Goal: Task Accomplishment & Management: Manage account settings

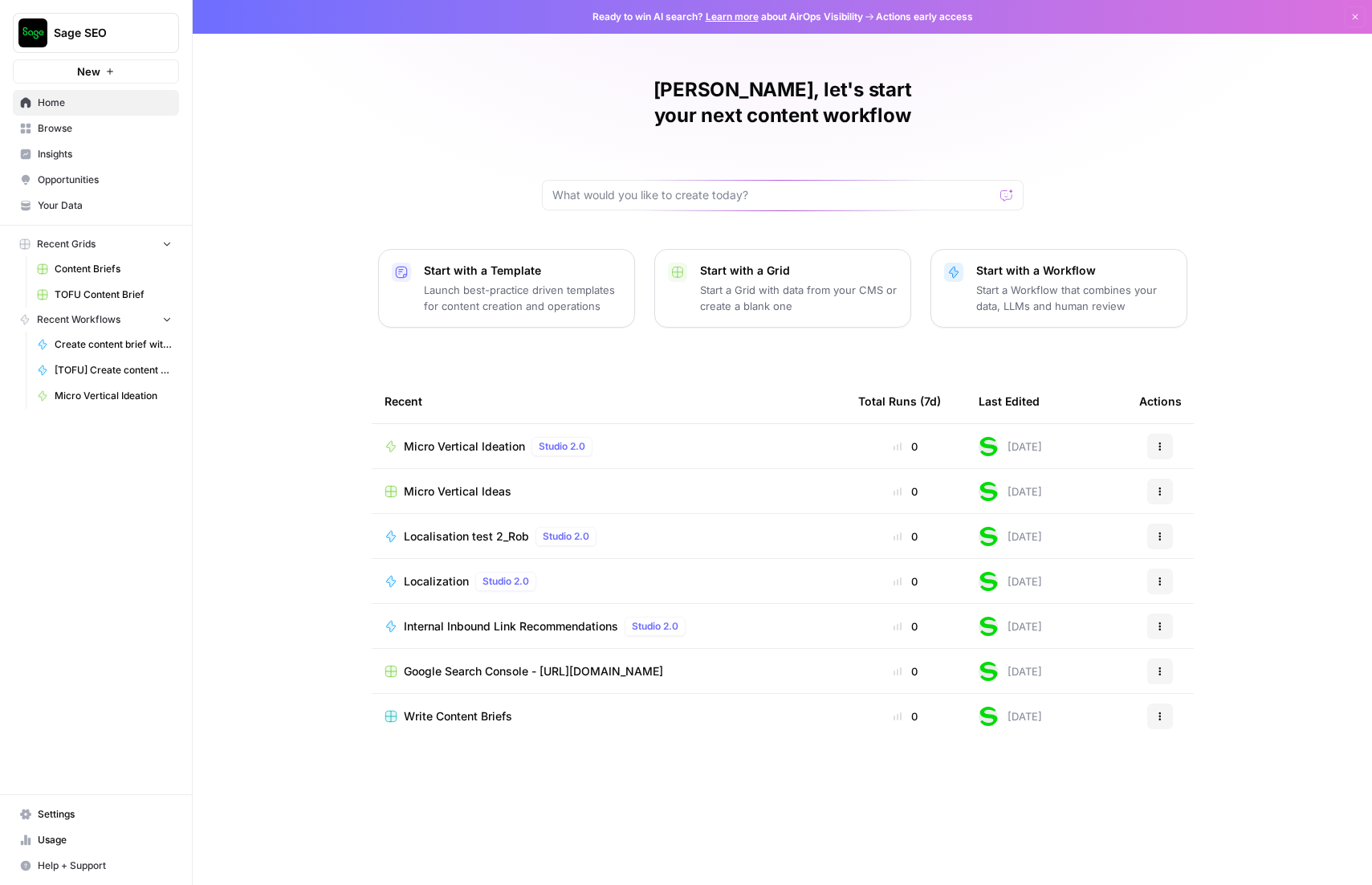
click at [281, 704] on div "Rob, let's start your next content workflow Start with a Template Launch best-p…" at bounding box center [782, 442] width 1180 height 885
click at [266, 461] on div "Rob, let's start your next content workflow Start with a Template Launch best-p…" at bounding box center [782, 442] width 1180 height 885
click at [64, 131] on span "Browse" at bounding box center [105, 129] width 134 height 15
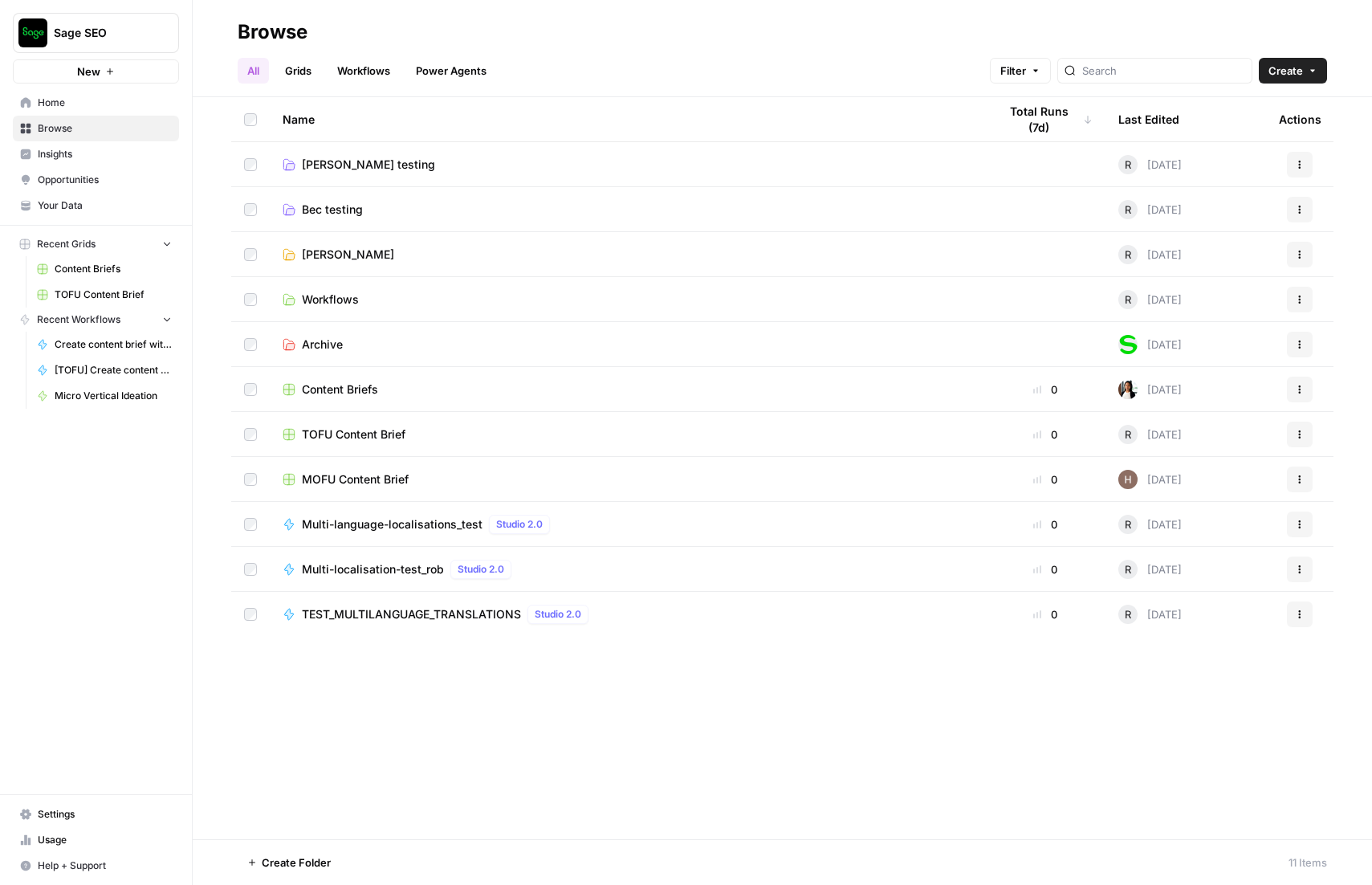
click at [344, 252] on span "Rob Testing" at bounding box center [347, 254] width 92 height 16
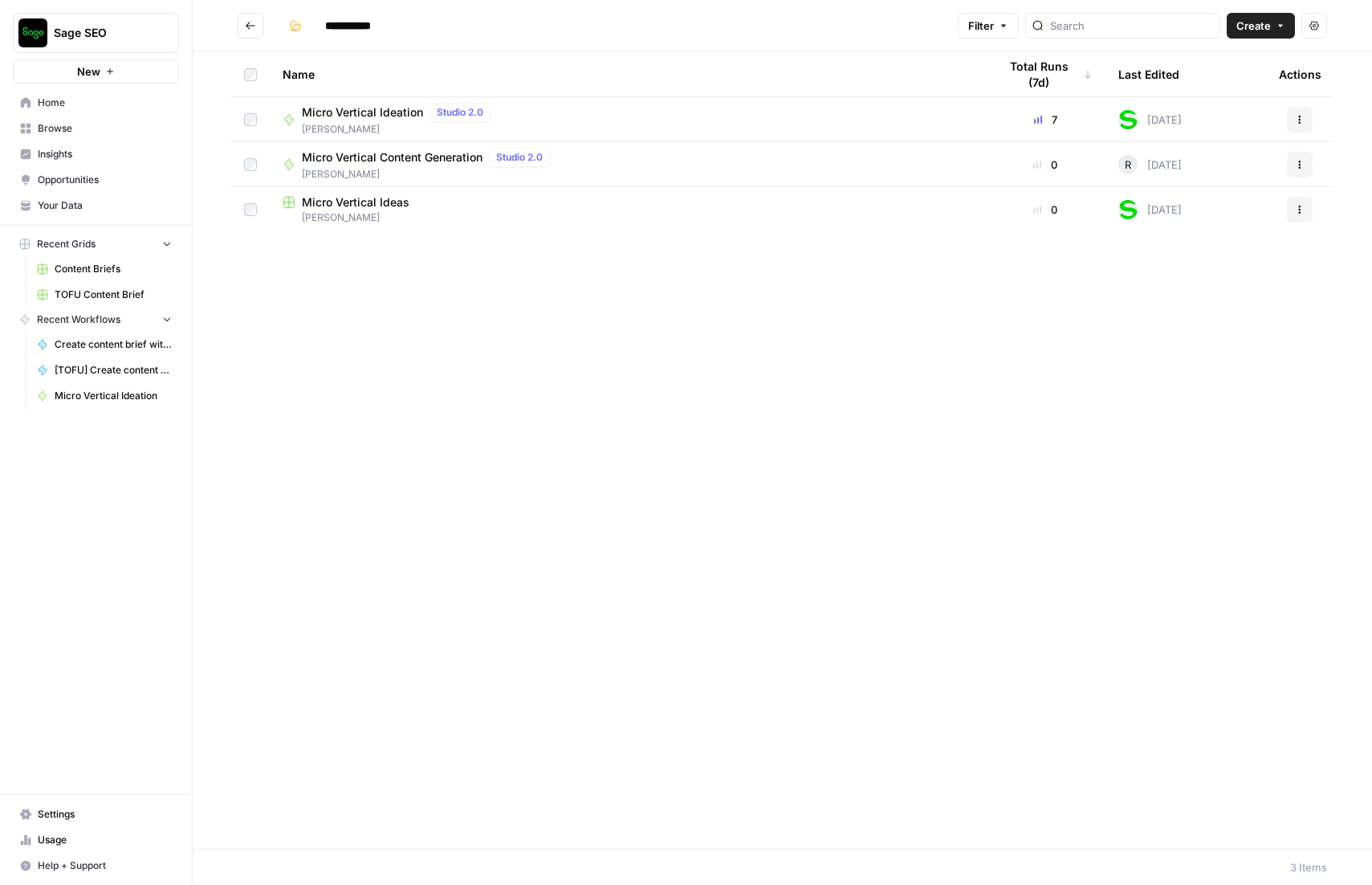
click at [372, 112] on span "Micro Vertical Ideation" at bounding box center [362, 111] width 122 height 16
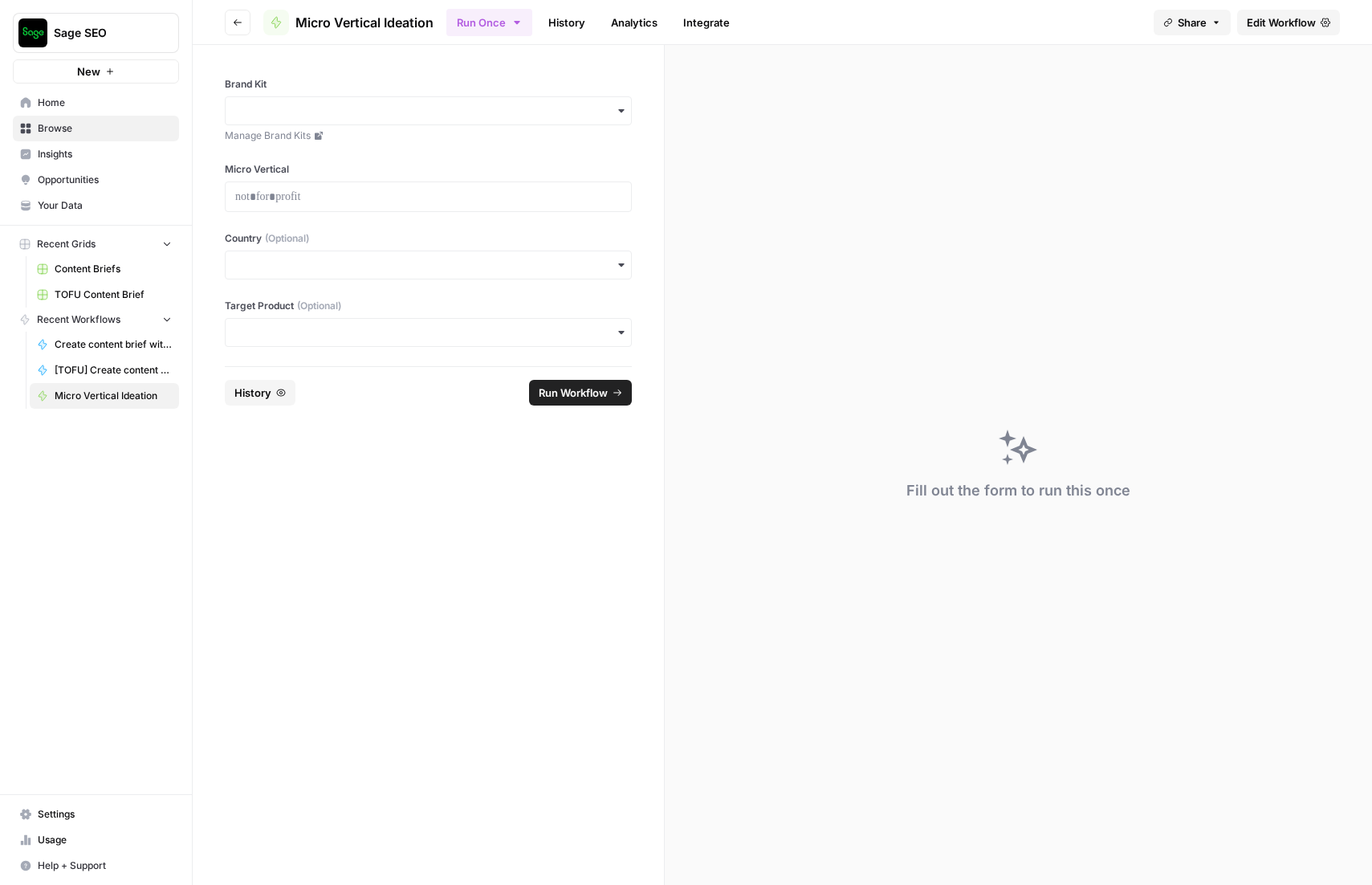
click at [1297, 30] on span "Edit Workflow" at bounding box center [1281, 22] width 69 height 16
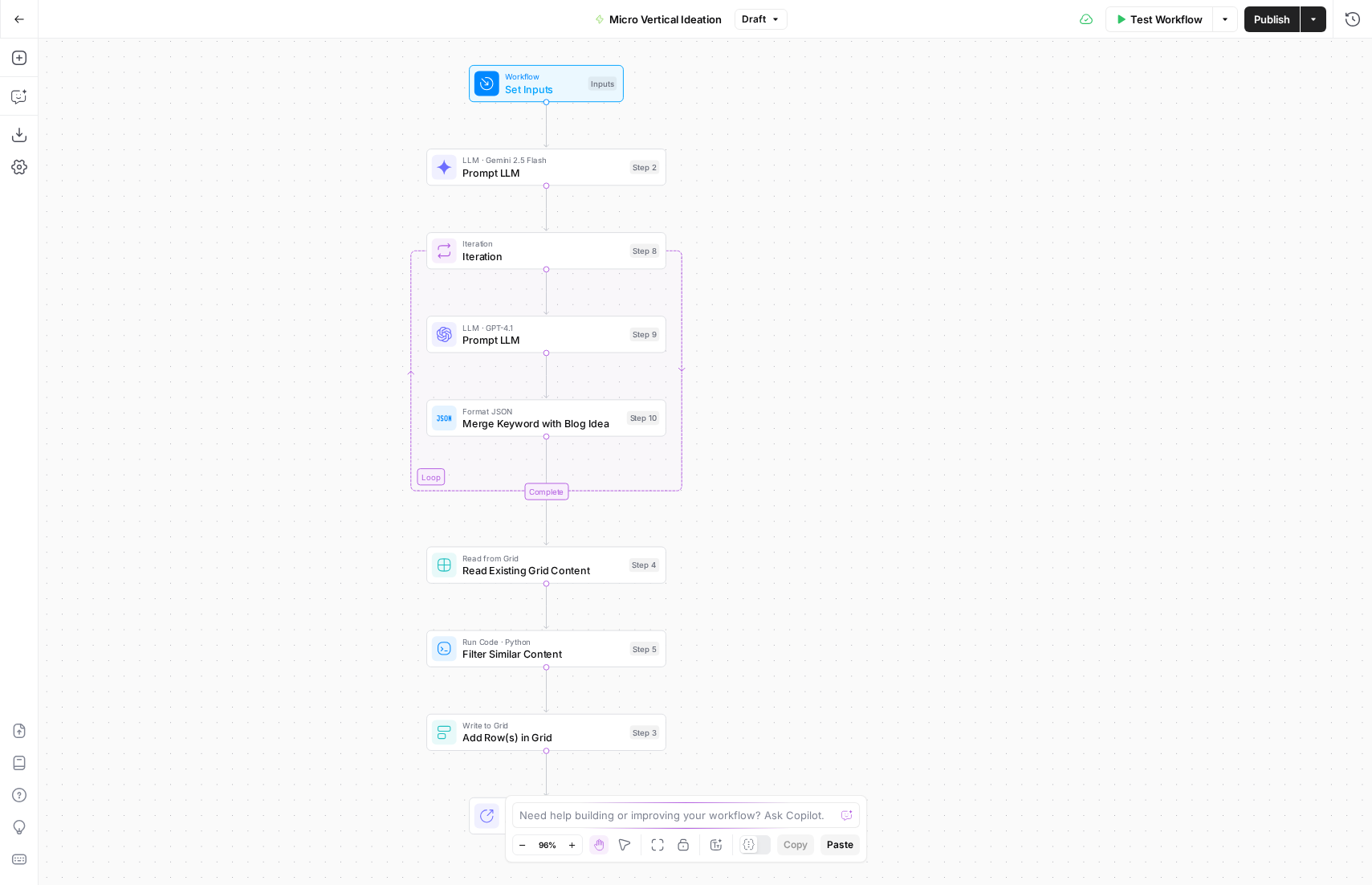
drag, startPoint x: 908, startPoint y: 705, endPoint x: 742, endPoint y: 694, distance: 166.4
click at [742, 694] on div "Workflow Set Inputs Inputs LLM · Gemini 2.5 Flash Prompt LLM Step 2 Loop Iterat…" at bounding box center [705, 461] width 1334 height 846
click at [519, 177] on span "Prompt LLM" at bounding box center [536, 173] width 162 height 15
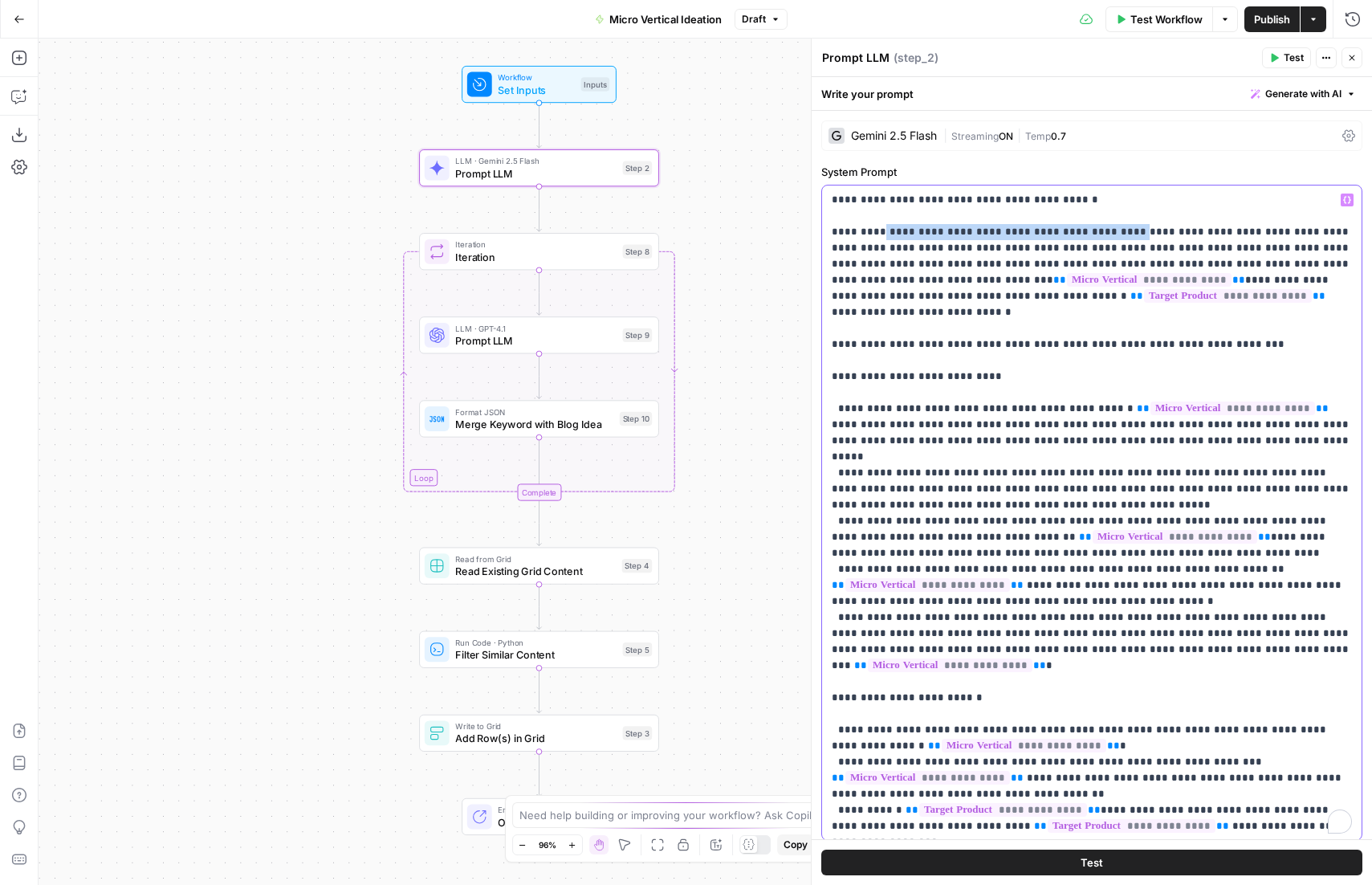
drag, startPoint x: 877, startPoint y: 231, endPoint x: 1107, endPoint y: 228, distance: 230.0
click at [1107, 228] on p "**********" at bounding box center [1092, 826] width 520 height 1269
drag, startPoint x: 1055, startPoint y: 282, endPoint x: 831, endPoint y: 276, distance: 224.1
click at [832, 276] on p "**********" at bounding box center [1092, 826] width 520 height 1269
drag, startPoint x: 1027, startPoint y: 293, endPoint x: 835, endPoint y: 293, distance: 192.0
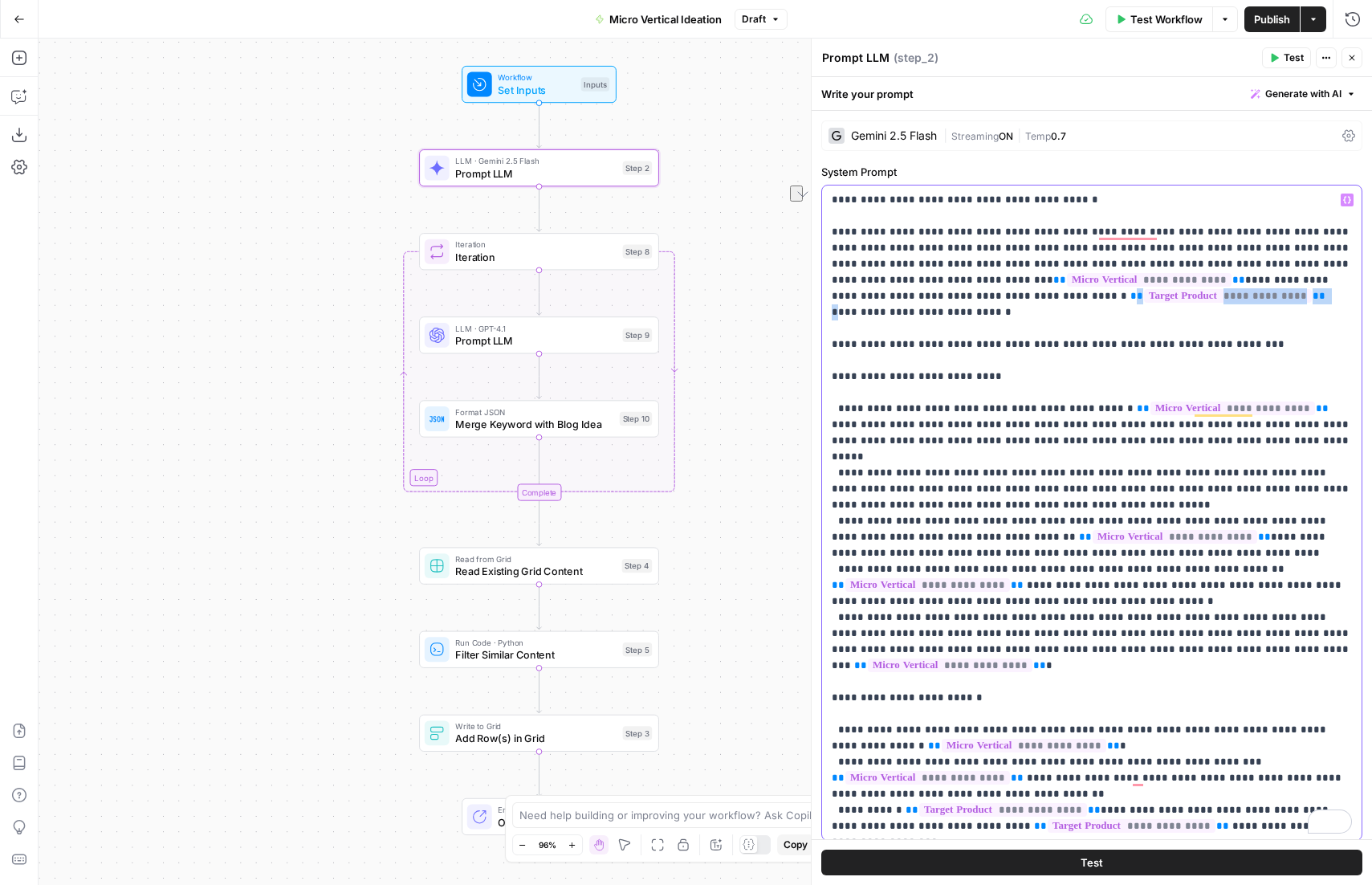
click at [835, 293] on p "**********" at bounding box center [1092, 826] width 520 height 1269
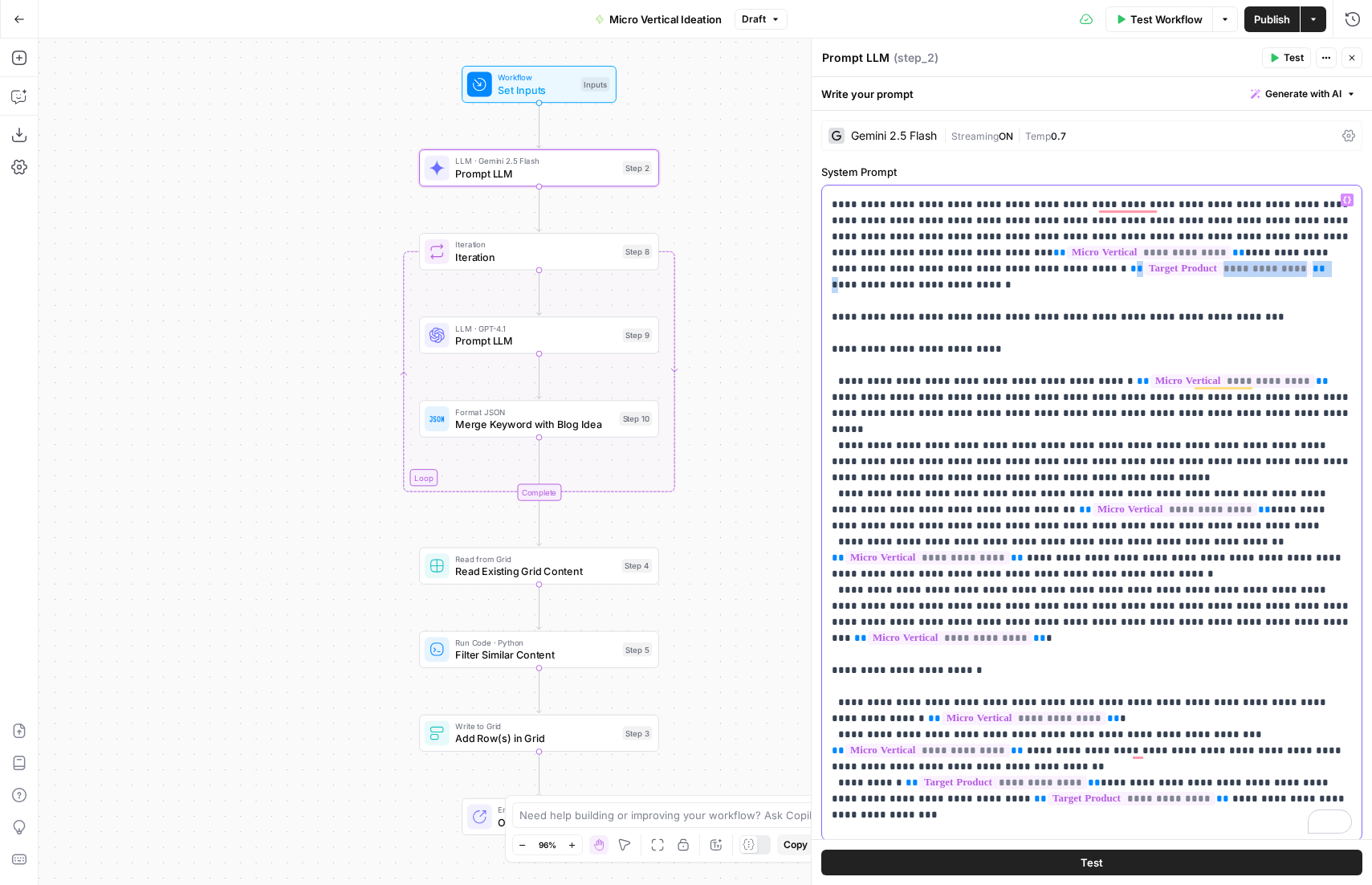
scroll to position [33, 0]
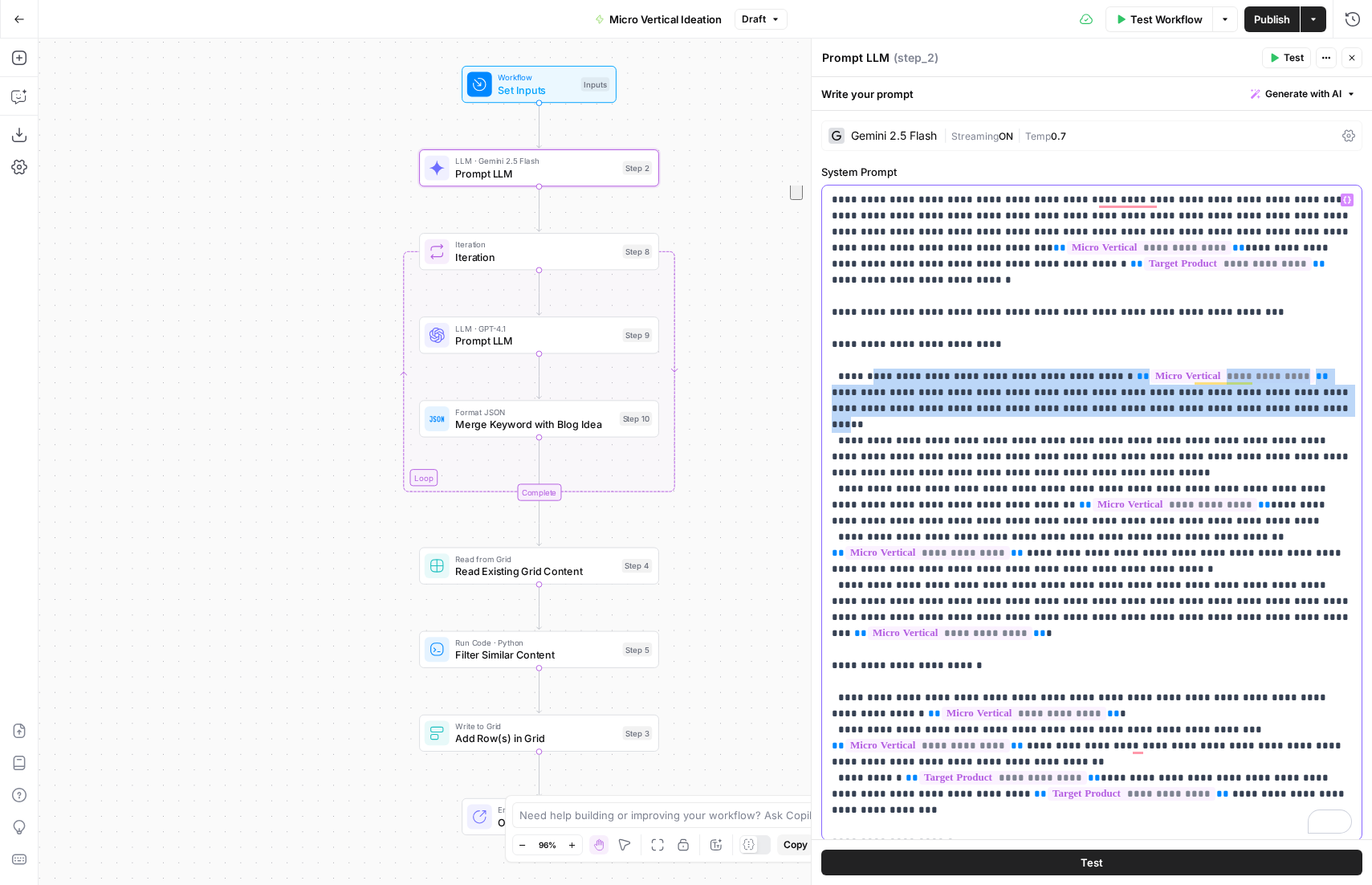
drag, startPoint x: 863, startPoint y: 360, endPoint x: 1129, endPoint y: 396, distance: 268.4
click at [1129, 396] on p "**********" at bounding box center [1092, 794] width 520 height 1269
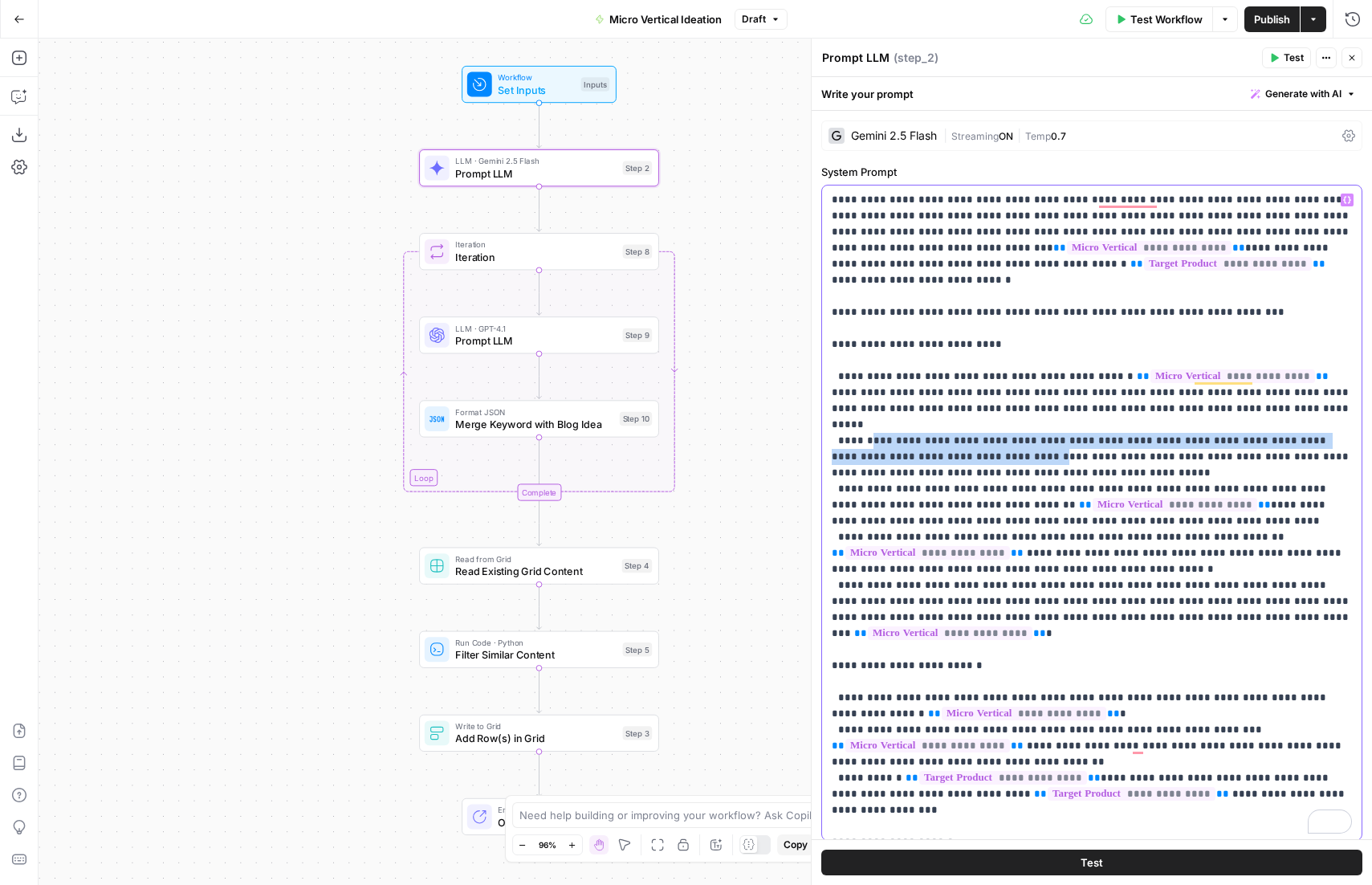
drag, startPoint x: 868, startPoint y: 410, endPoint x: 933, endPoint y: 432, distance: 68.6
click at [933, 432] on p "**********" at bounding box center [1092, 794] width 520 height 1269
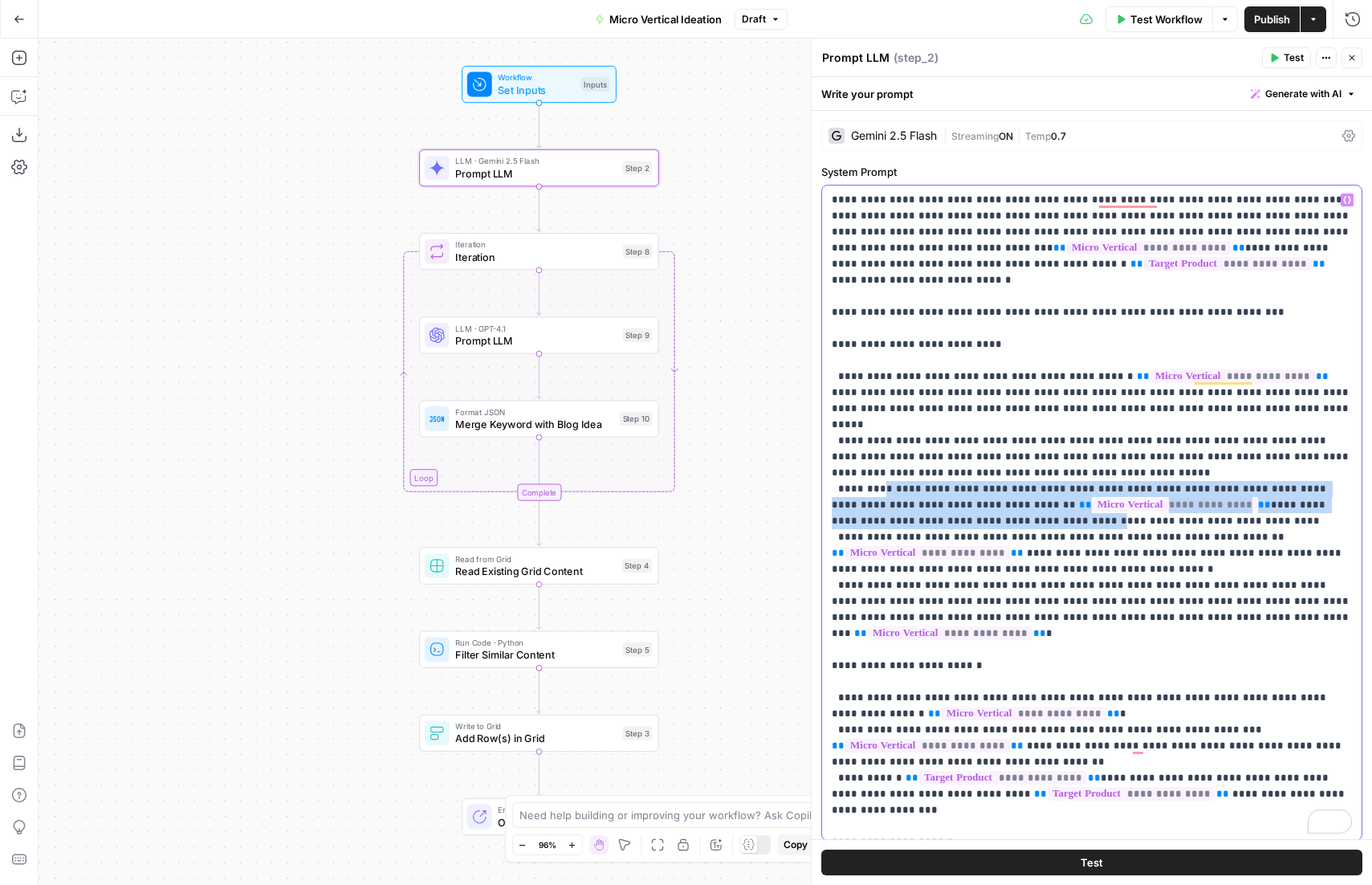
drag, startPoint x: 885, startPoint y: 461, endPoint x: 933, endPoint y: 488, distance: 55.1
click at [933, 488] on p "**********" at bounding box center [1092, 794] width 520 height 1269
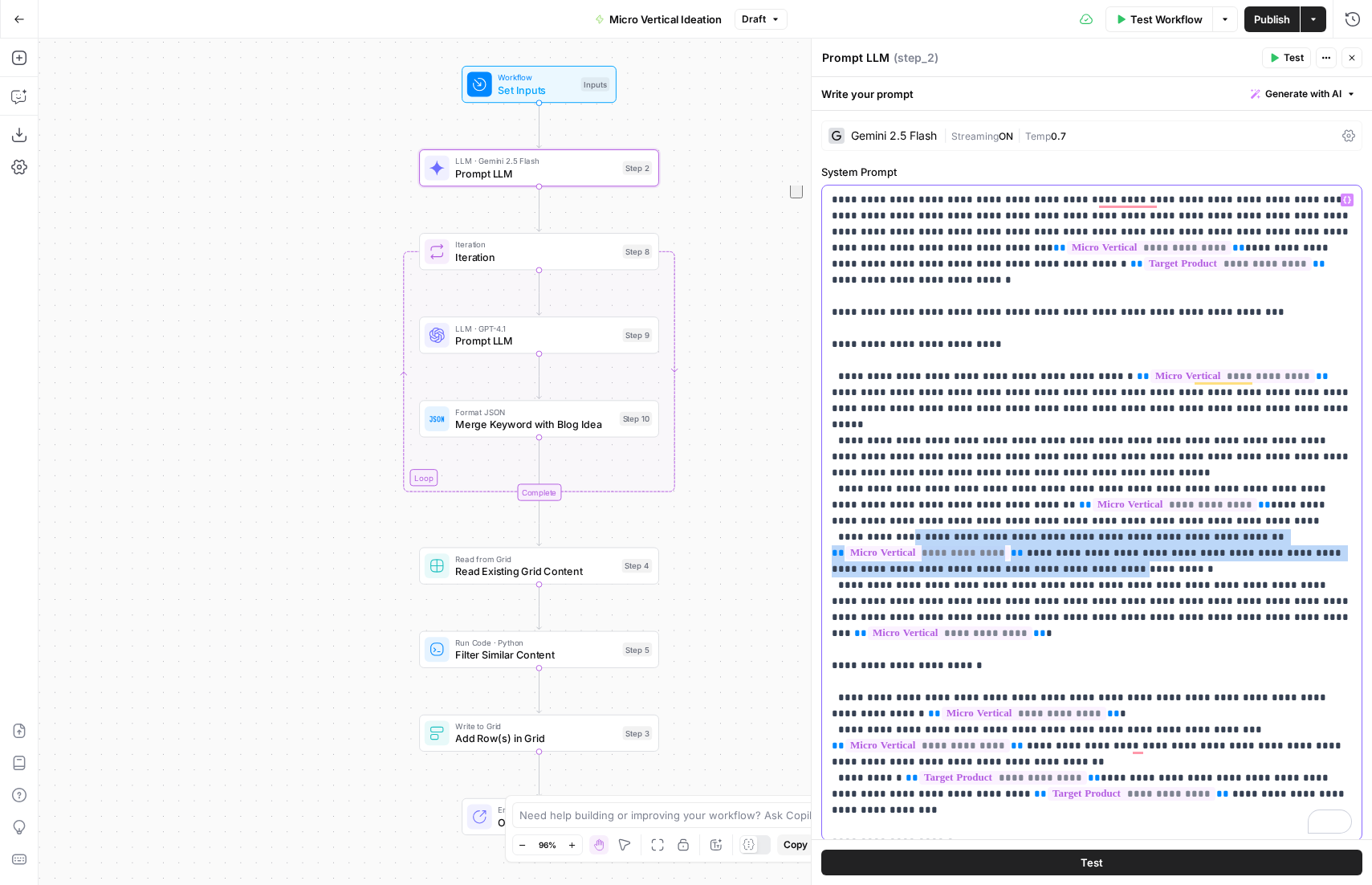
drag, startPoint x: 905, startPoint y: 511, endPoint x: 1043, endPoint y: 538, distance: 140.6
click at [1043, 538] on p "**********" at bounding box center [1092, 794] width 520 height 1269
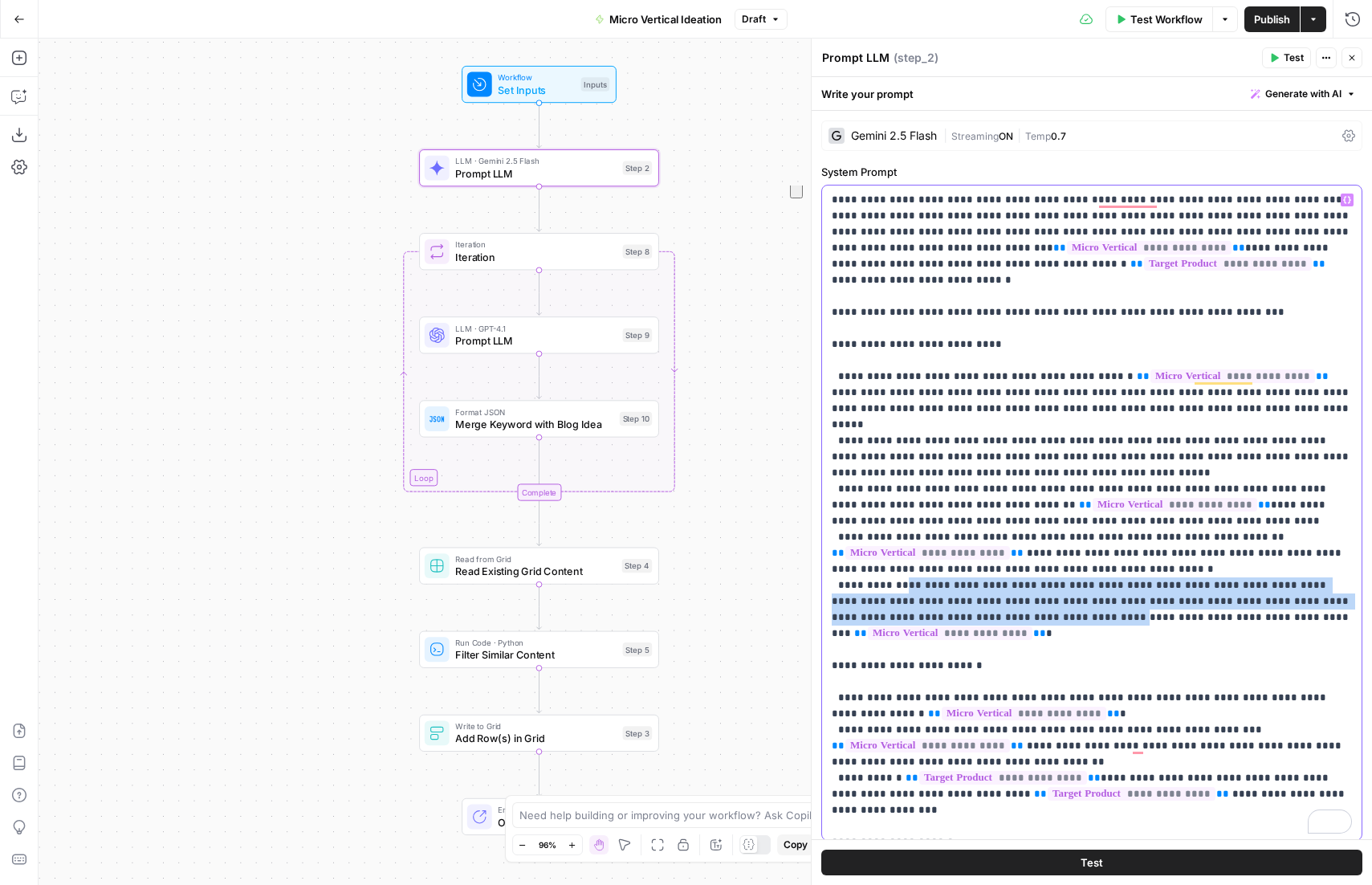
drag, startPoint x: 898, startPoint y: 555, endPoint x: 961, endPoint y: 582, distance: 68.5
click at [961, 582] on p "**********" at bounding box center [1092, 794] width 520 height 1269
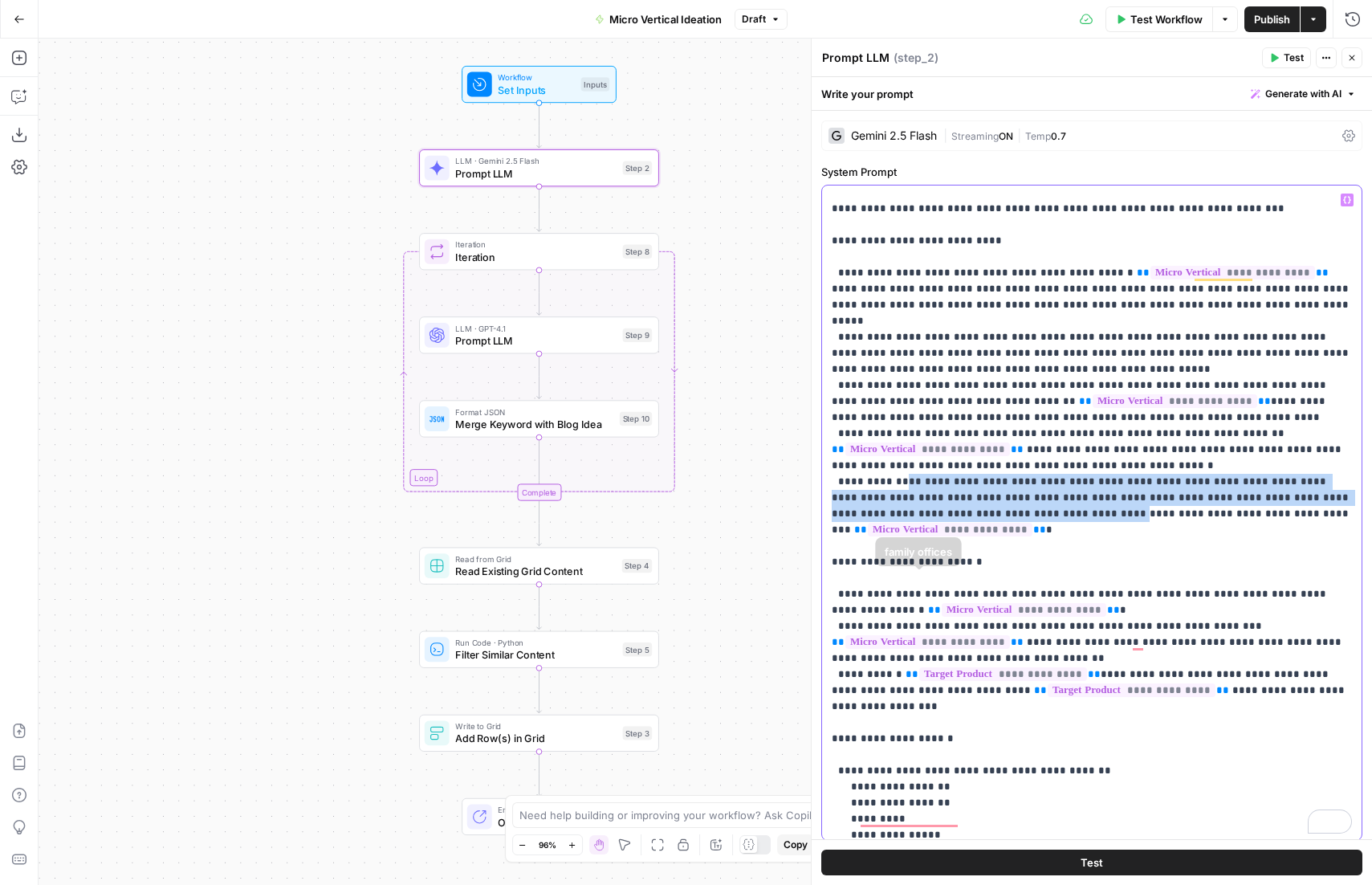
scroll to position [155, 0]
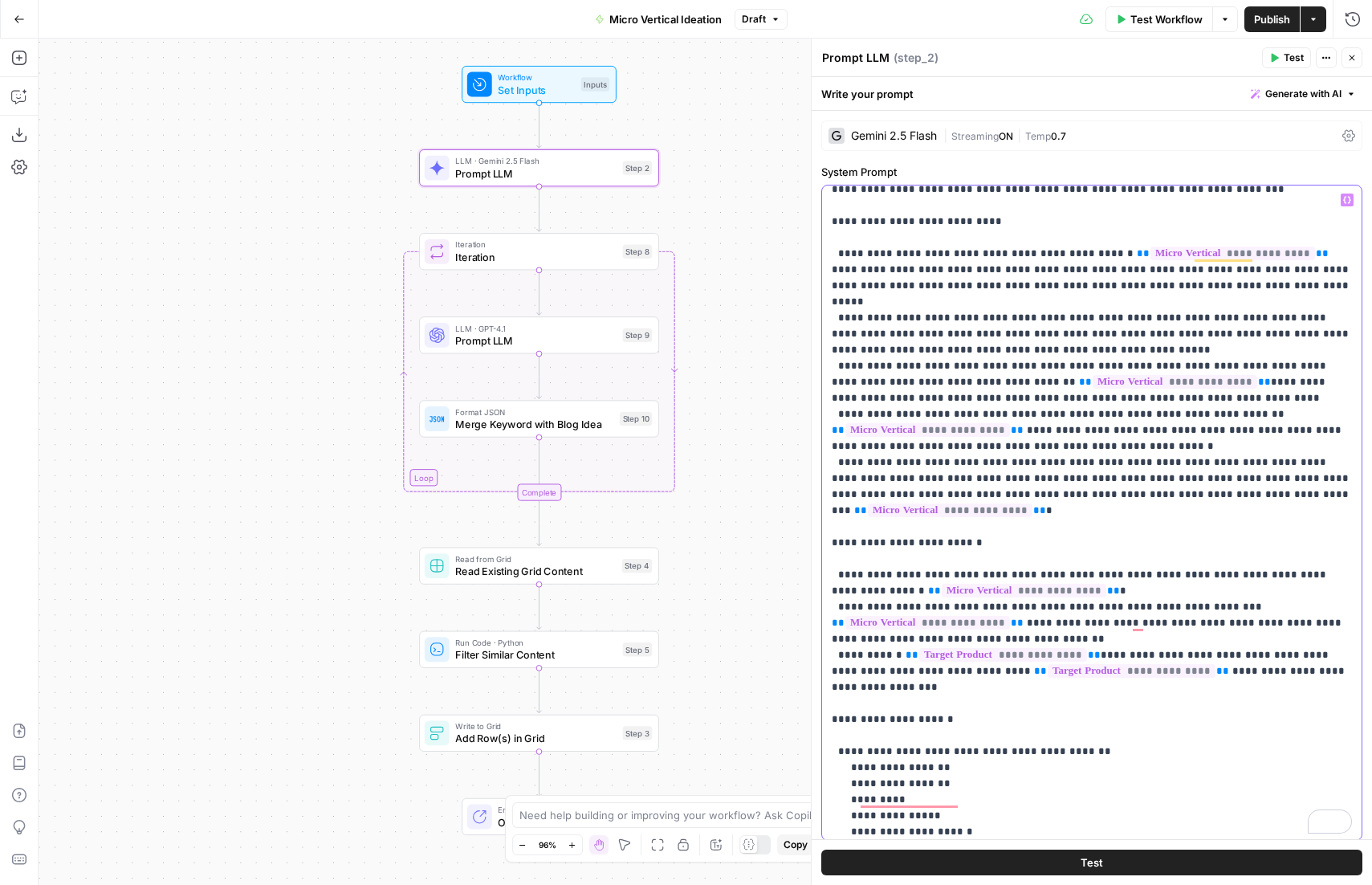
click at [877, 533] on p "**********" at bounding box center [1092, 671] width 520 height 1269
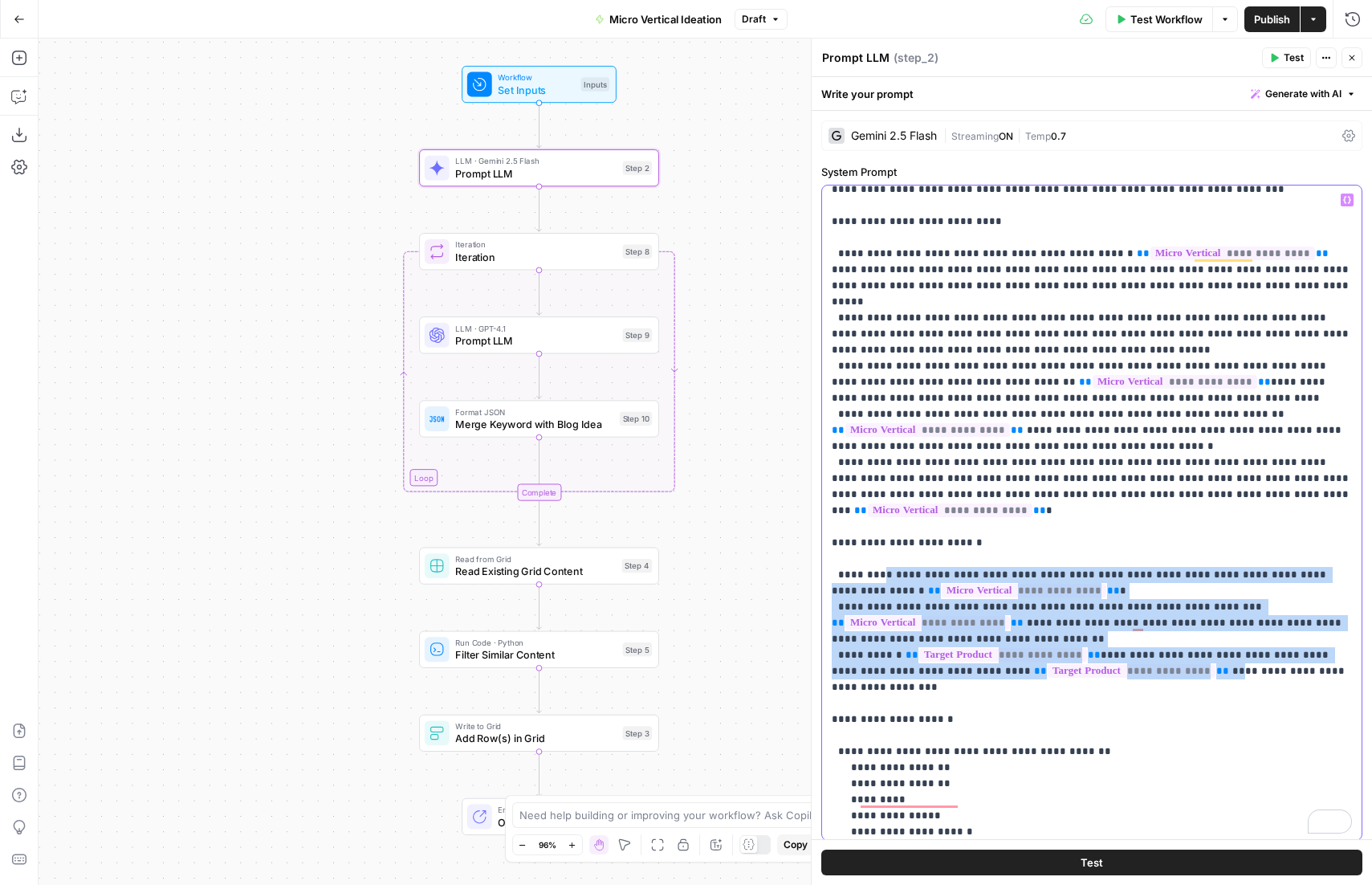
drag, startPoint x: 874, startPoint y: 525, endPoint x: 1147, endPoint y: 623, distance: 290.1
click at [1147, 623] on p "**********" at bounding box center [1092, 671] width 520 height 1269
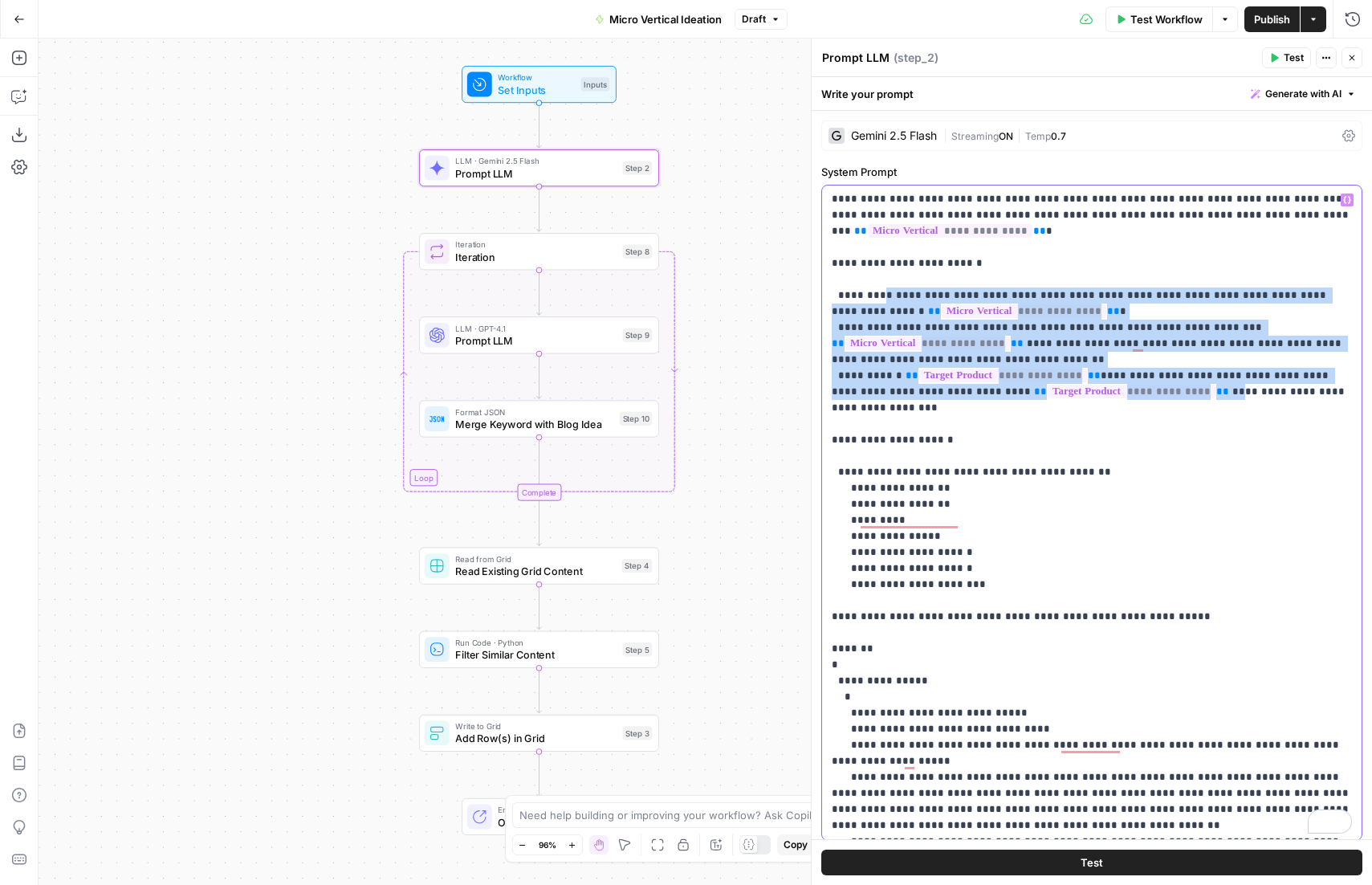
scroll to position [457, 0]
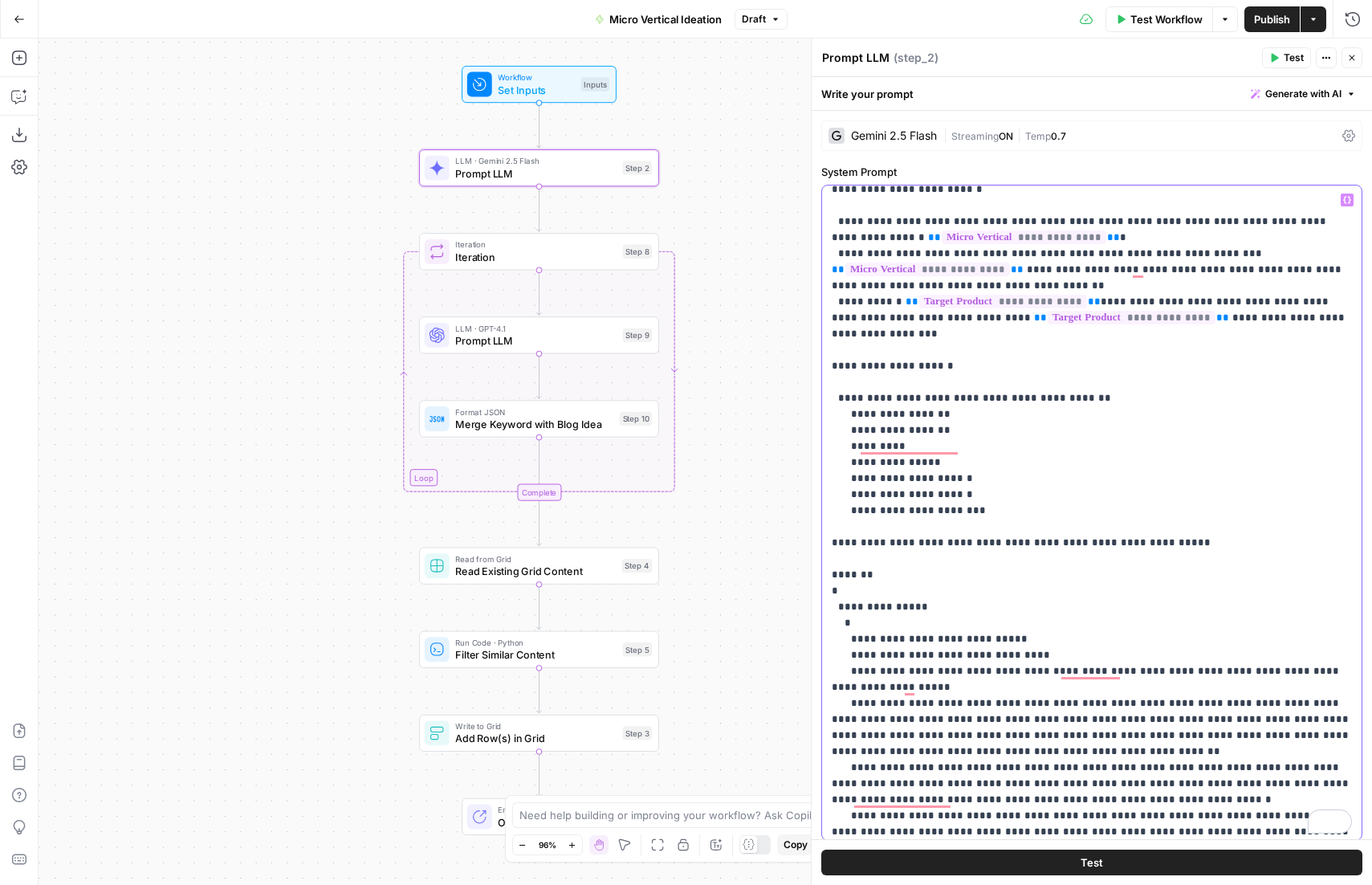
click at [885, 418] on p "**********" at bounding box center [1092, 318] width 520 height 1269
click at [885, 433] on p "**********" at bounding box center [1092, 318] width 520 height 1269
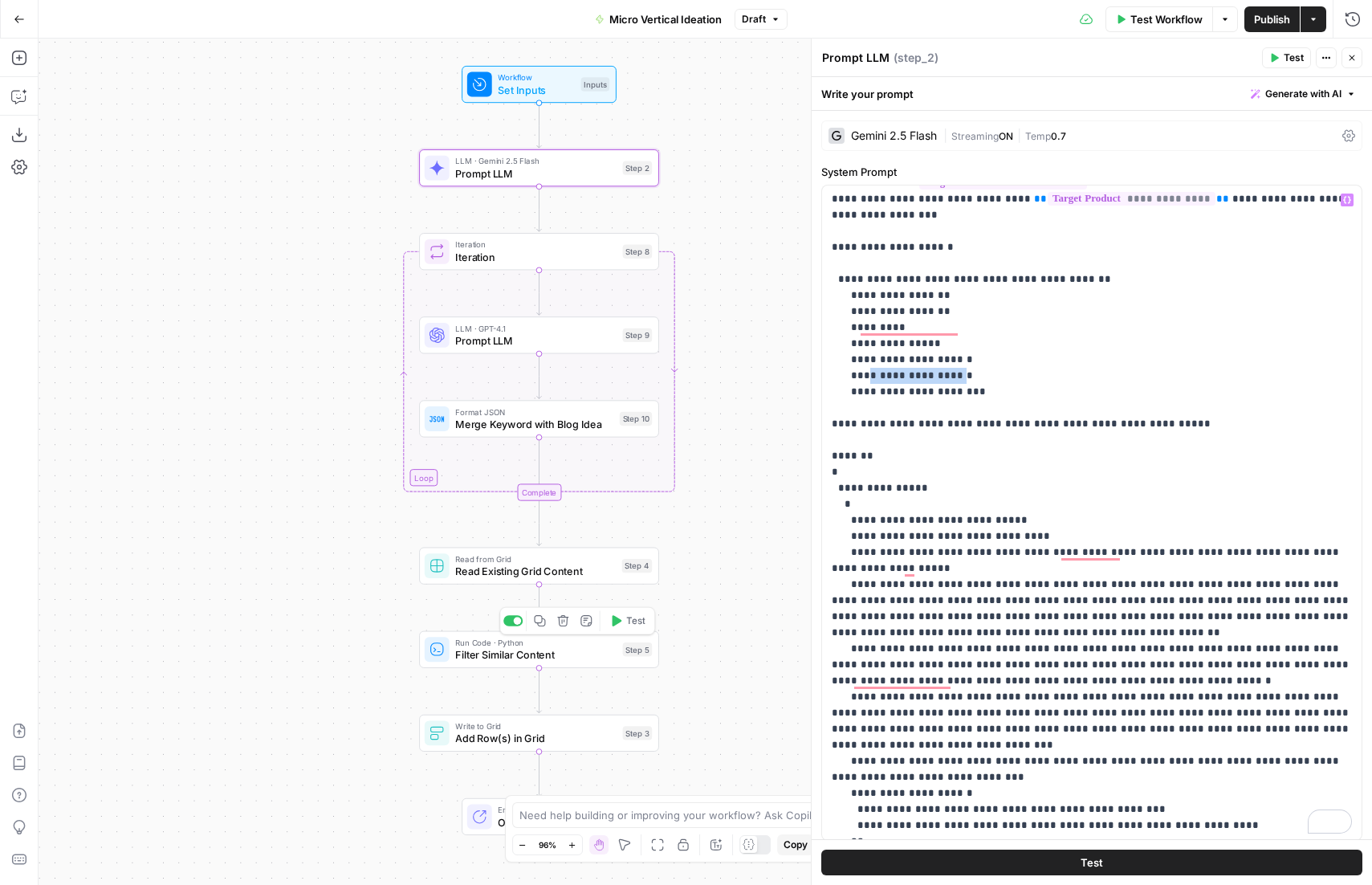
click at [512, 651] on span "Filter Similar Content" at bounding box center [536, 655] width 162 height 15
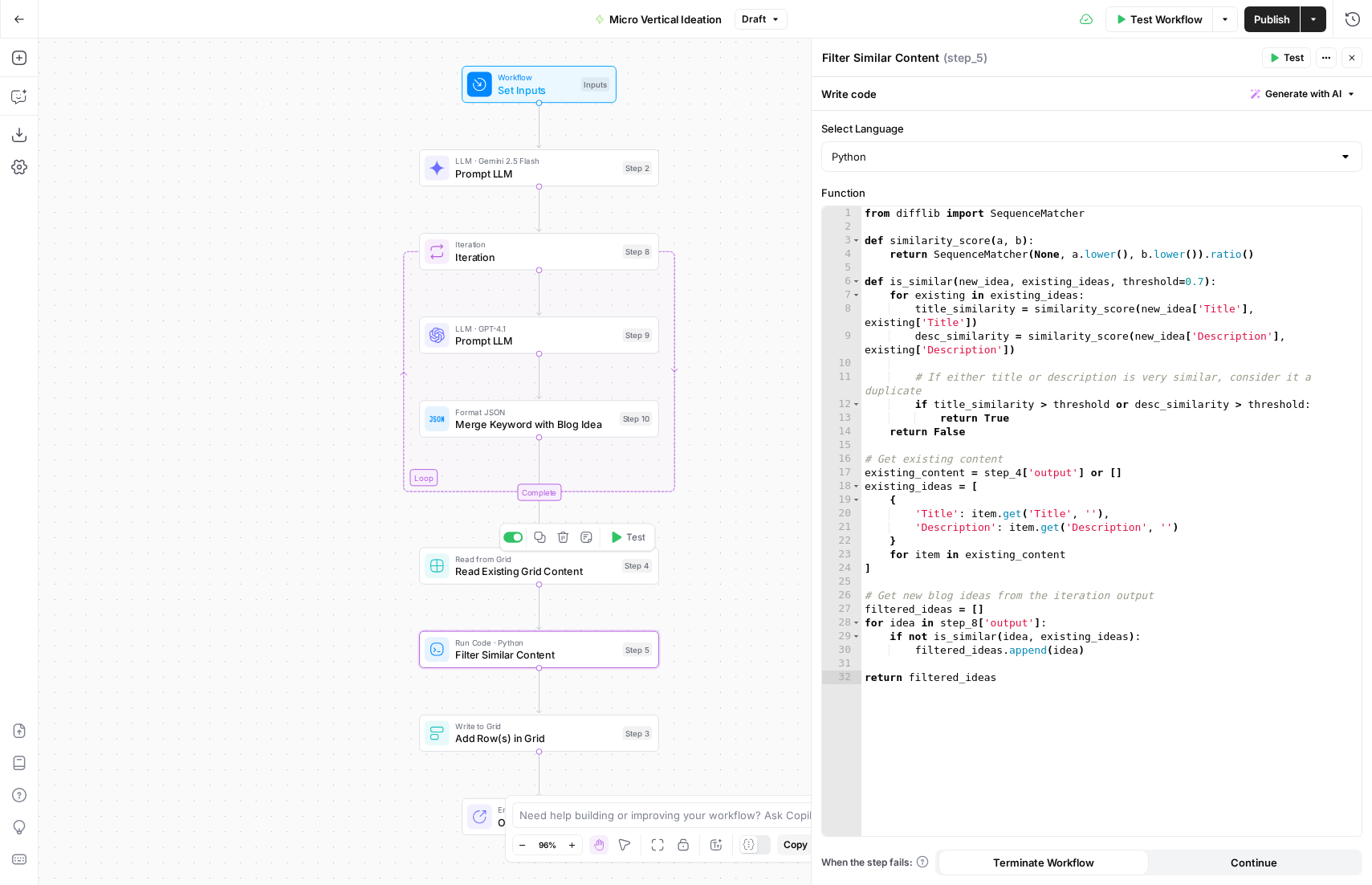
click at [477, 578] on span "Read Existing Grid Content" at bounding box center [535, 571] width 161 height 15
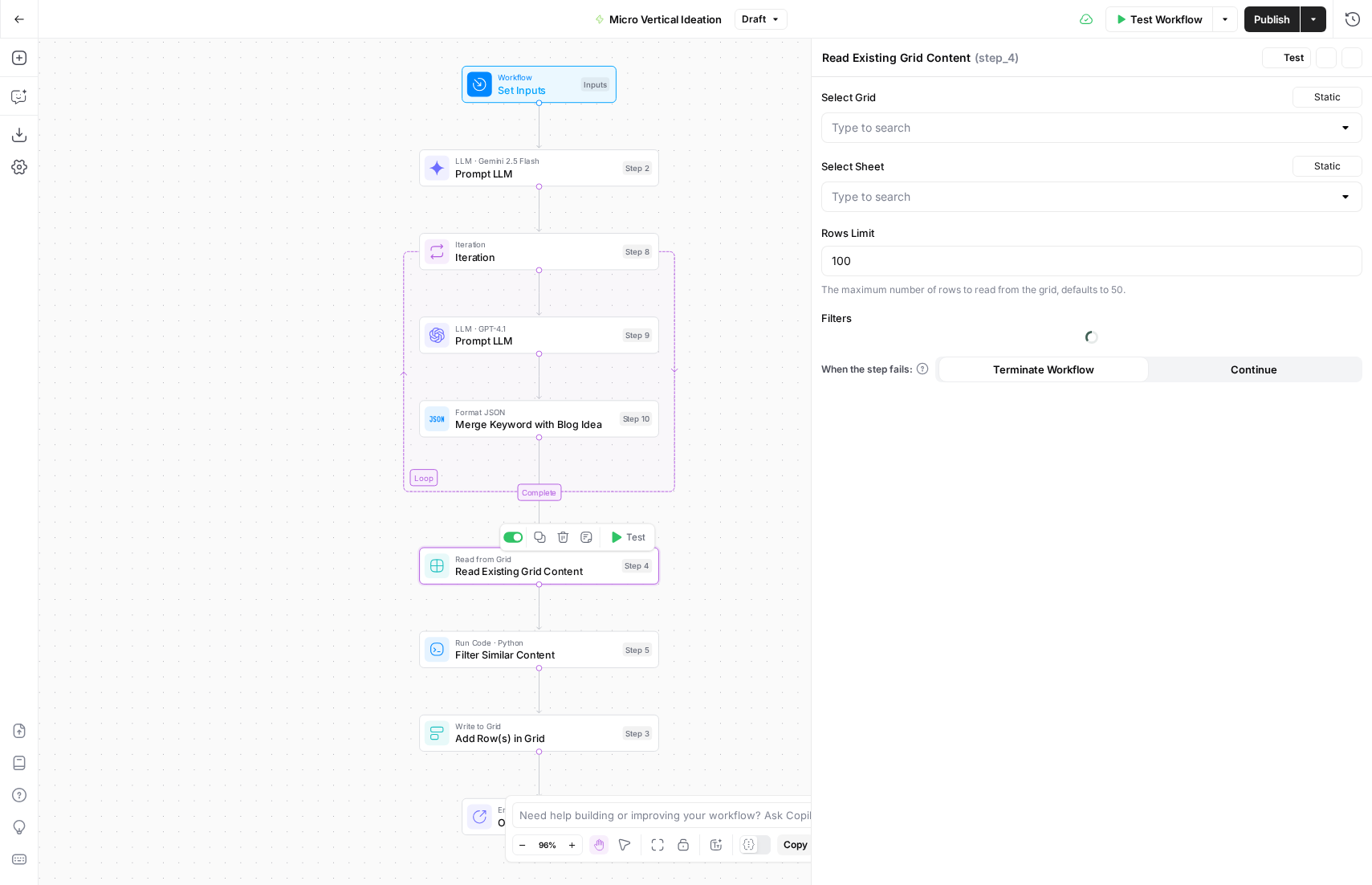
type input "Micro Vertical Ideas"
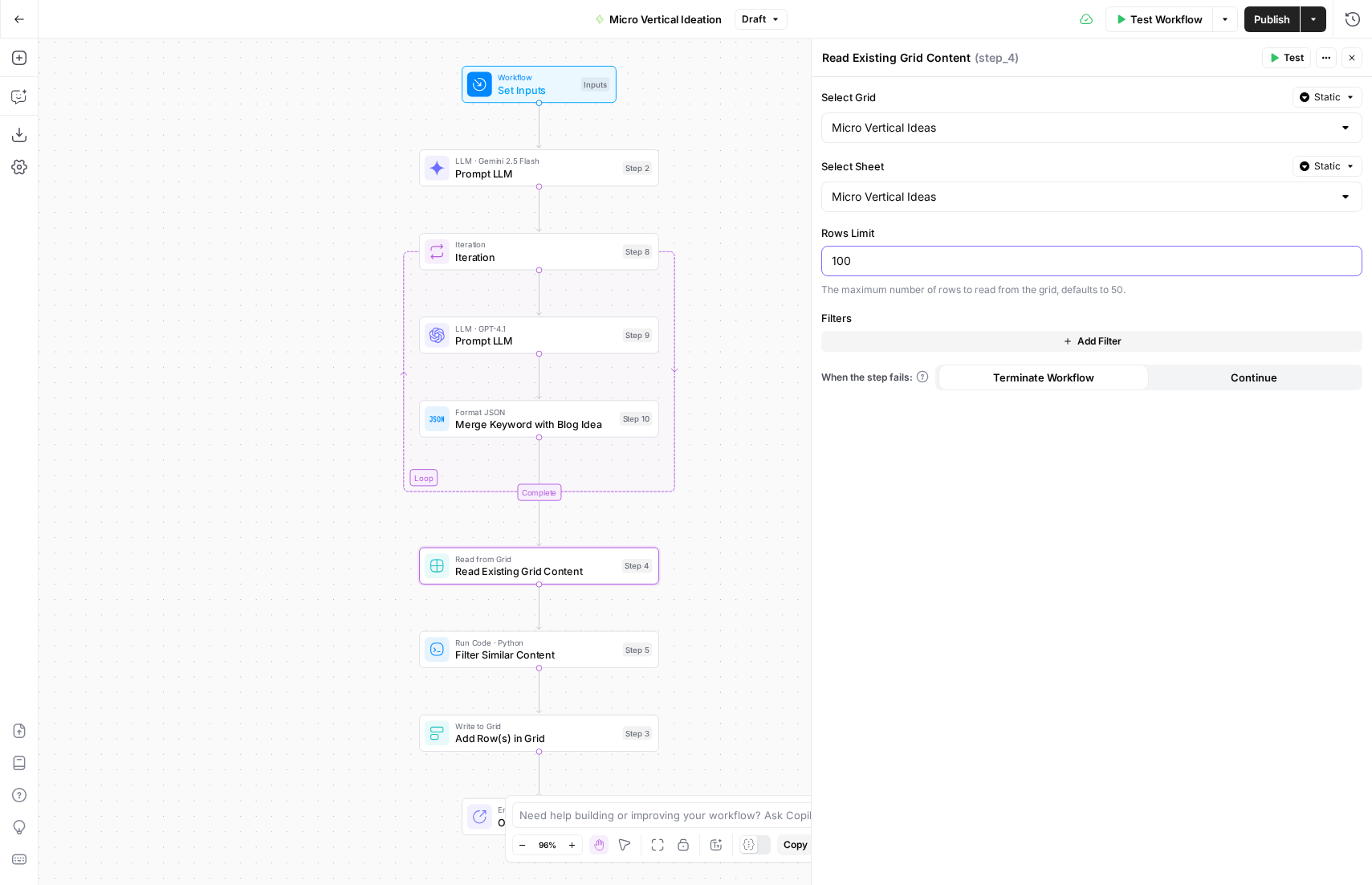
drag, startPoint x: 856, startPoint y: 262, endPoint x: 820, endPoint y: 262, distance: 36.0
click at [820, 262] on div "Select Grid Static Micro Vertical Ideas Select Sheet Static Micro Vertical Idea…" at bounding box center [1091, 481] width 560 height 808
click at [566, 657] on span "Filter Similar Content" at bounding box center [536, 655] width 162 height 15
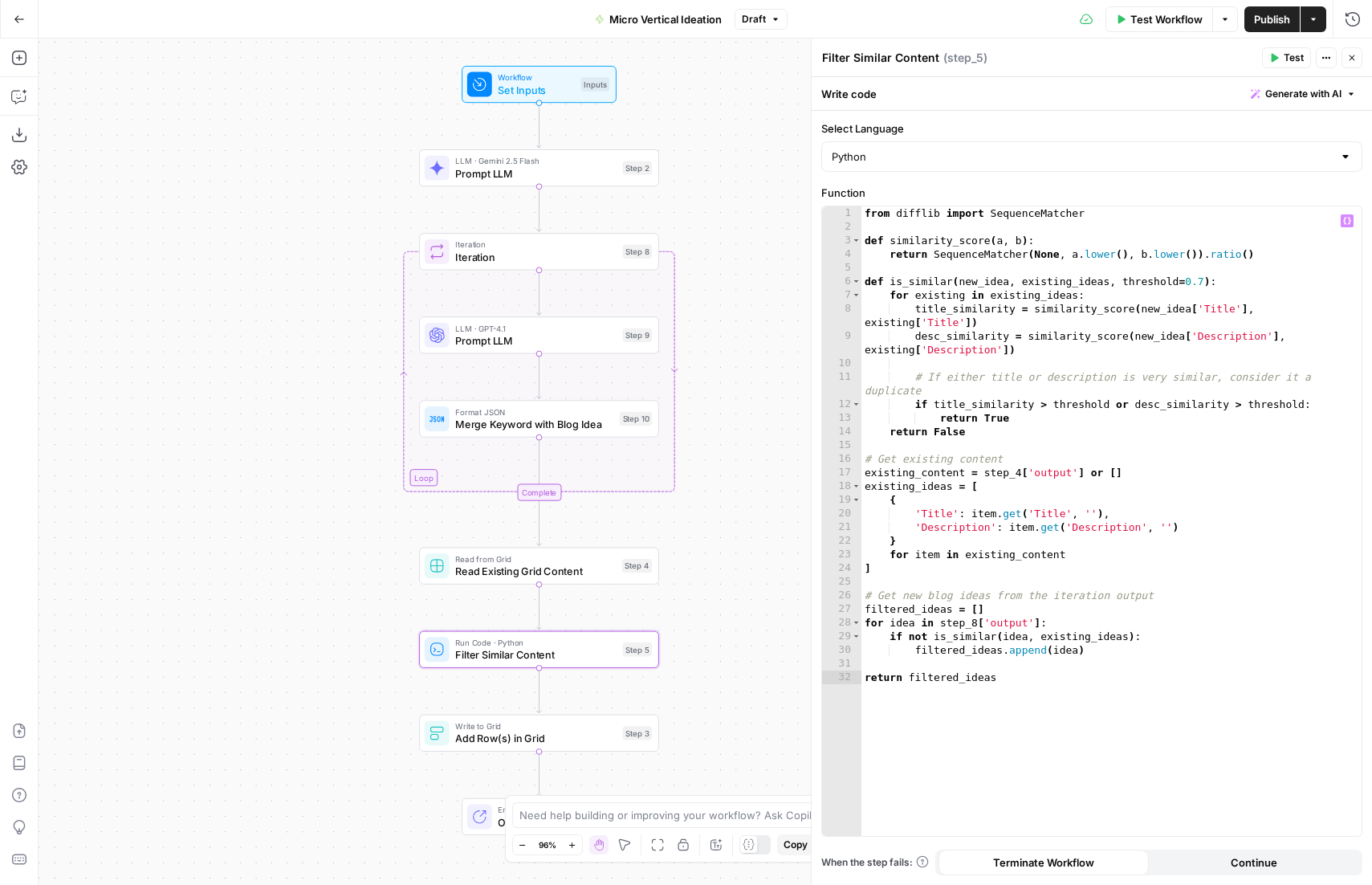
type textarea "**********"
drag, startPoint x: 1205, startPoint y: 278, endPoint x: 1183, endPoint y: 278, distance: 22.0
click at [1183, 278] on div "from difflib import SequenceMatcher def similarity_score ( a , b ) : return Seq…" at bounding box center [1111, 534] width 501 height 657
click at [282, 536] on div "Workflow Set Inputs Inputs LLM · Gemini 2.5 Flash Prompt LLM Step 2 Loop Iterat…" at bounding box center [705, 461] width 1334 height 846
click at [20, 17] on icon "button" at bounding box center [20, 20] width 11 height 11
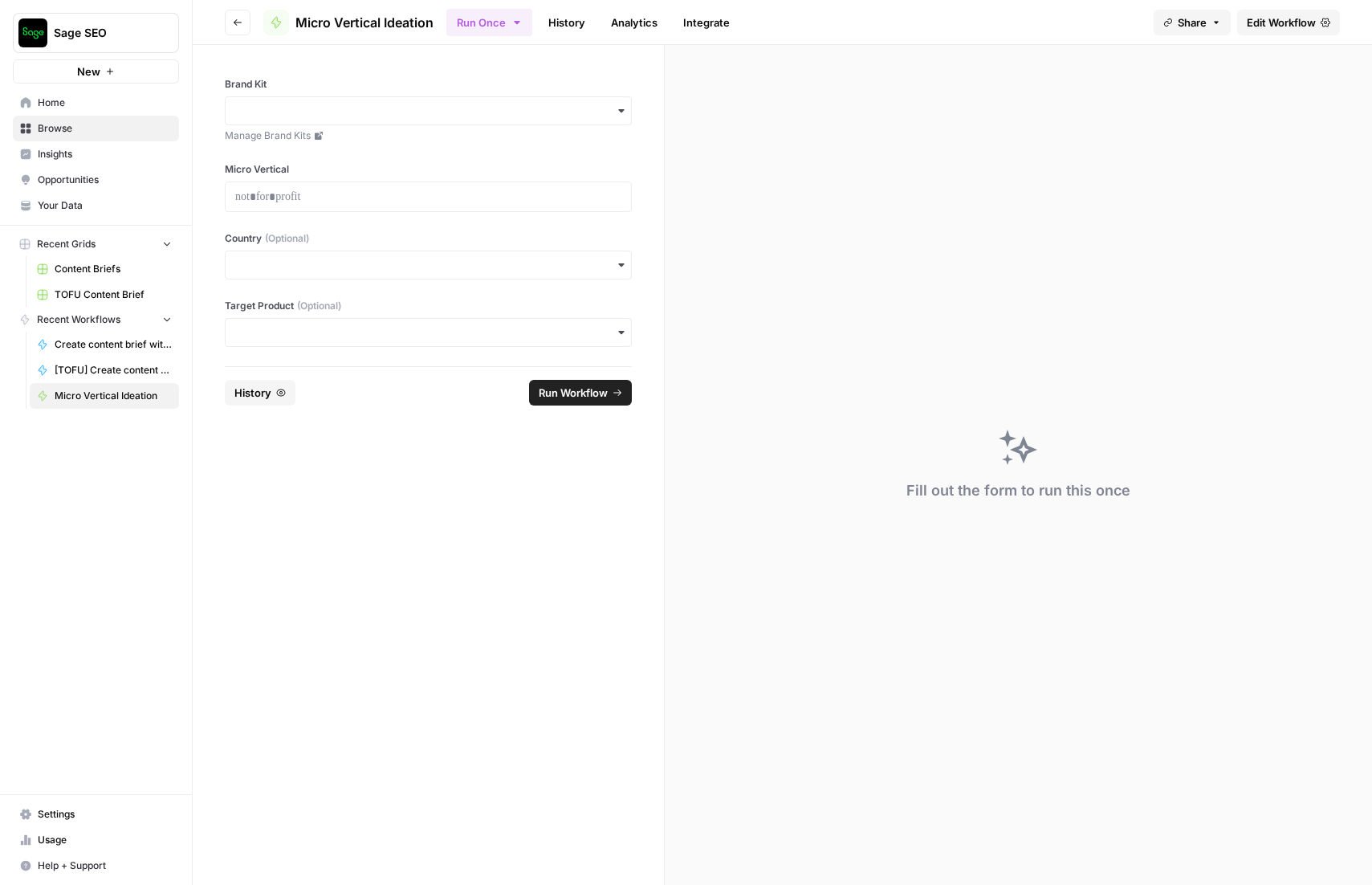
click at [234, 20] on icon "button" at bounding box center [238, 22] width 9 height 9
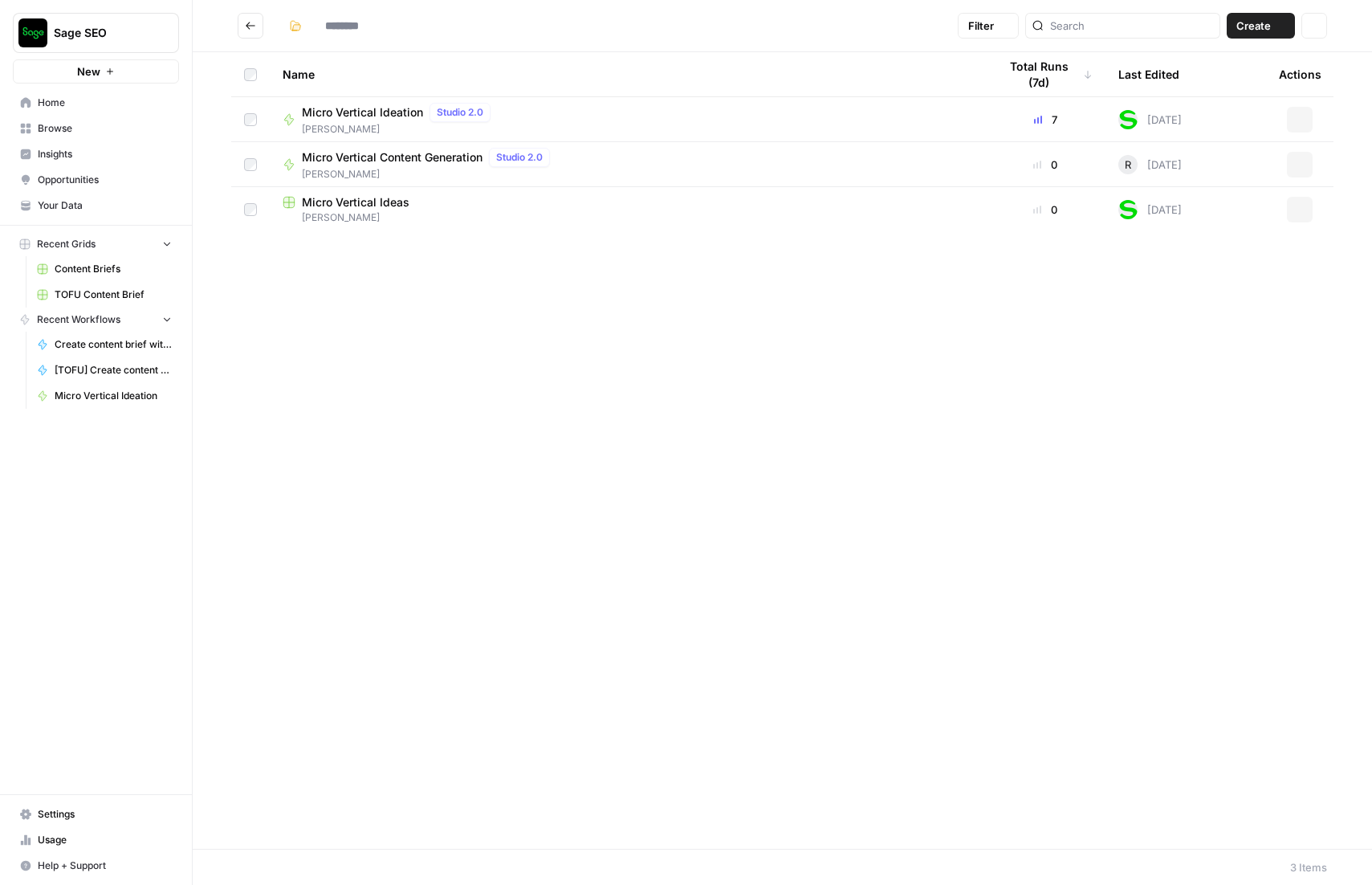
type input "**********"
click at [335, 202] on span "Micro Vertical Ideas" at bounding box center [356, 202] width 108 height 16
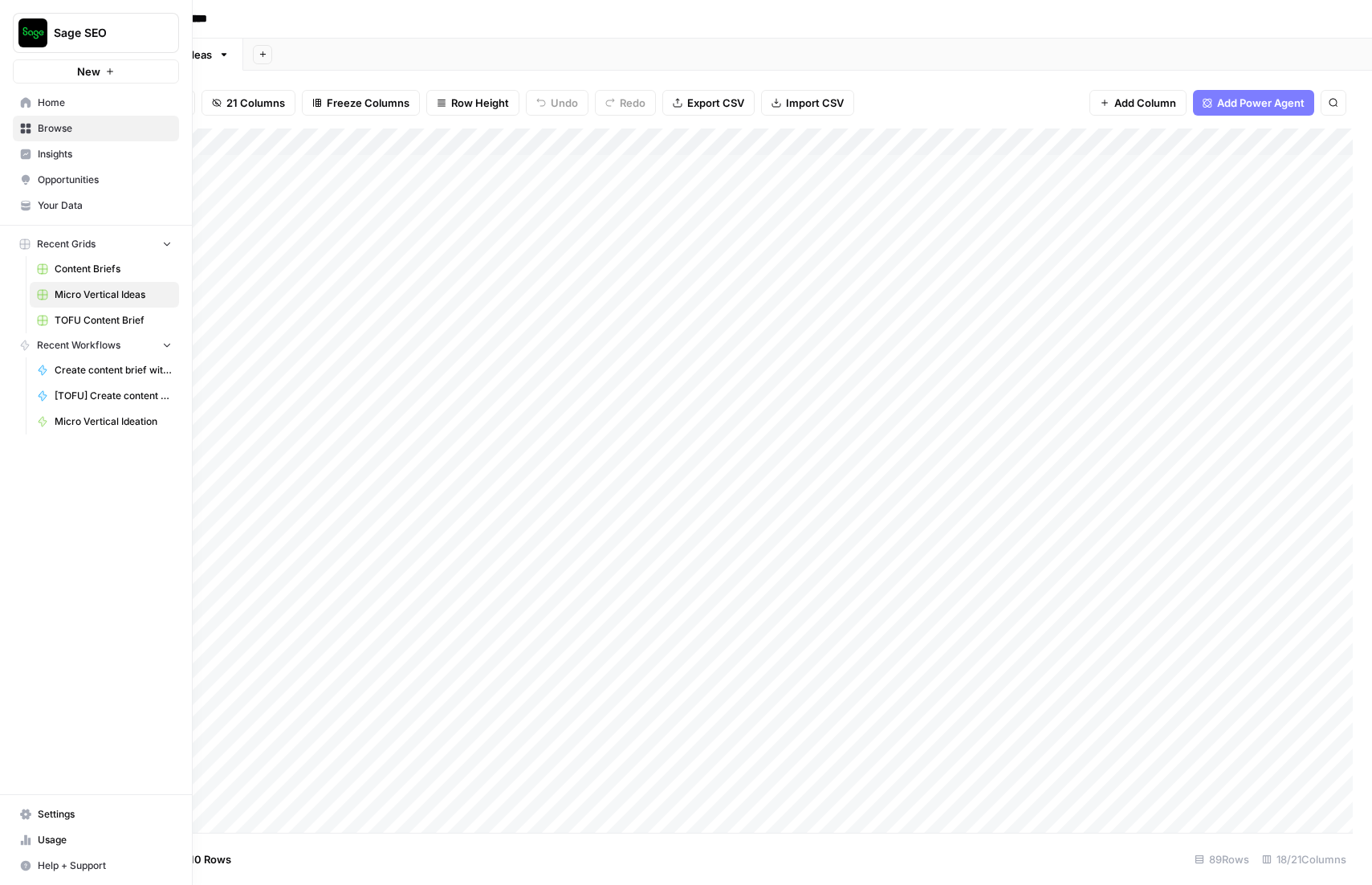
click at [91, 812] on span "Settings" at bounding box center [105, 814] width 134 height 15
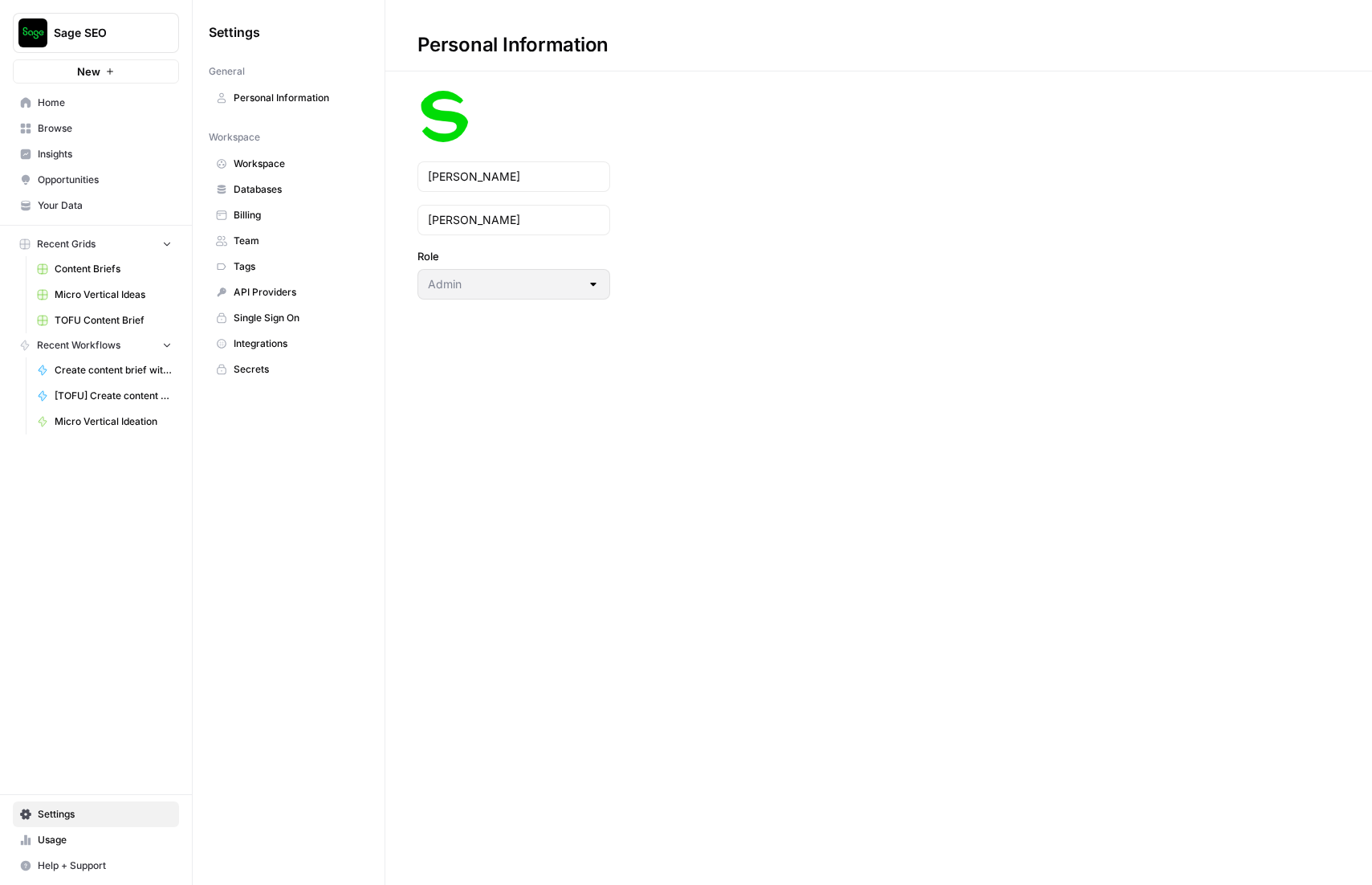
click at [257, 163] on span "Workspace" at bounding box center [297, 164] width 127 height 15
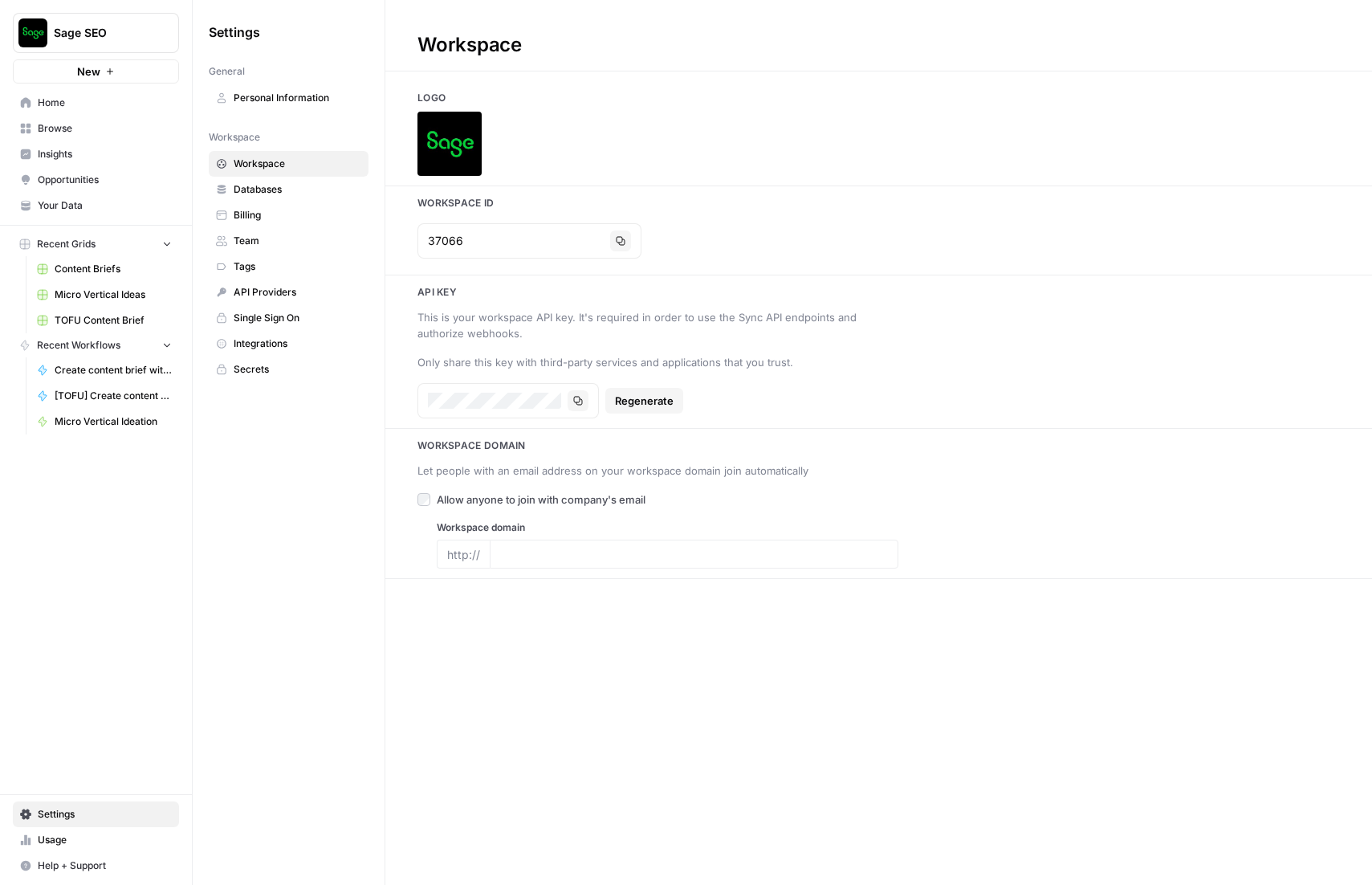
type input "www.sage.com"
click at [73, 206] on span "Your Data" at bounding box center [105, 206] width 134 height 15
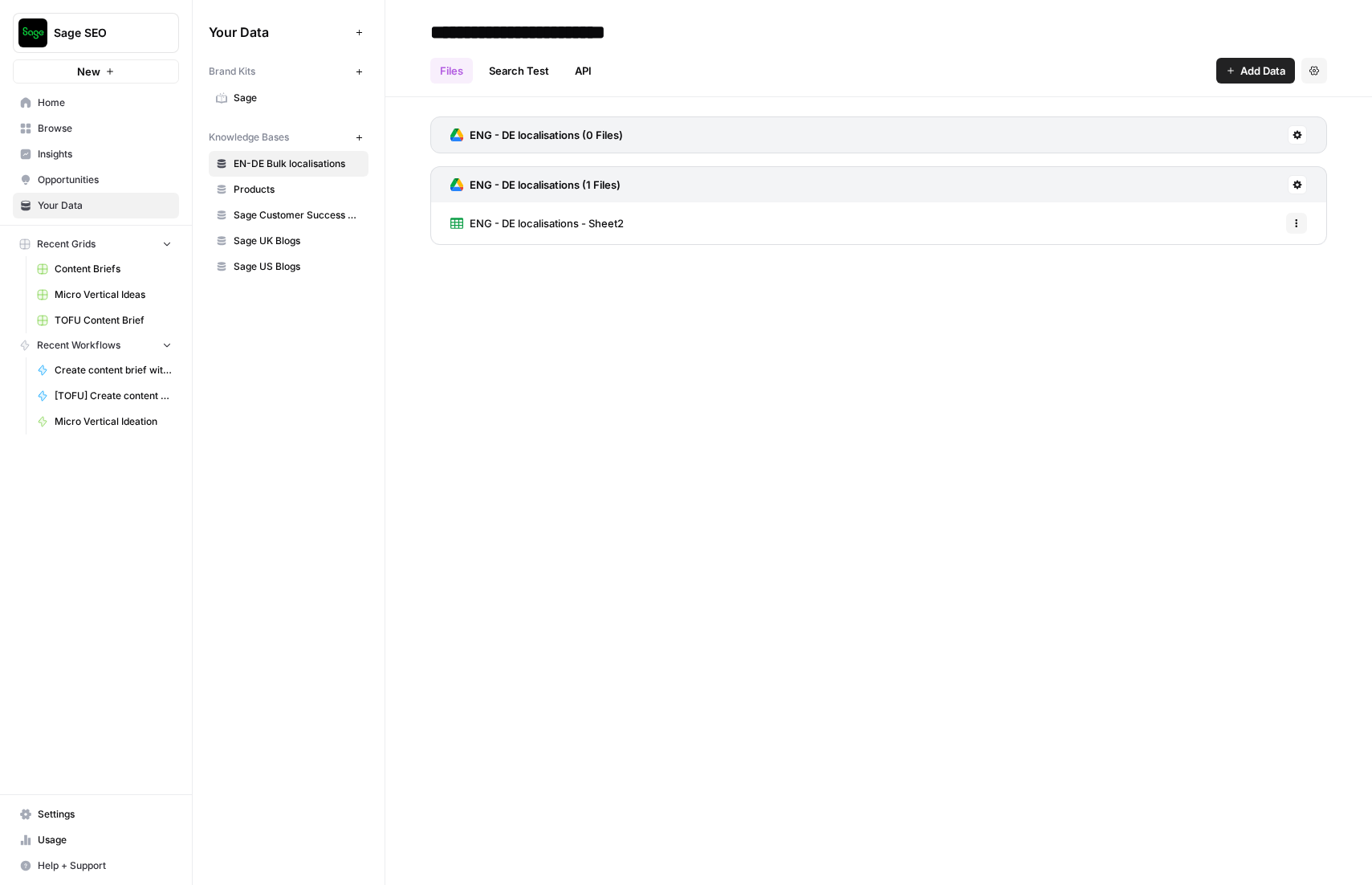
click at [257, 99] on span "Sage" at bounding box center [297, 98] width 127 height 15
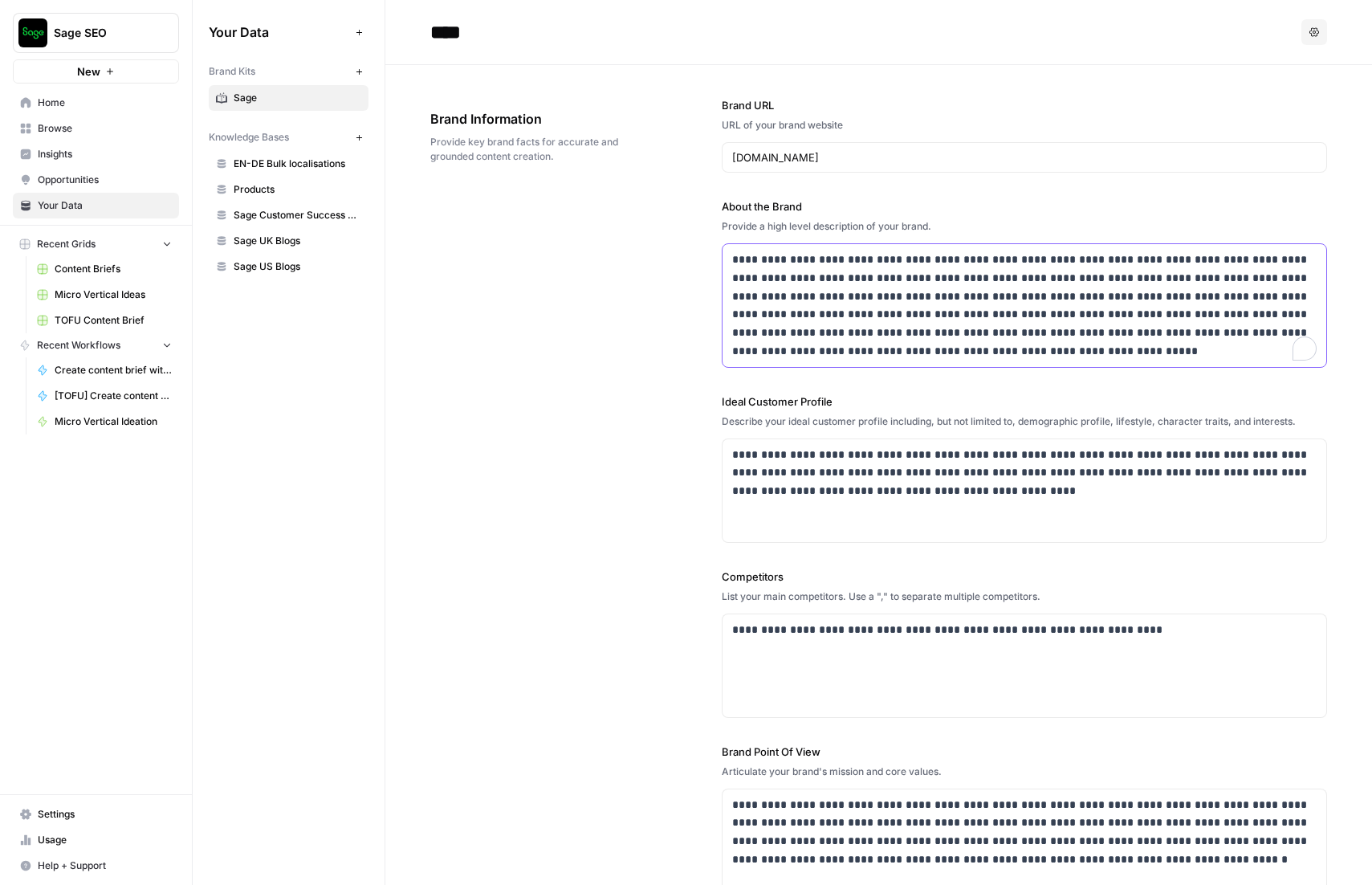
drag, startPoint x: 755, startPoint y: 258, endPoint x: 875, endPoint y: 369, distance: 163.5
click at [875, 369] on div "**********" at bounding box center [1025, 495] width 606 height 860
drag, startPoint x: 798, startPoint y: 456, endPoint x: 864, endPoint y: 519, distance: 91.2
click at [864, 519] on div "**********" at bounding box center [1025, 490] width 604 height 103
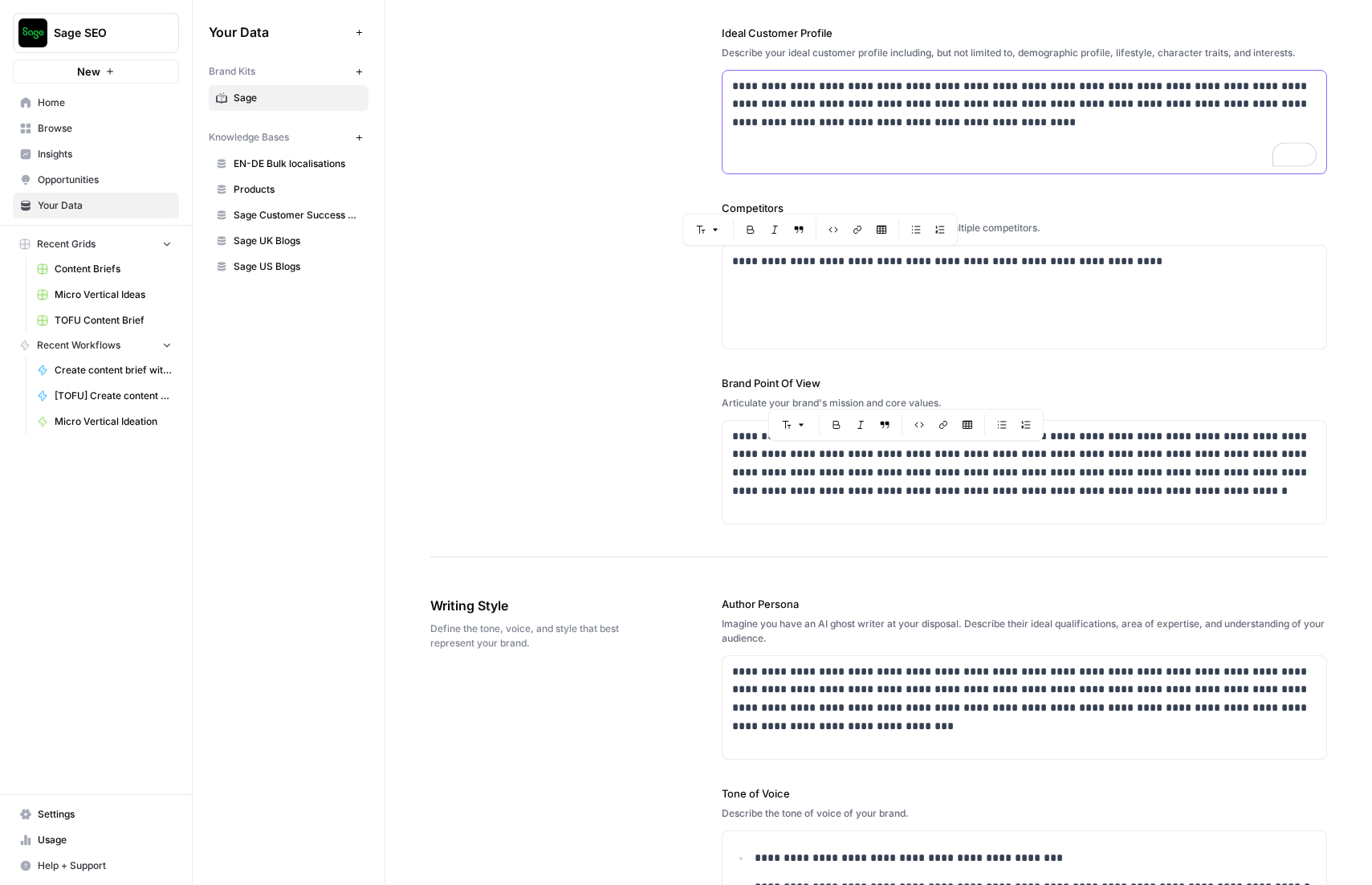
scroll to position [369, 0]
drag, startPoint x: 739, startPoint y: 436, endPoint x: 800, endPoint y: 491, distance: 82.1
click at [800, 491] on p "**********" at bounding box center [1024, 463] width 584 height 73
click at [607, 489] on div "**********" at bounding box center [879, 126] width 897 height 861
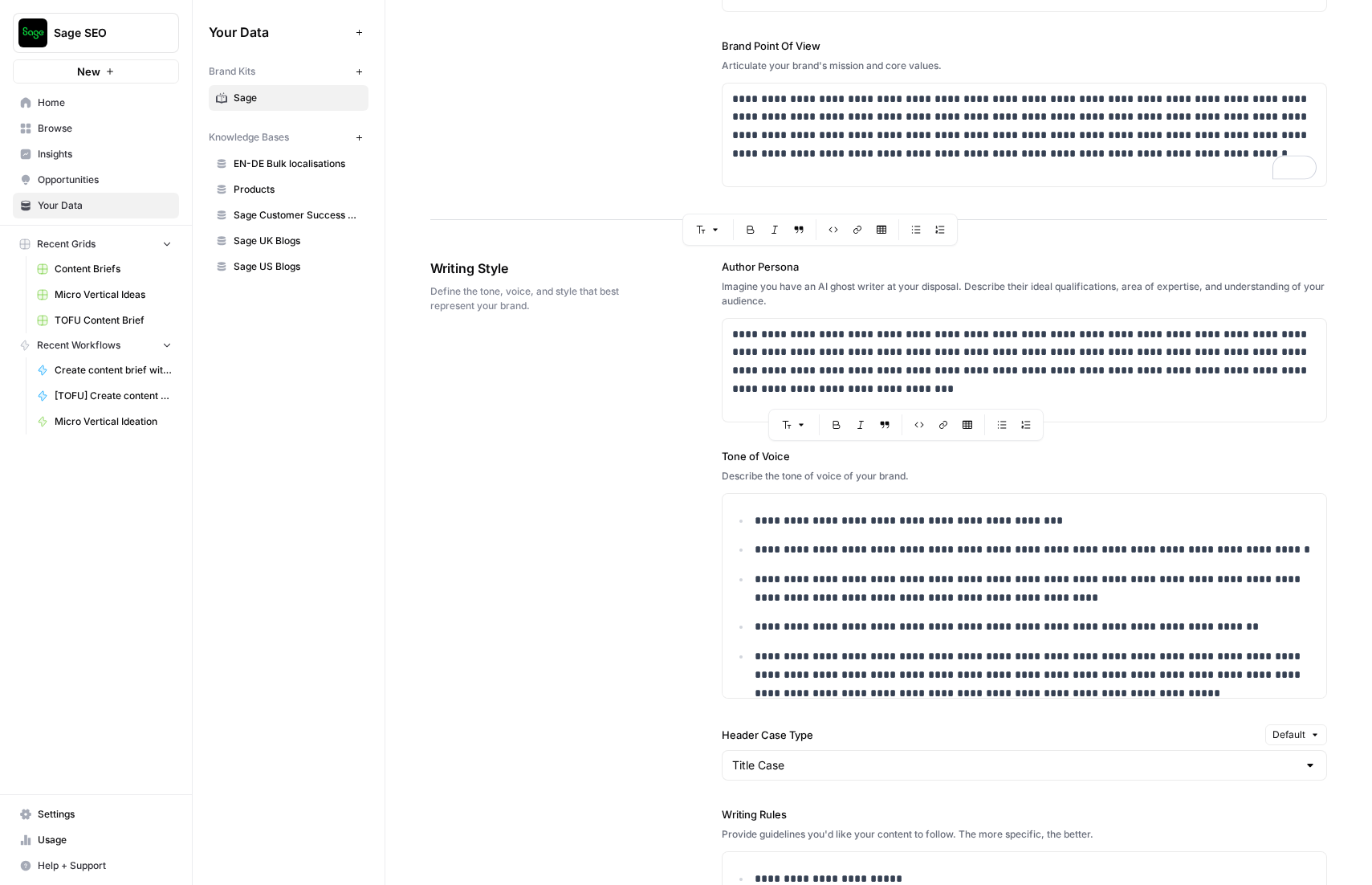
scroll to position [776, 0]
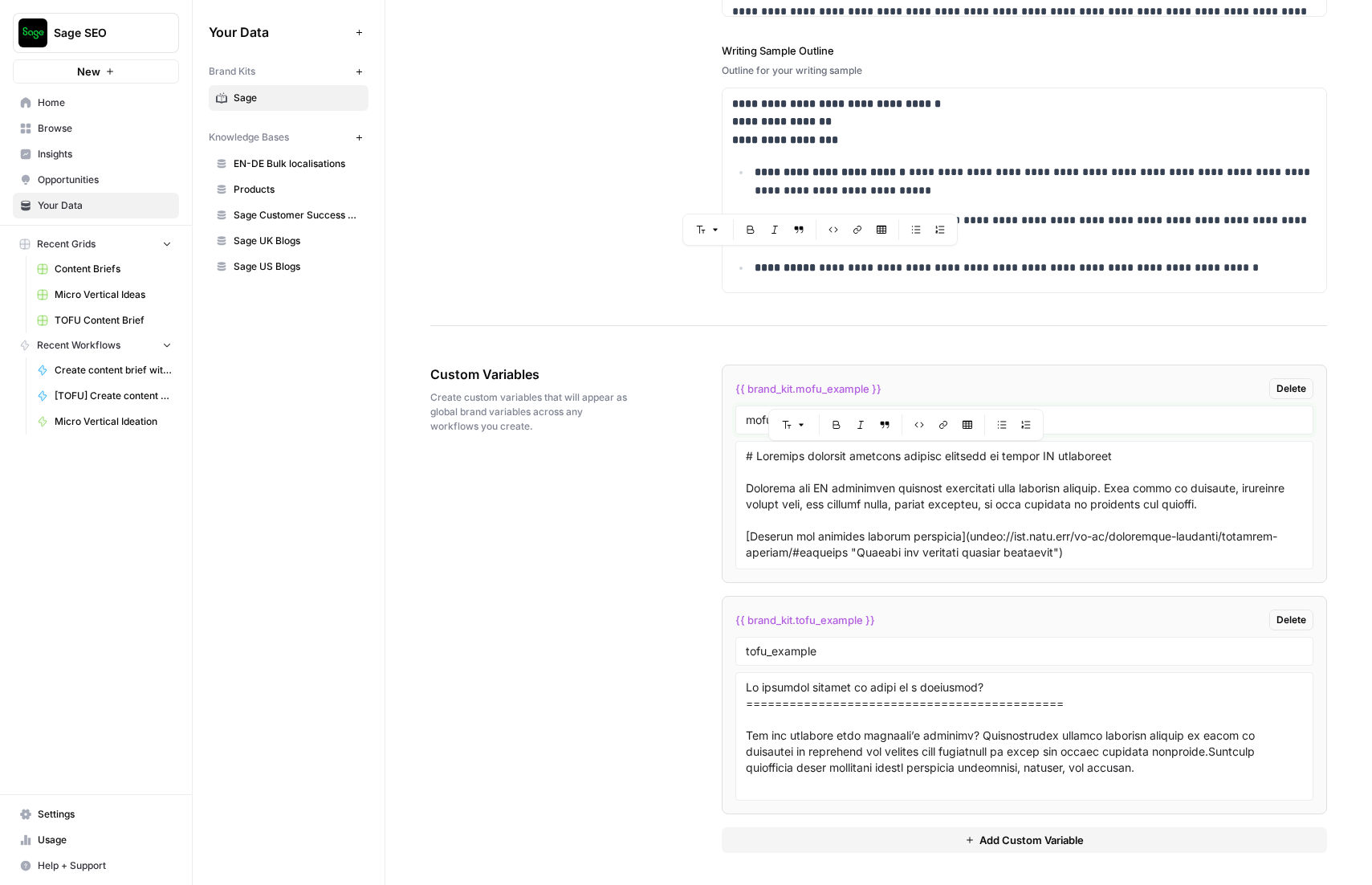
click at [751, 424] on input "mofu_example" at bounding box center [1025, 420] width 557 height 15
click at [759, 656] on input "tofu_example" at bounding box center [1025, 651] width 557 height 15
drag, startPoint x: 799, startPoint y: 684, endPoint x: 896, endPoint y: 737, distance: 110.5
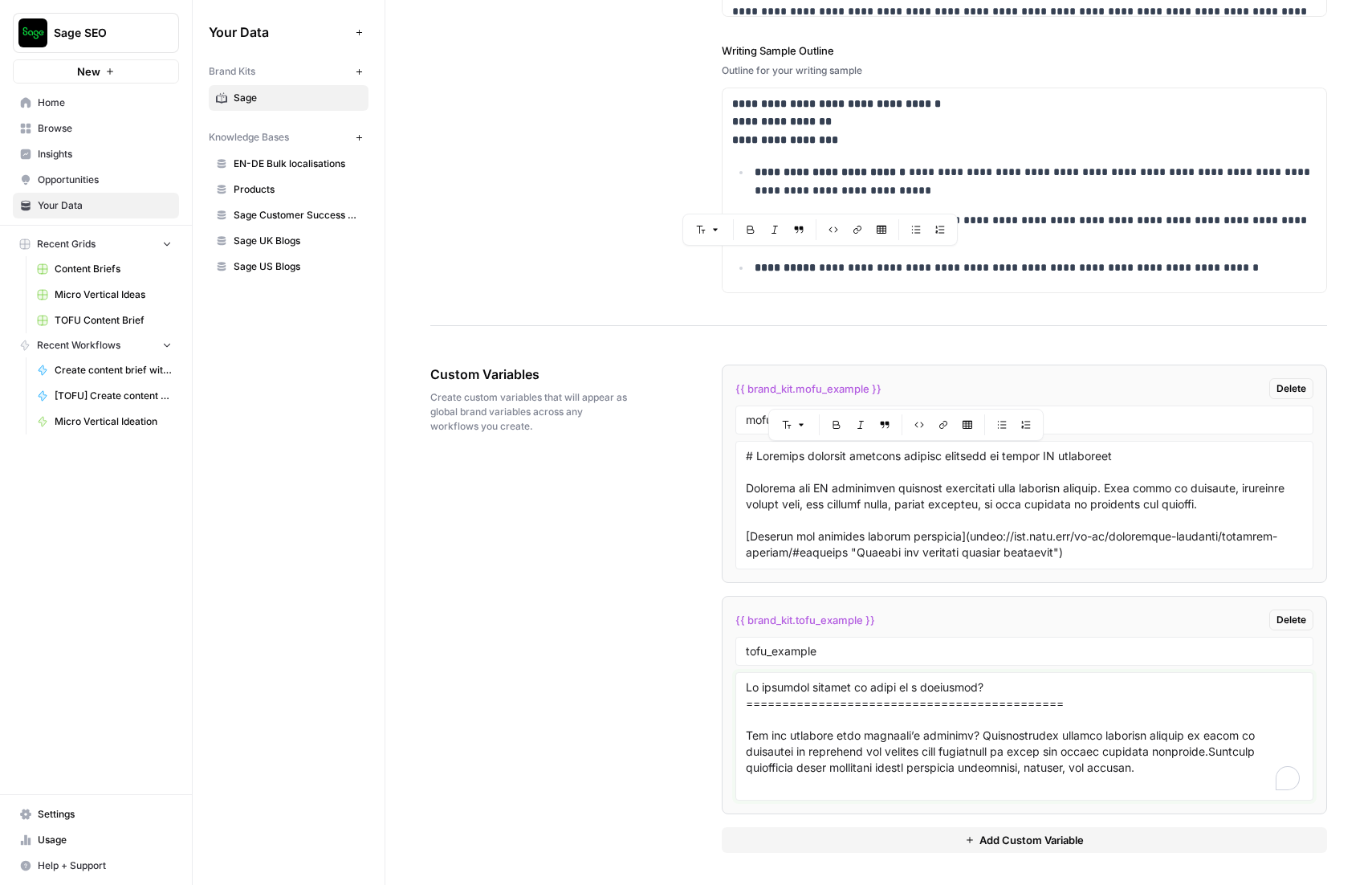
click at [896, 737] on textarea "To enrich screen reader interactions, please activate Accessibility in Grammarl…" at bounding box center [1025, 735] width 557 height 114
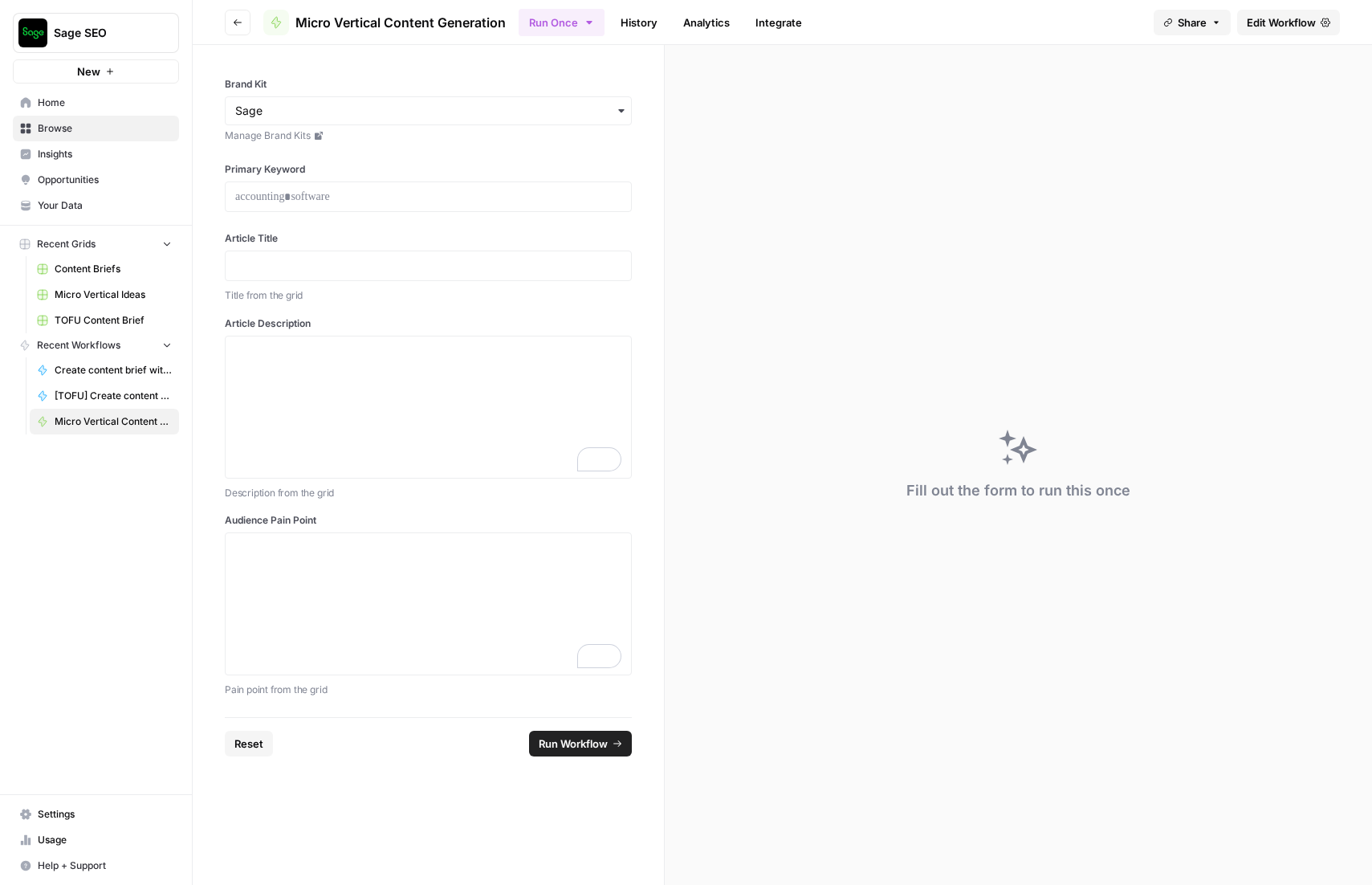
click at [1279, 17] on span "Edit Workflow" at bounding box center [1281, 22] width 69 height 16
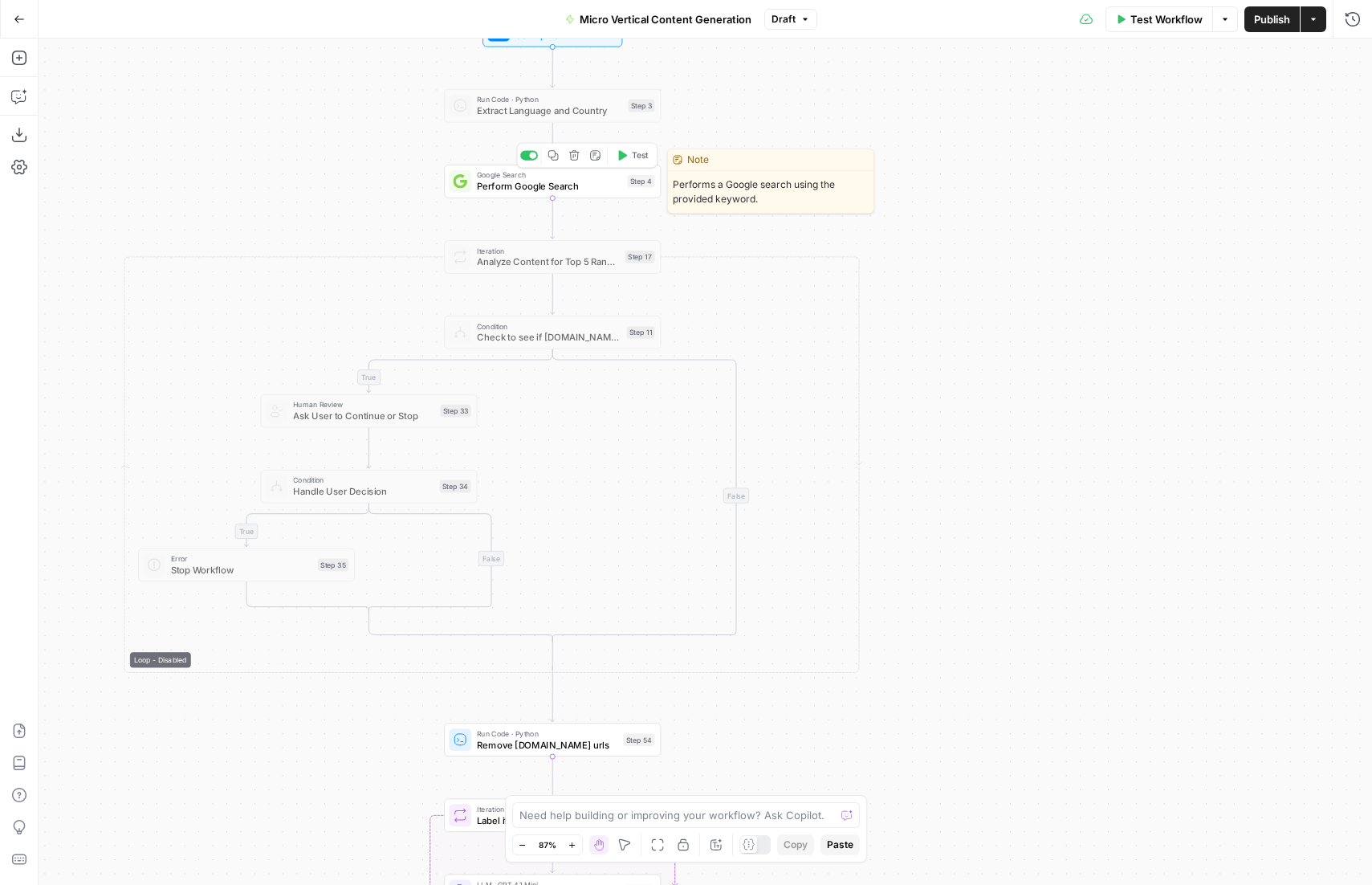
click at [543, 189] on span "Perform Google Search" at bounding box center [549, 186] width 145 height 14
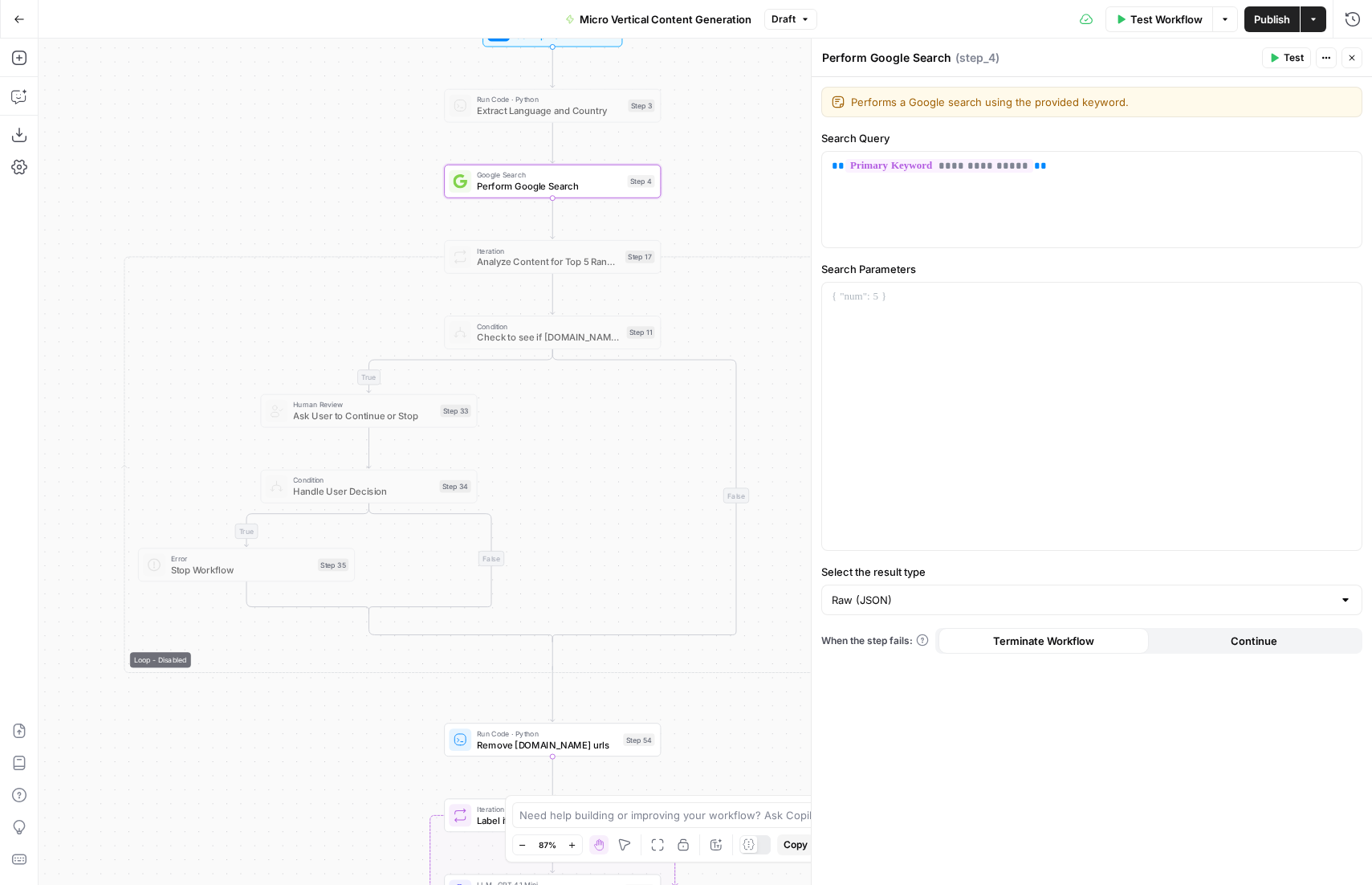
click at [1359, 56] on button "Close" at bounding box center [1352, 58] width 20 height 20
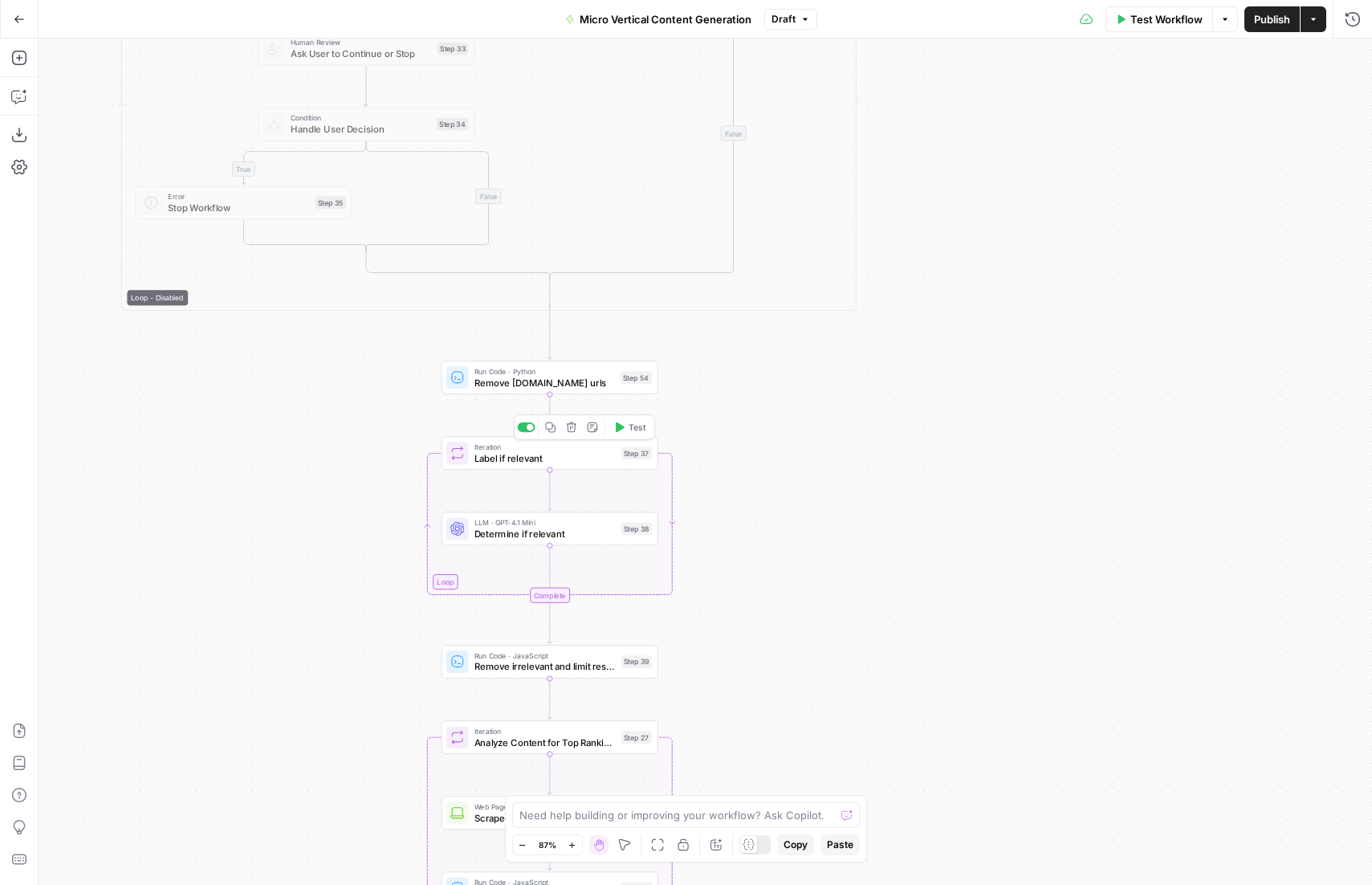
click at [539, 460] on span "Label if relevant" at bounding box center [545, 458] width 141 height 14
click at [509, 540] on span "Determine if relevant" at bounding box center [545, 533] width 141 height 14
type textarea "Determine if relevant"
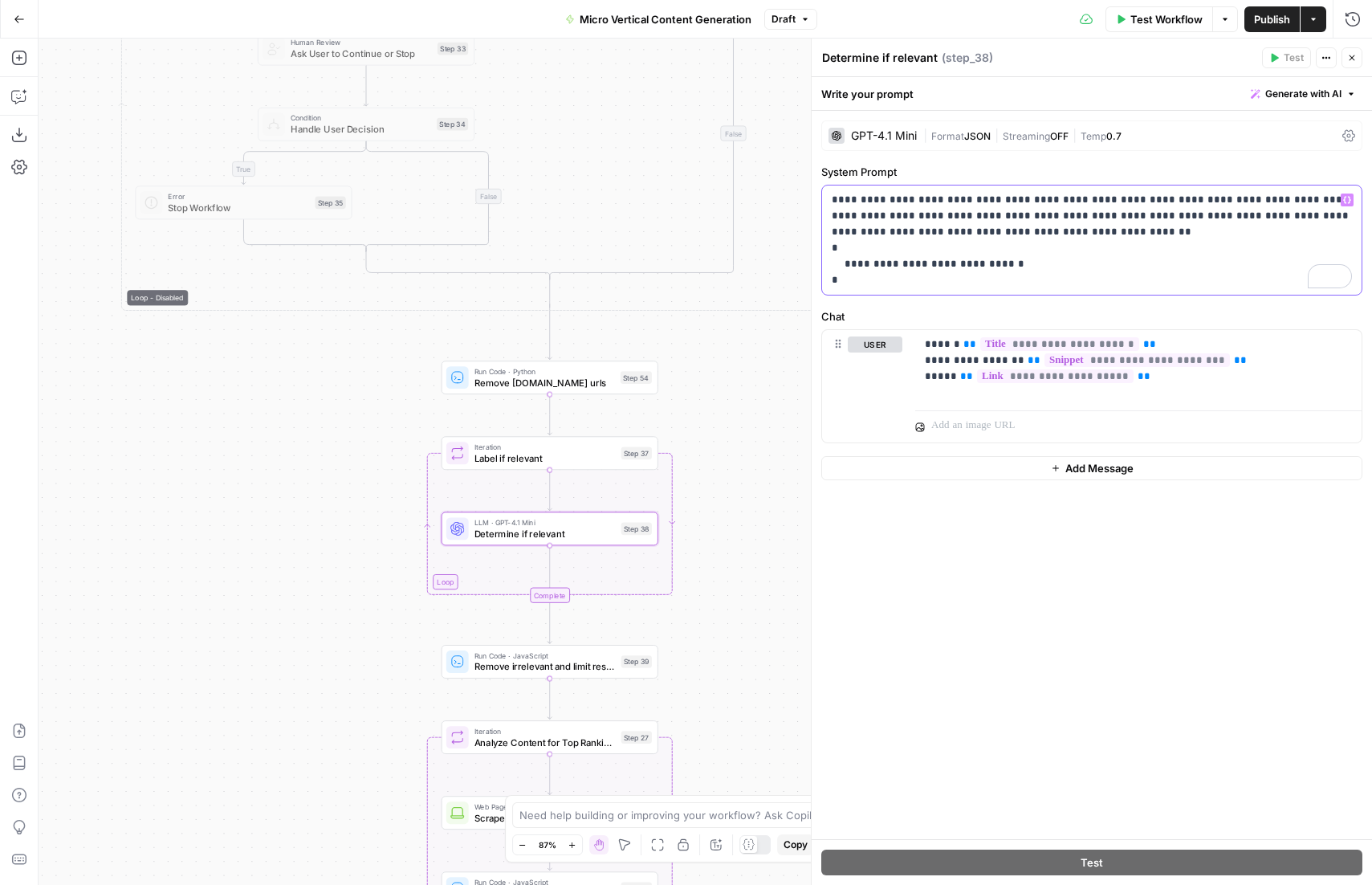
drag, startPoint x: 1117, startPoint y: 217, endPoint x: 934, endPoint y: 212, distance: 183.1
click at [934, 212] on p "**********" at bounding box center [1092, 241] width 520 height 97
click at [1350, 58] on icon "button" at bounding box center [1352, 58] width 9 height 9
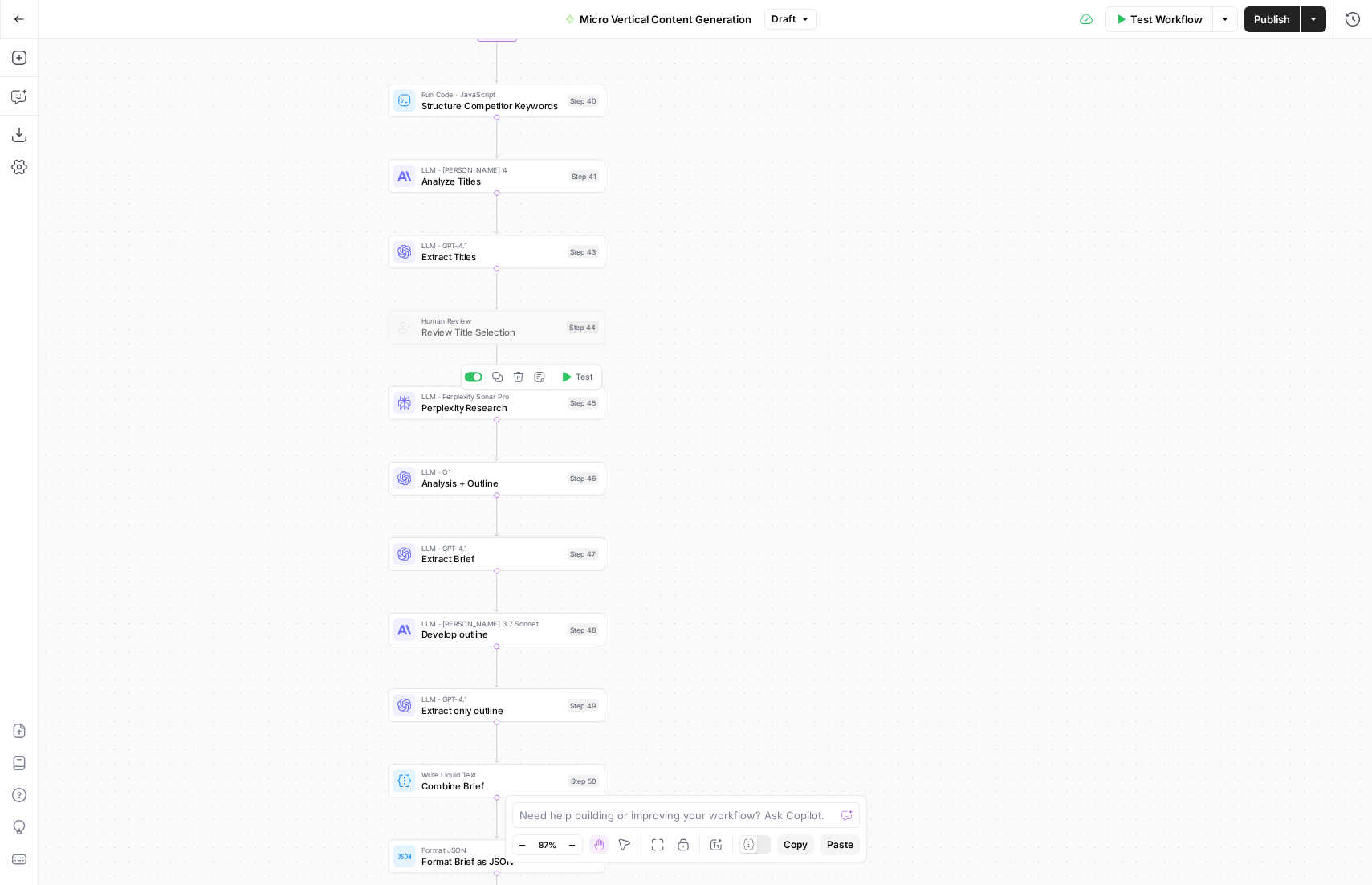
click at [451, 407] on span "Perplexity Research" at bounding box center [491, 407] width 140 height 14
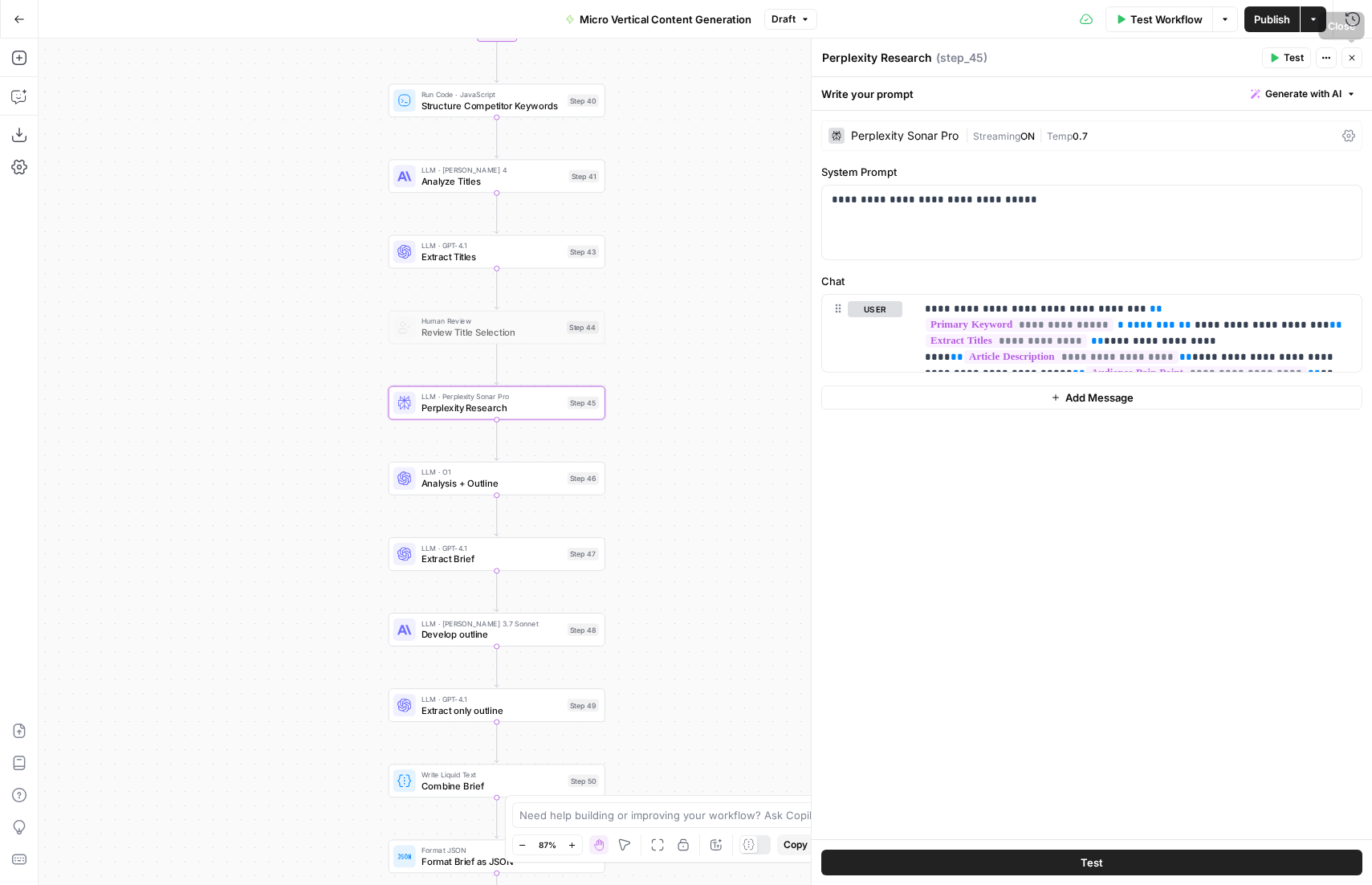
click at [1351, 58] on icon "button" at bounding box center [1352, 58] width 9 height 9
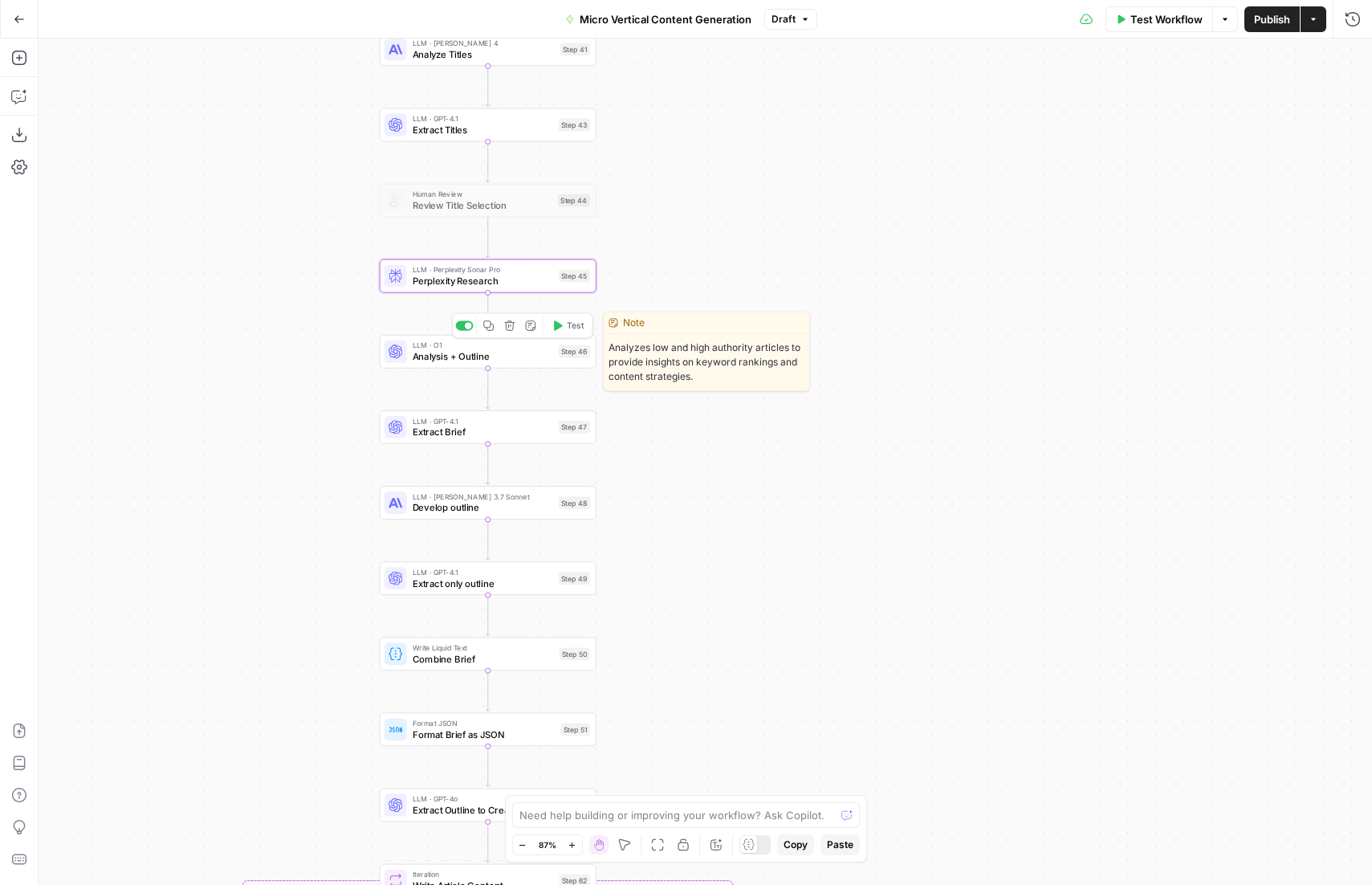
click at [465, 361] on span "Analysis + Outline" at bounding box center [482, 356] width 140 height 14
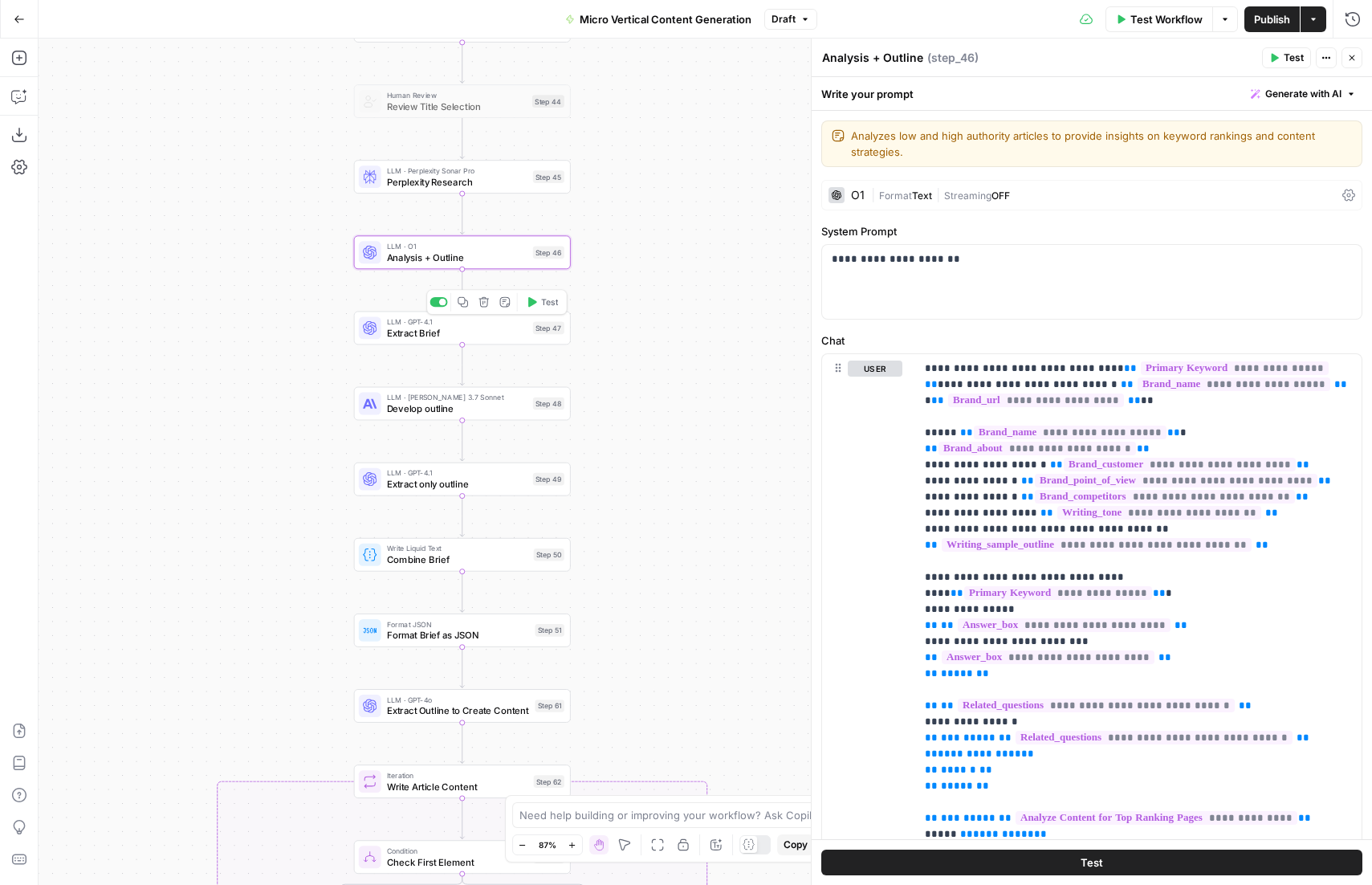
click at [414, 334] on span "Extract Brief" at bounding box center [457, 332] width 140 height 14
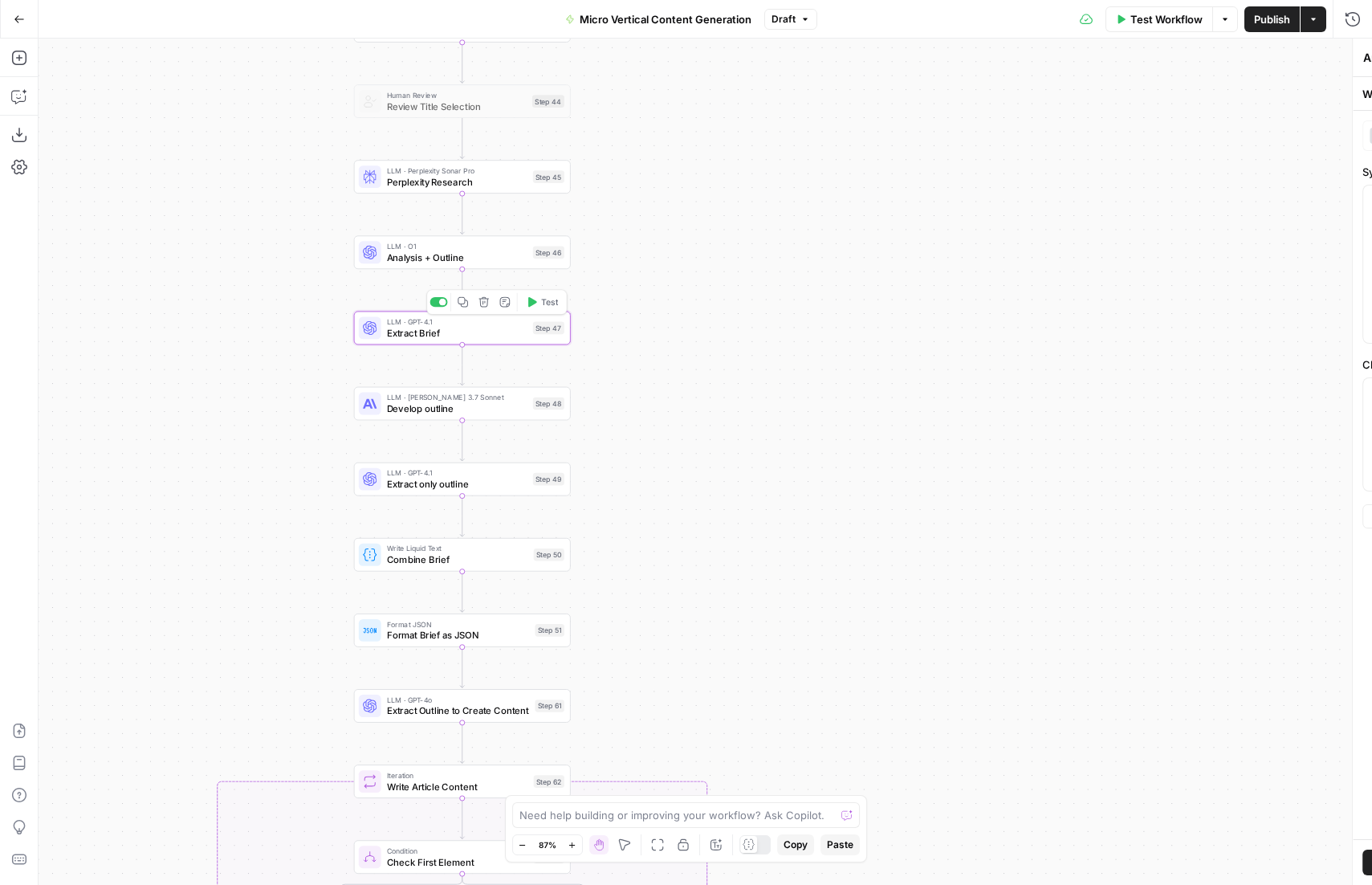
type textarea "Extract Brief"
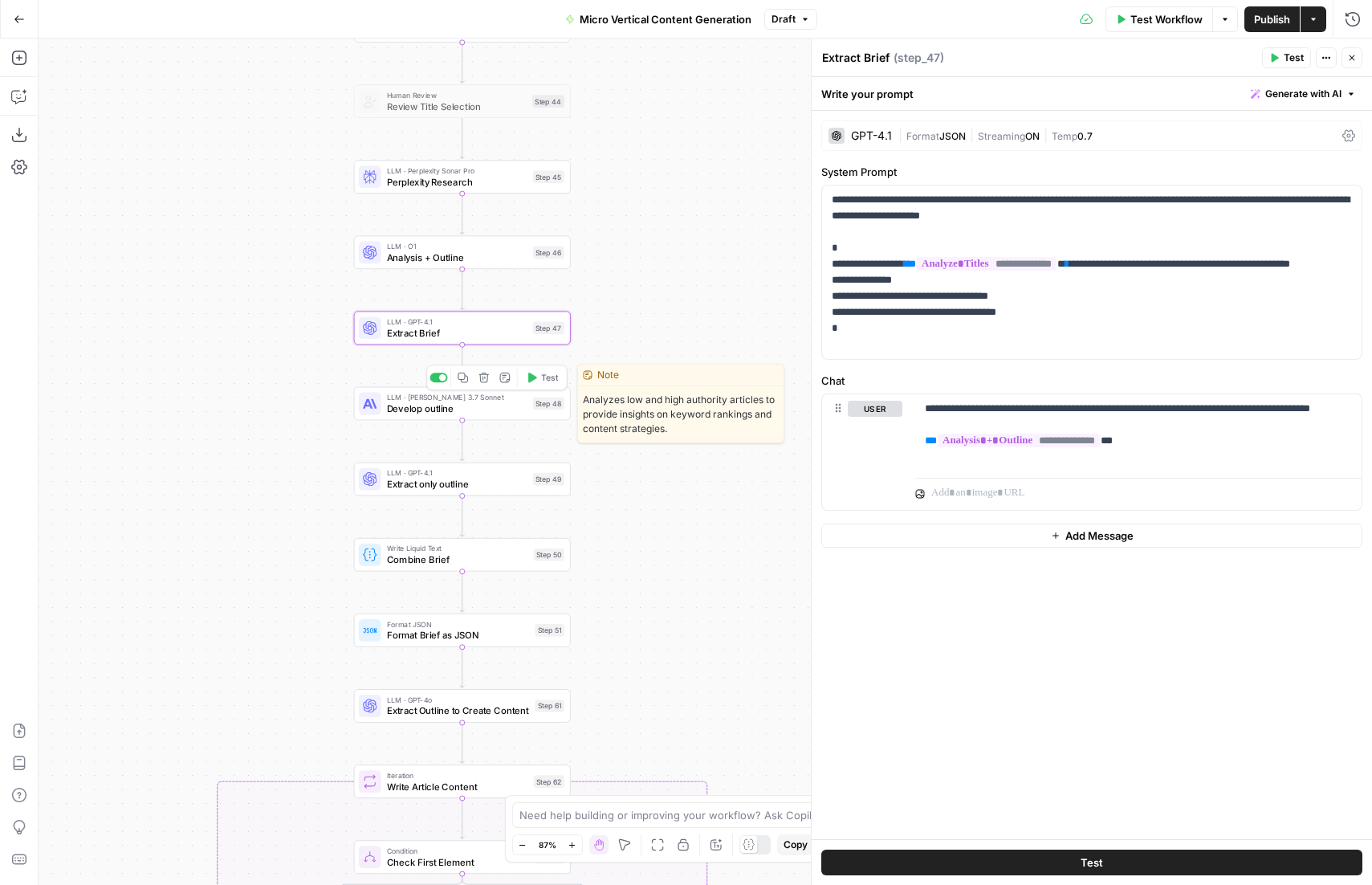
click at [419, 412] on span "Develop outline" at bounding box center [457, 408] width 140 height 14
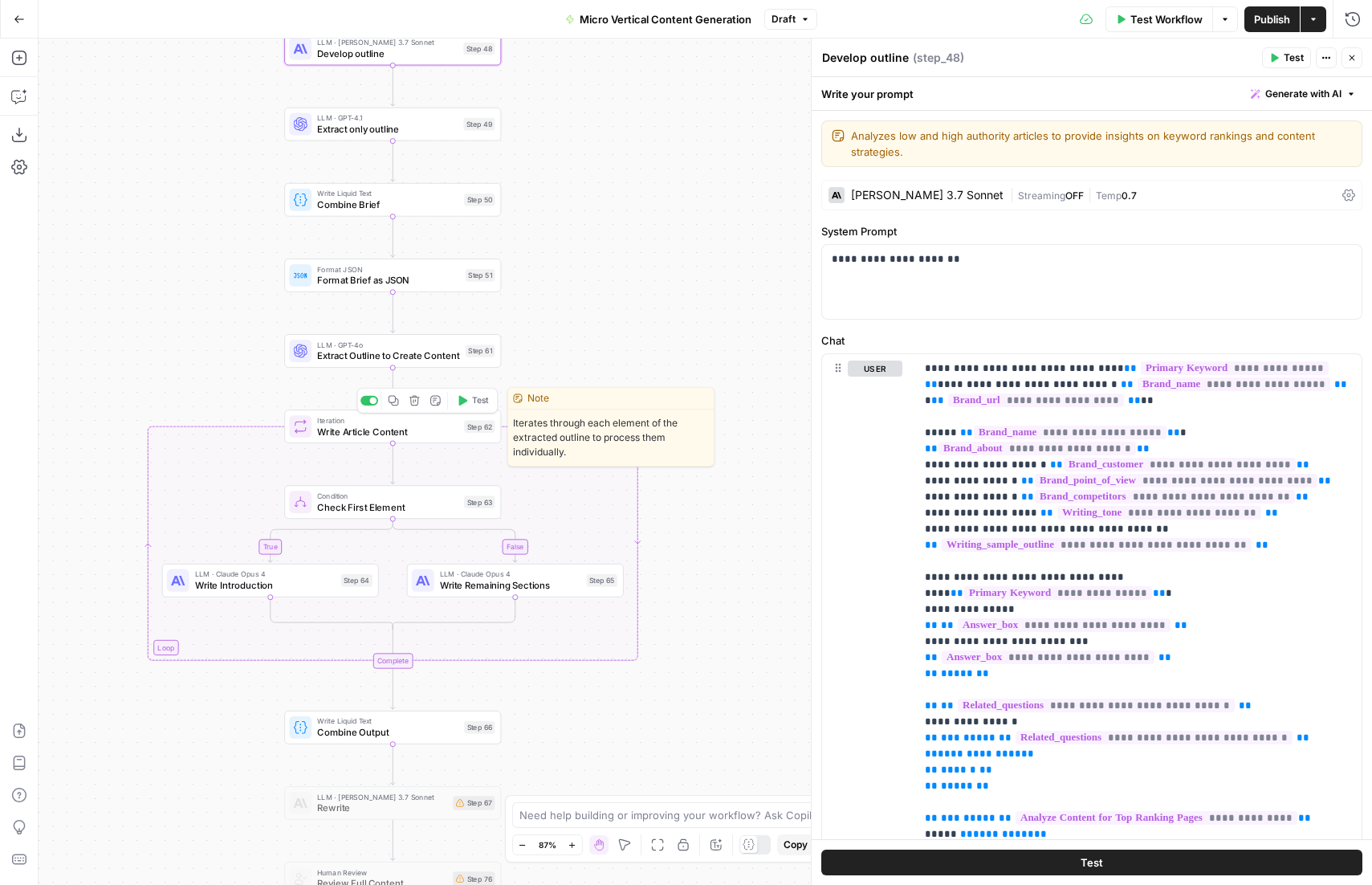
click at [377, 426] on span "Write Article Content" at bounding box center [387, 430] width 141 height 14
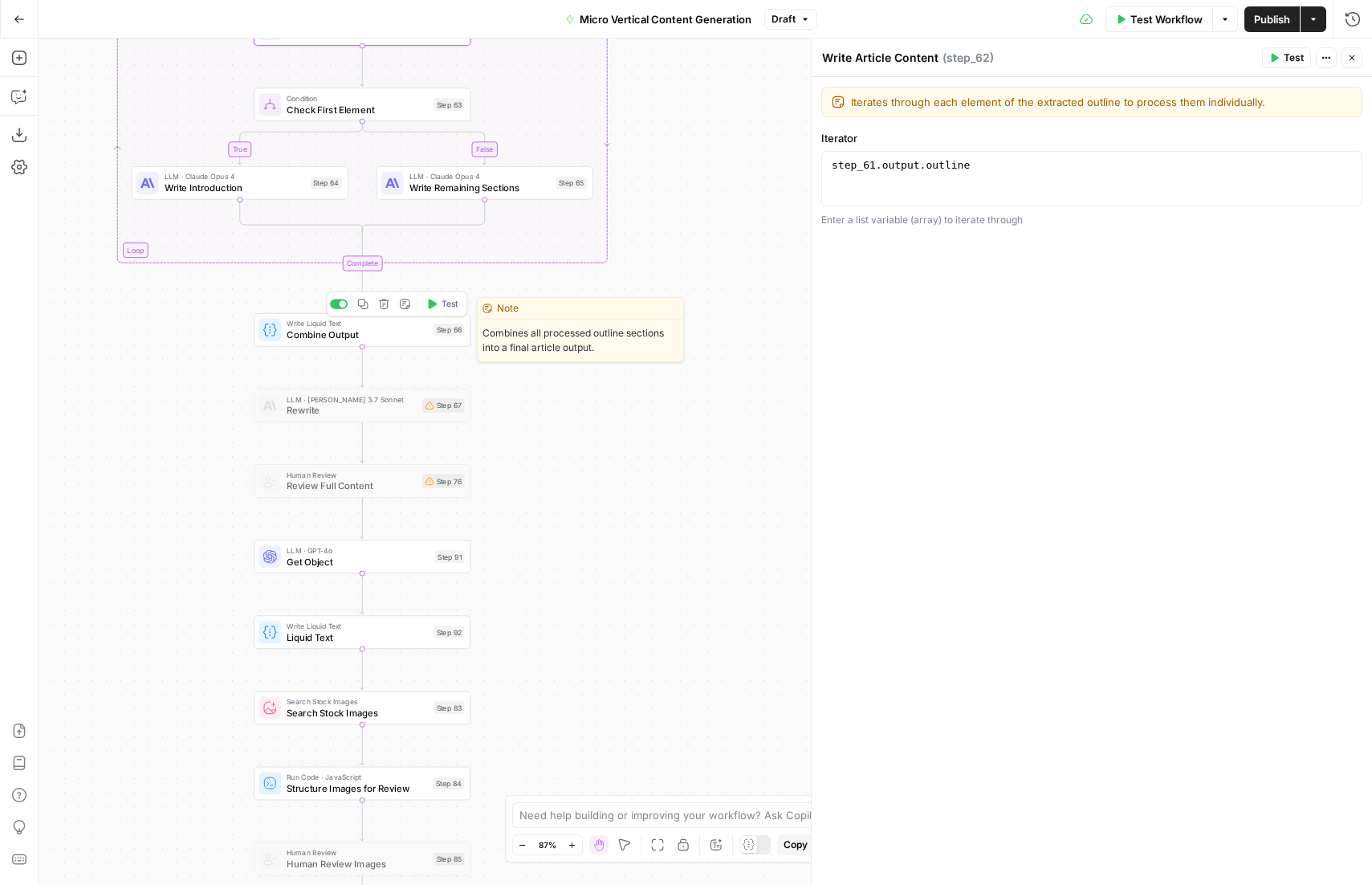
click at [355, 338] on span "Combine Output" at bounding box center [358, 334] width 141 height 14
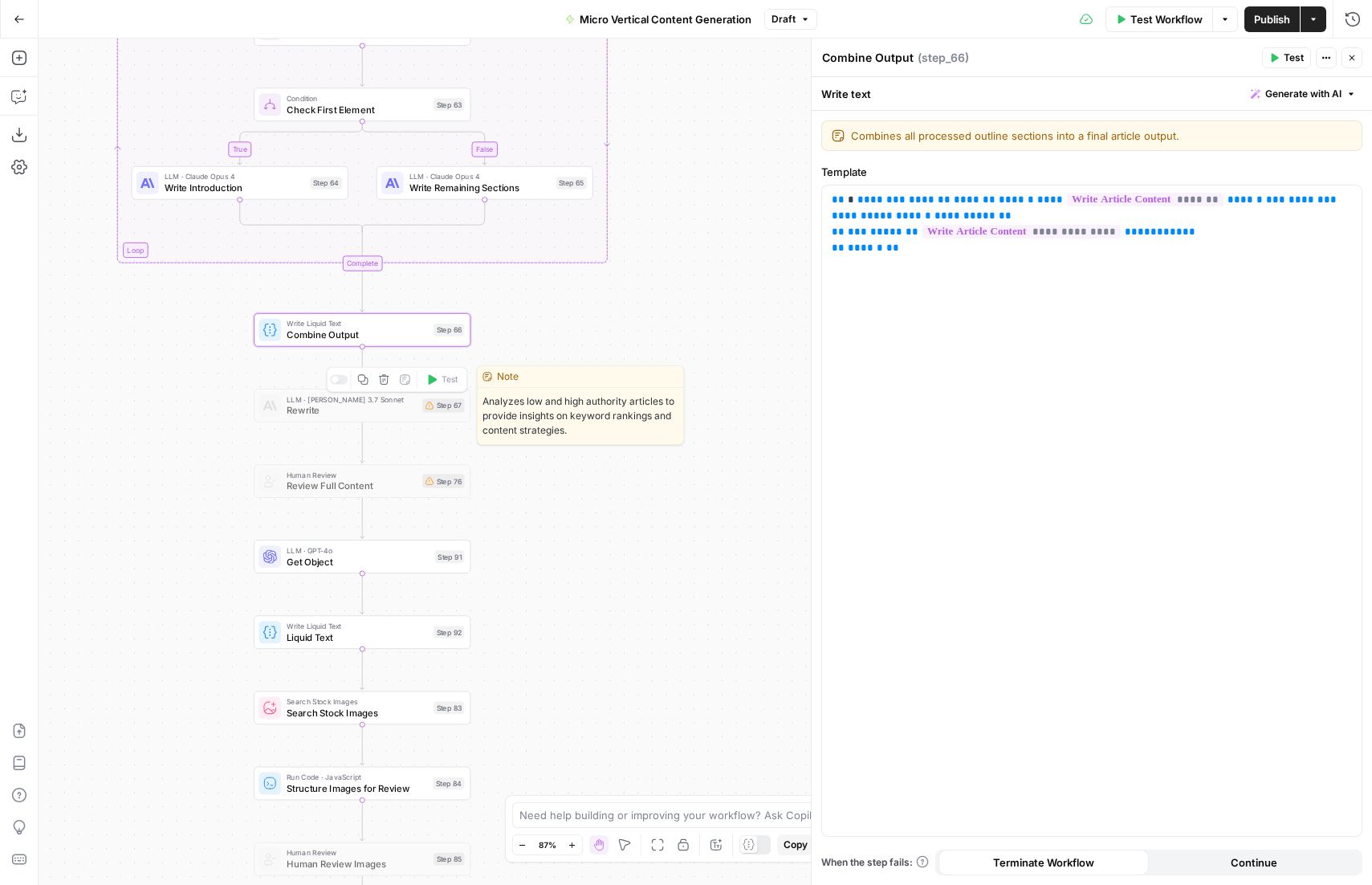
click at [317, 409] on span "Rewrite" at bounding box center [352, 410] width 130 height 14
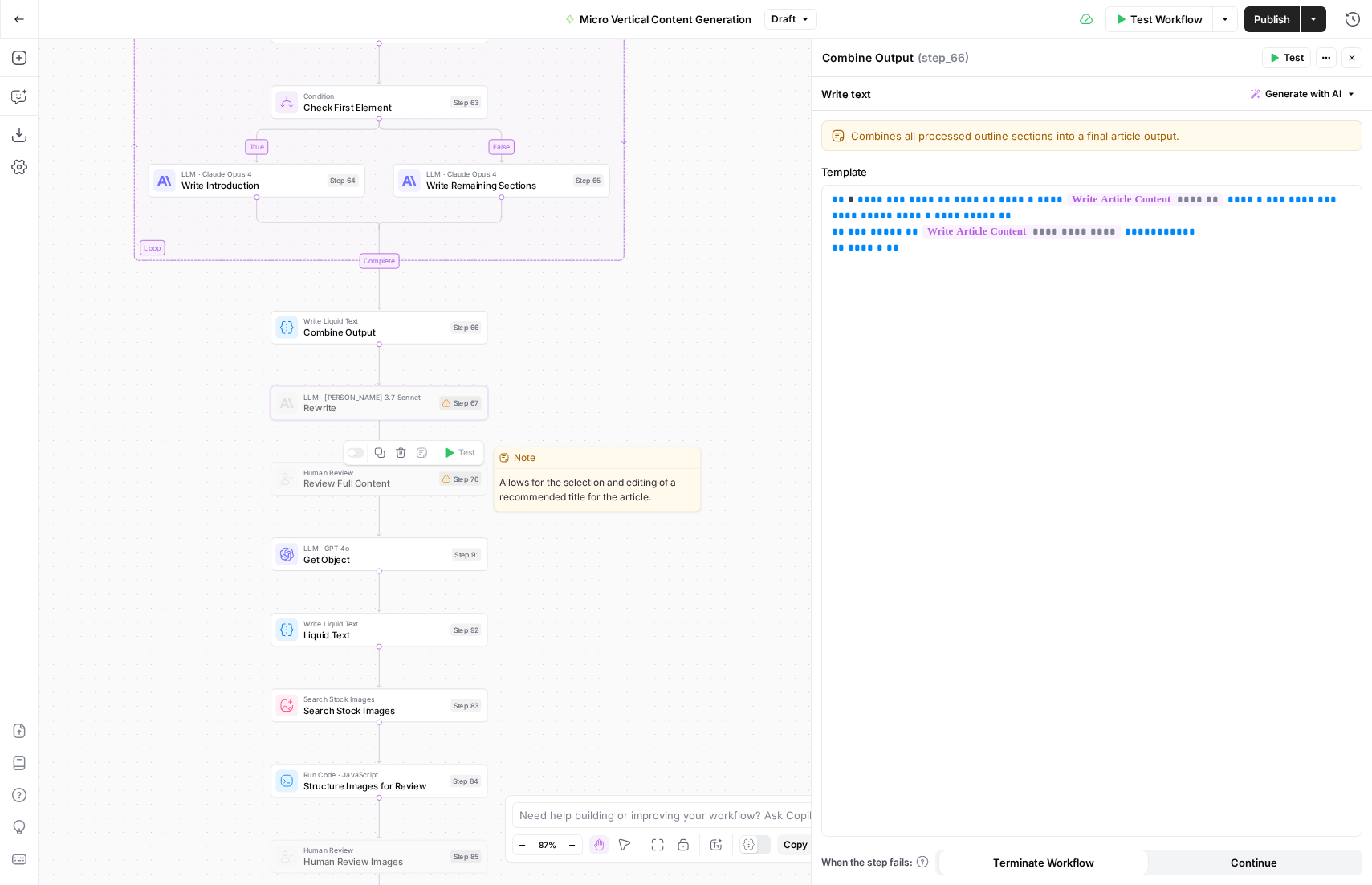
click at [340, 494] on div "Human Review Review Full Content Step 76 Copy step Delete step Edit Note Test" at bounding box center [378, 478] width 216 height 33
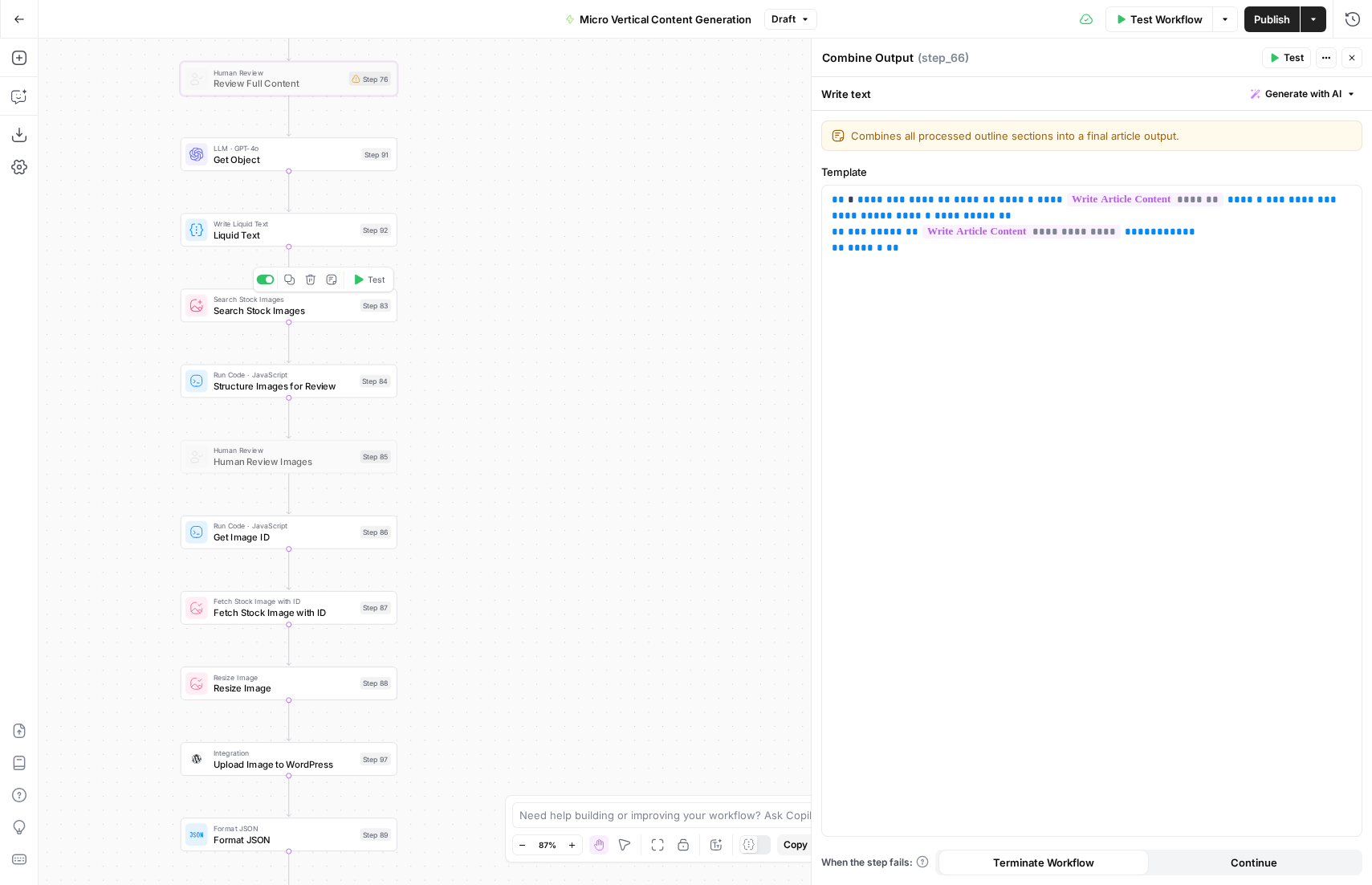
click at [254, 311] on span "Search Stock Images" at bounding box center [284, 310] width 141 height 14
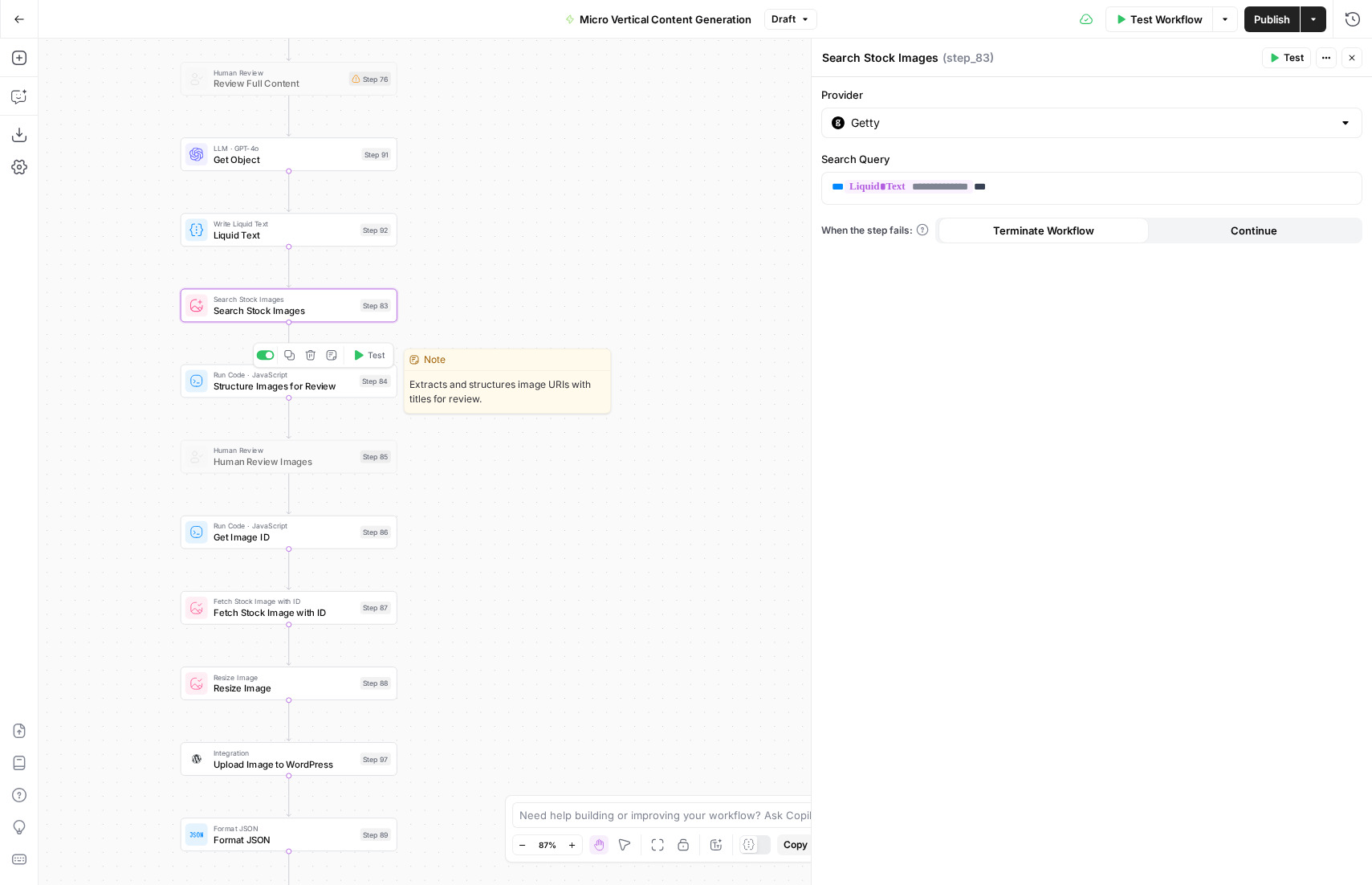
click at [281, 385] on span "Structure Images for Review" at bounding box center [283, 385] width 140 height 14
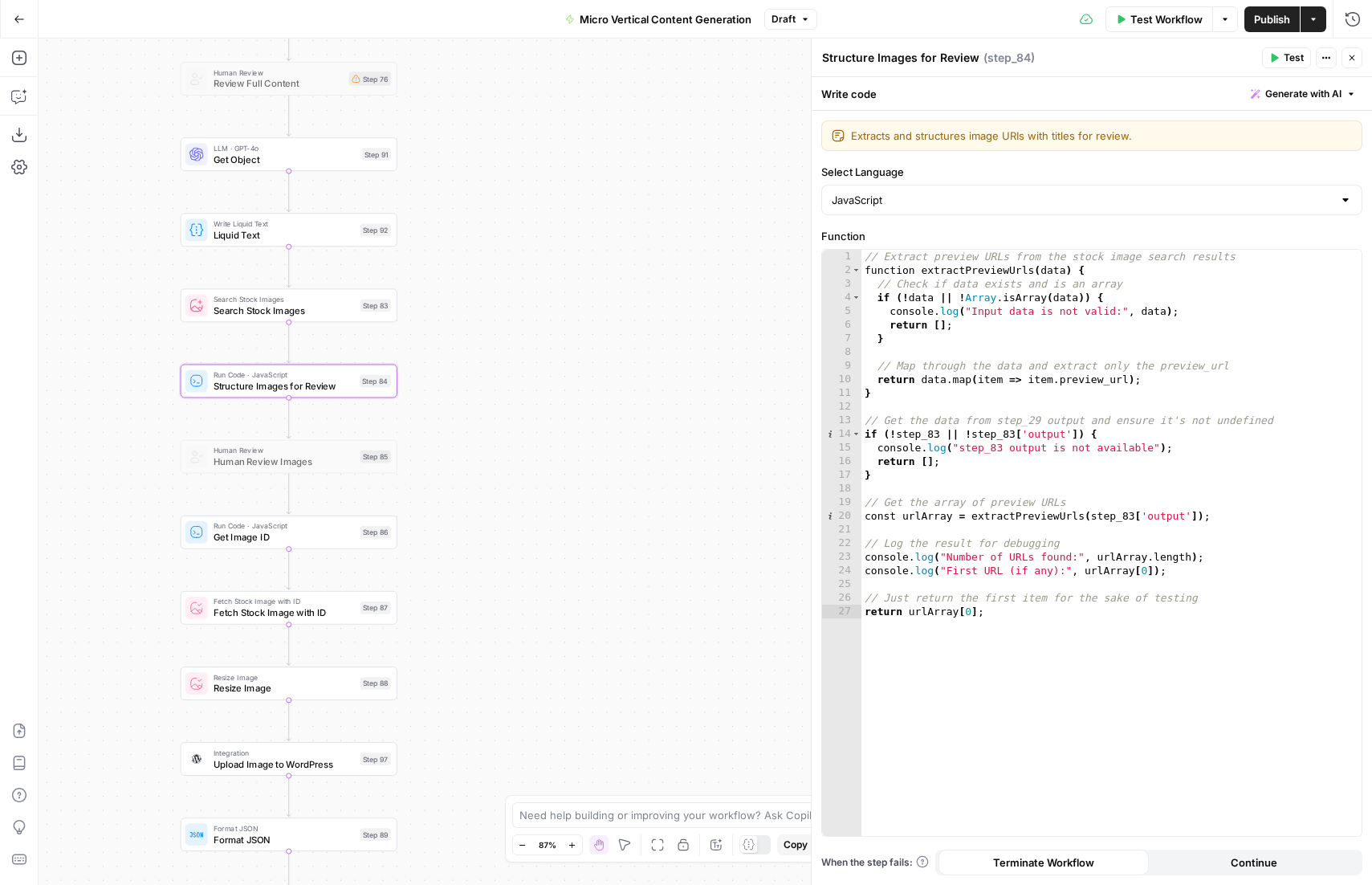
click at [444, 527] on div "true true true false false false Workflow Set Inputs Inputs Run Code · Python E…" at bounding box center [705, 461] width 1334 height 846
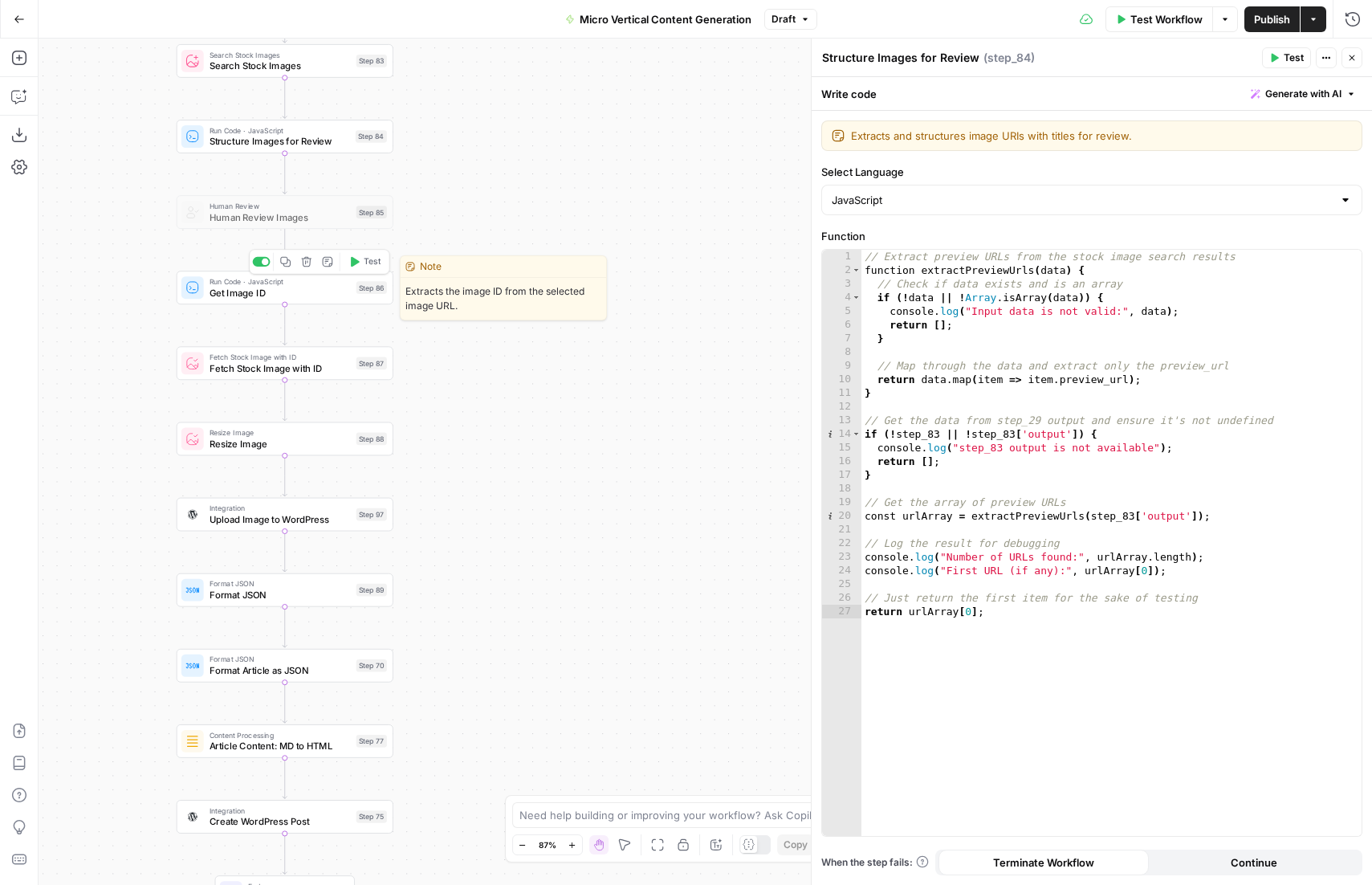
click at [259, 294] on span "Get Image ID" at bounding box center [281, 293] width 141 height 14
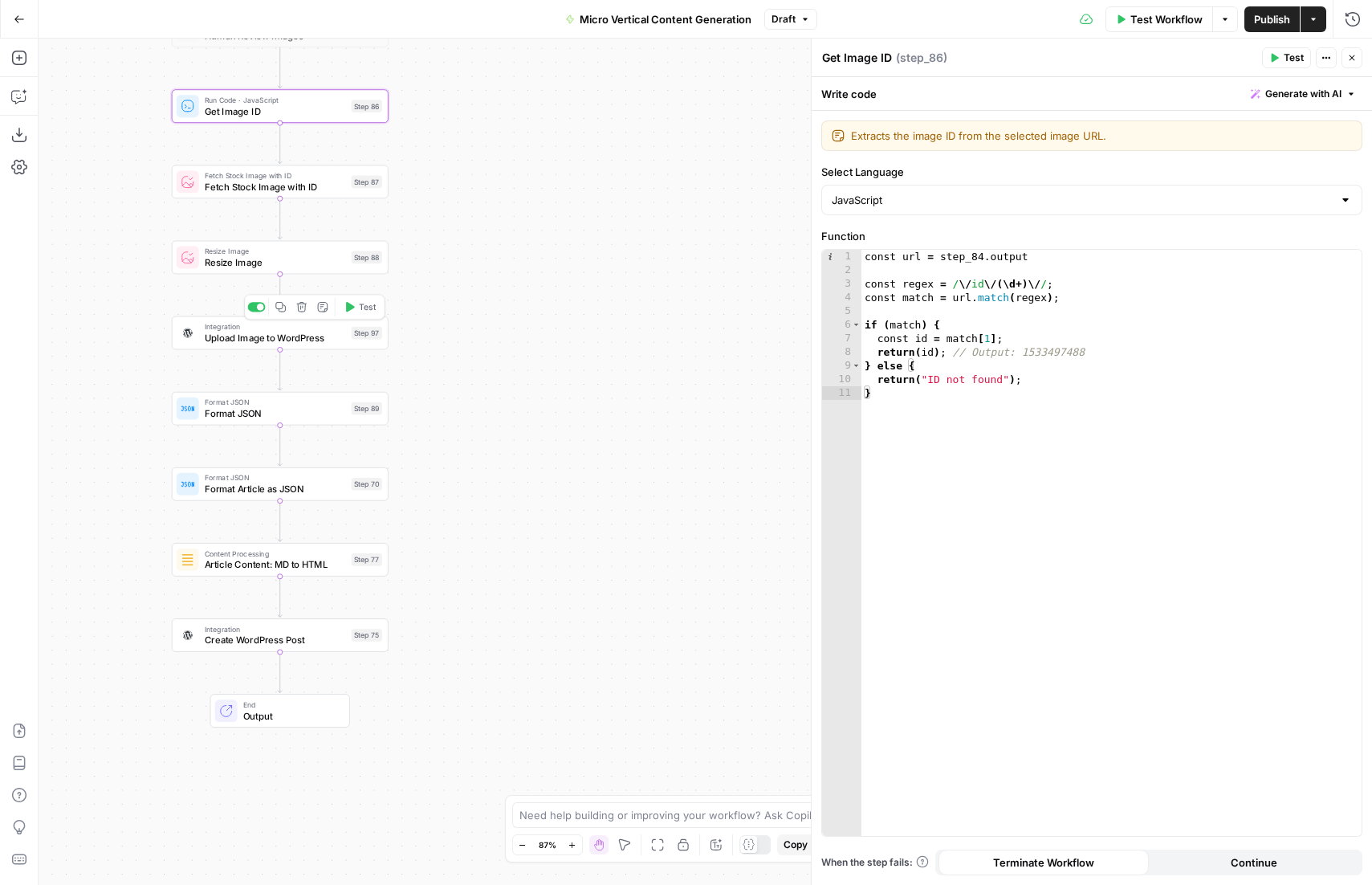
click at [264, 334] on span "Upload Image to WordPress" at bounding box center [275, 337] width 141 height 14
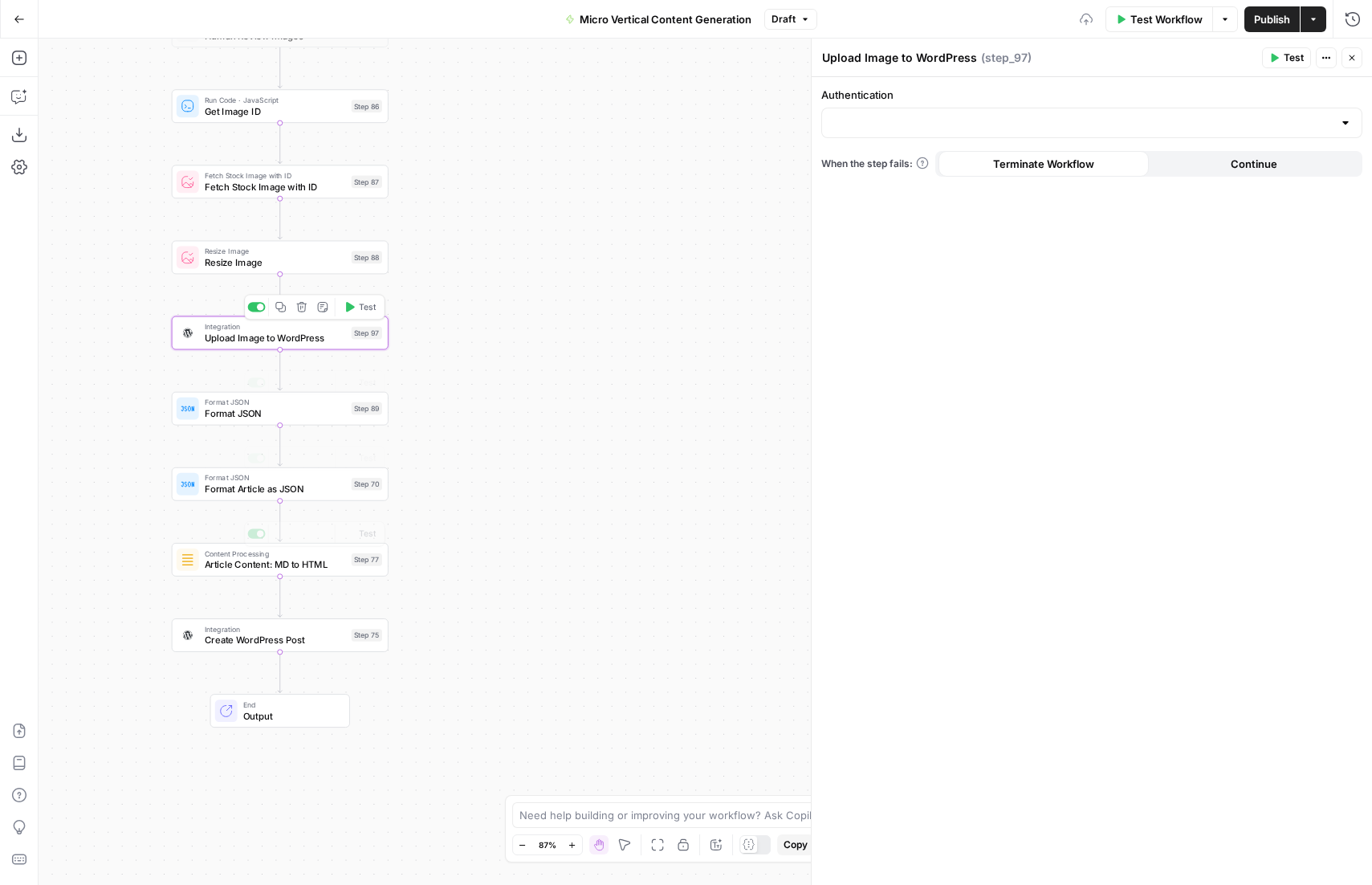
type input "Rob Test"
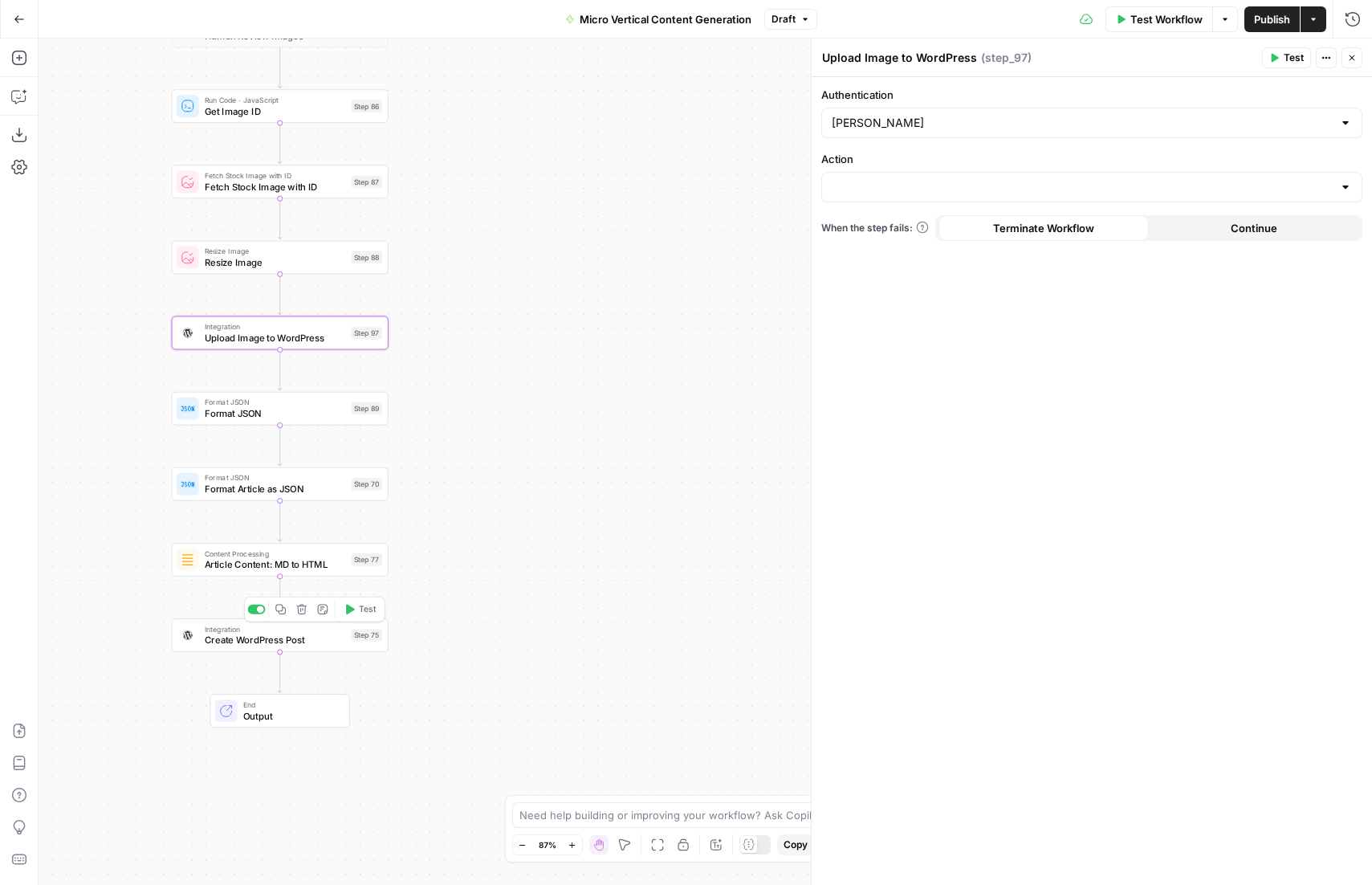
click at [240, 639] on span "Create WordPress Post" at bounding box center [275, 639] width 141 height 14
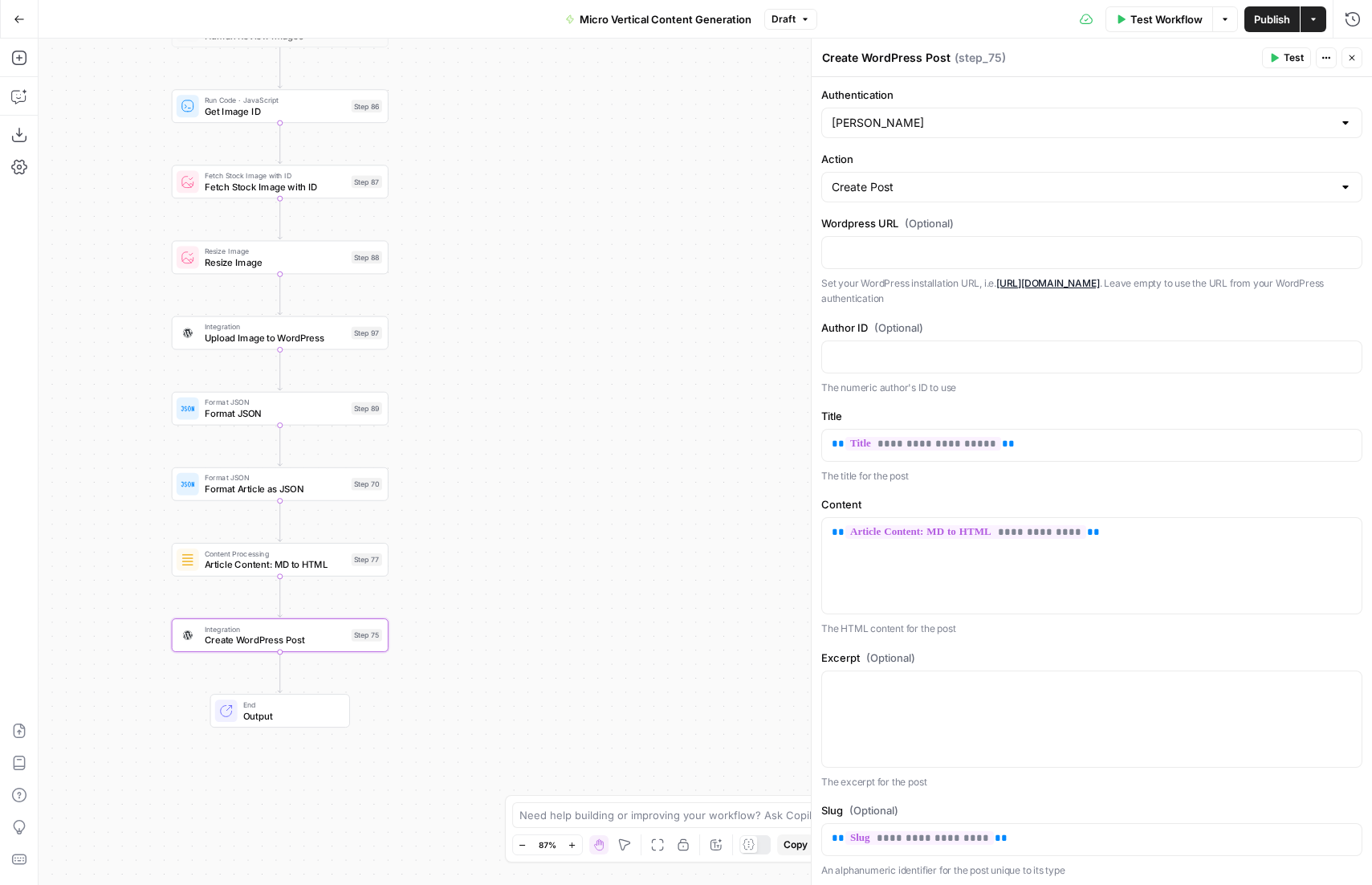
click at [536, 629] on div "true true true false false false Workflow Set Inputs Inputs Run Code · Python E…" at bounding box center [705, 461] width 1334 height 846
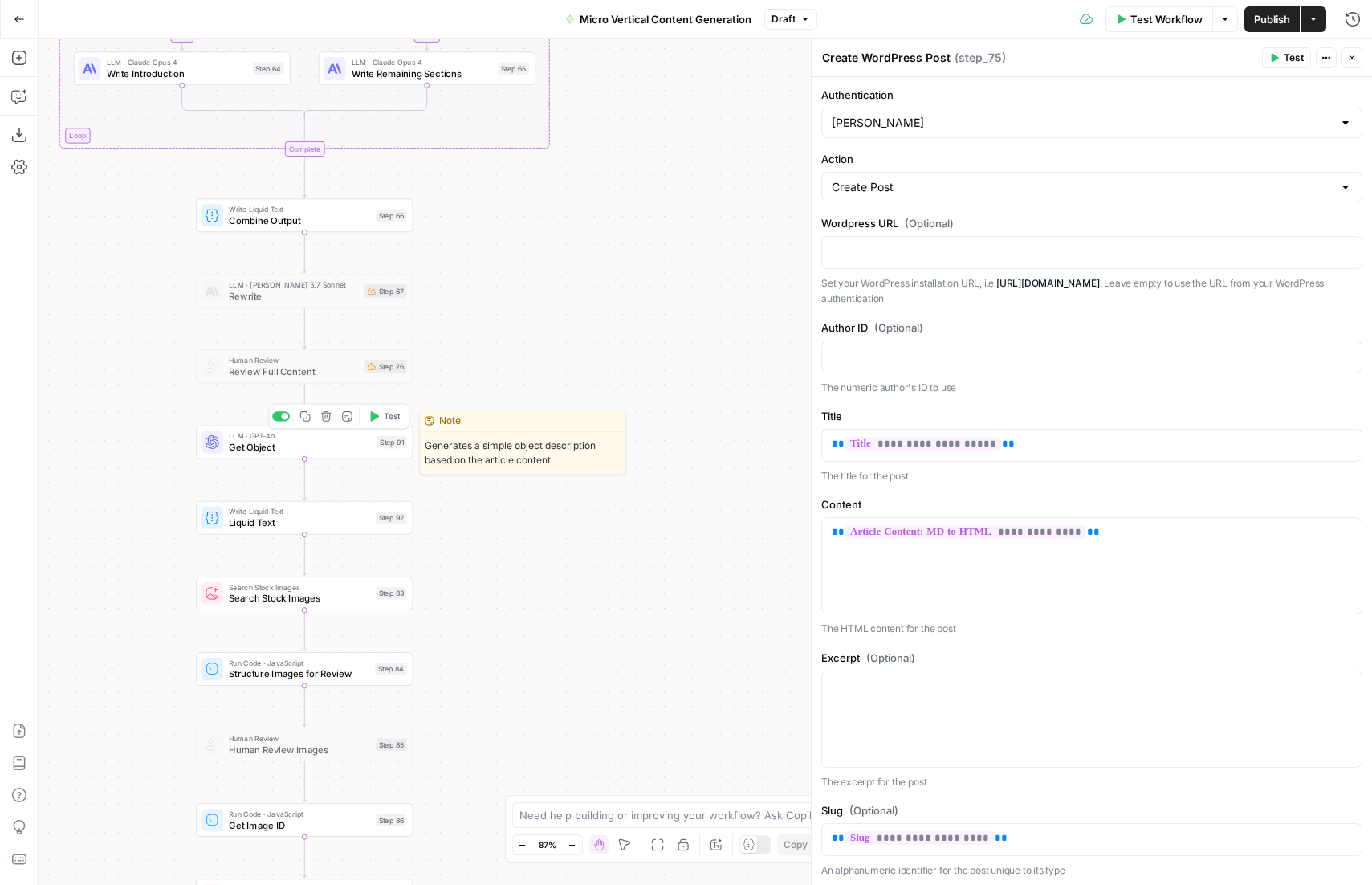
click at [293, 449] on span "Get Object" at bounding box center [300, 447] width 143 height 14
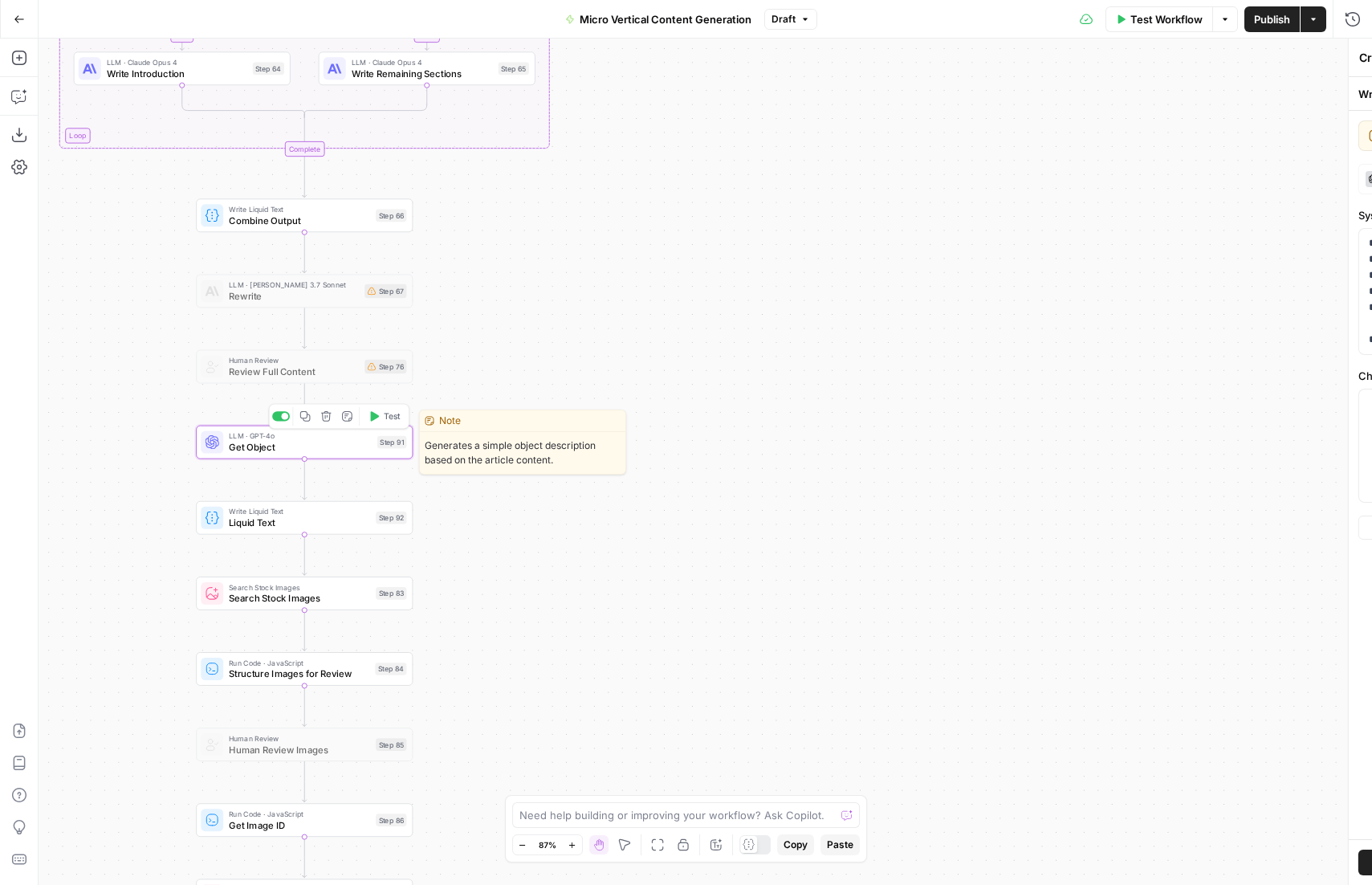
type textarea "Get Object"
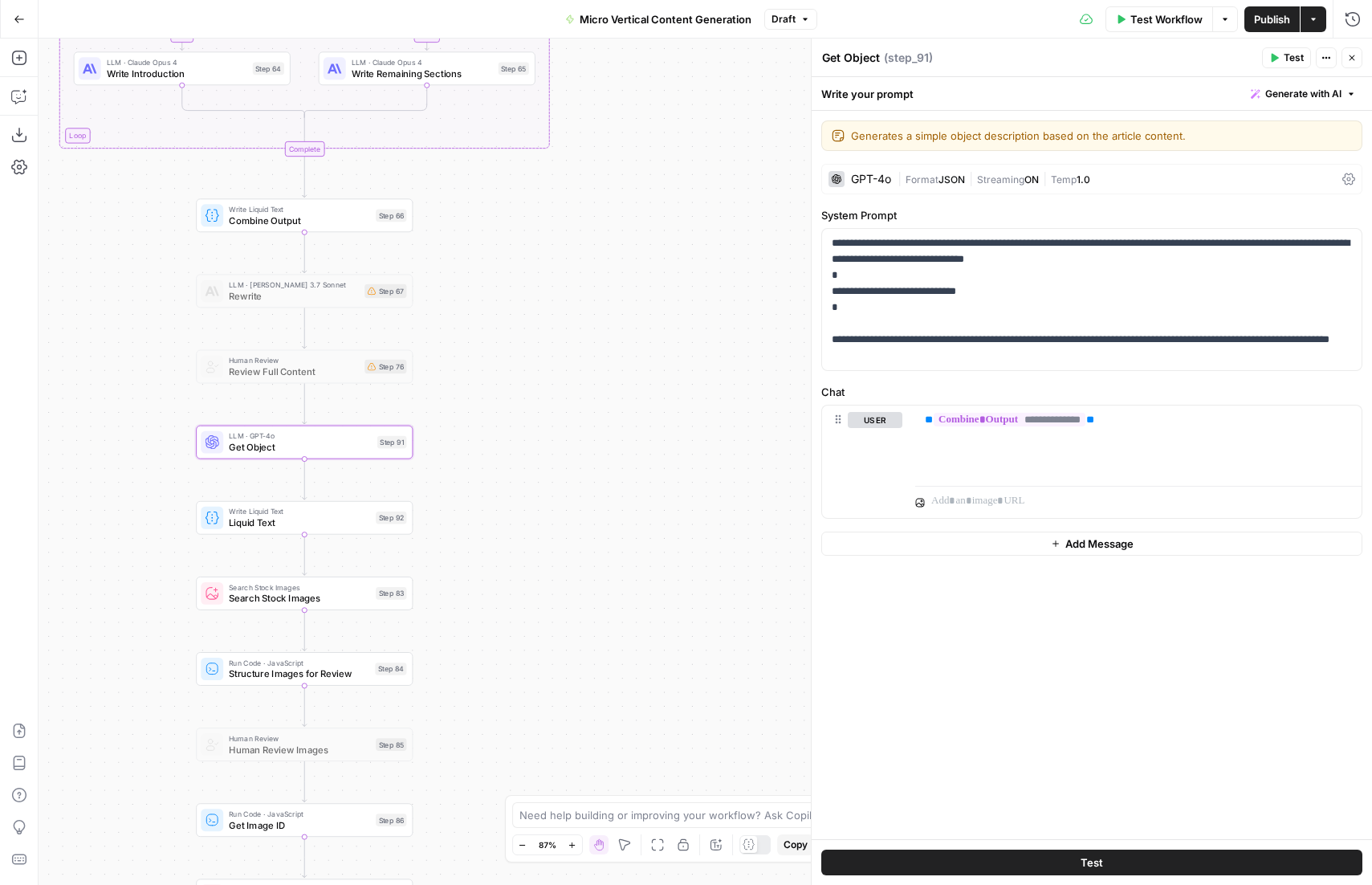
click at [542, 625] on div "true true true false false false Workflow Set Inputs Inputs Run Code · Python E…" at bounding box center [705, 461] width 1334 height 846
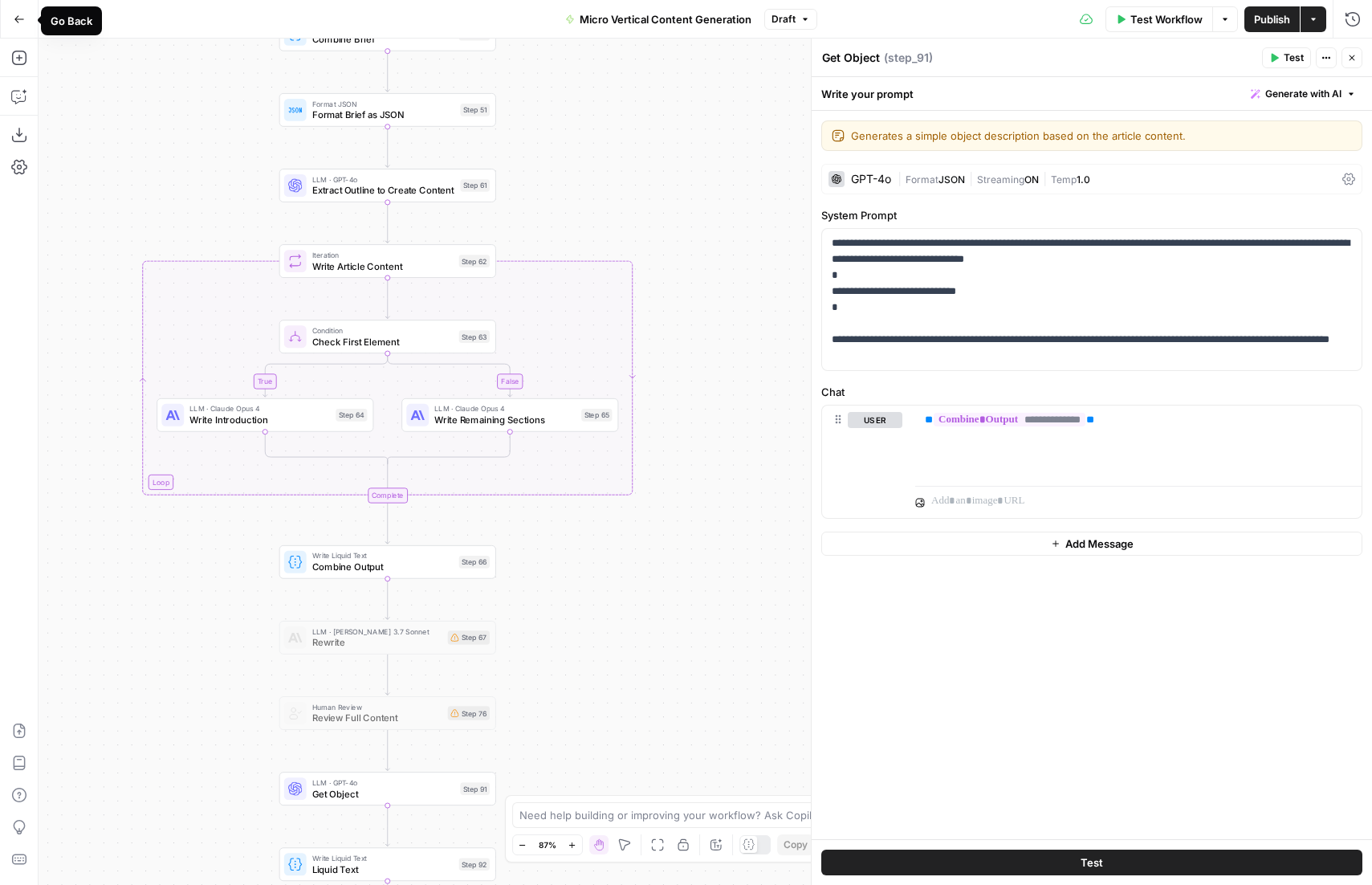
click at [21, 16] on icon "button" at bounding box center [20, 20] width 11 height 11
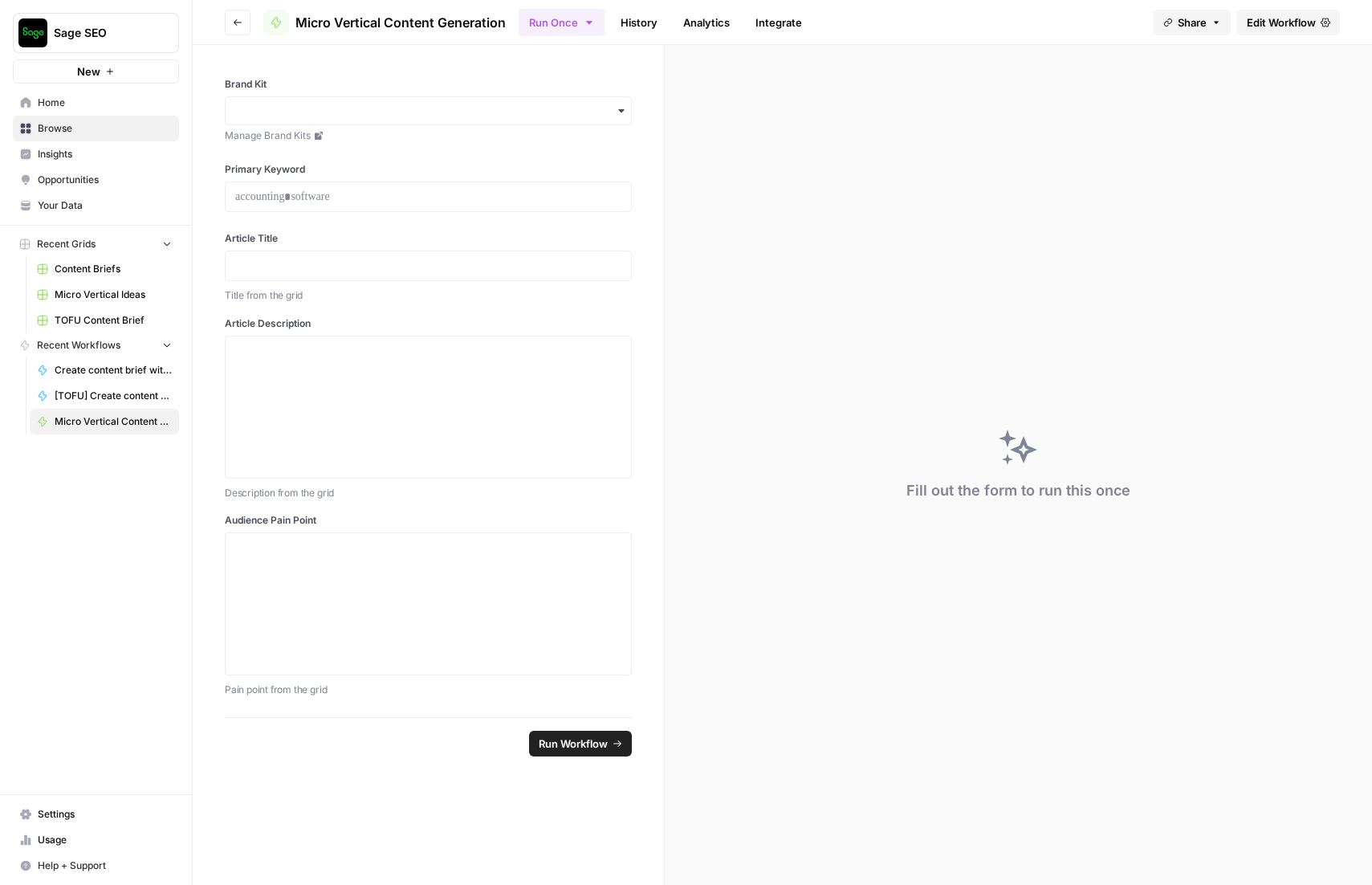
click at [241, 18] on icon "button" at bounding box center [238, 22] width 9 height 9
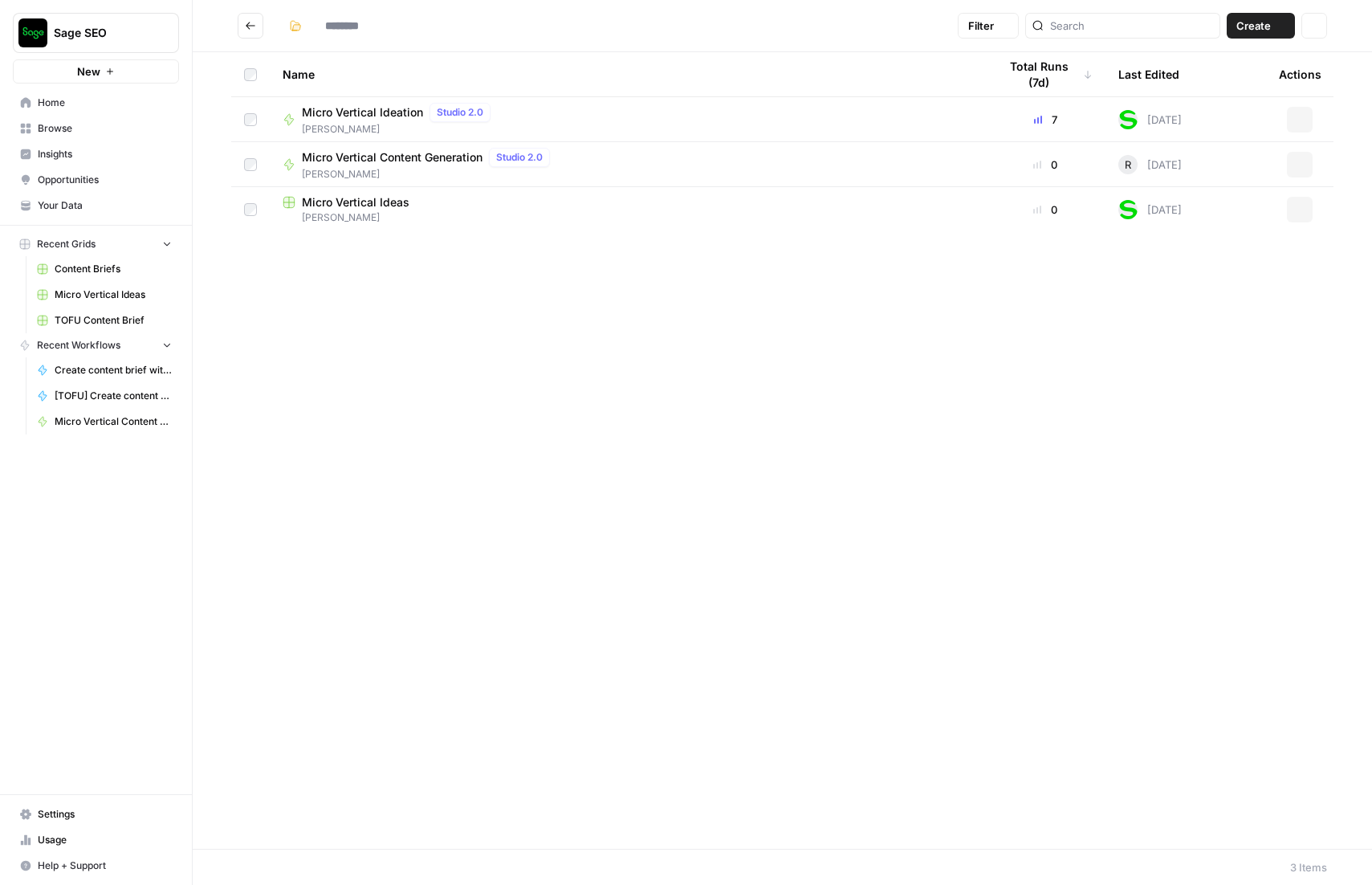
type input "**********"
click at [78, 123] on span "Browse" at bounding box center [105, 129] width 134 height 15
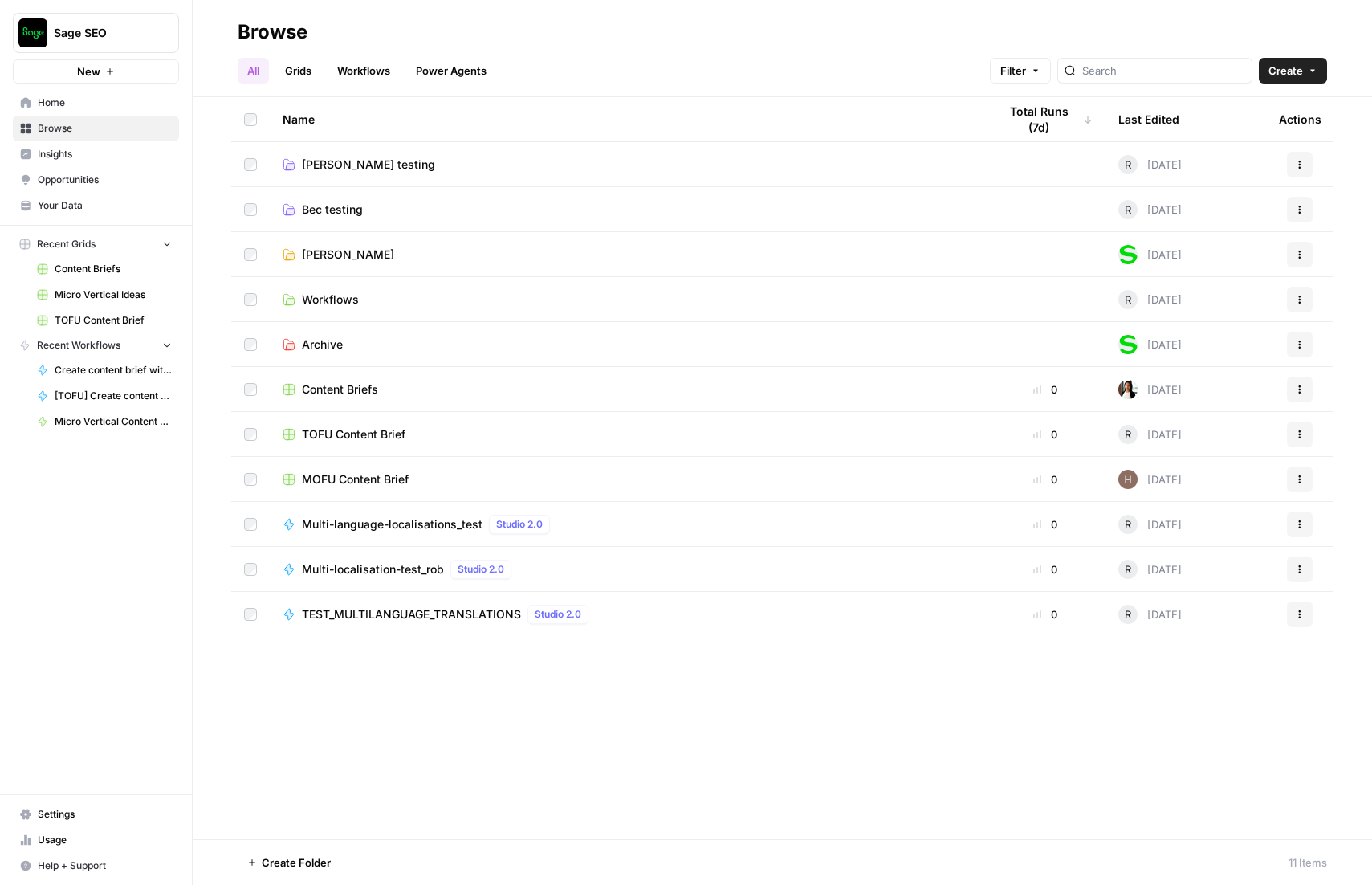
click at [334, 299] on span "Workflows" at bounding box center [330, 299] width 57 height 16
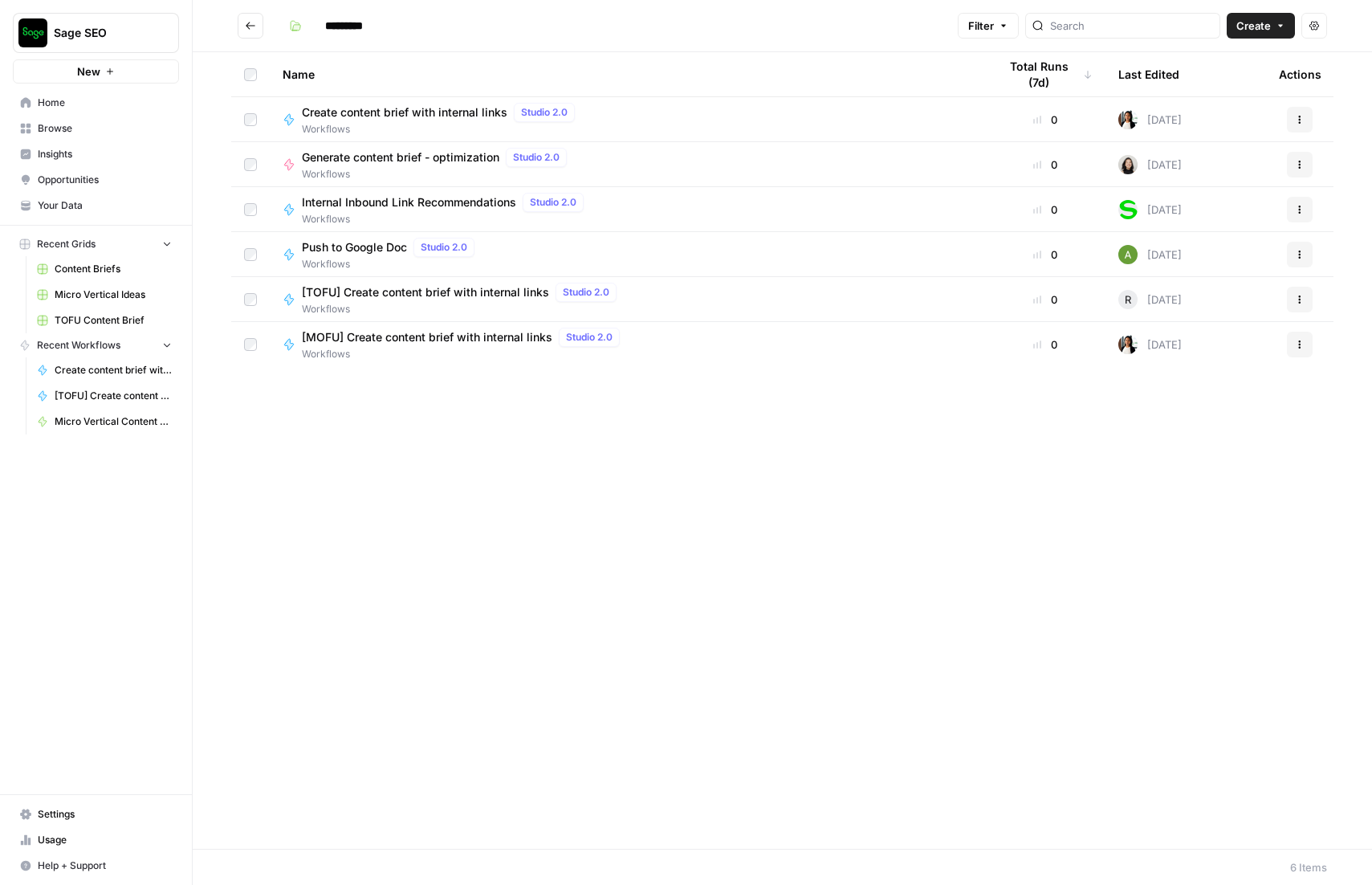
click at [411, 112] on span "Create content brief with internal links" at bounding box center [404, 111] width 205 height 16
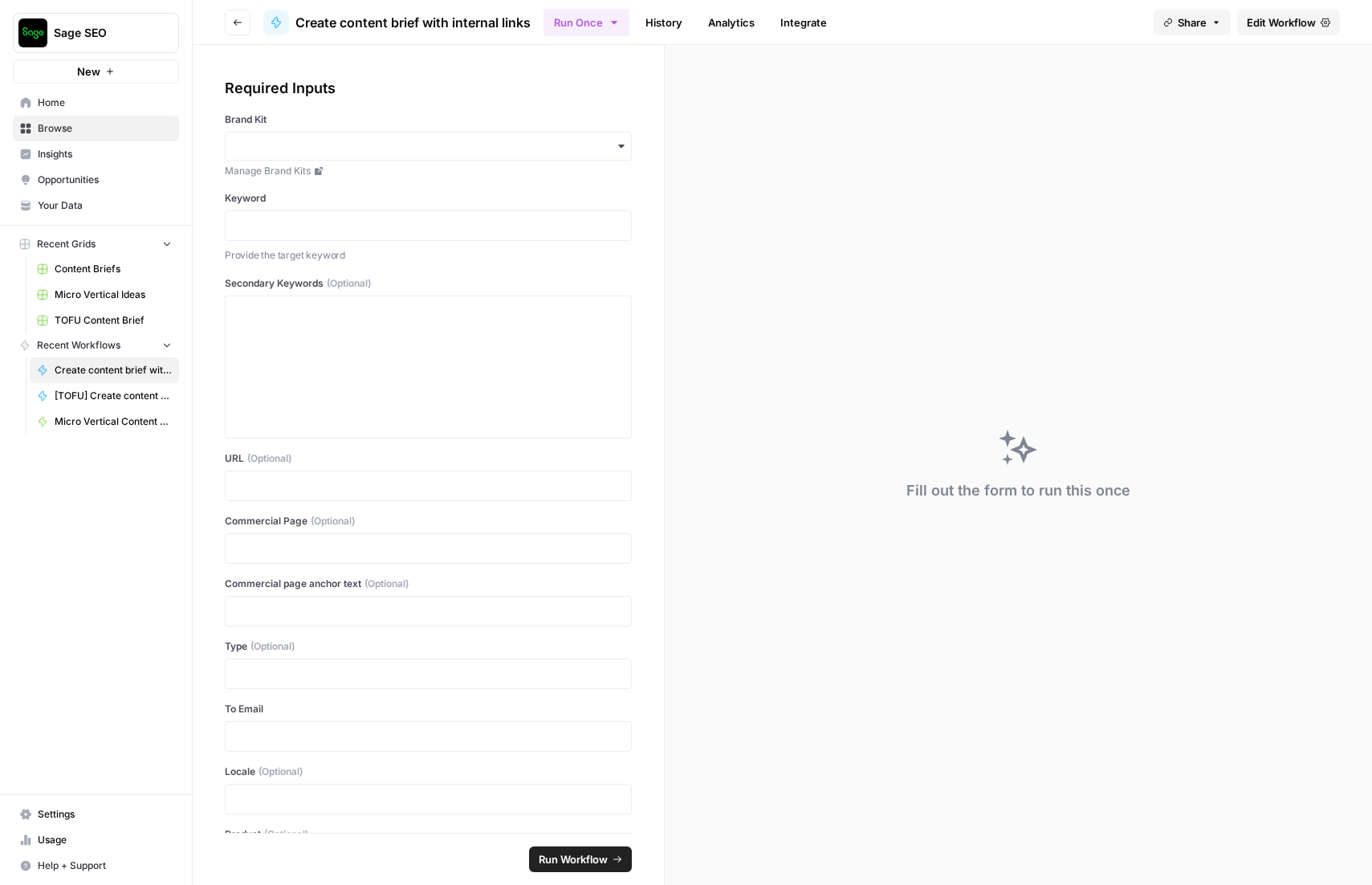
click at [1281, 17] on span "Edit Workflow" at bounding box center [1281, 22] width 69 height 16
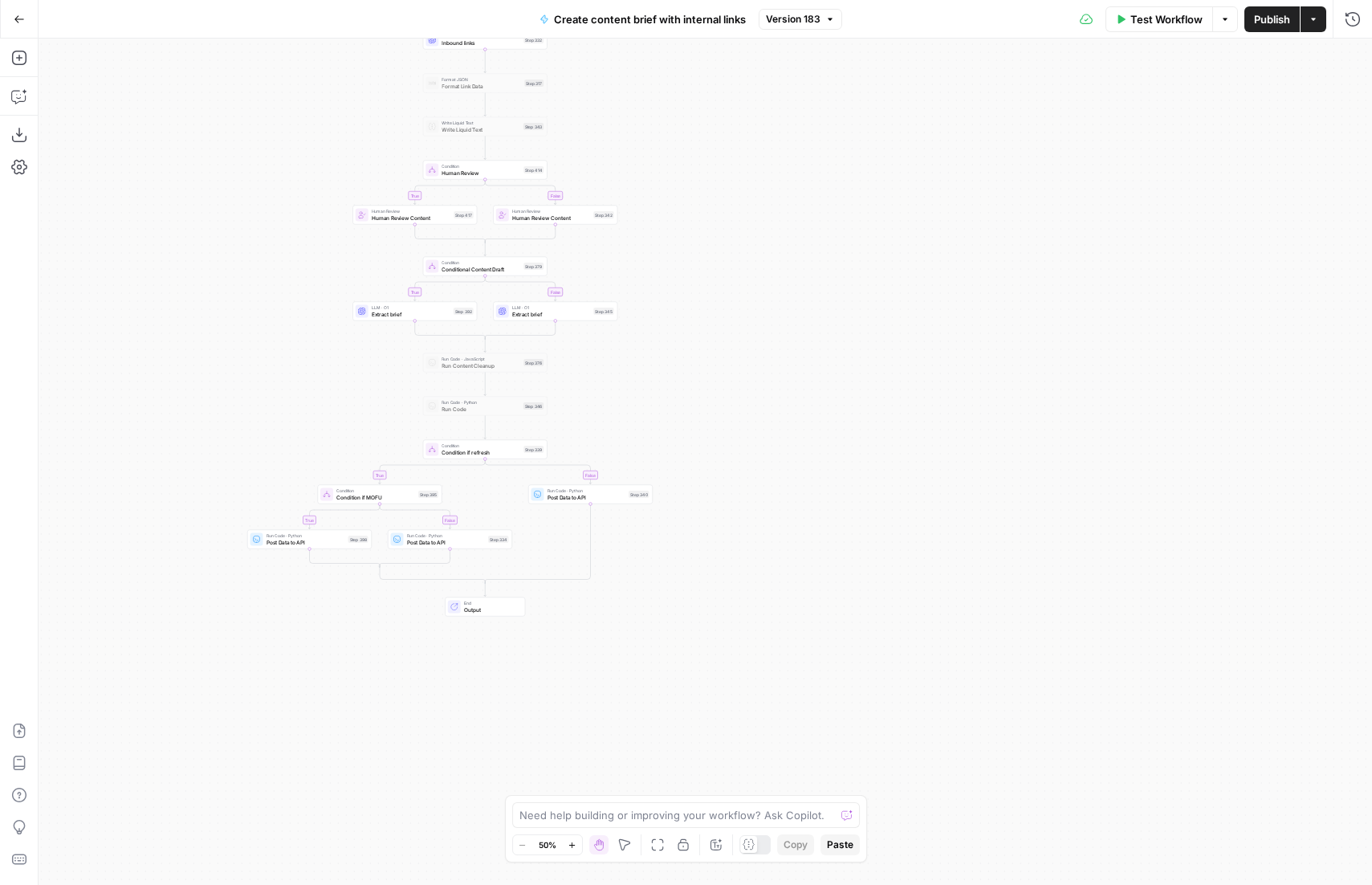
click at [20, 14] on icon "button" at bounding box center [20, 20] width 11 height 11
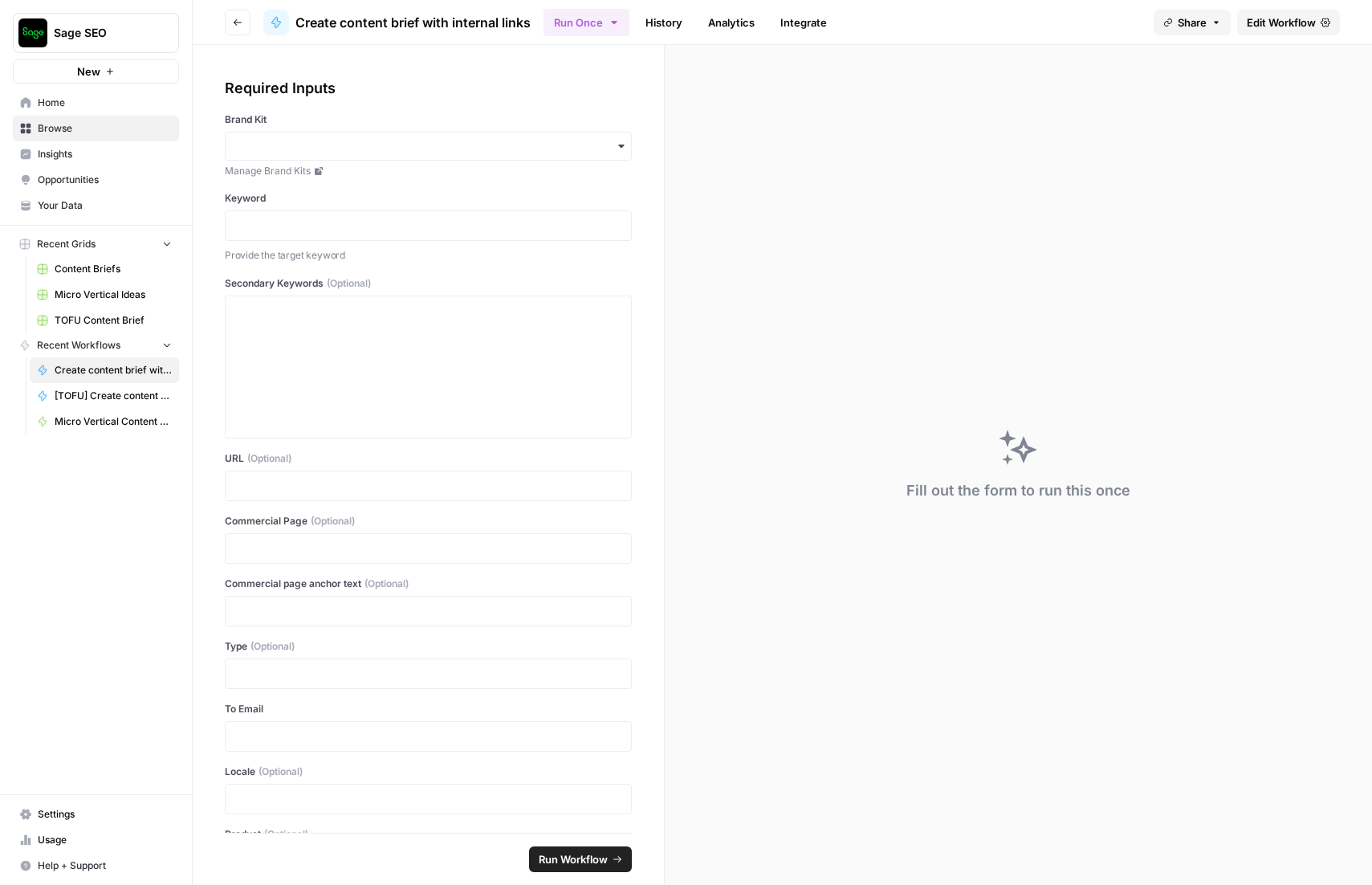
click at [61, 126] on span "Browse" at bounding box center [105, 129] width 134 height 15
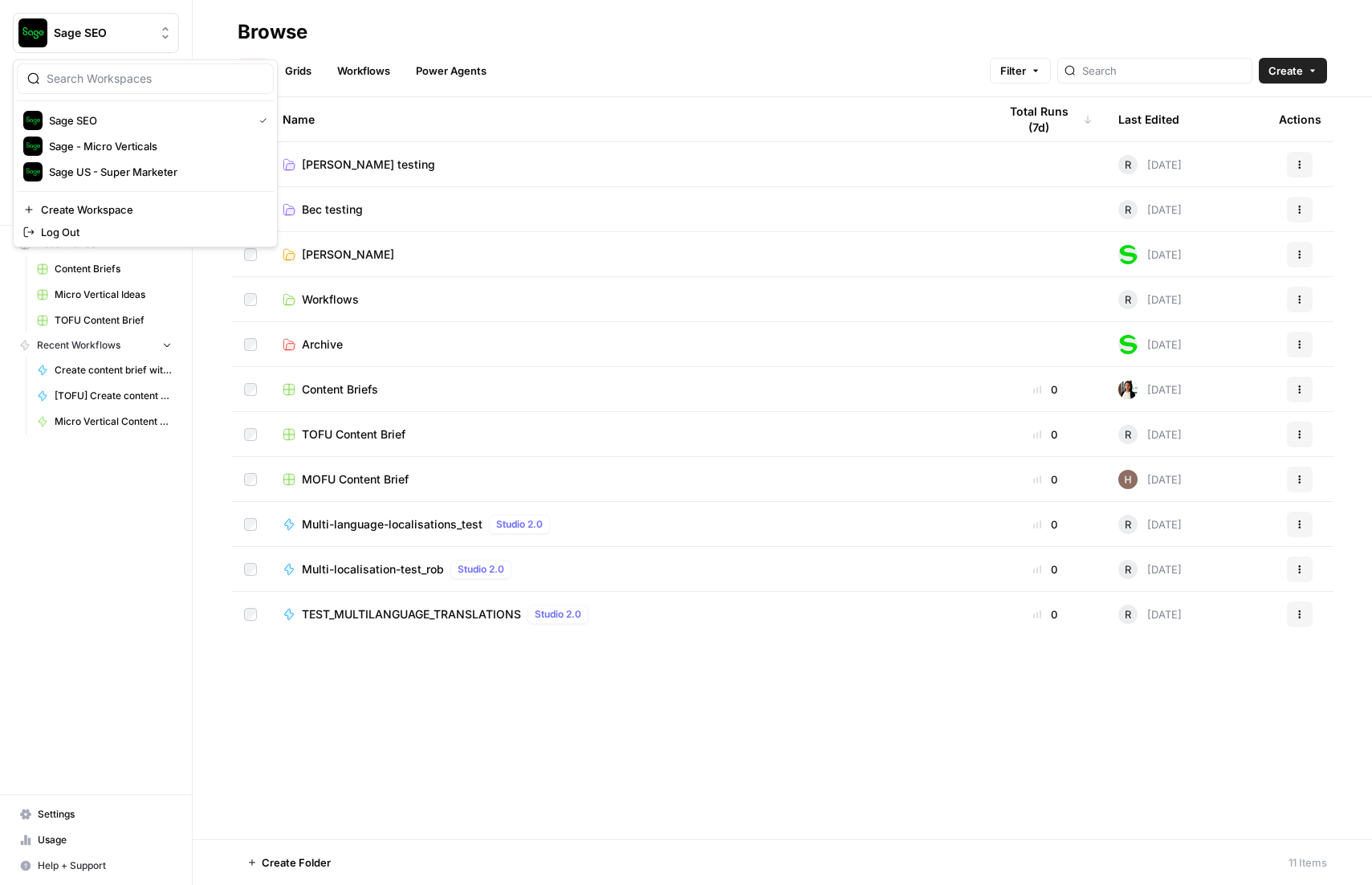
click at [159, 27] on icon "Workspace: Sage SEO" at bounding box center [164, 33] width 16 height 16
click at [104, 152] on span "Sage - Micro Verticals" at bounding box center [155, 146] width 212 height 16
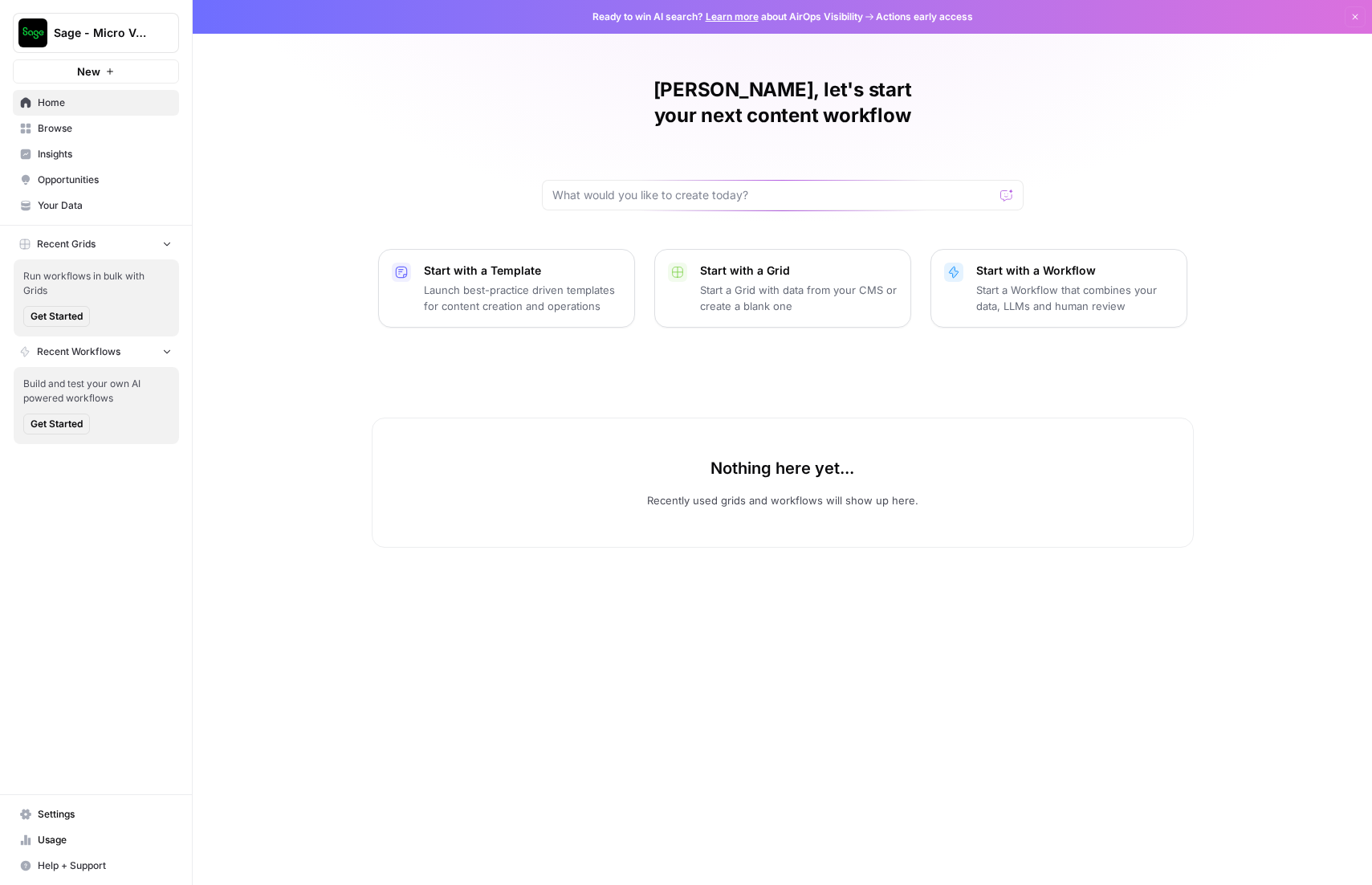
click at [62, 814] on span "Settings" at bounding box center [105, 814] width 134 height 15
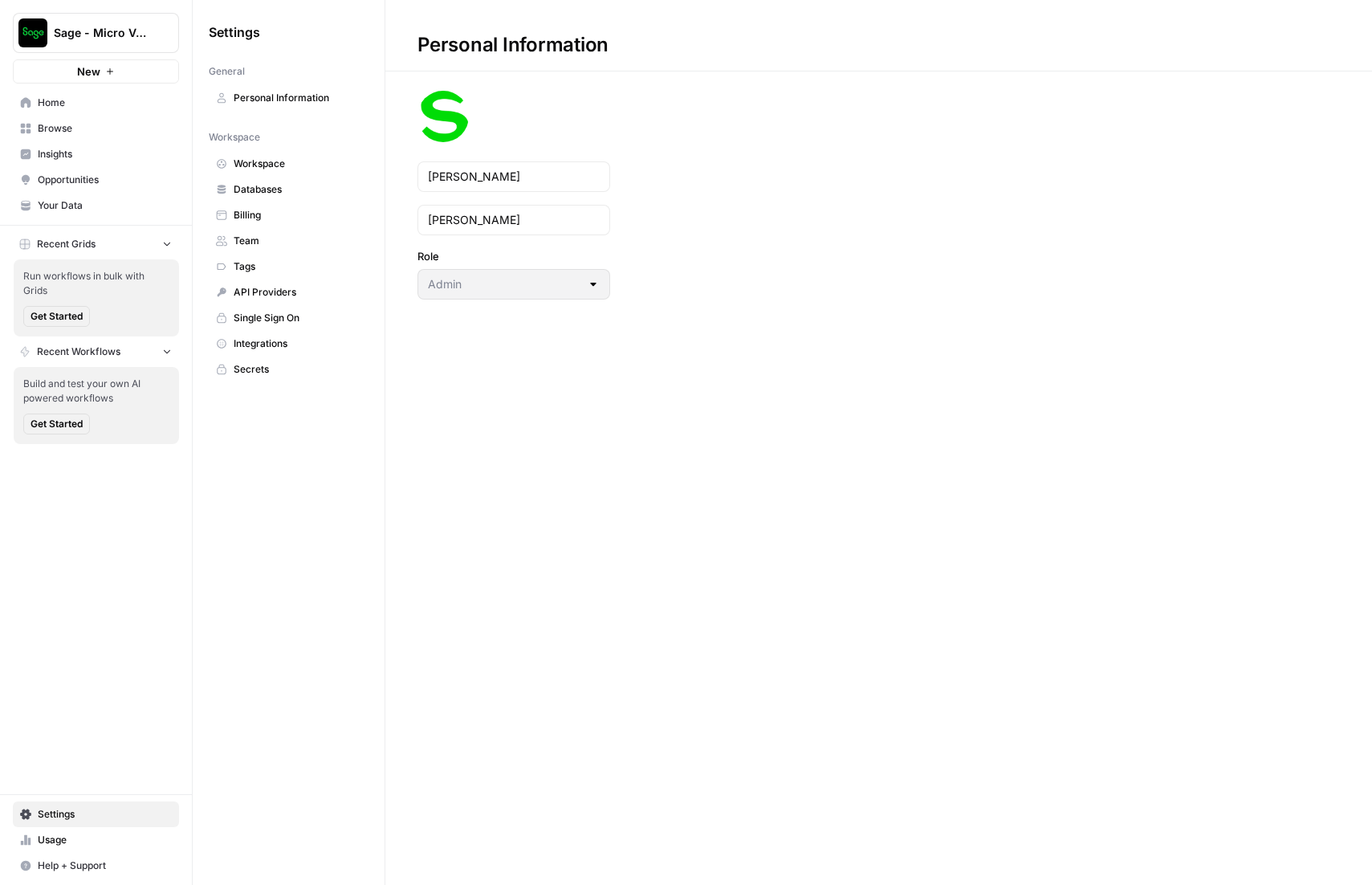
click at [256, 248] on link "Team" at bounding box center [289, 241] width 160 height 26
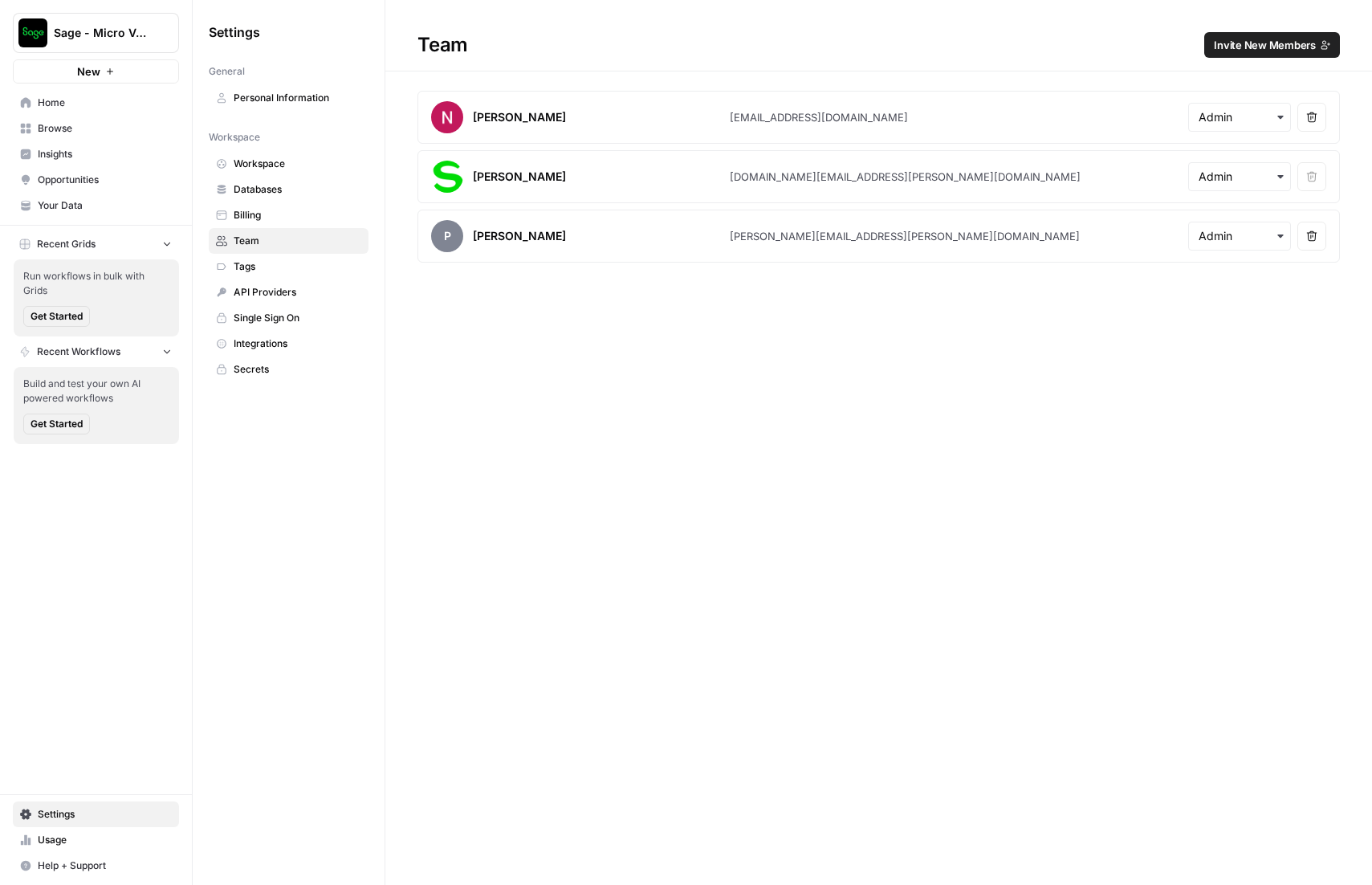
click at [1236, 37] on span "Invite New Members" at bounding box center [1265, 45] width 102 height 16
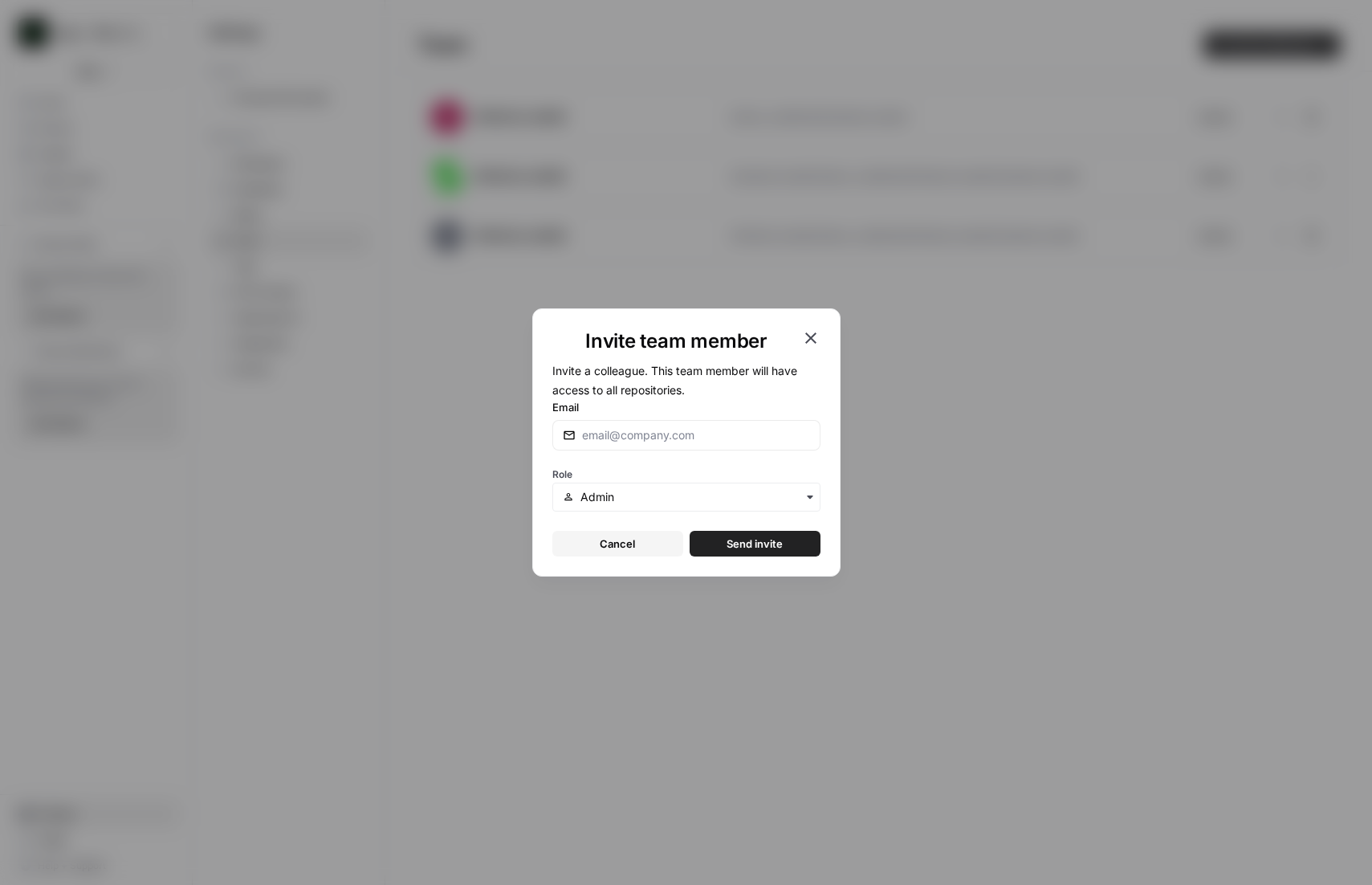
click at [596, 546] on button "Cancel" at bounding box center [618, 543] width 131 height 26
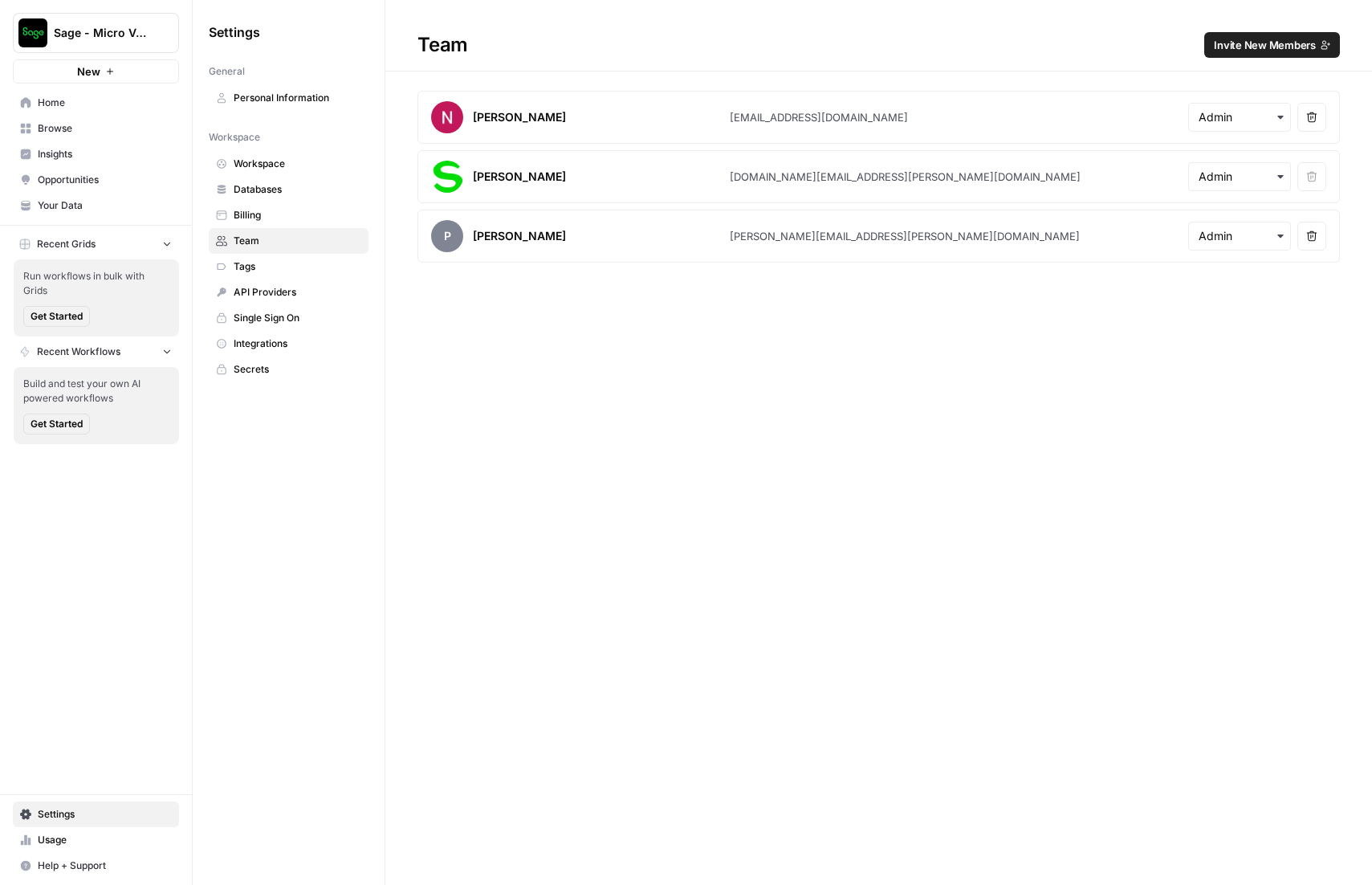
click at [99, 68] on span "New" at bounding box center [88, 71] width 23 height 16
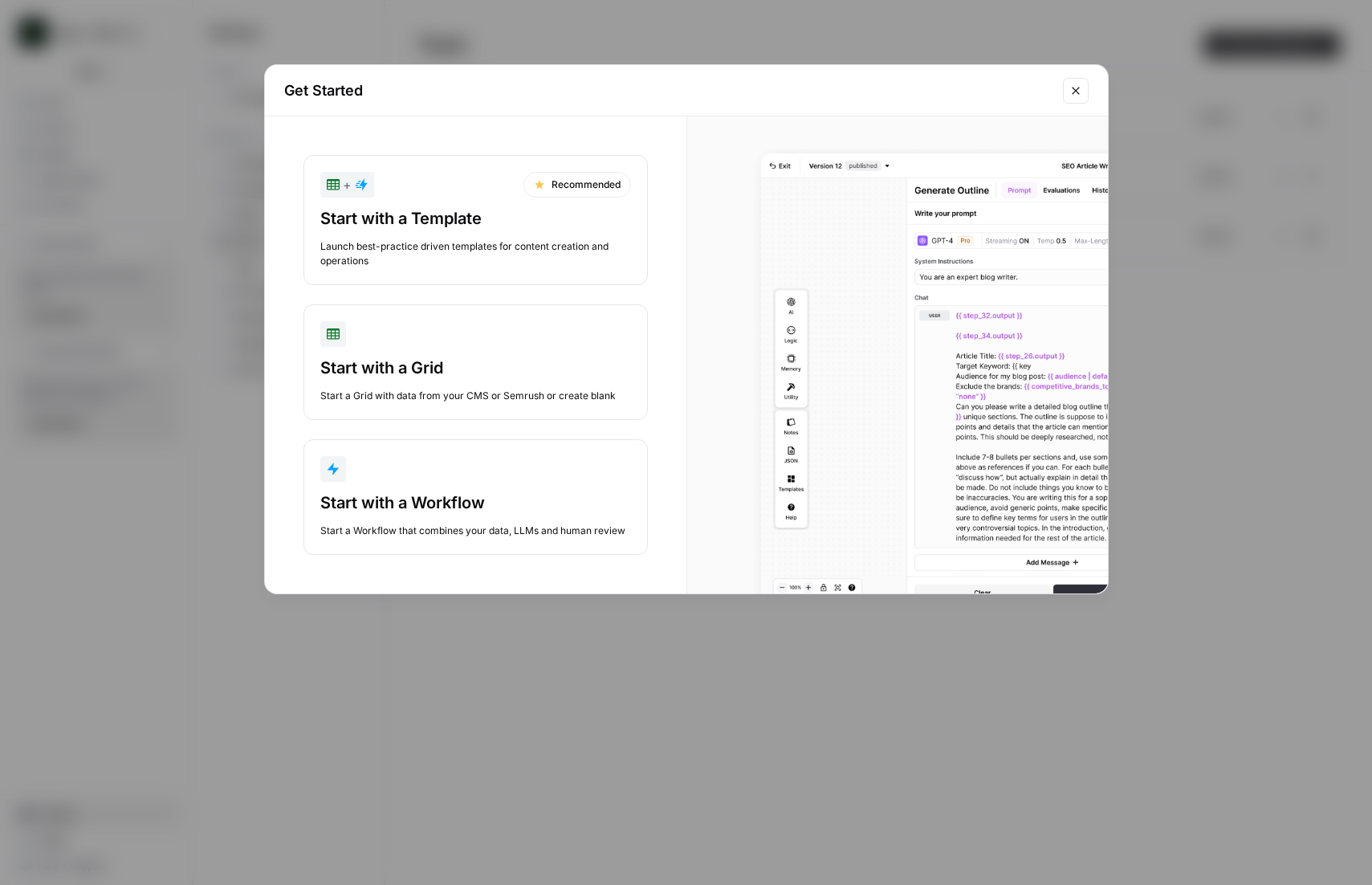
click at [451, 469] on div "button" at bounding box center [476, 469] width 311 height 26
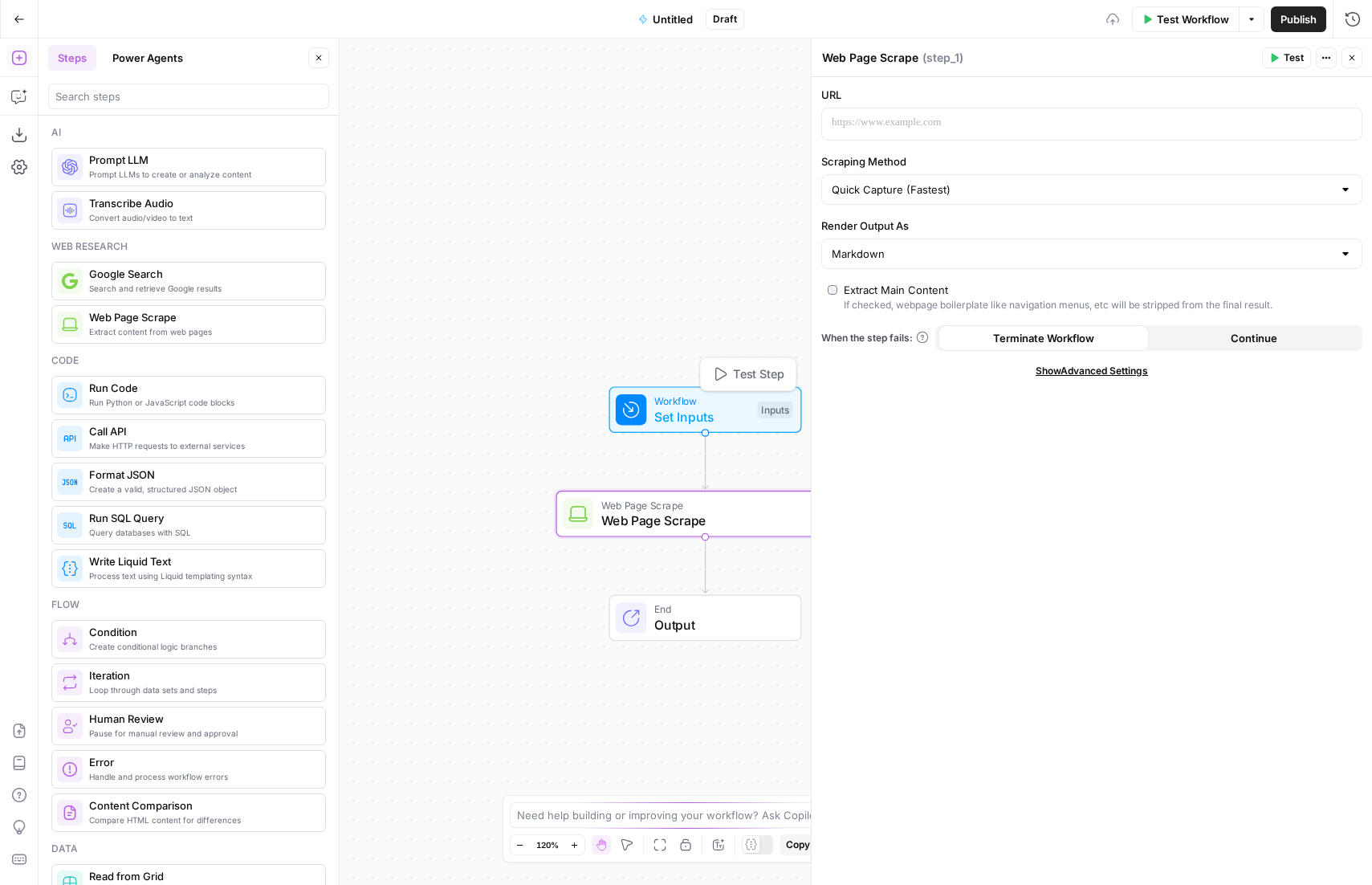
click at [692, 412] on span "Set Inputs" at bounding box center [701, 416] width 96 height 20
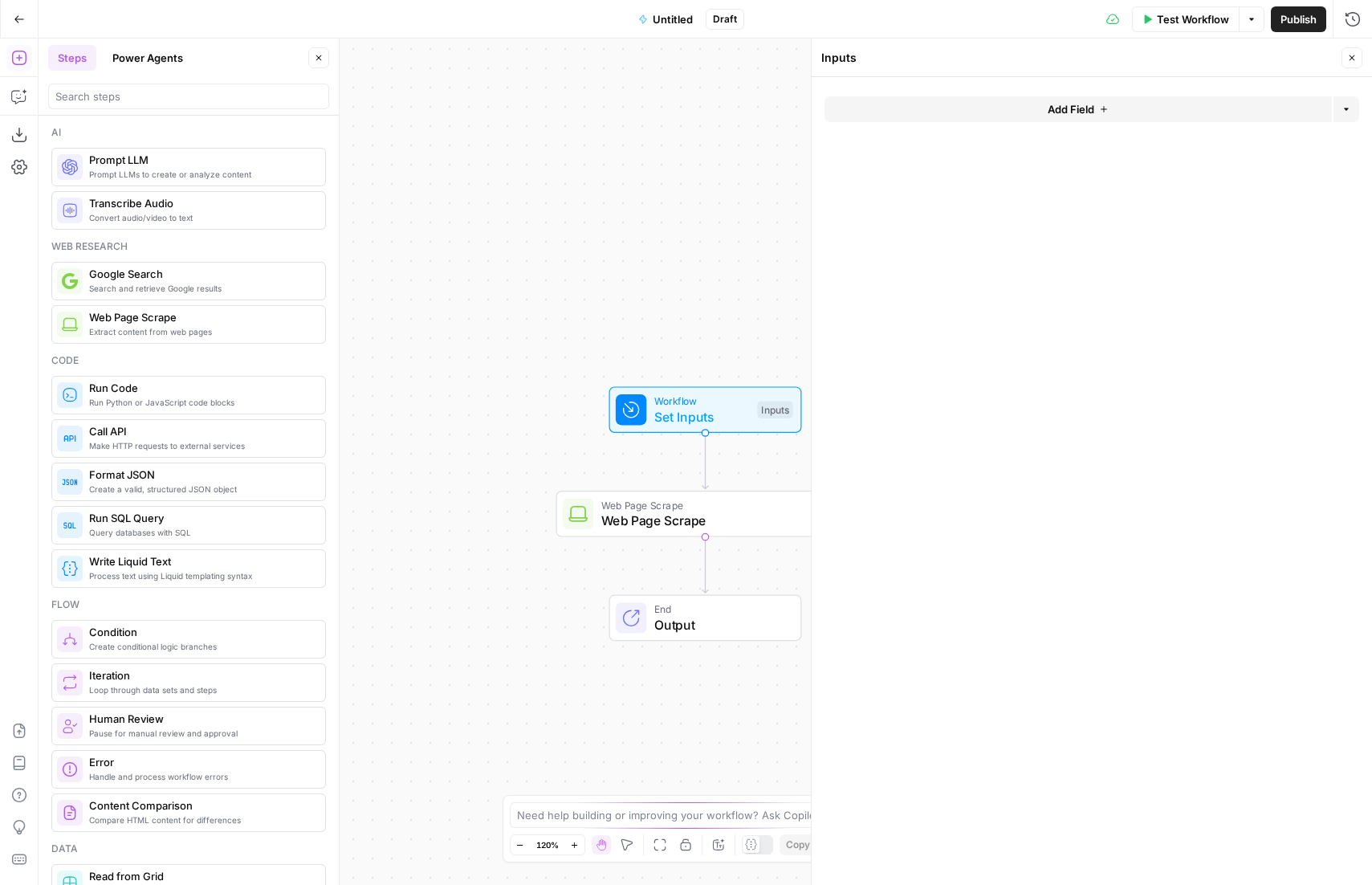
click at [1091, 110] on span "Add Field" at bounding box center [1071, 109] width 46 height 16
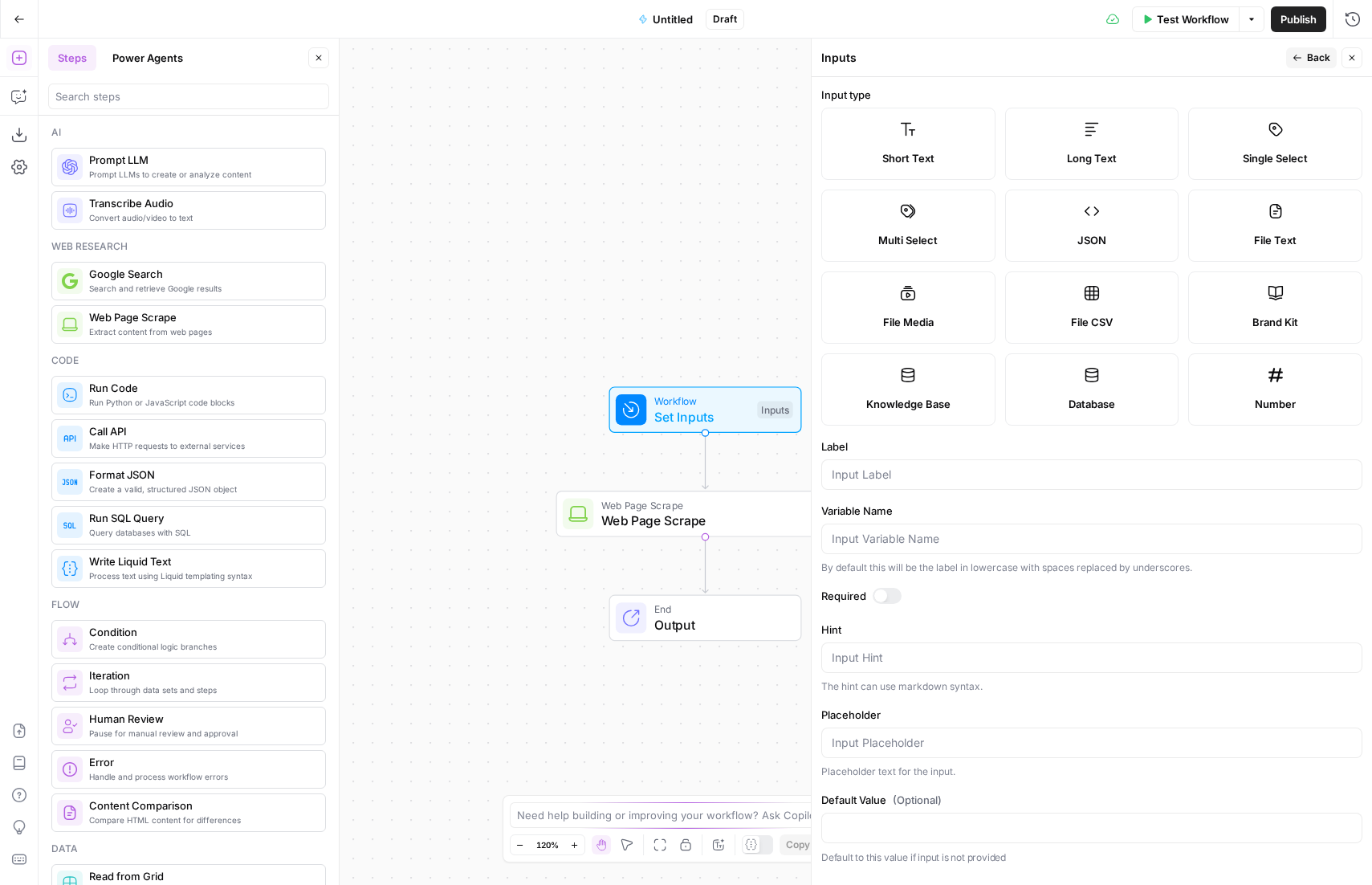
click at [932, 142] on label "Short Text" at bounding box center [908, 144] width 175 height 72
click at [937, 466] on input "Label" at bounding box center [1092, 474] width 520 height 16
type input "URL"
click at [889, 594] on div at bounding box center [887, 595] width 29 height 16
click at [1352, 59] on icon "button" at bounding box center [1352, 59] width 6 height 6
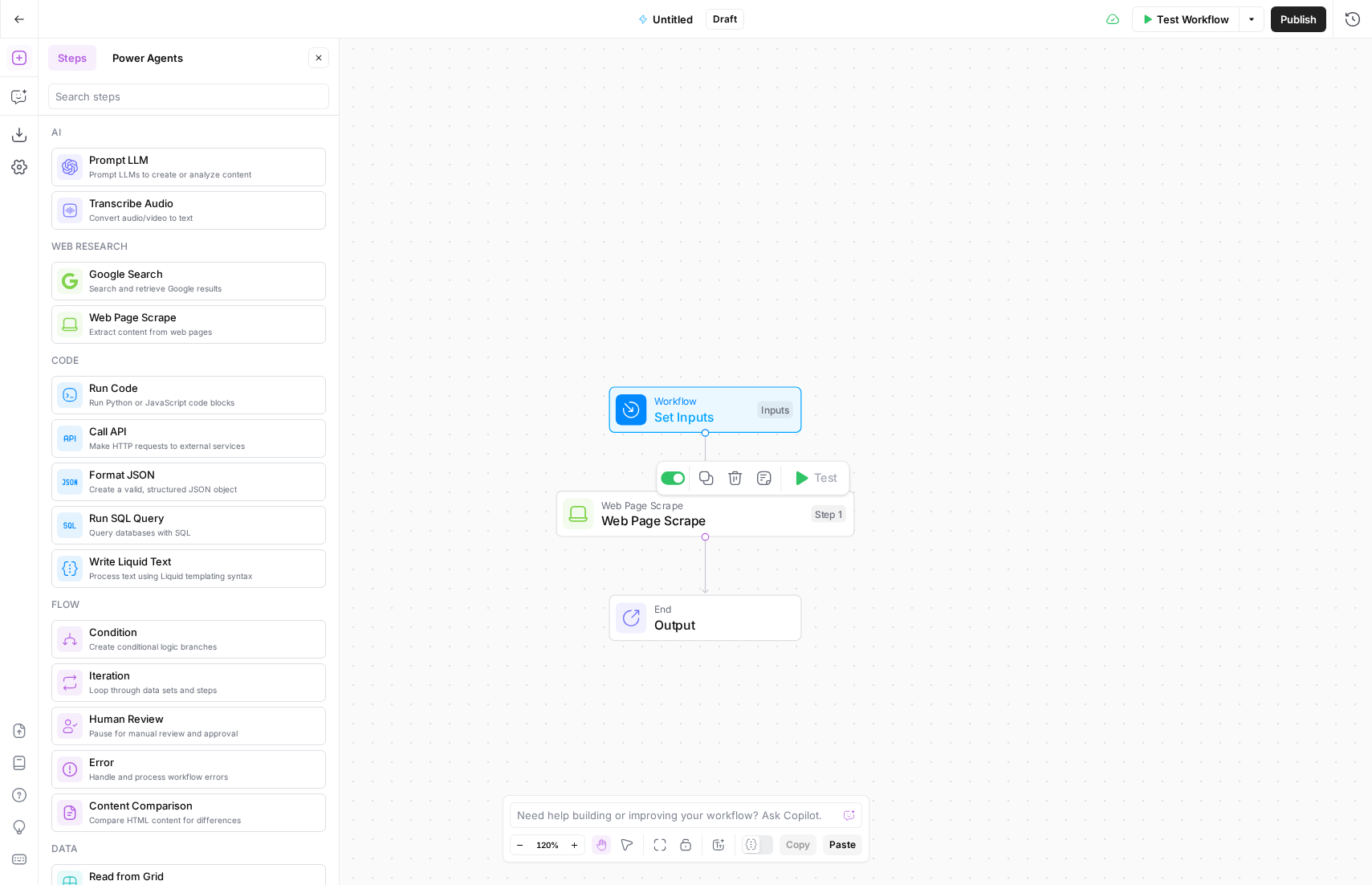
click at [766, 519] on span "Web Page Scrape" at bounding box center [702, 520] width 203 height 20
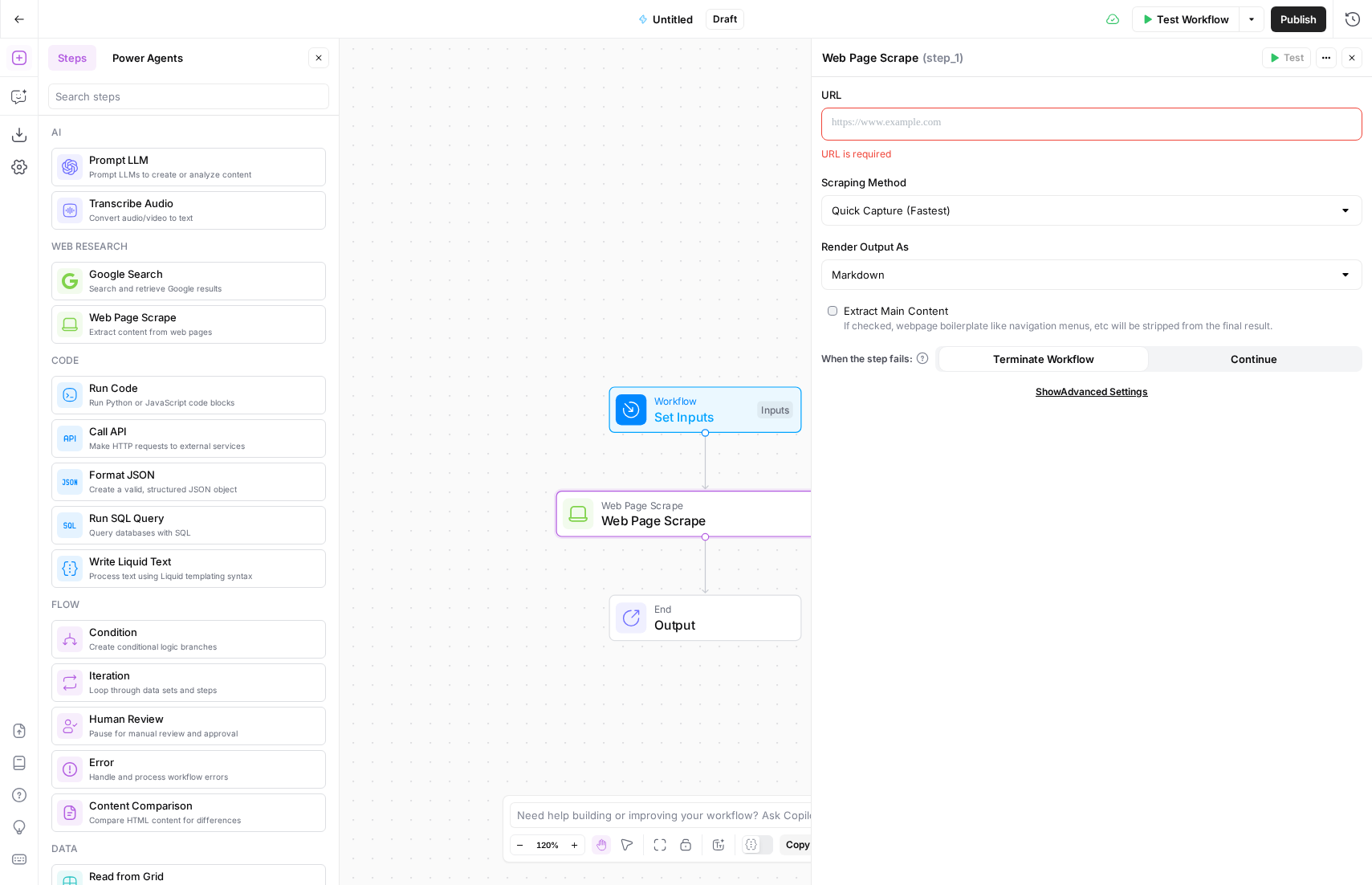
click at [922, 124] on p at bounding box center [1079, 123] width 494 height 16
click at [1346, 121] on icon "button" at bounding box center [1347, 123] width 8 height 8
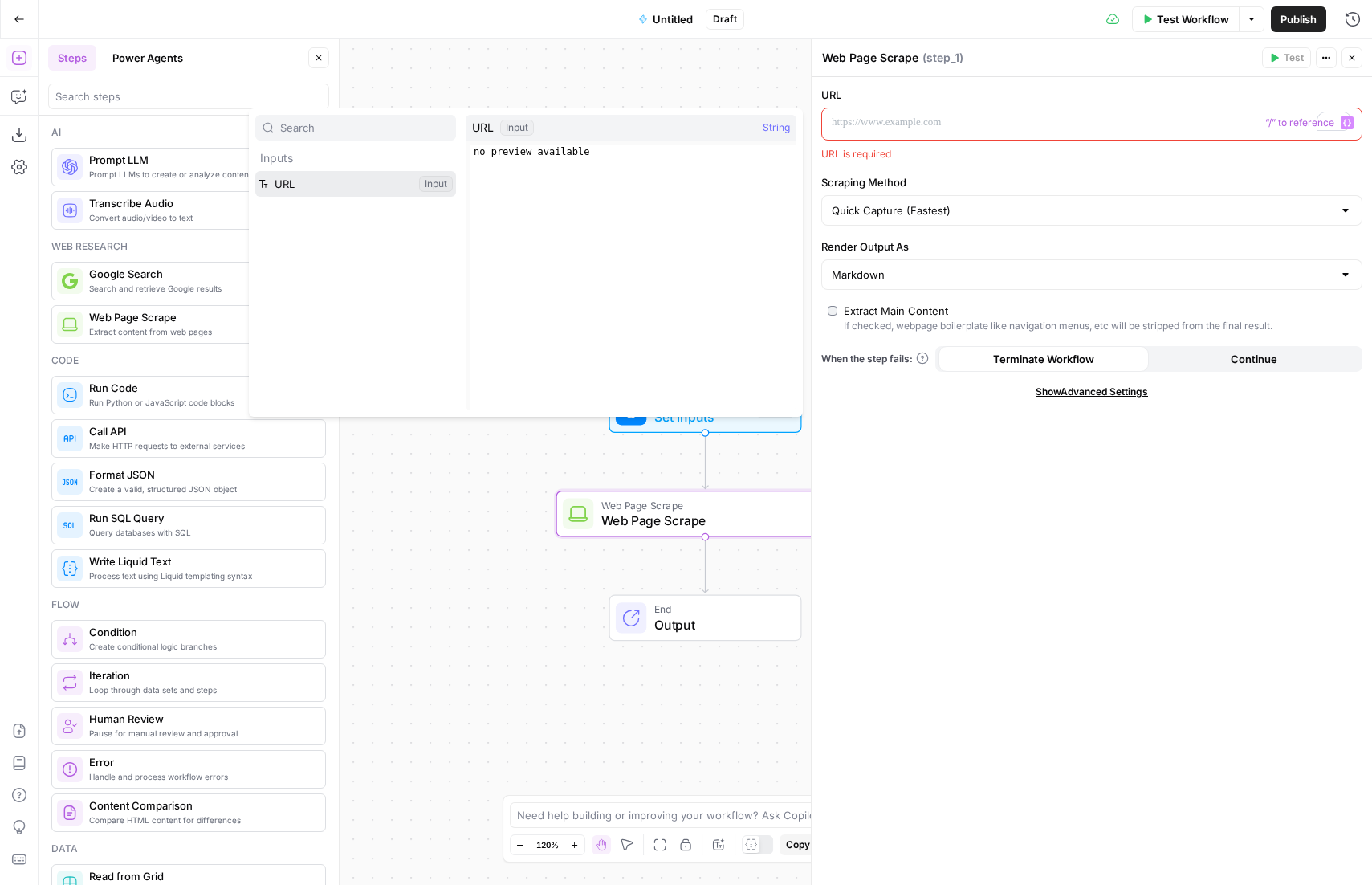
click at [358, 178] on button "Select variable URL" at bounding box center [356, 184] width 201 height 26
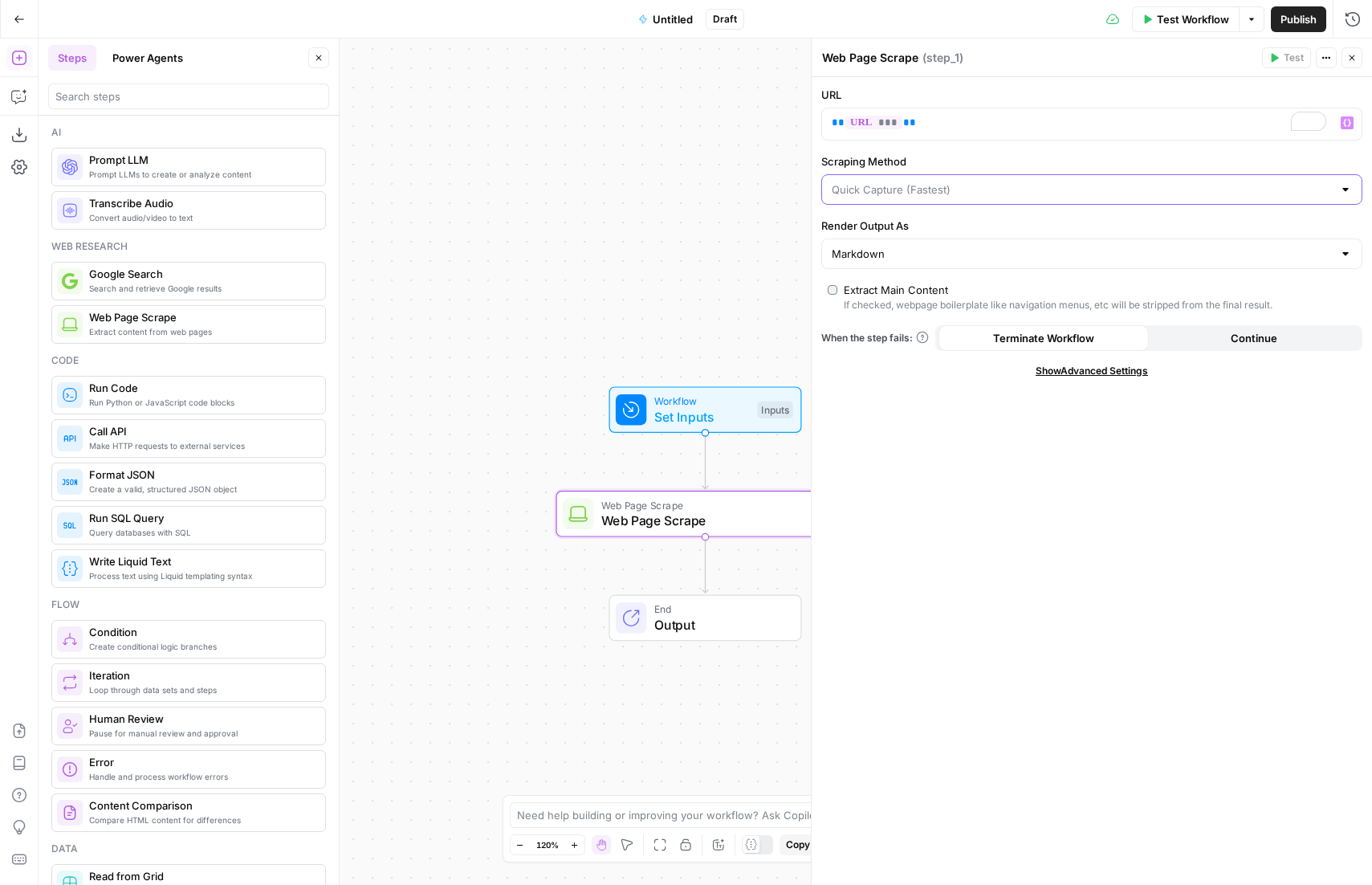
click at [965, 189] on input "Scraping Method" at bounding box center [1082, 189] width 501 height 16
click at [916, 255] on span "Detailed Scrape (Slowest)" at bounding box center [1089, 252] width 507 height 16
type input "Detailed Scrape (Slowest)"
click at [908, 251] on input "Render Output As" at bounding box center [1082, 254] width 501 height 16
click at [857, 336] on span "Markdown" at bounding box center [1081, 338] width 493 height 16
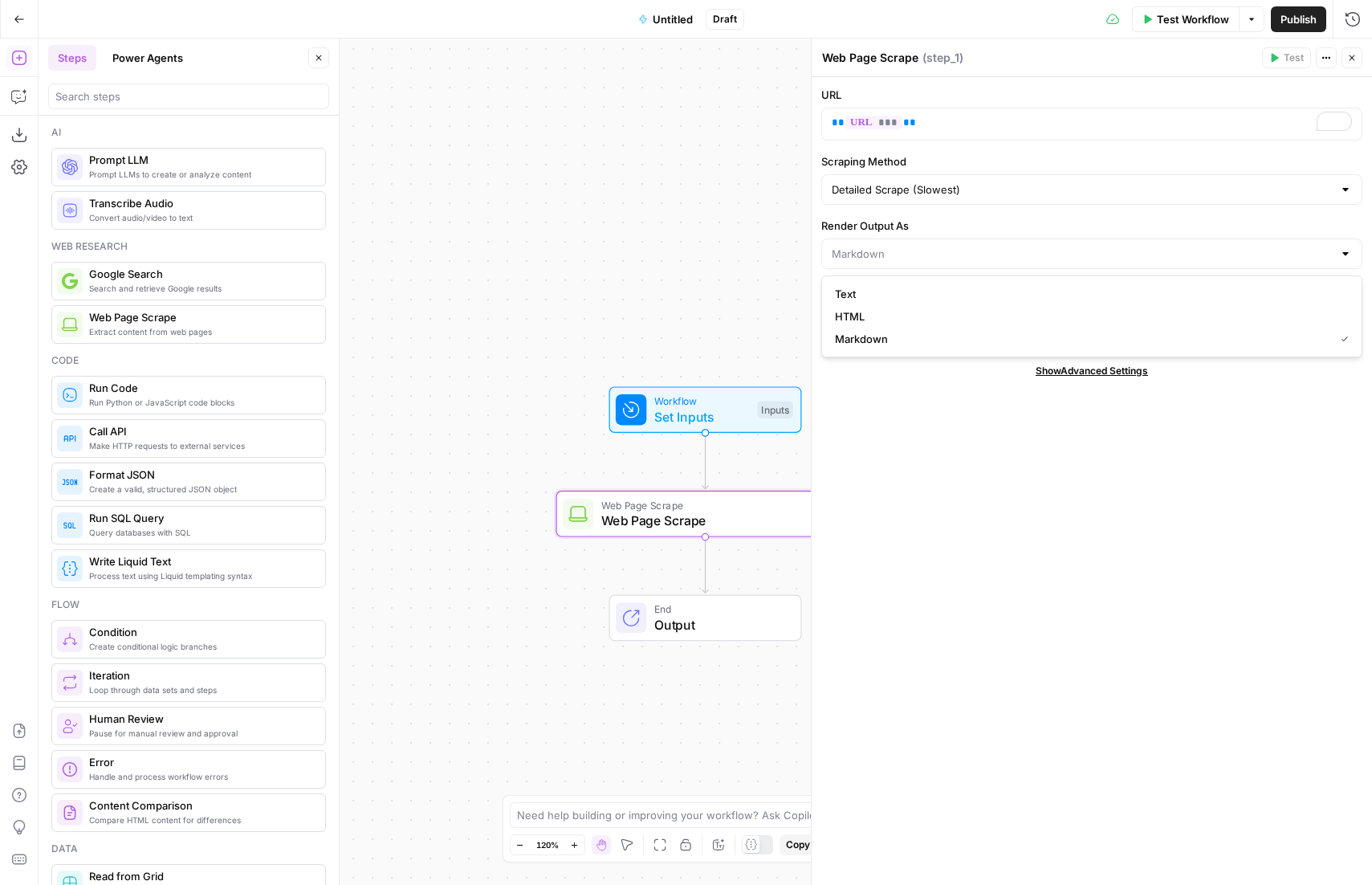
type input "Markdown"
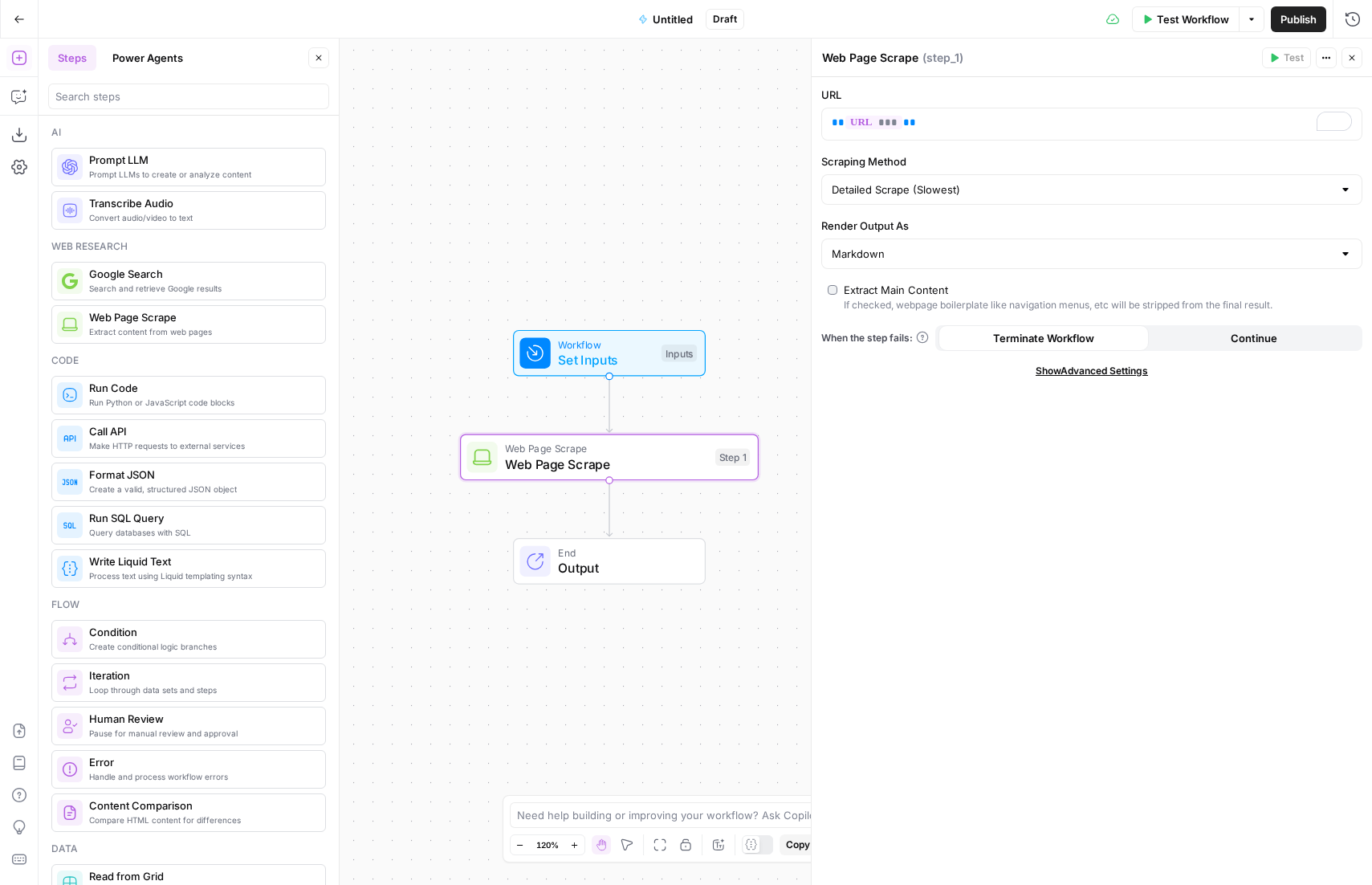
click at [604, 281] on div "Workflow Set Inputs Inputs Web Page Scrape Web Page Scrape Step 1 End Output" at bounding box center [705, 461] width 1334 height 846
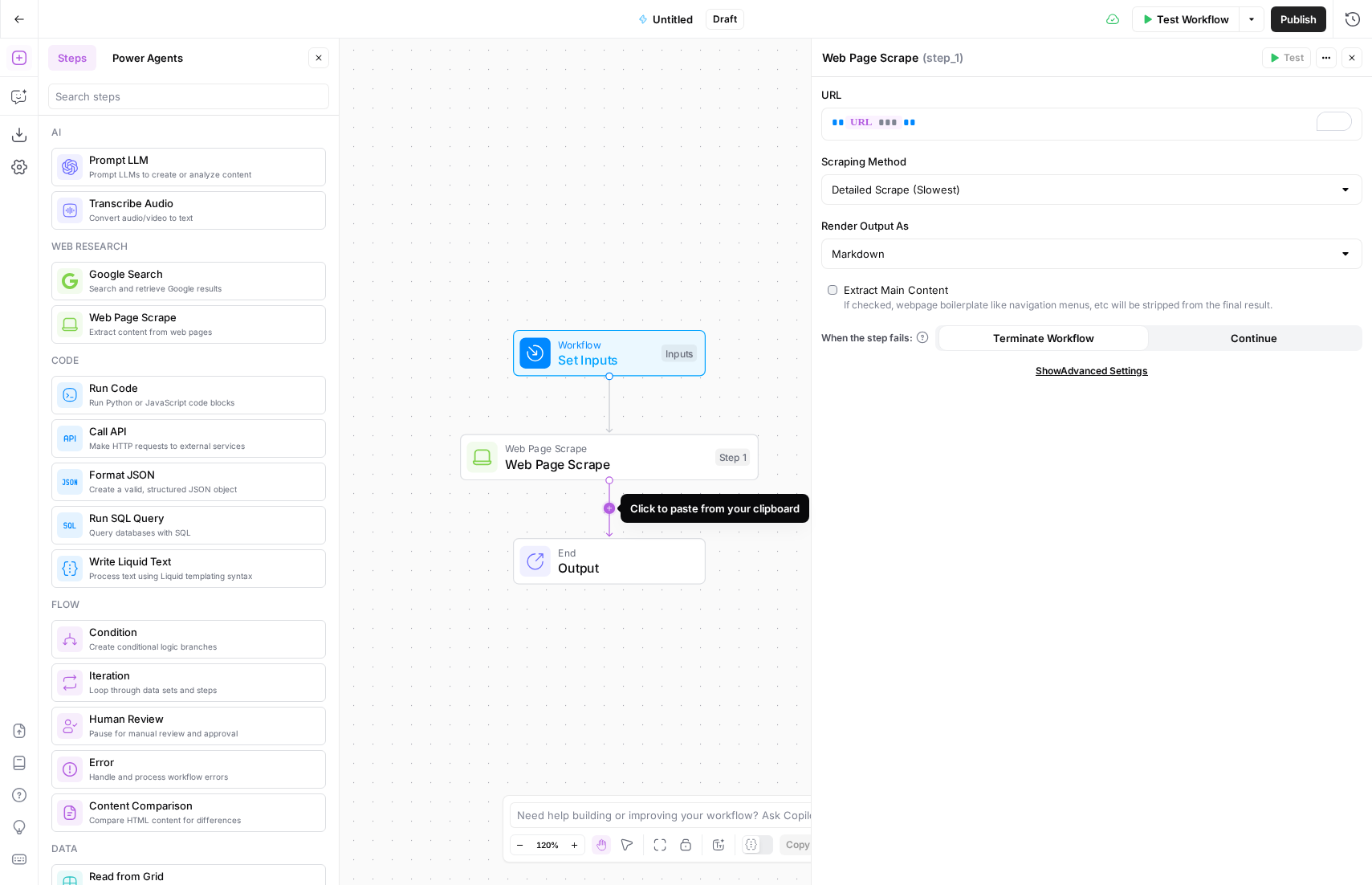
click at [609, 506] on icon "Edge from step_1 to end" at bounding box center [609, 508] width 6 height 57
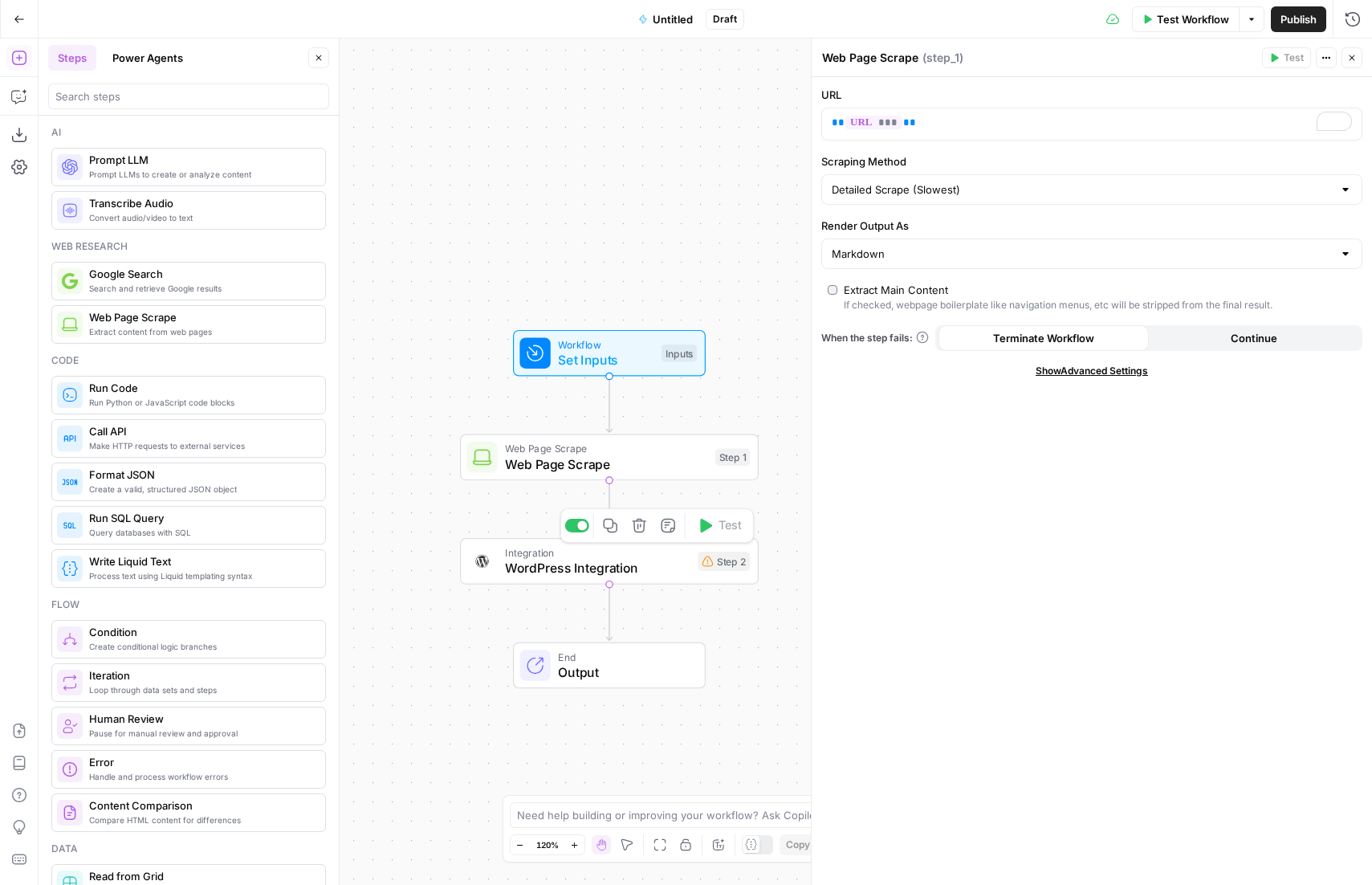
click at [576, 561] on span "WordPress Integration" at bounding box center [597, 567] width 185 height 20
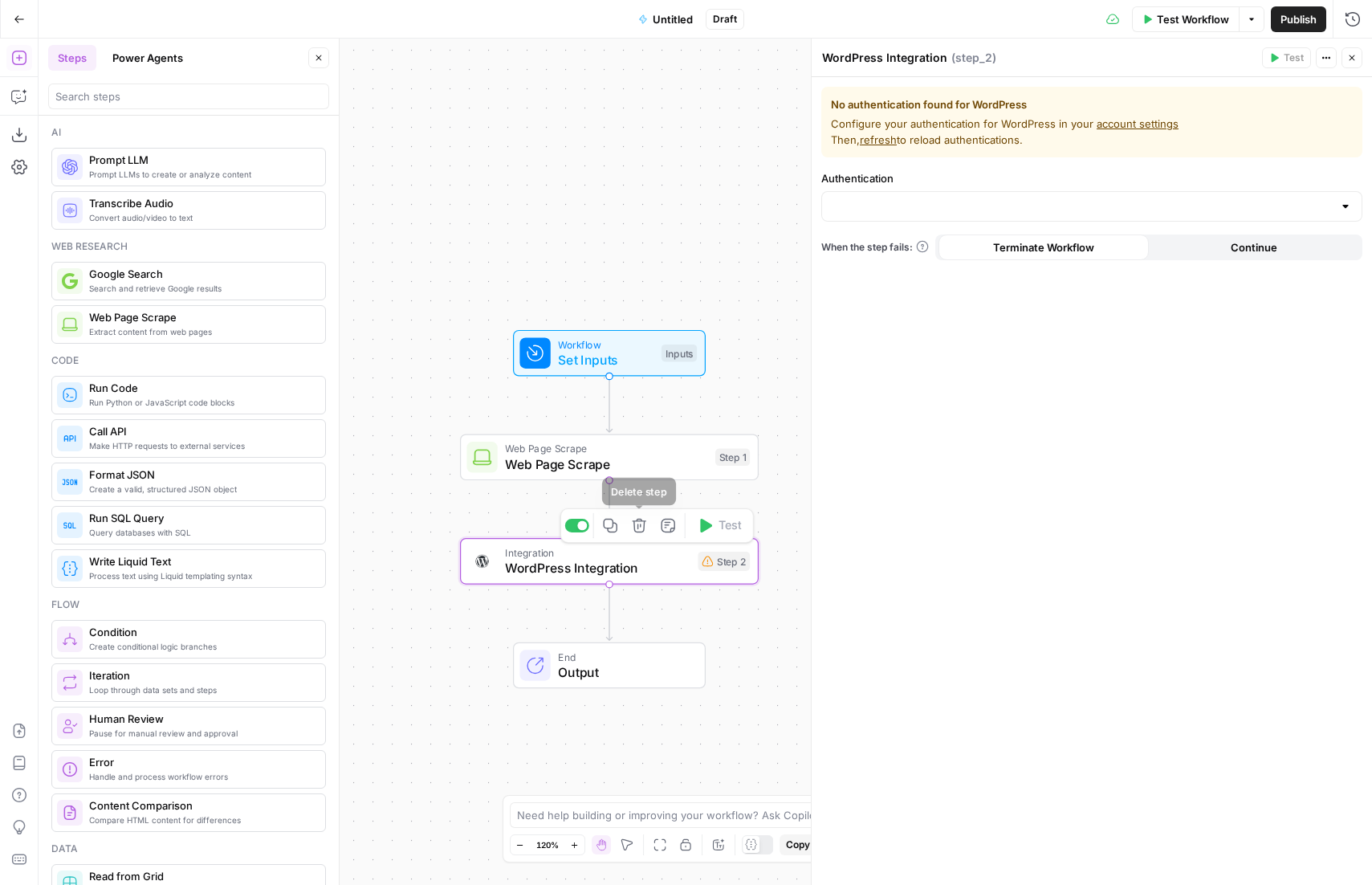
click at [644, 530] on icon "button" at bounding box center [639, 526] width 15 height 15
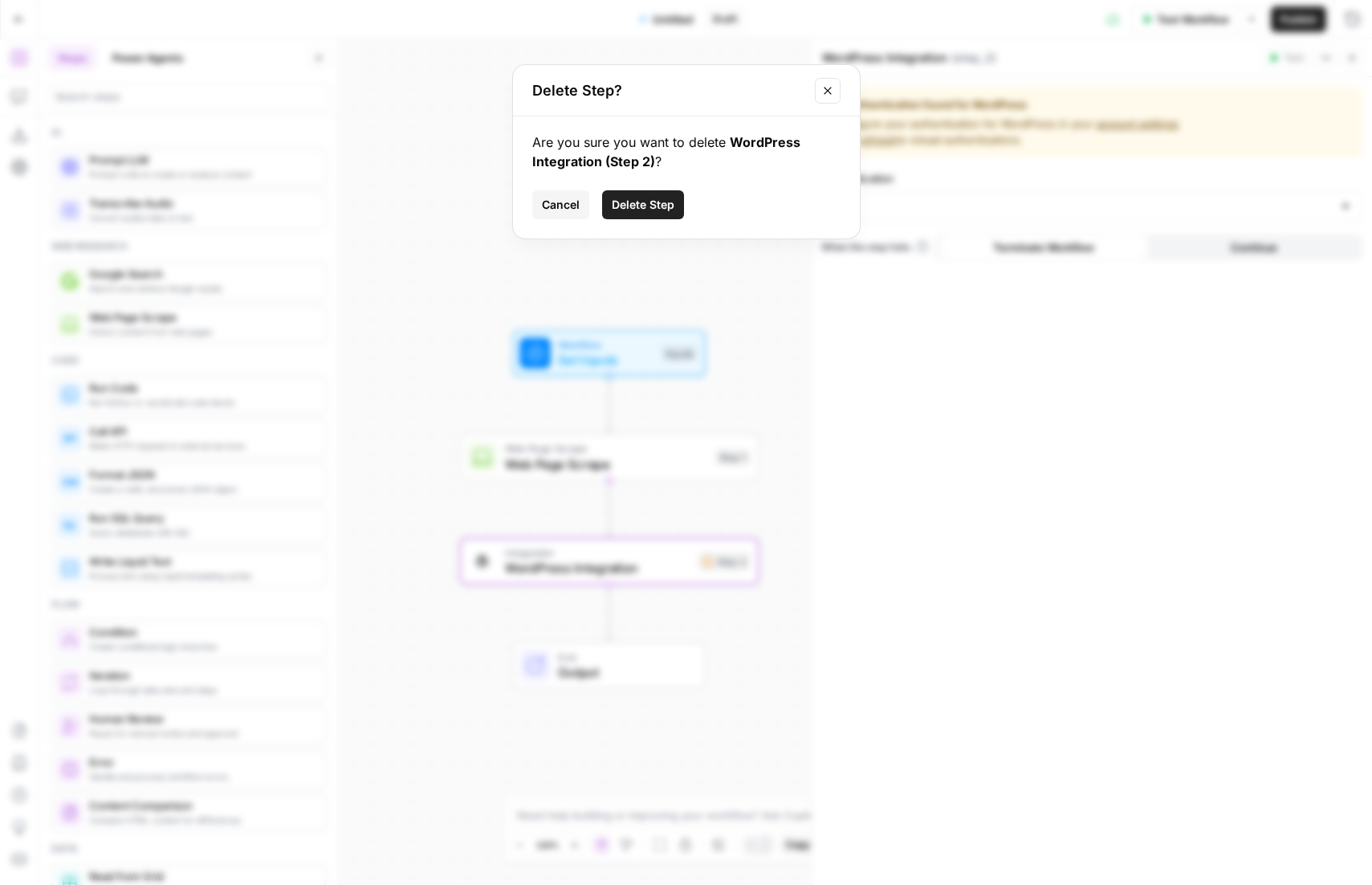
click at [630, 203] on span "Delete Step" at bounding box center [643, 204] width 62 height 16
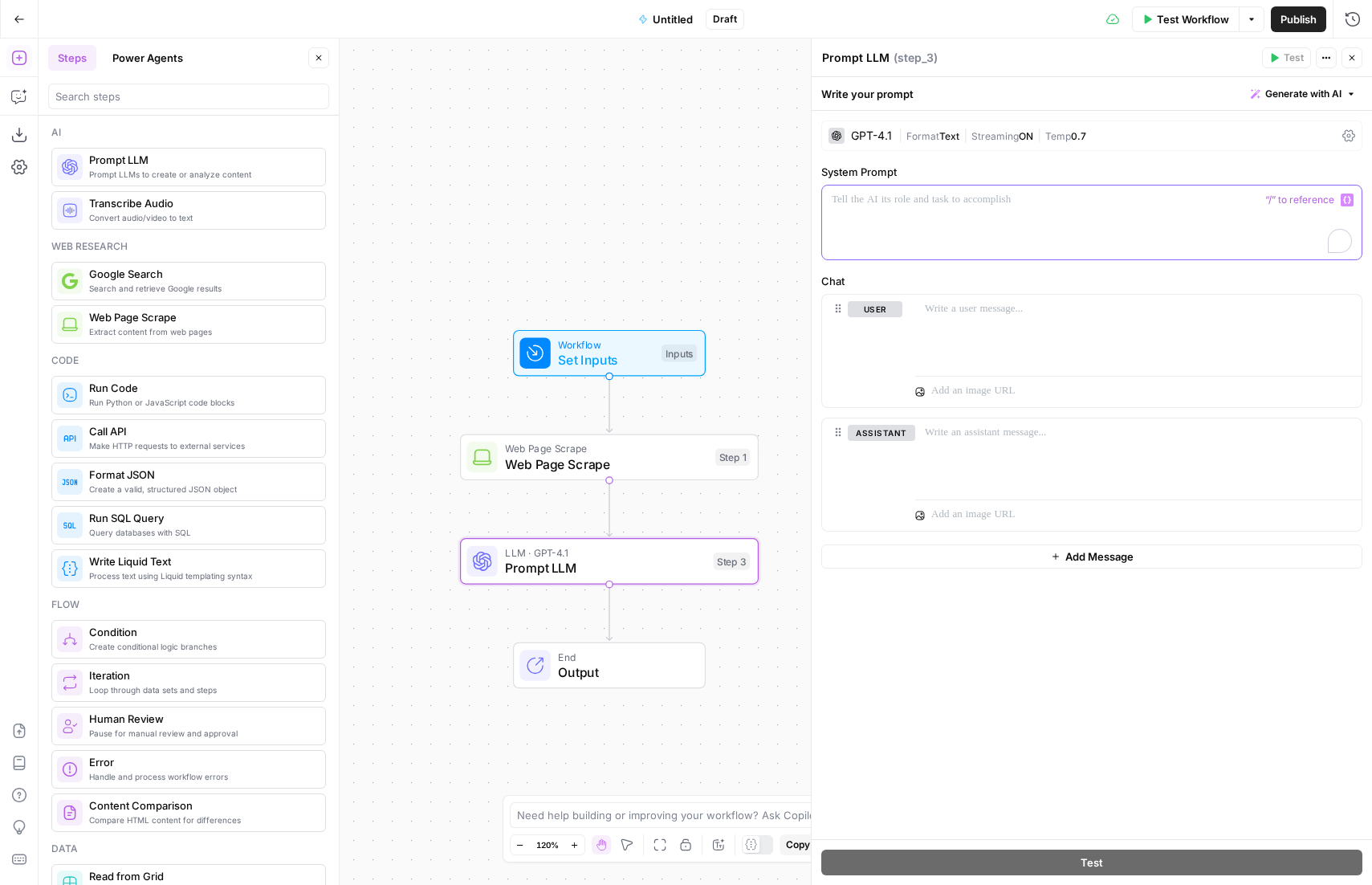
click at [937, 222] on div "To enrich screen reader interactions, please activate Accessibility in Grammarl…" at bounding box center [1091, 223] width 540 height 74
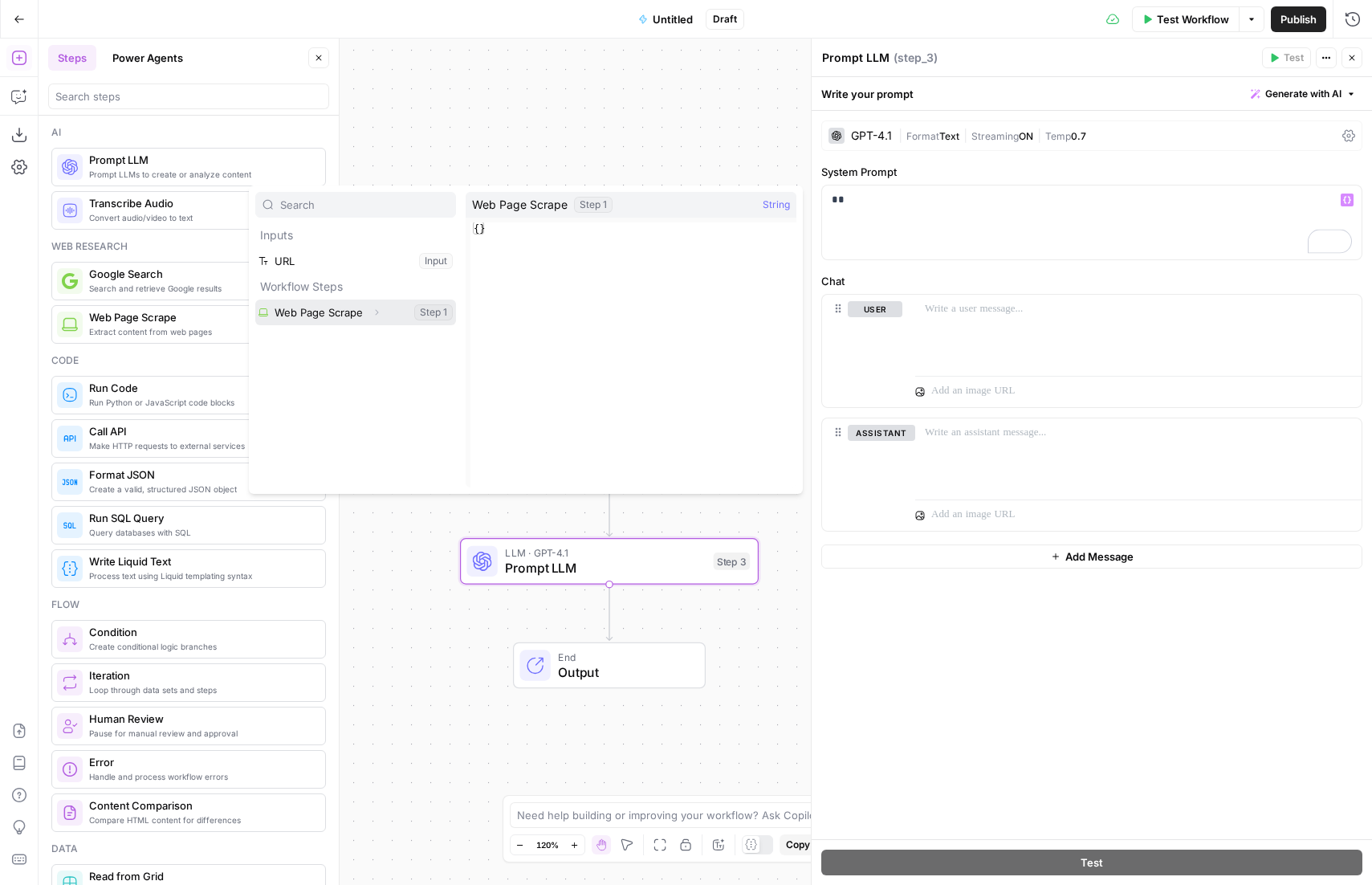
click at [352, 318] on button "Select variable Web Page Scrape" at bounding box center [356, 312] width 201 height 26
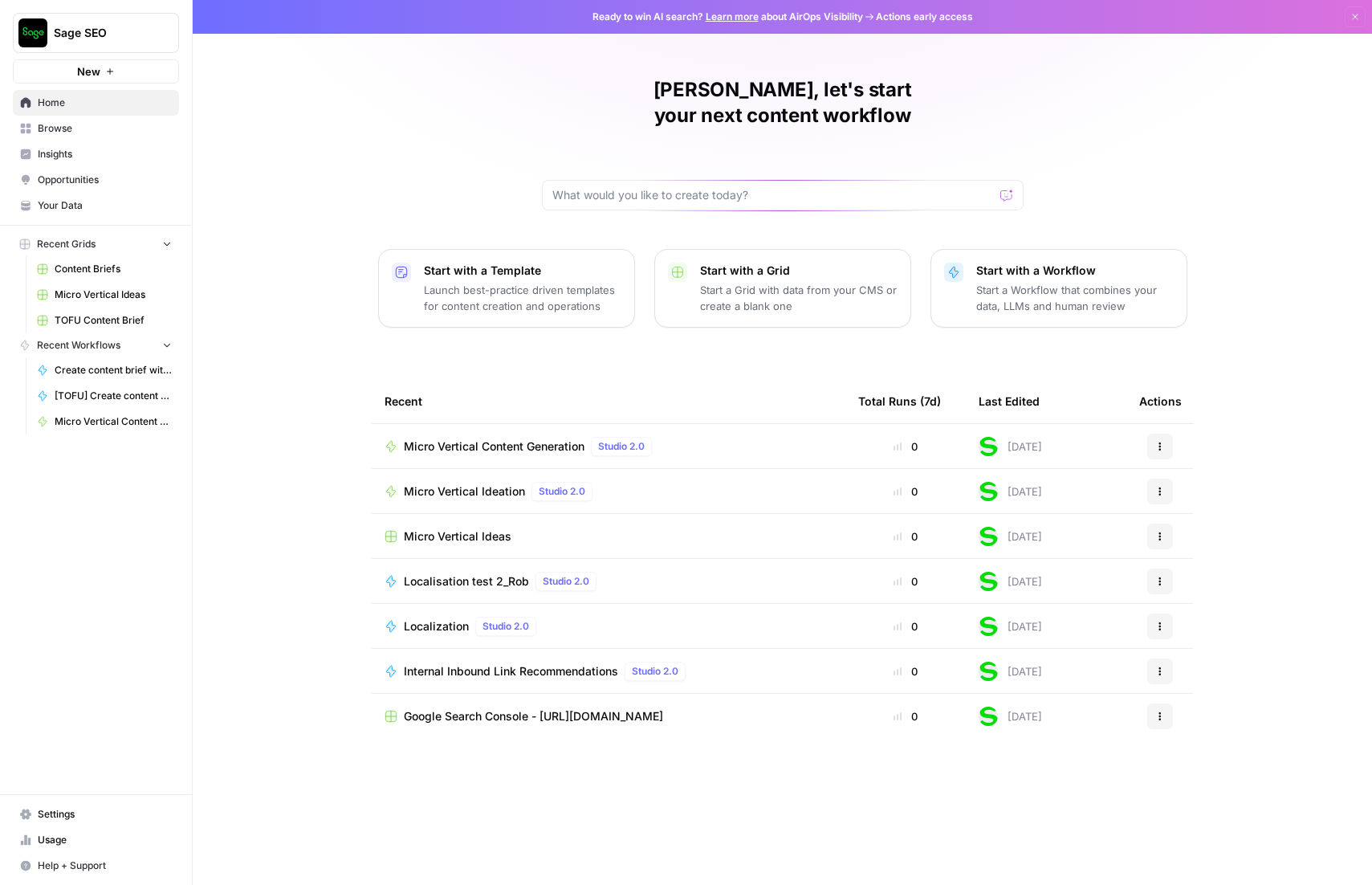
click at [451, 483] on span "Micro Vertical Ideation" at bounding box center [464, 490] width 122 height 16
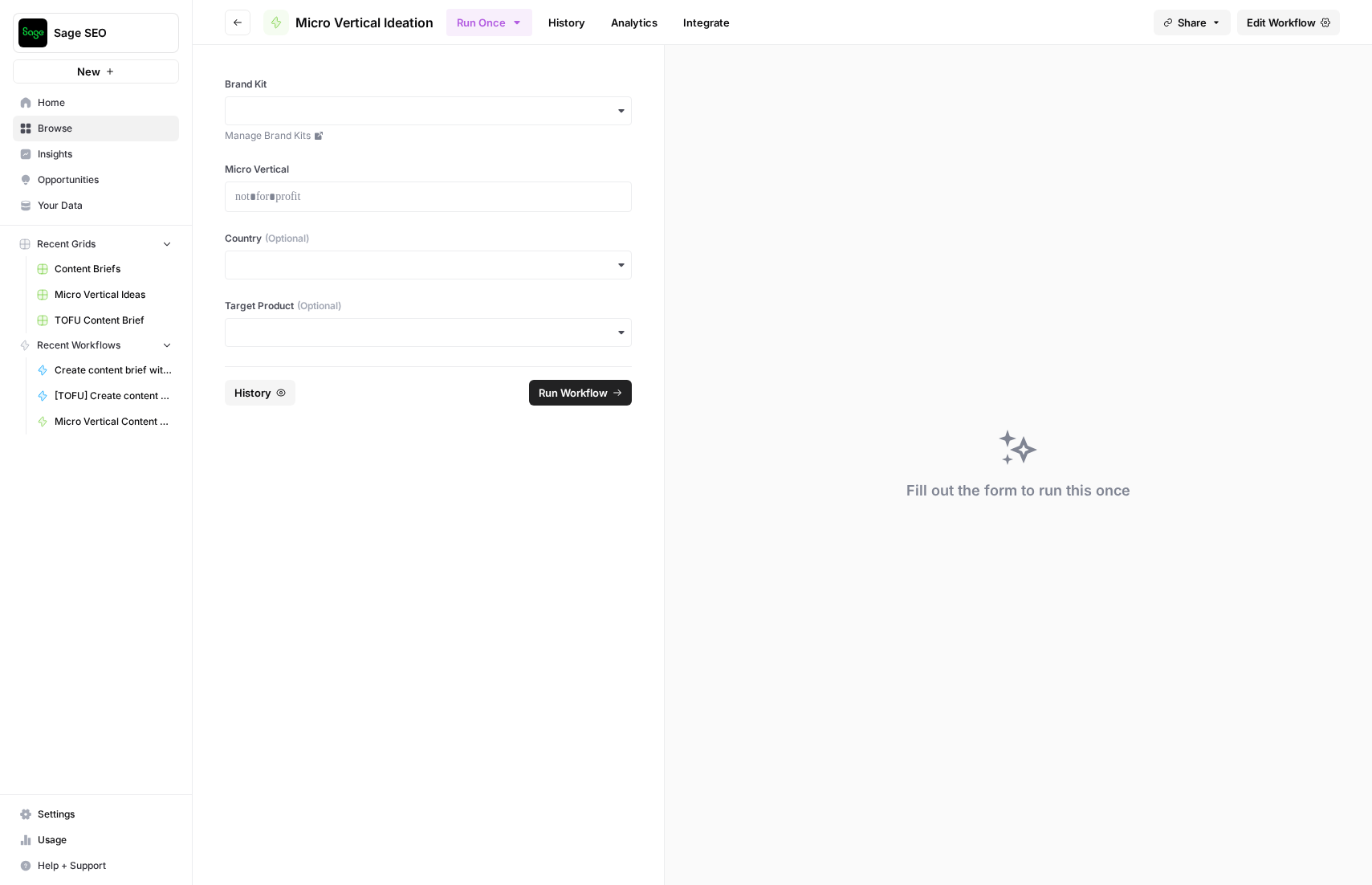
click at [1215, 20] on icon "button" at bounding box center [1216, 21] width 5 height 3
click at [1224, 59] on div at bounding box center [1241, 65] width 34 height 20
click at [1229, 99] on icon at bounding box center [1235, 100] width 13 height 13
click at [1224, 67] on div at bounding box center [1241, 65] width 34 height 20
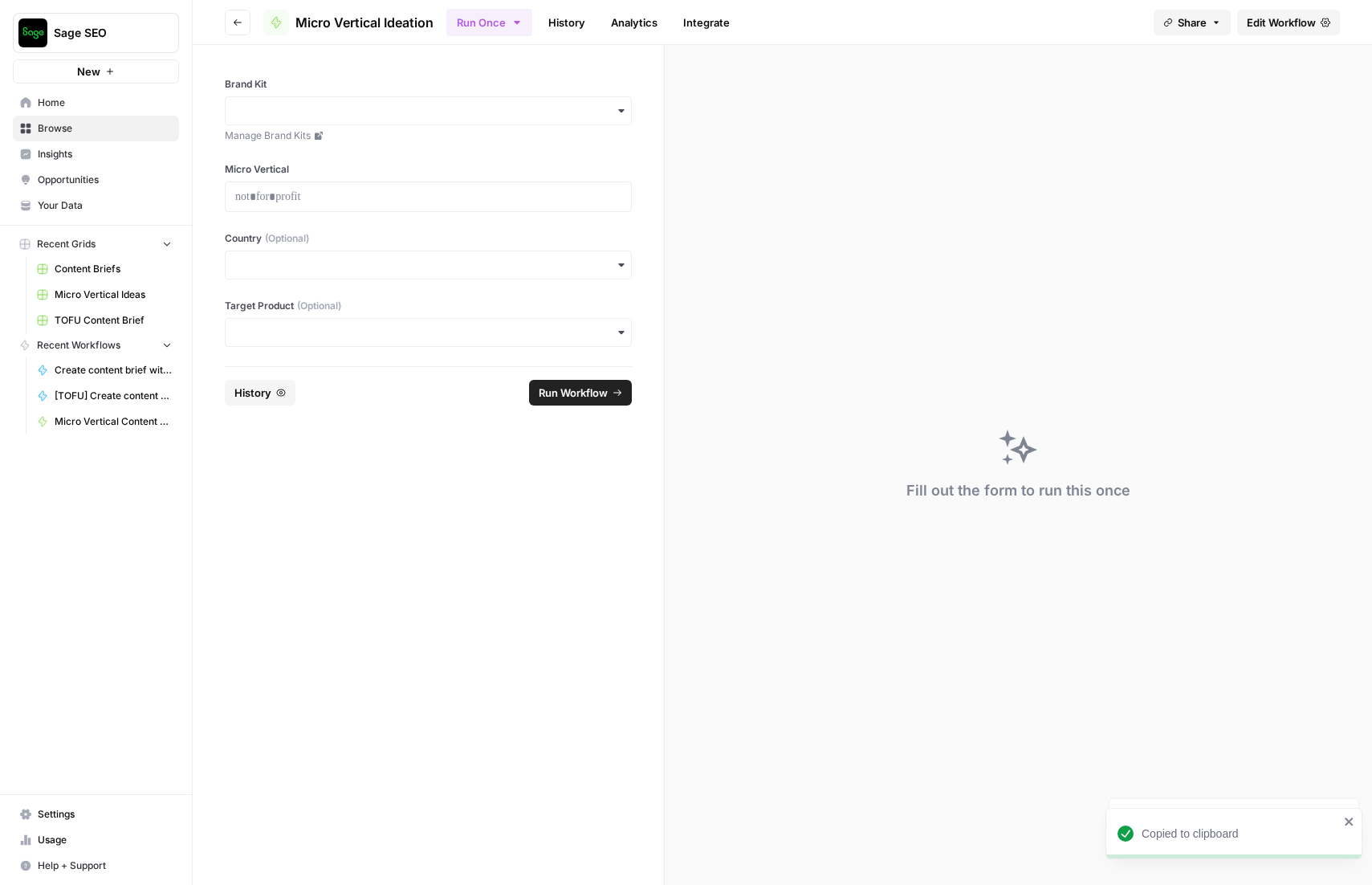
click at [124, 125] on span "Browse" at bounding box center [105, 129] width 134 height 15
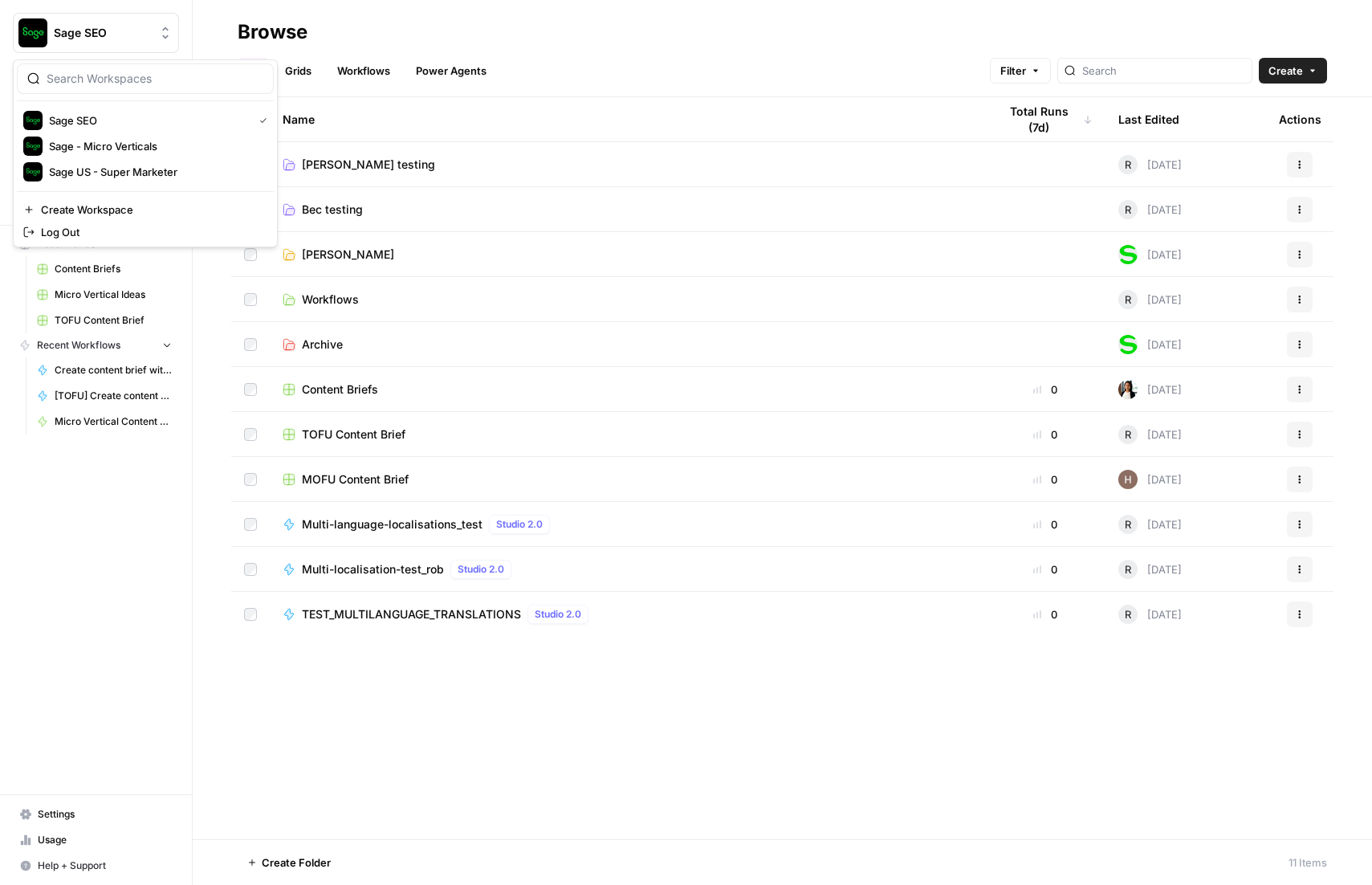
click at [128, 32] on span "Sage SEO" at bounding box center [102, 33] width 98 height 16
click at [124, 148] on span "Sage - Micro Verticals" at bounding box center [155, 146] width 212 height 16
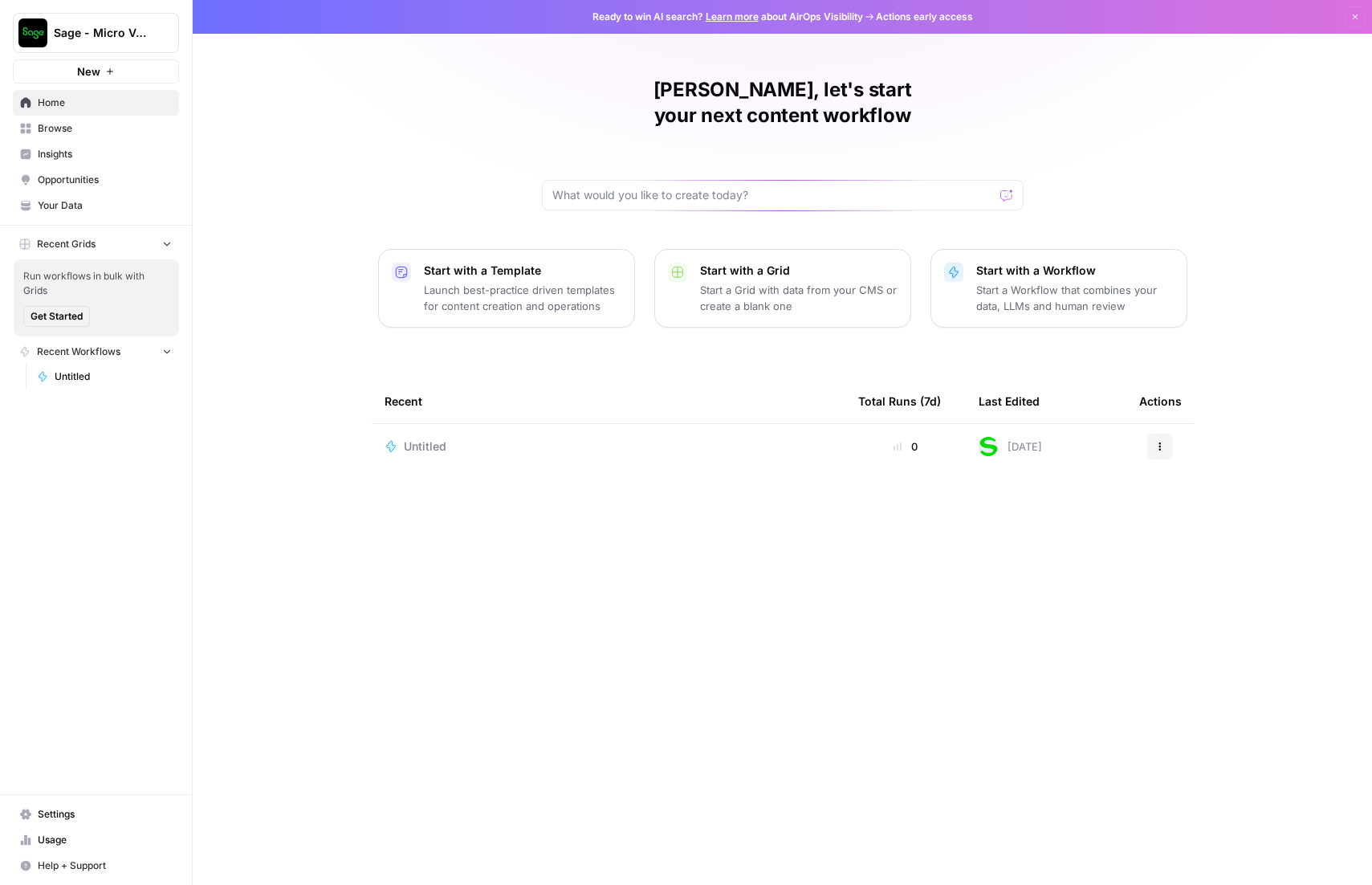
click at [62, 808] on span "Settings" at bounding box center [105, 814] width 134 height 15
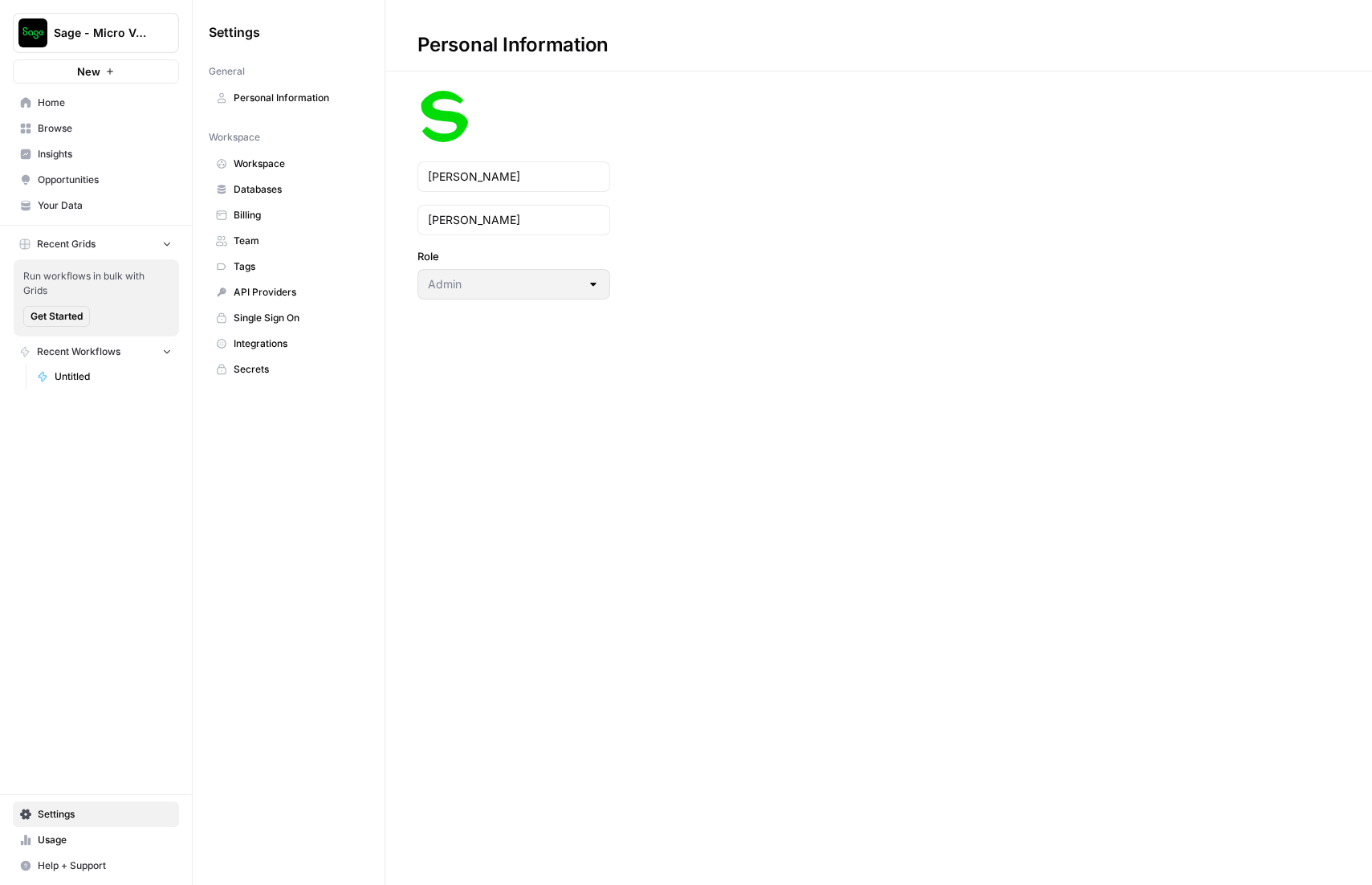
click at [268, 241] on span "Team" at bounding box center [297, 241] width 127 height 15
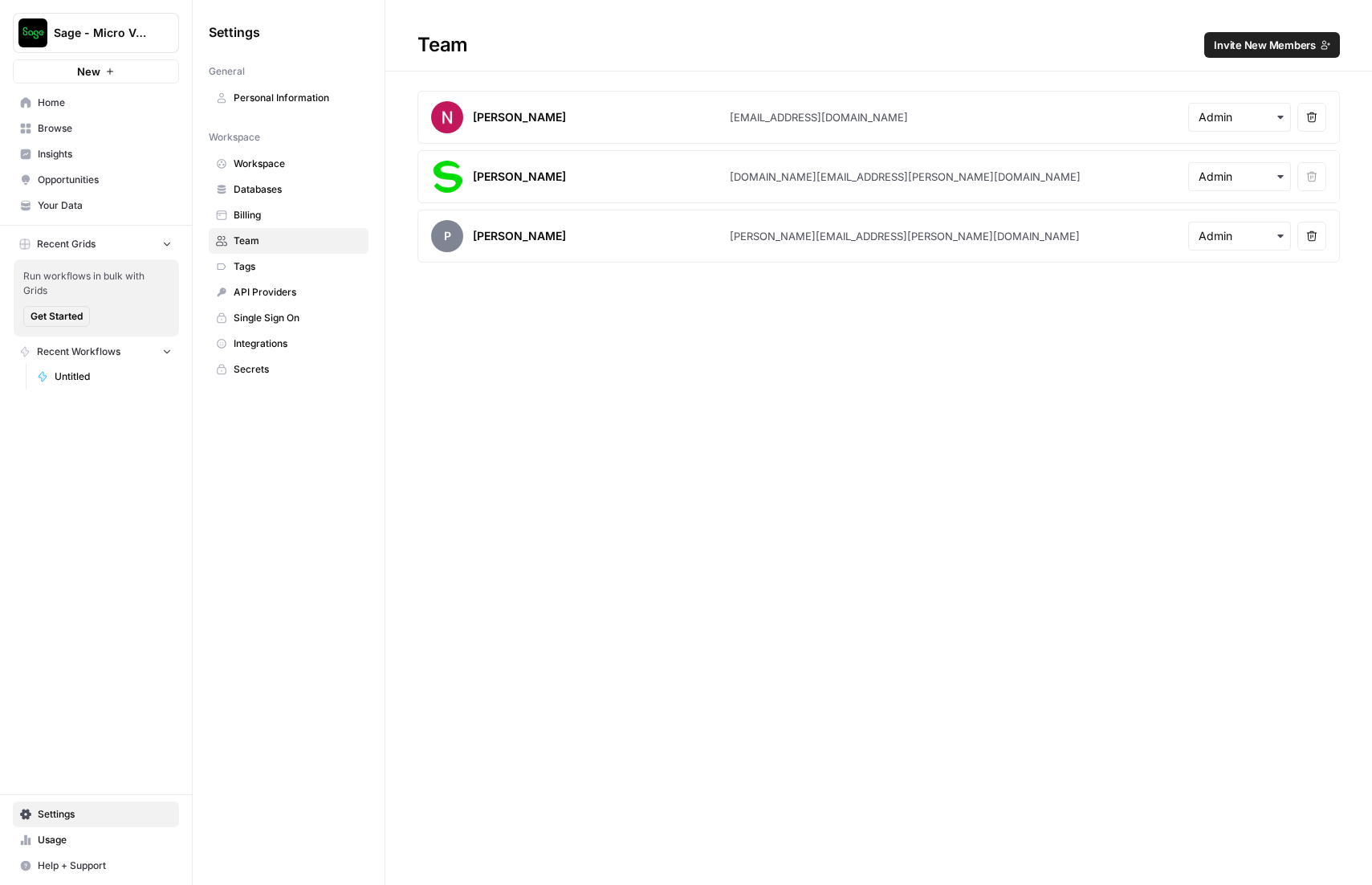
click at [1252, 50] on span "Invite New Members" at bounding box center [1265, 45] width 102 height 16
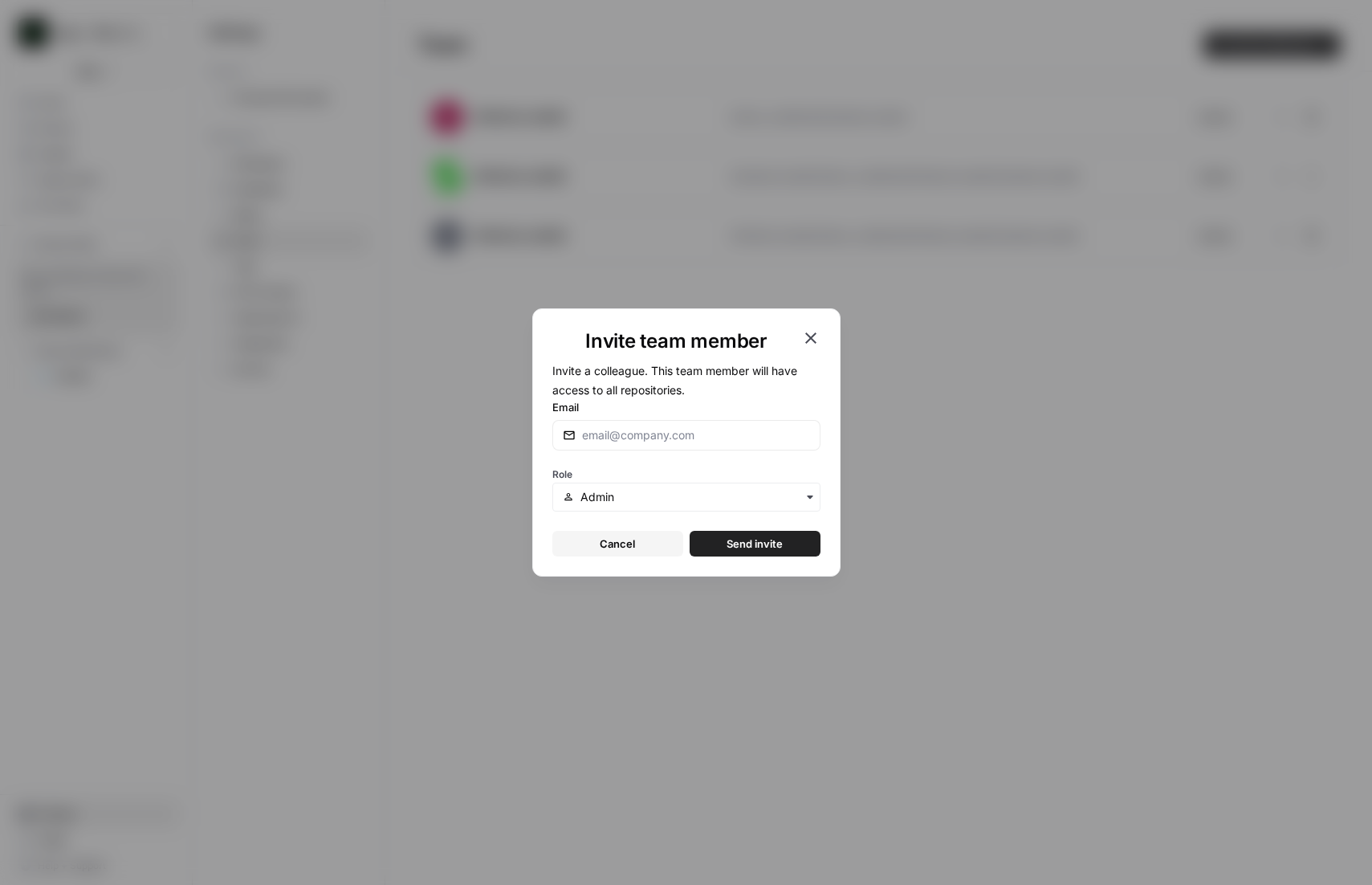
click at [748, 423] on div at bounding box center [686, 435] width 268 height 31
type input "[EMAIL_ADDRESS][DOMAIN_NAME]"
click at [715, 492] on input "text" at bounding box center [695, 496] width 229 height 16
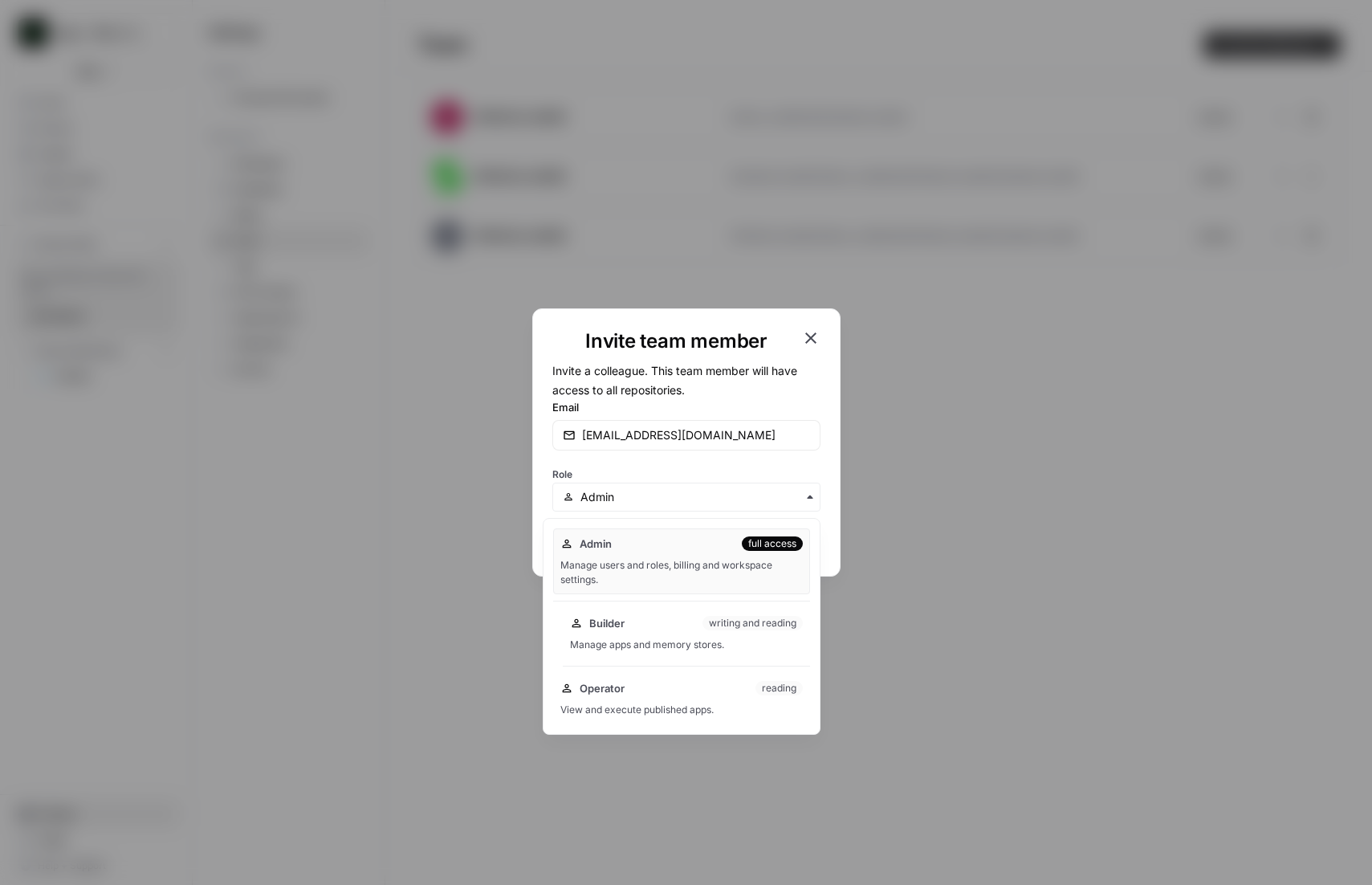
click at [656, 621] on div "Builder writing and reading" at bounding box center [686, 622] width 233 height 16
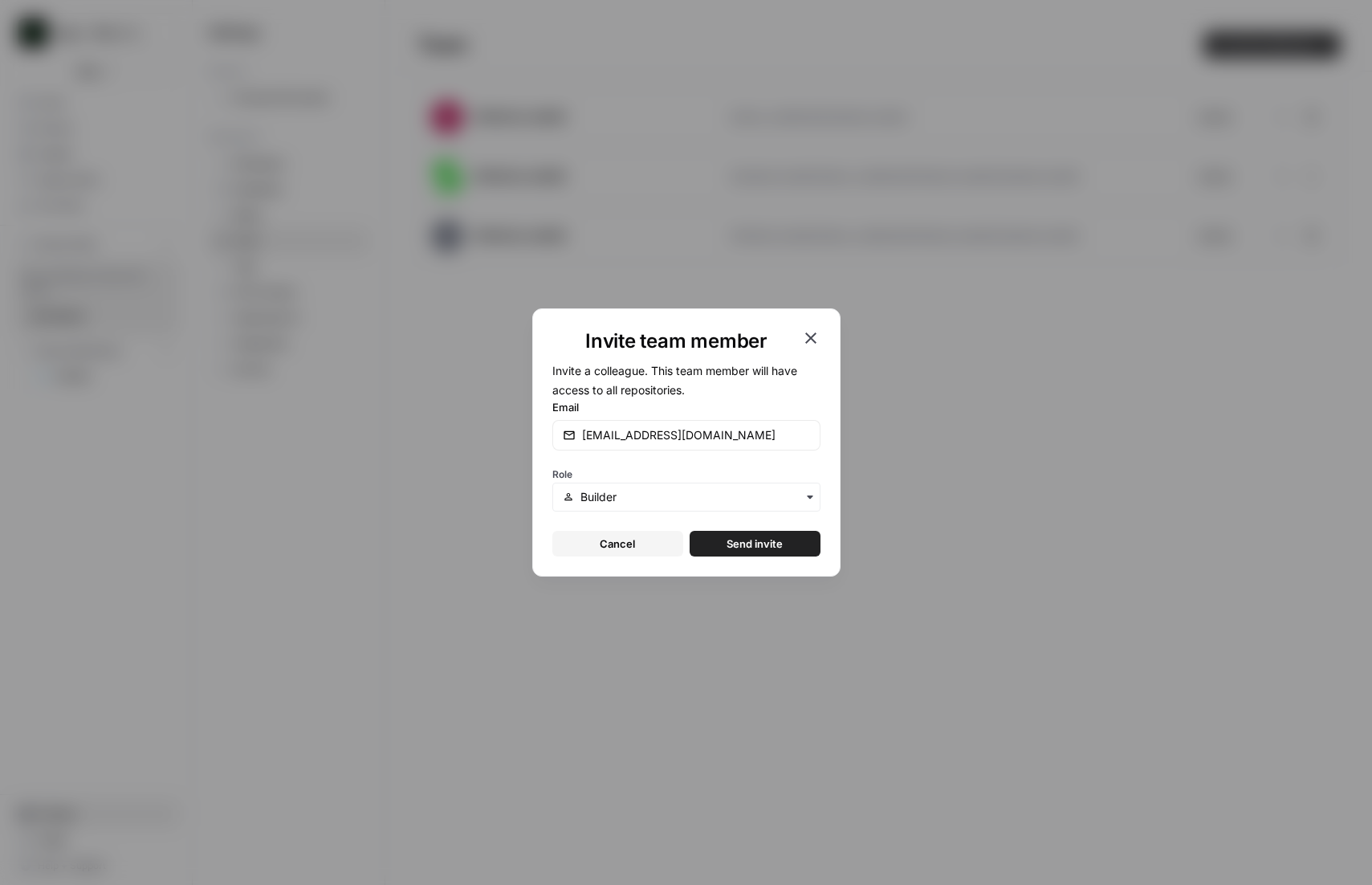
click at [743, 549] on span "Send invite" at bounding box center [754, 543] width 57 height 16
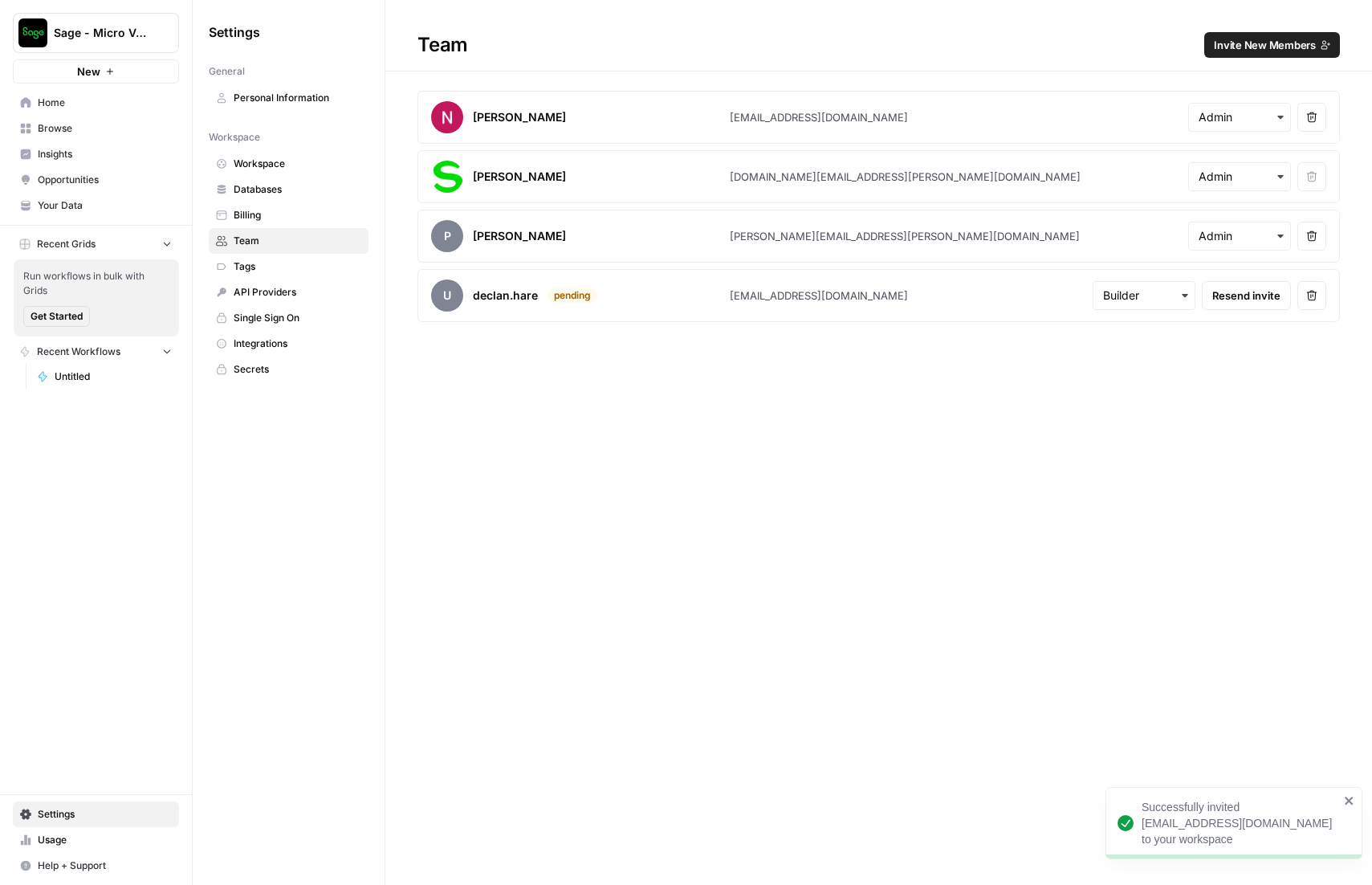
click at [1245, 57] on button "Invite New Members" at bounding box center [1273, 46] width 136 height 26
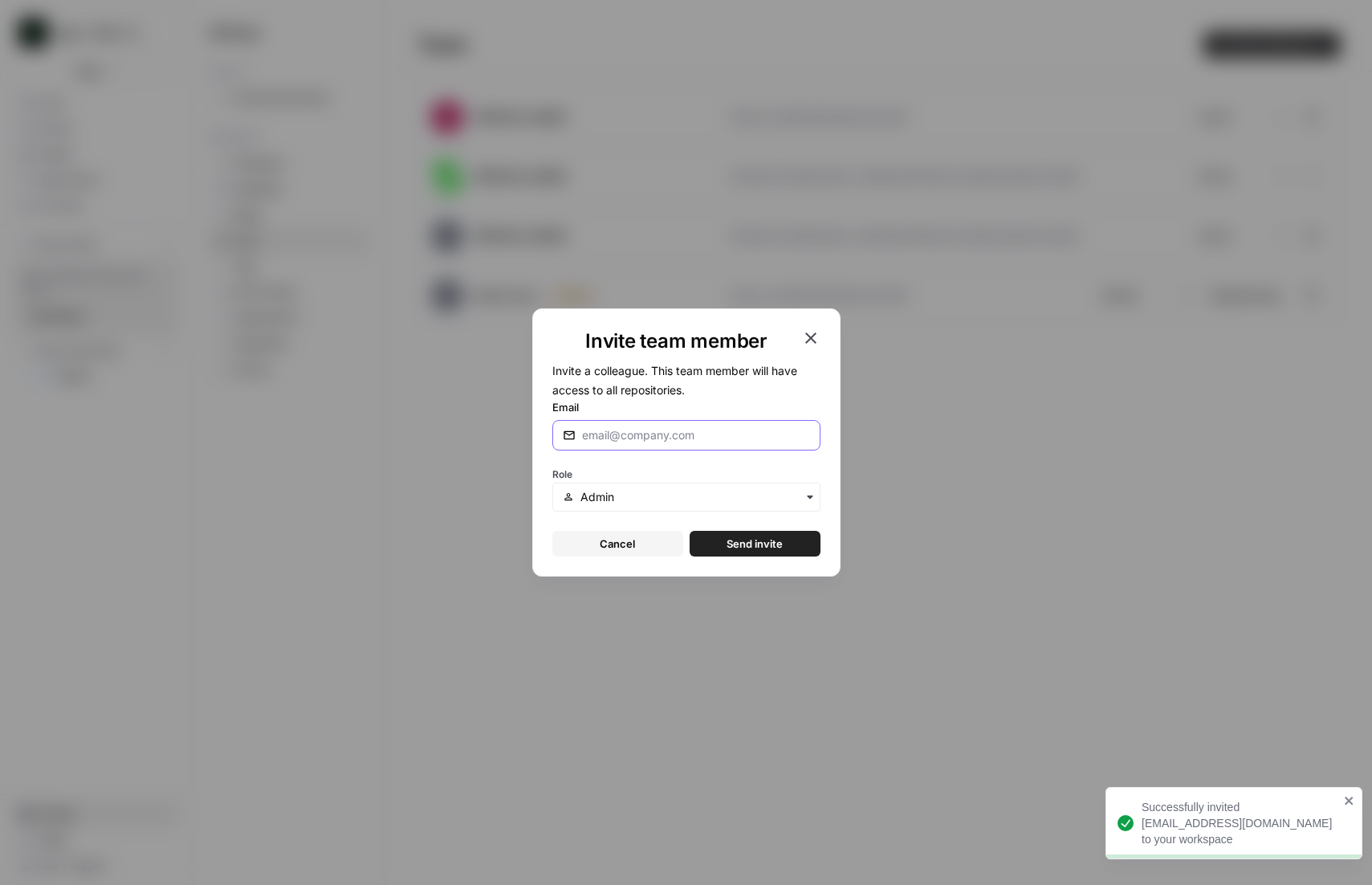
click at [731, 436] on input "Email" at bounding box center [696, 435] width 228 height 16
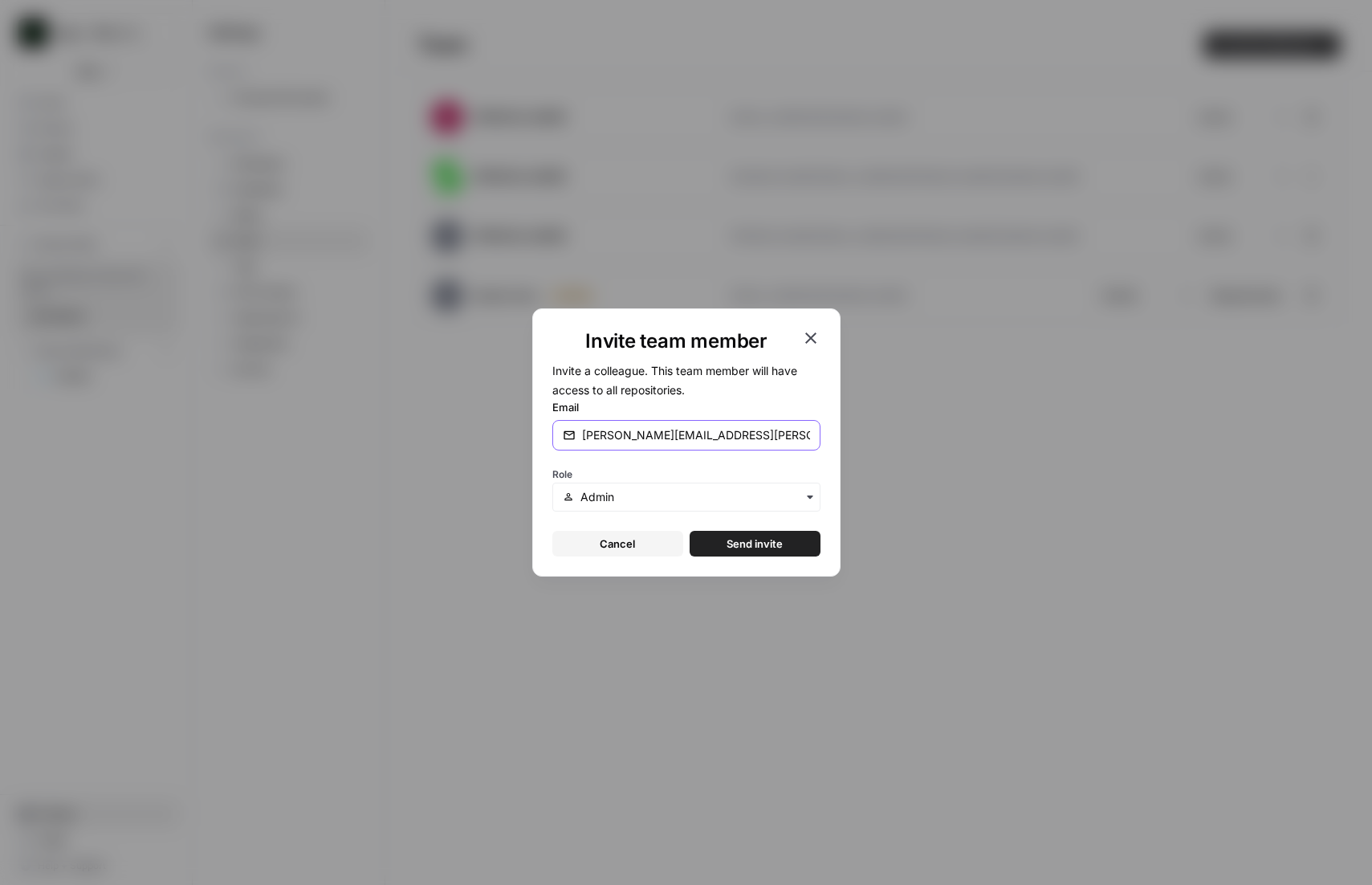
type input "[PERSON_NAME][EMAIL_ADDRESS][PERSON_NAME][DOMAIN_NAME]"
click at [666, 498] on input "text" at bounding box center [695, 496] width 229 height 16
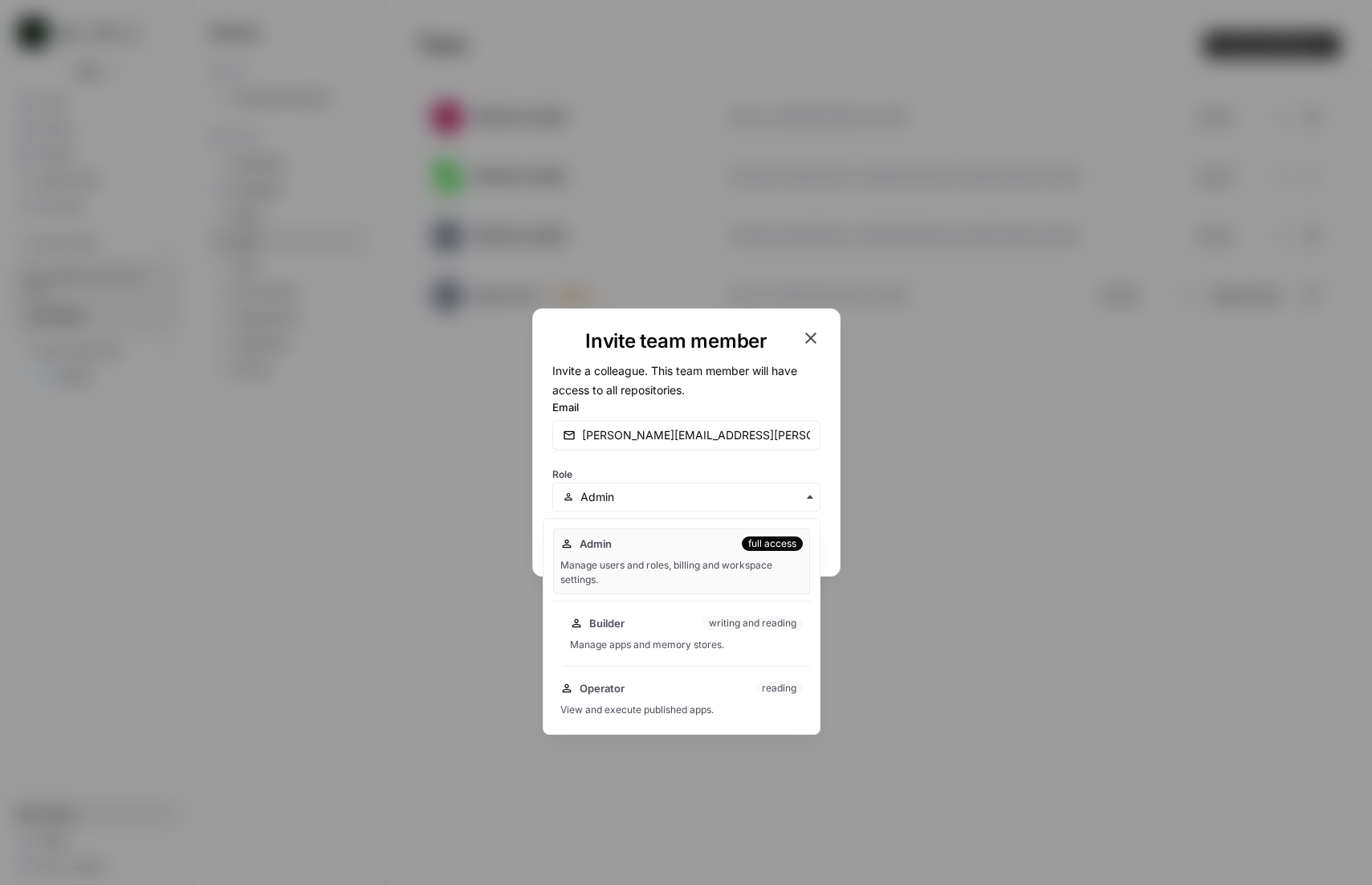
click at [642, 618] on div "Builder writing and reading" at bounding box center [686, 622] width 233 height 16
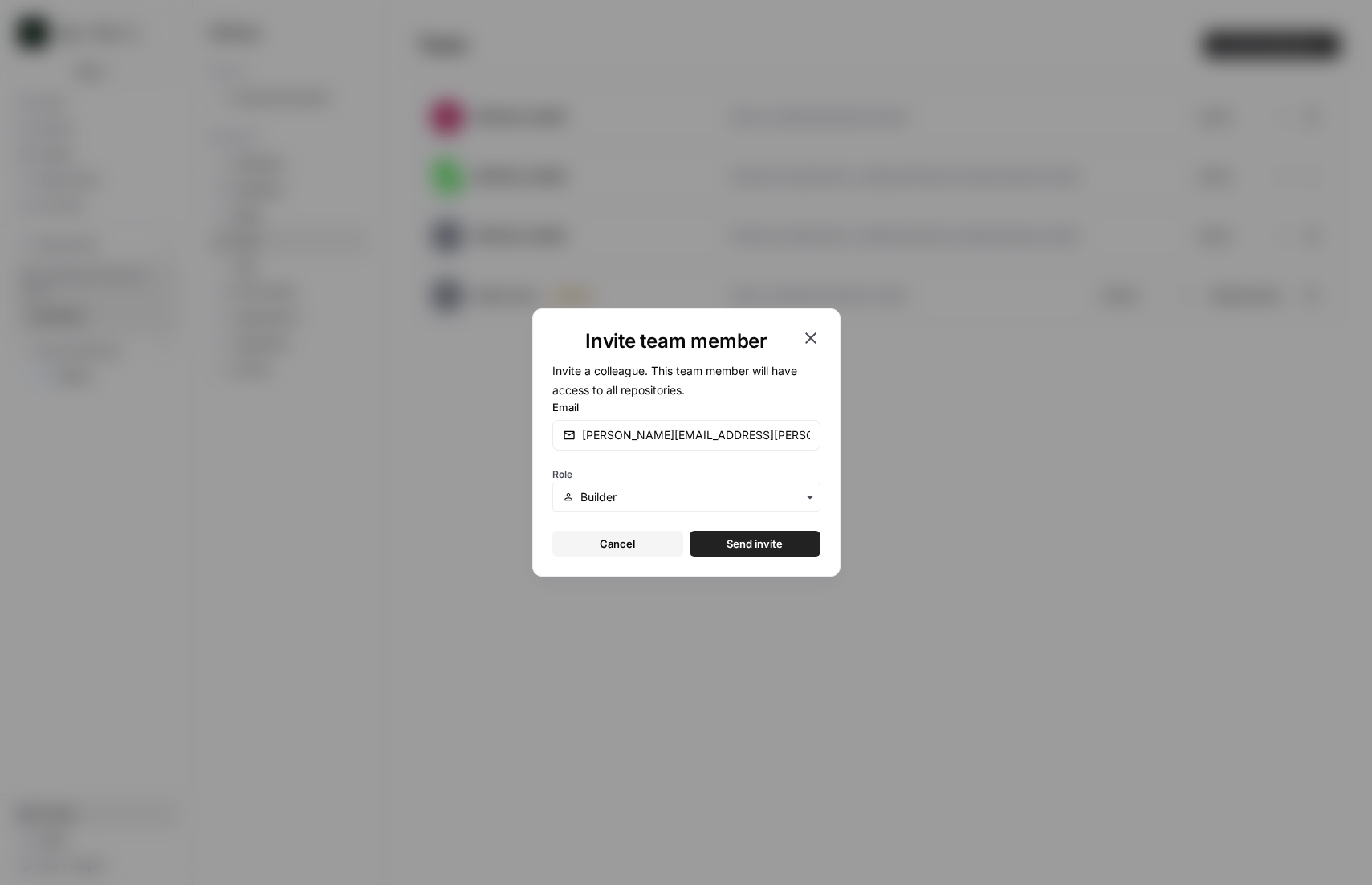
click at [743, 540] on span "Send invite" at bounding box center [754, 543] width 57 height 16
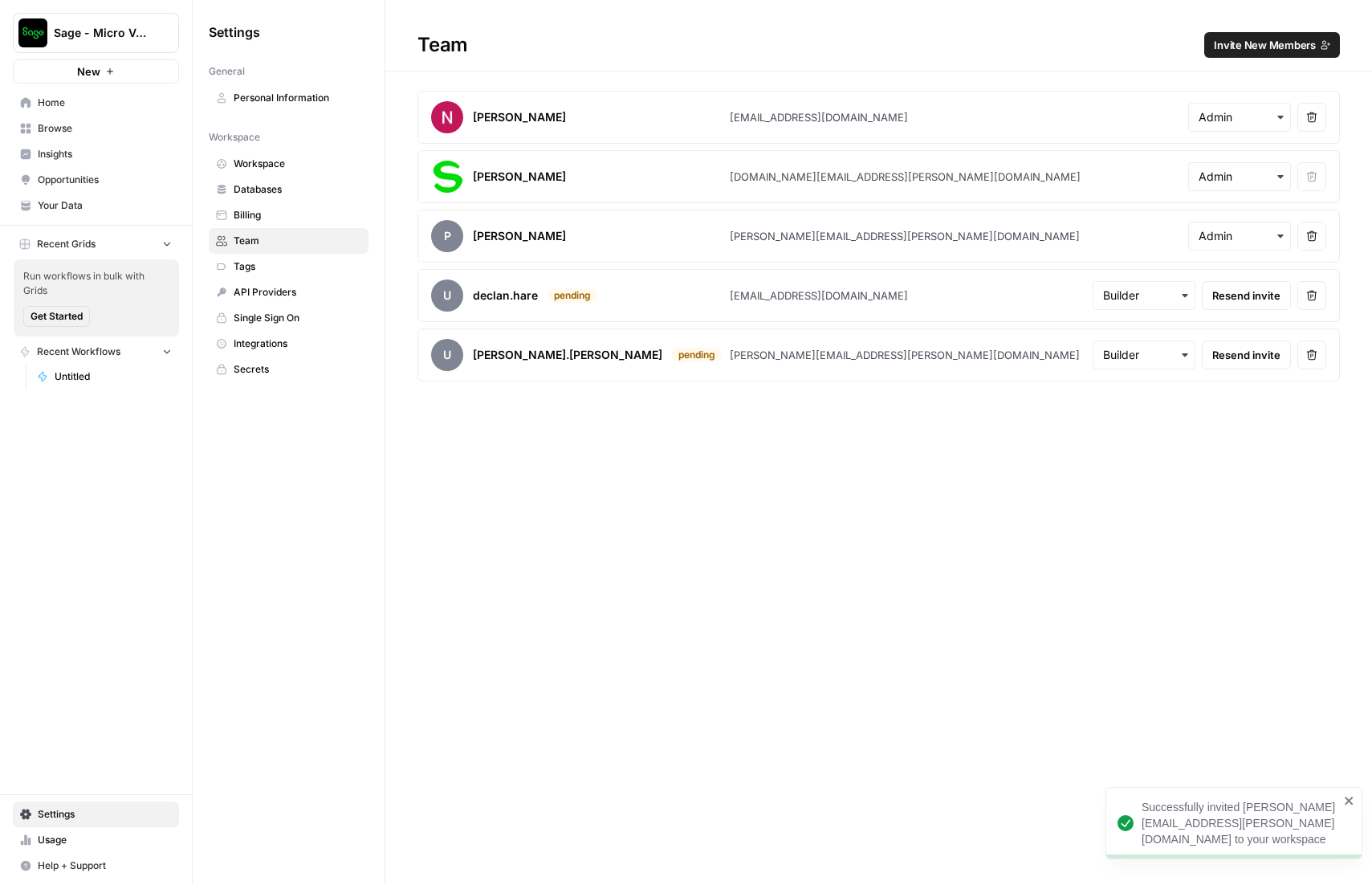
click at [1246, 44] on span "Invite New Members" at bounding box center [1265, 45] width 102 height 16
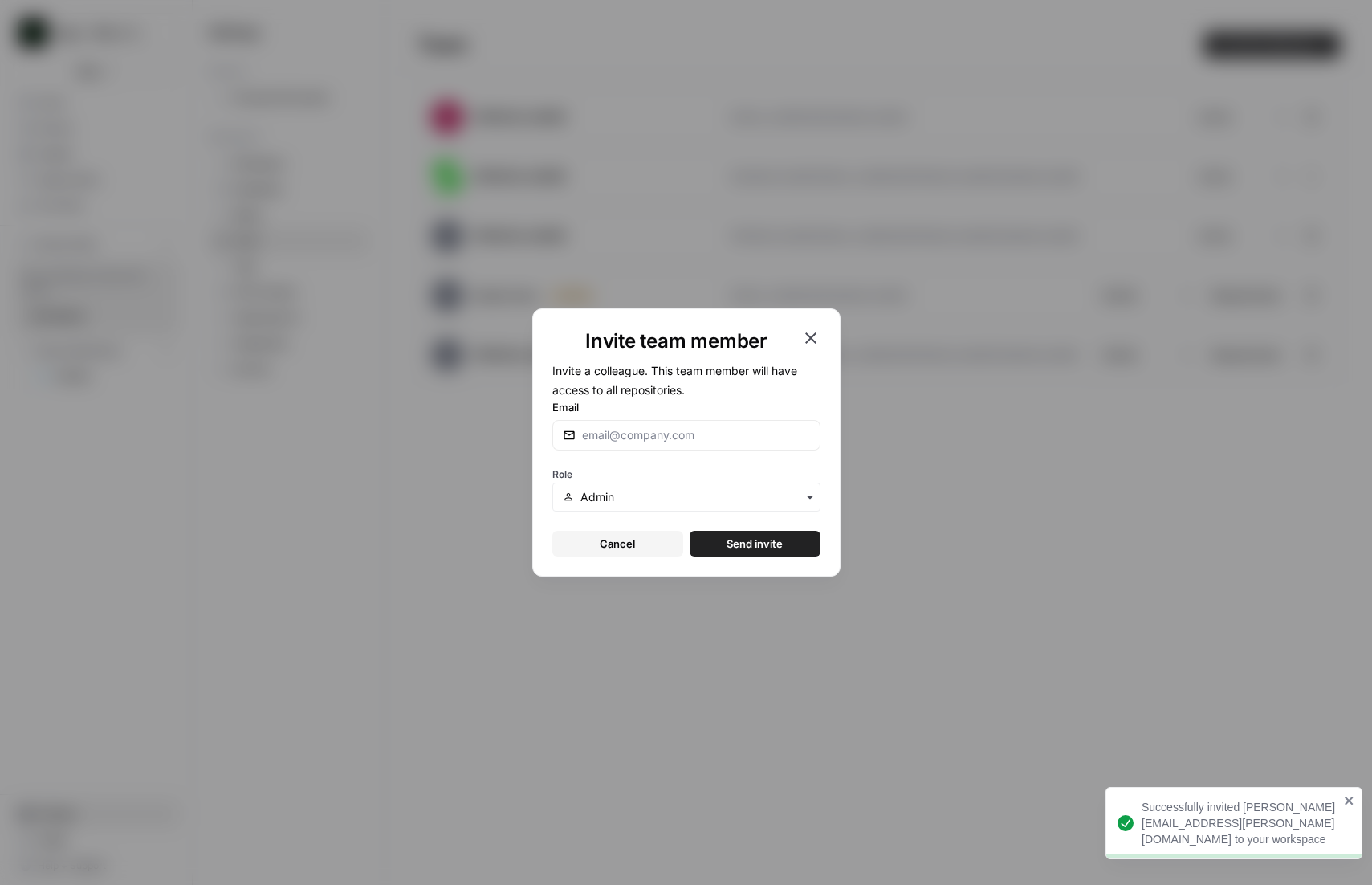
click at [738, 423] on div at bounding box center [686, 435] width 268 height 31
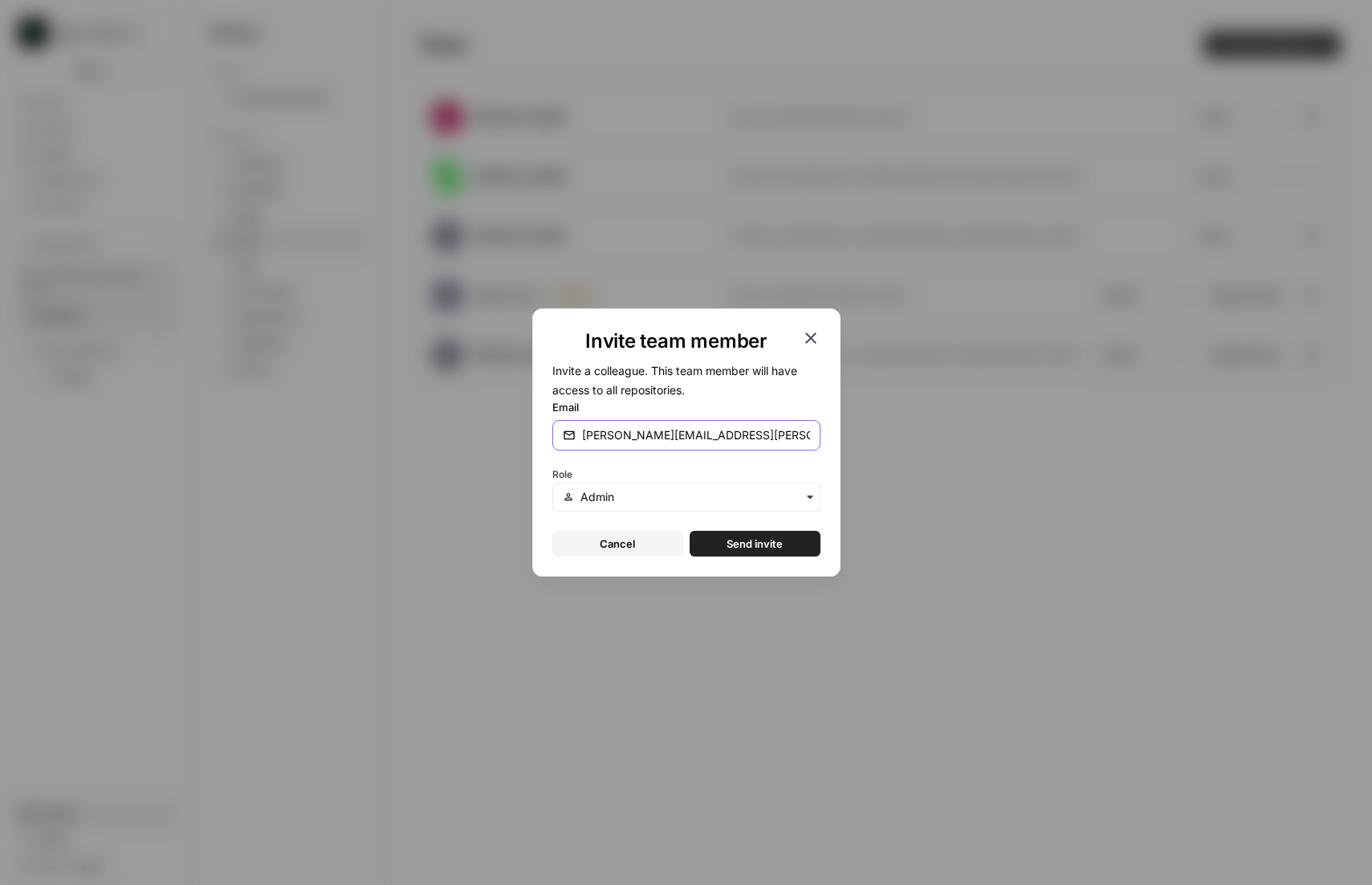
type input "[PERSON_NAME][EMAIL_ADDRESS][PERSON_NAME][DOMAIN_NAME]"
click at [673, 494] on input "text" at bounding box center [695, 496] width 229 height 16
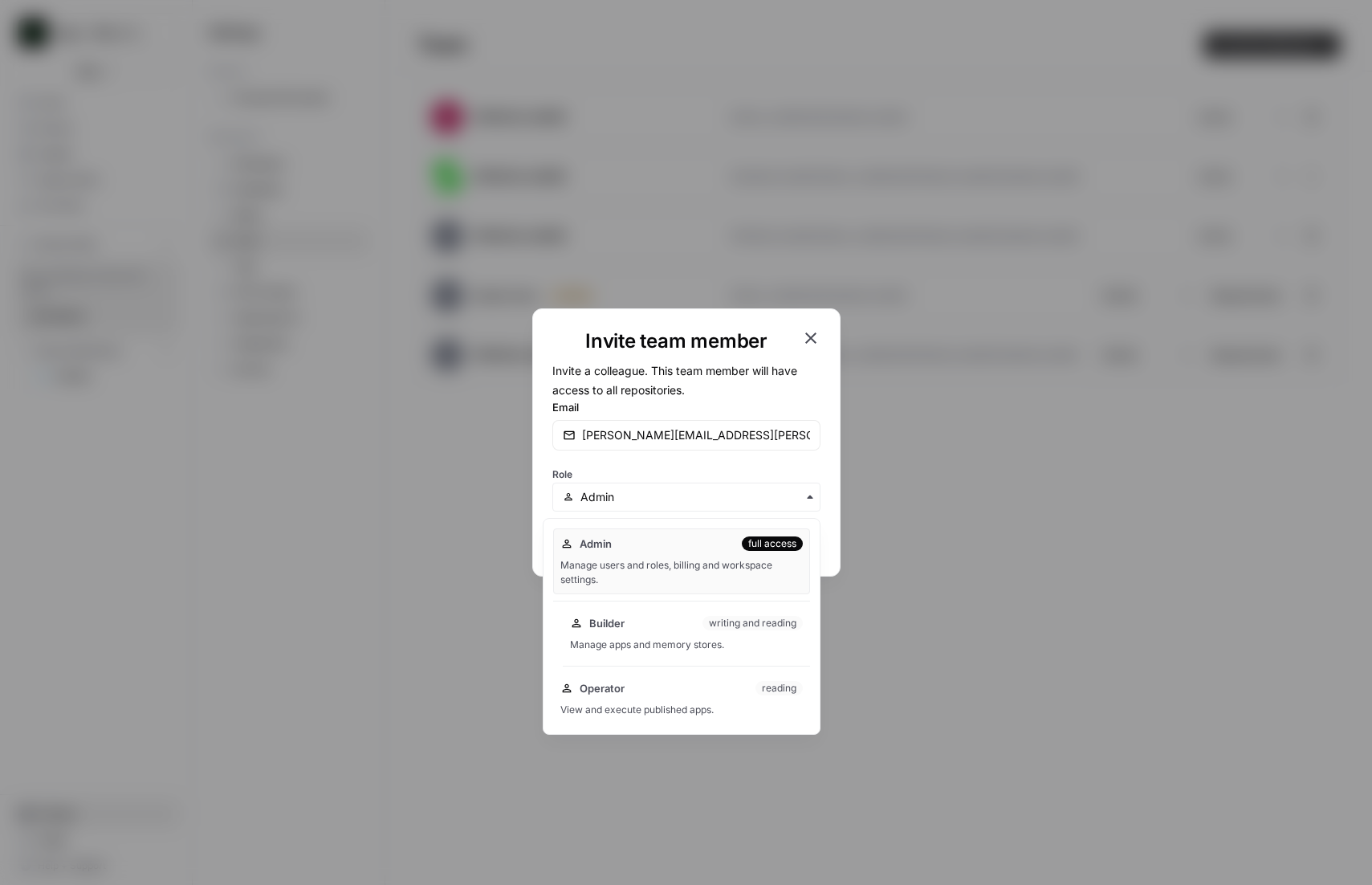
click at [628, 618] on div "Builder writing and reading" at bounding box center [686, 622] width 233 height 16
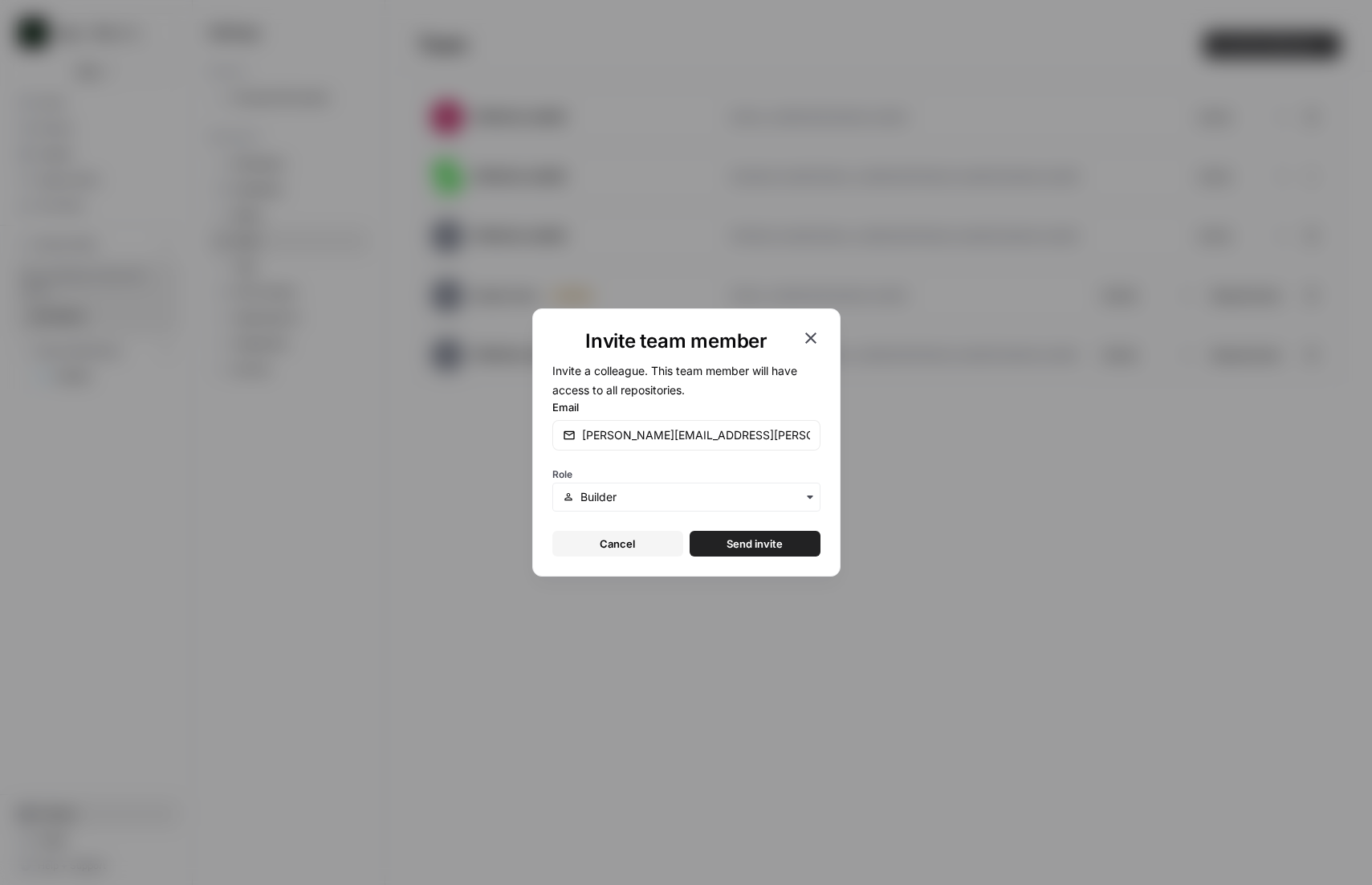
click at [755, 537] on span "Send invite" at bounding box center [754, 543] width 57 height 16
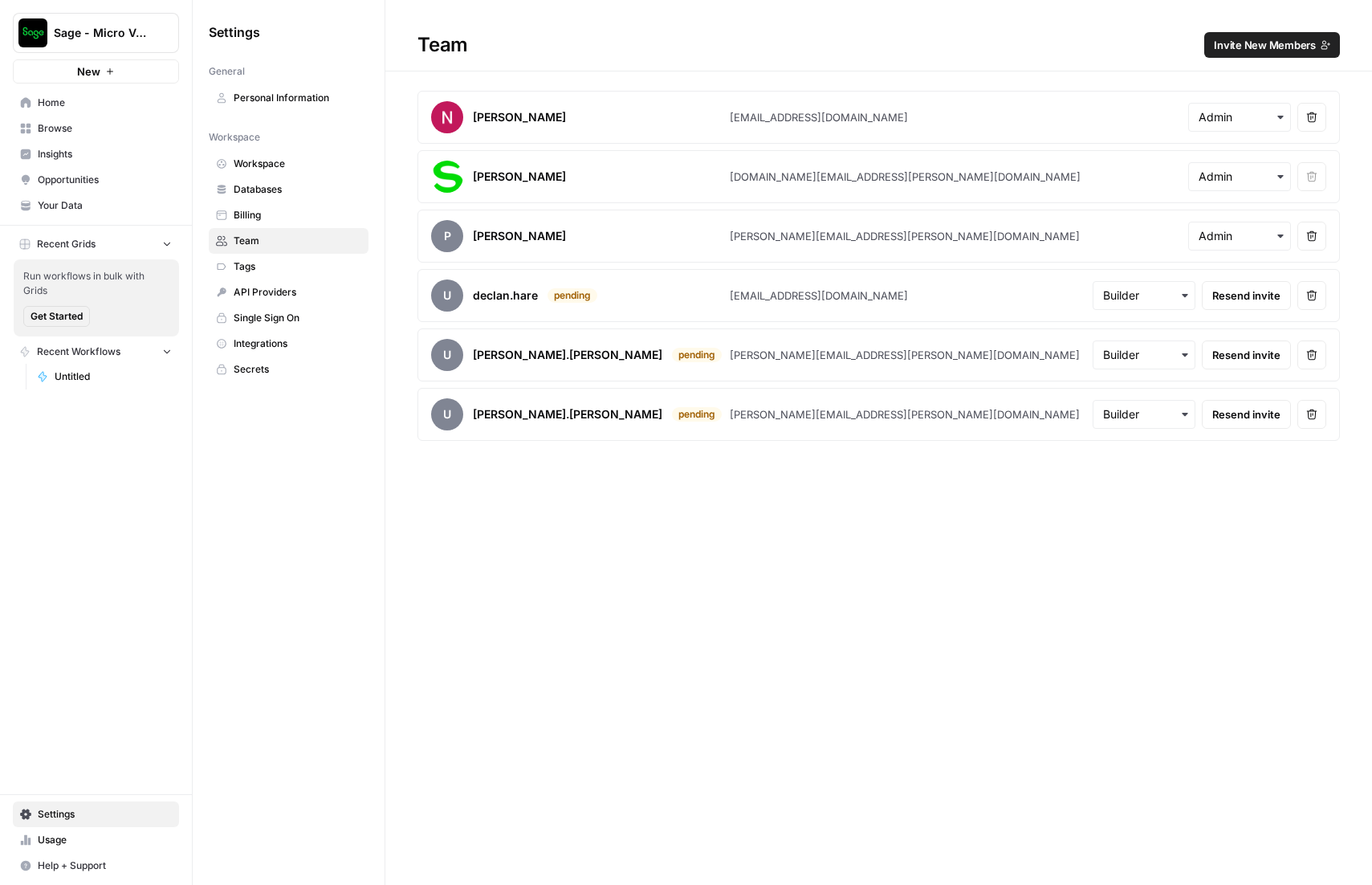
click at [78, 377] on span "Untitled" at bounding box center [113, 377] width 117 height 15
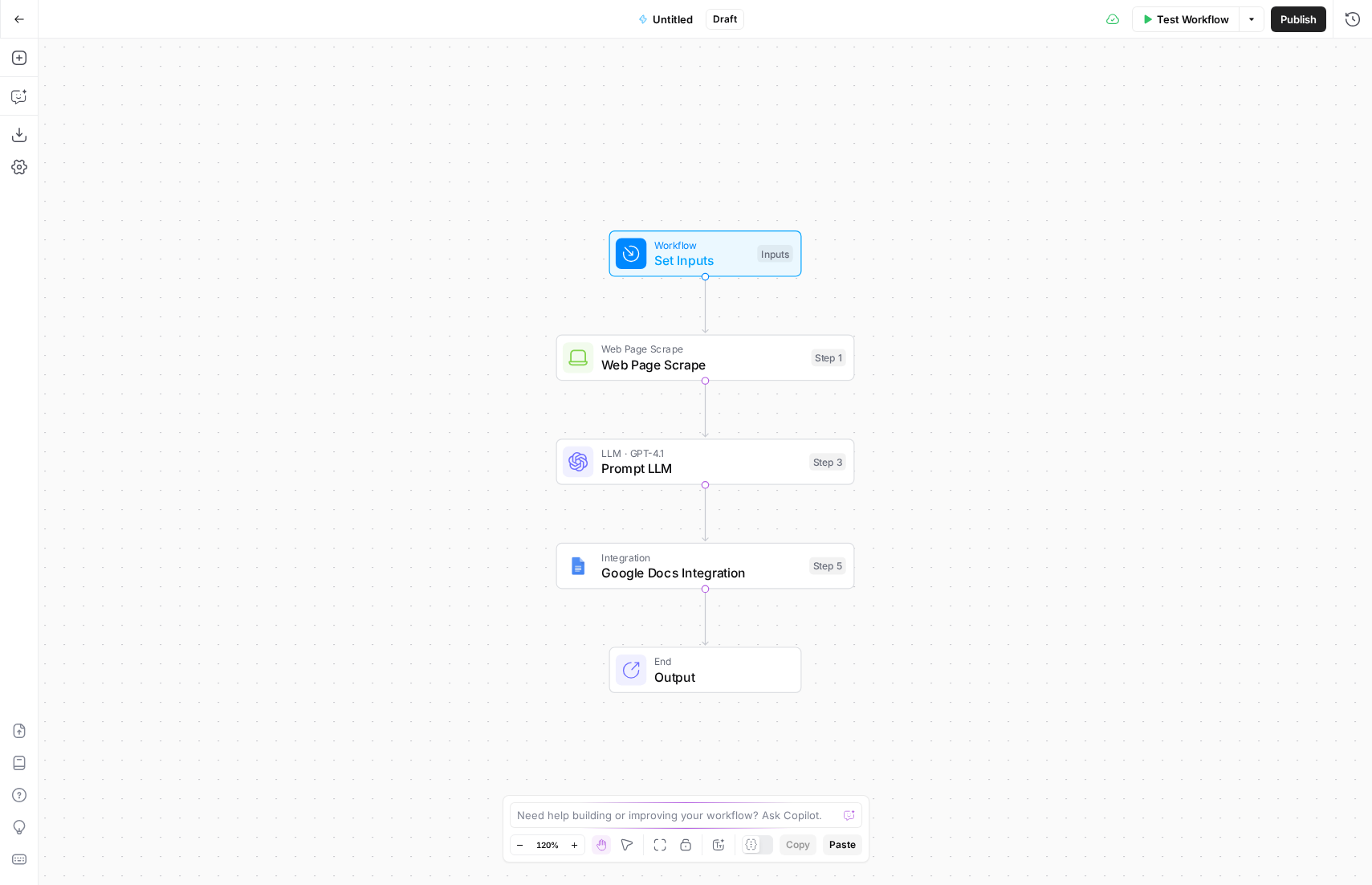
click at [17, 30] on button "Go Back" at bounding box center [19, 19] width 29 height 29
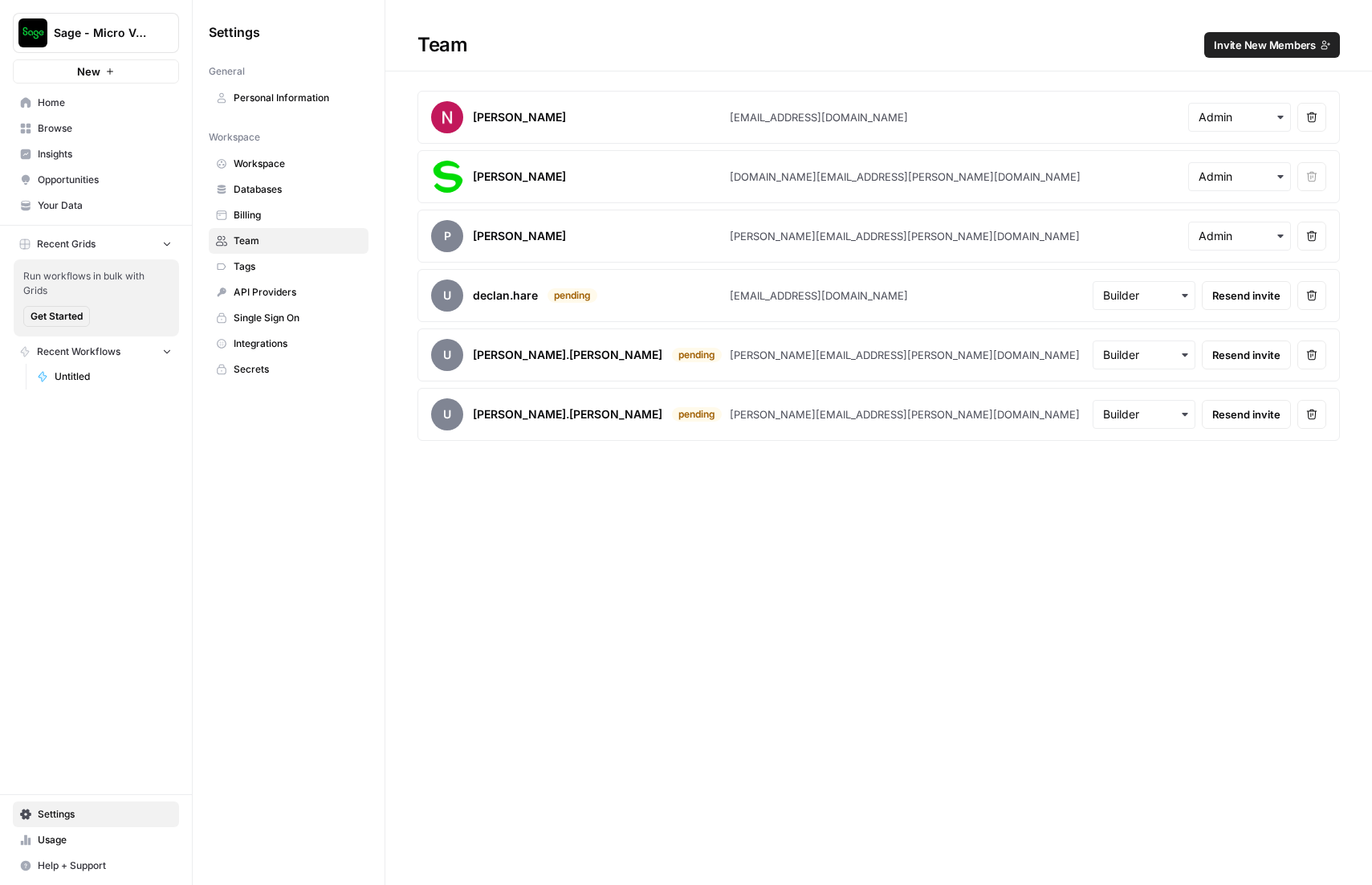
click at [115, 373] on span "Untitled" at bounding box center [113, 377] width 117 height 15
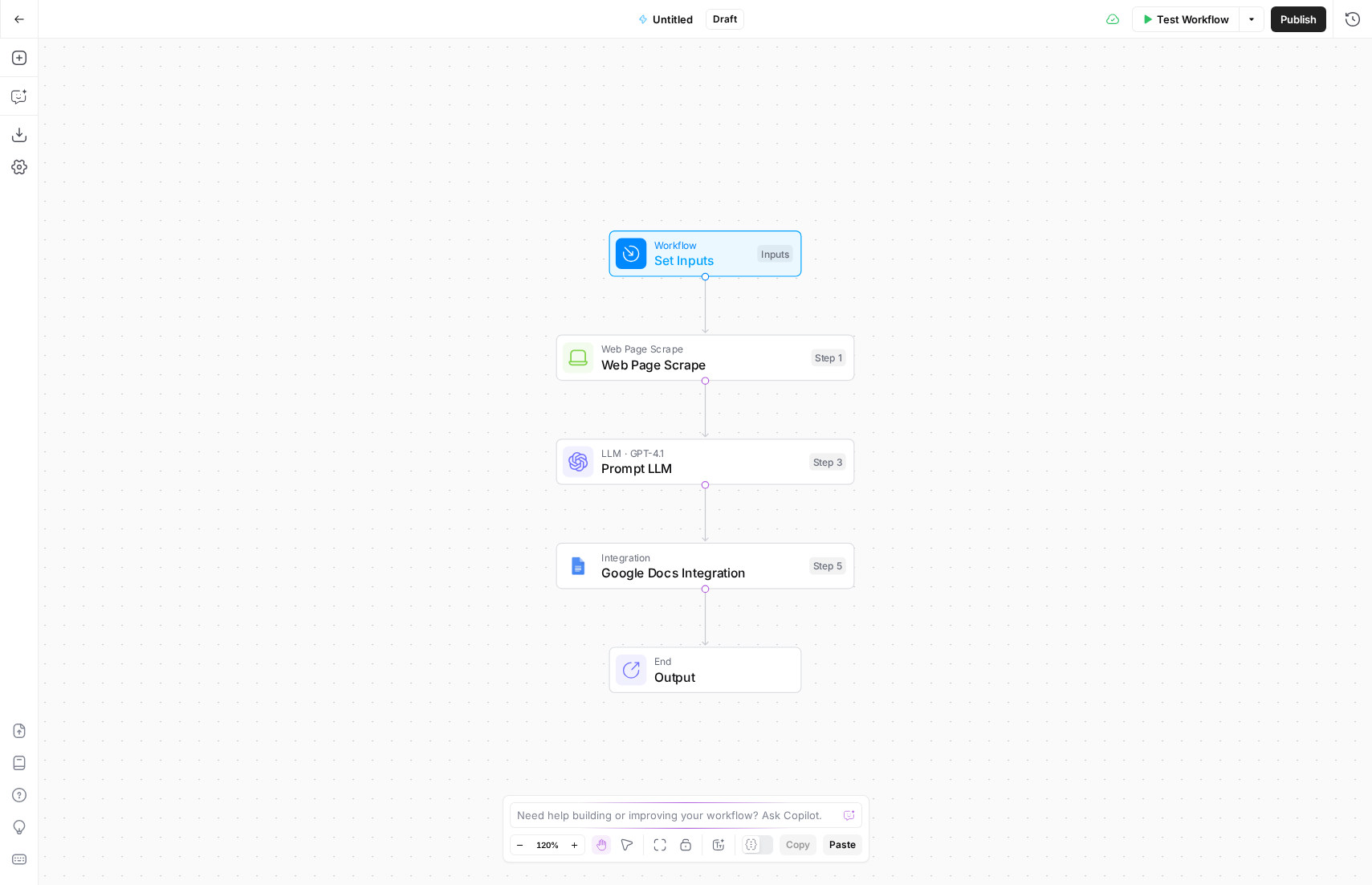
click at [22, 18] on icon "button" at bounding box center [20, 20] width 11 height 11
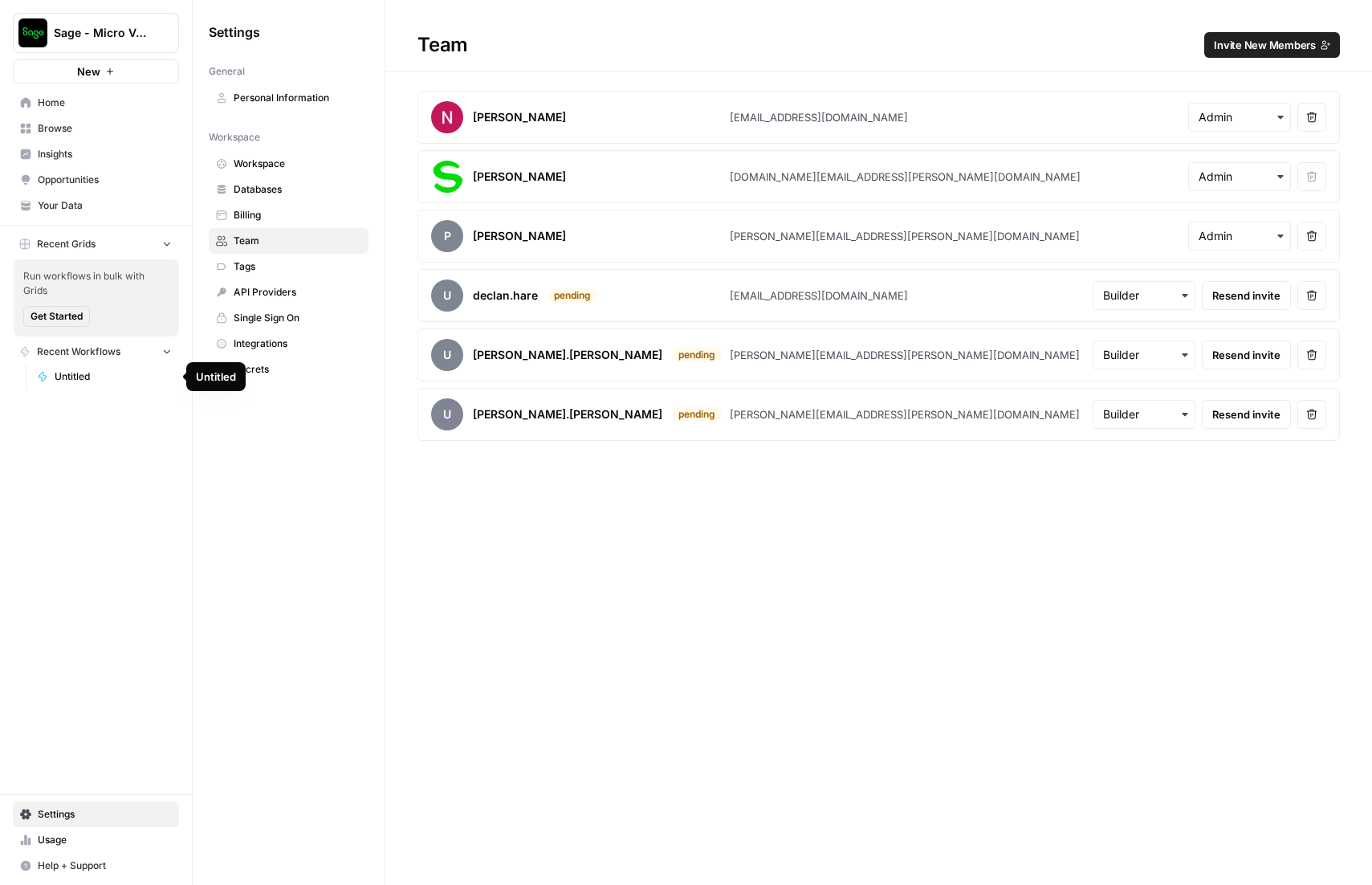
click at [157, 376] on span "Untitled" at bounding box center [113, 377] width 117 height 15
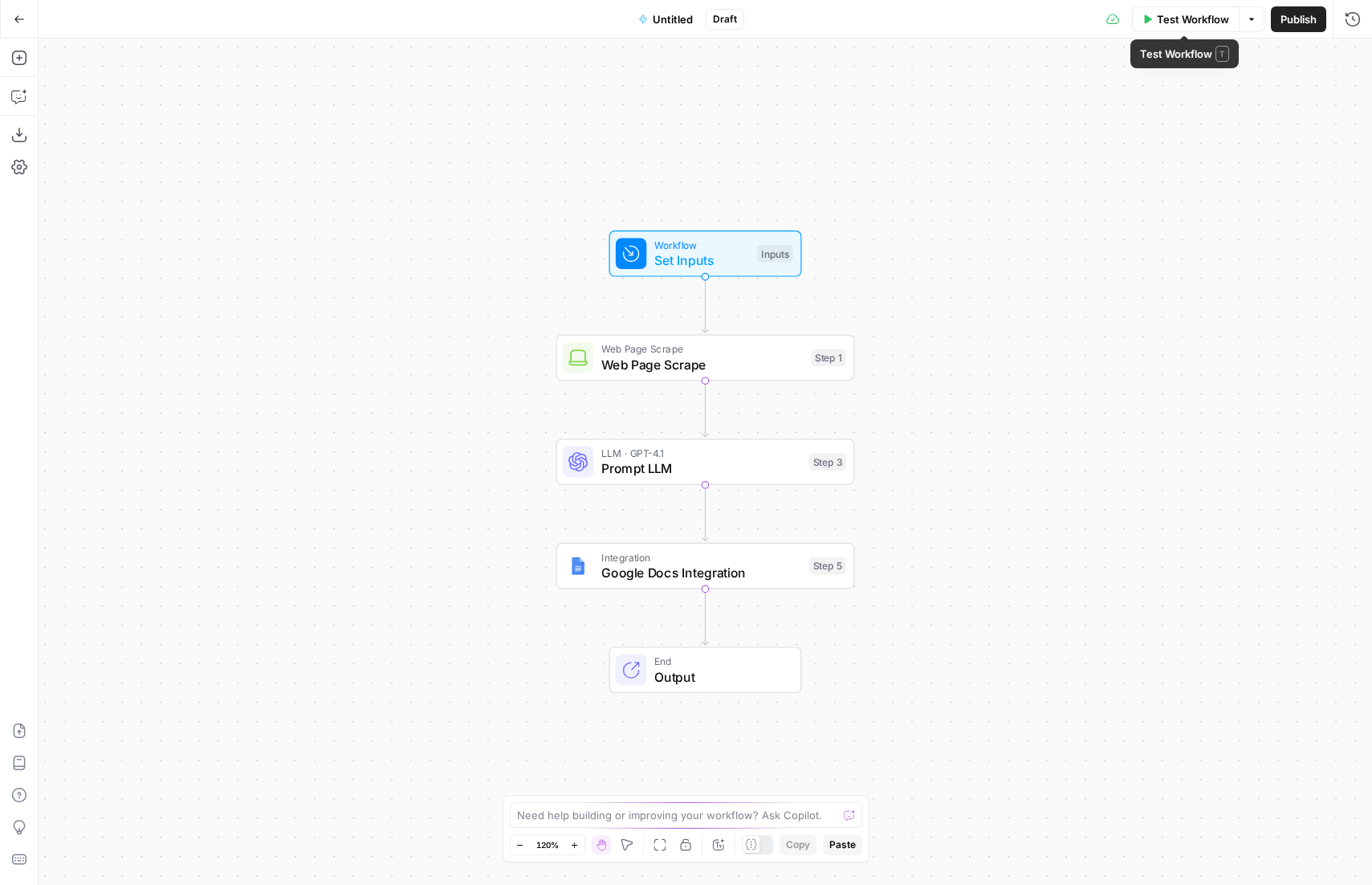
click at [1254, 16] on icon "button" at bounding box center [1251, 20] width 9 height 9
click at [684, 20] on span "Untitled" at bounding box center [673, 19] width 40 height 16
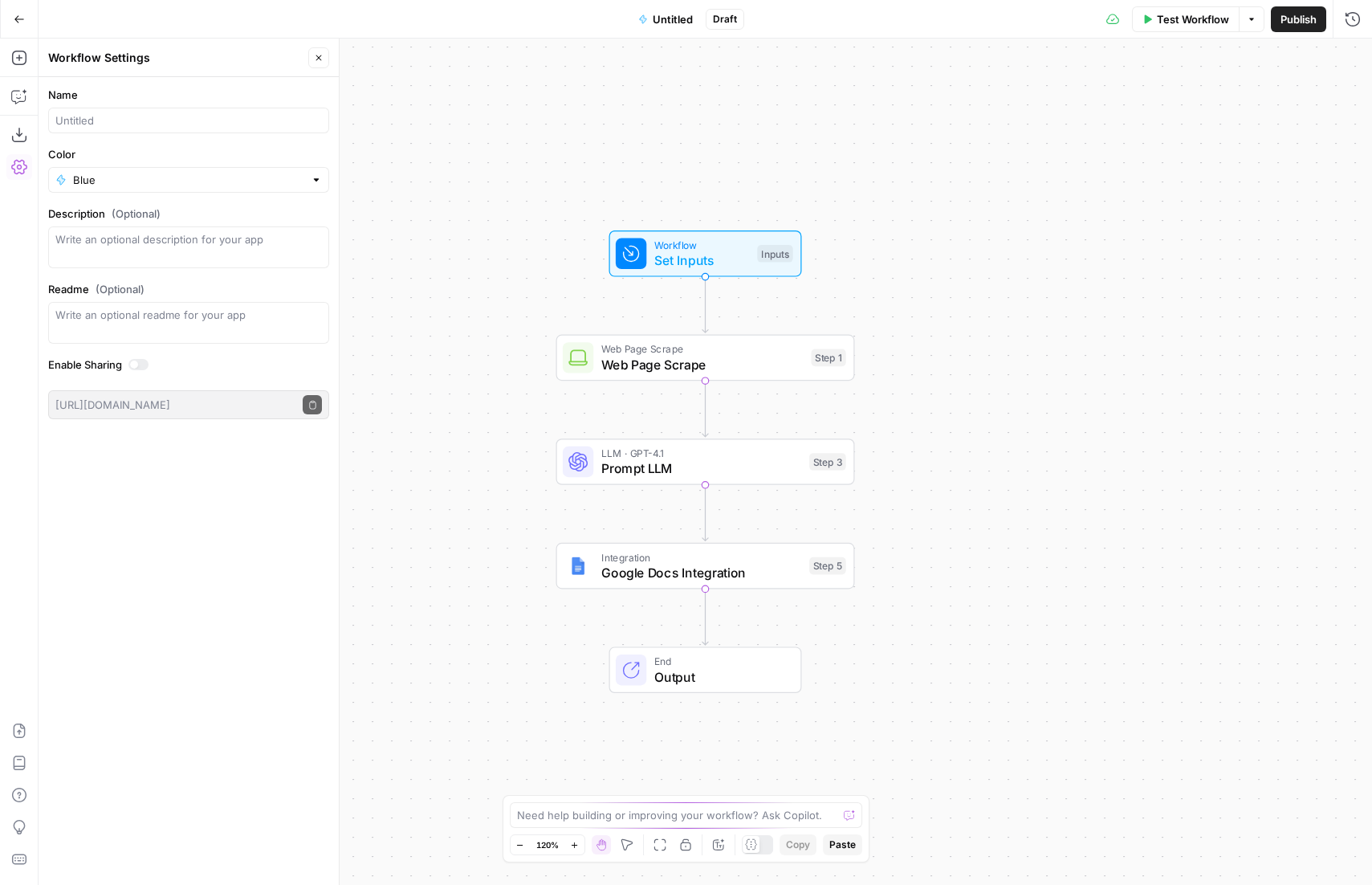
click at [23, 25] on button "Go Back" at bounding box center [19, 19] width 29 height 29
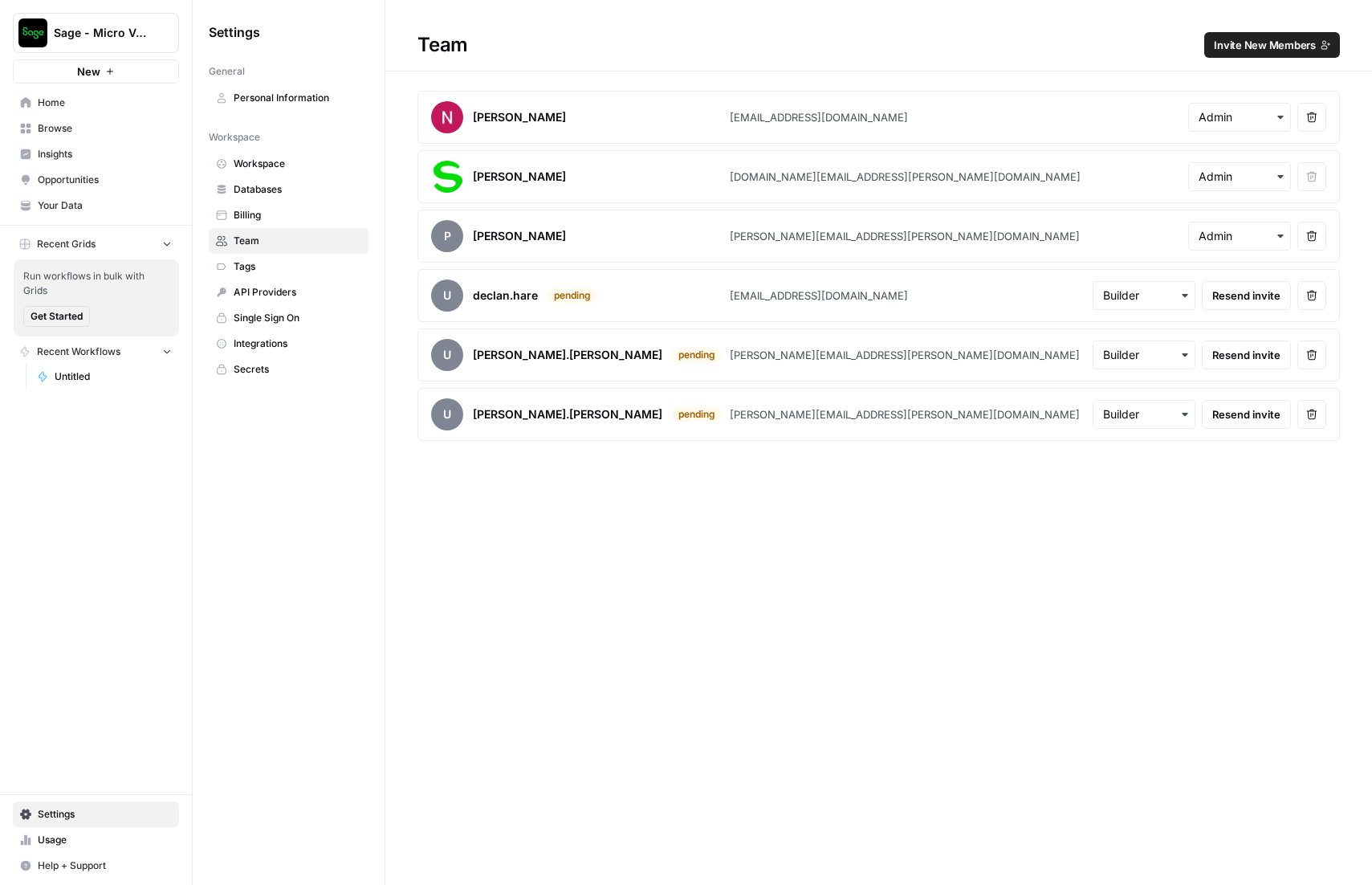
click at [65, 134] on span "Browse" at bounding box center [105, 129] width 134 height 15
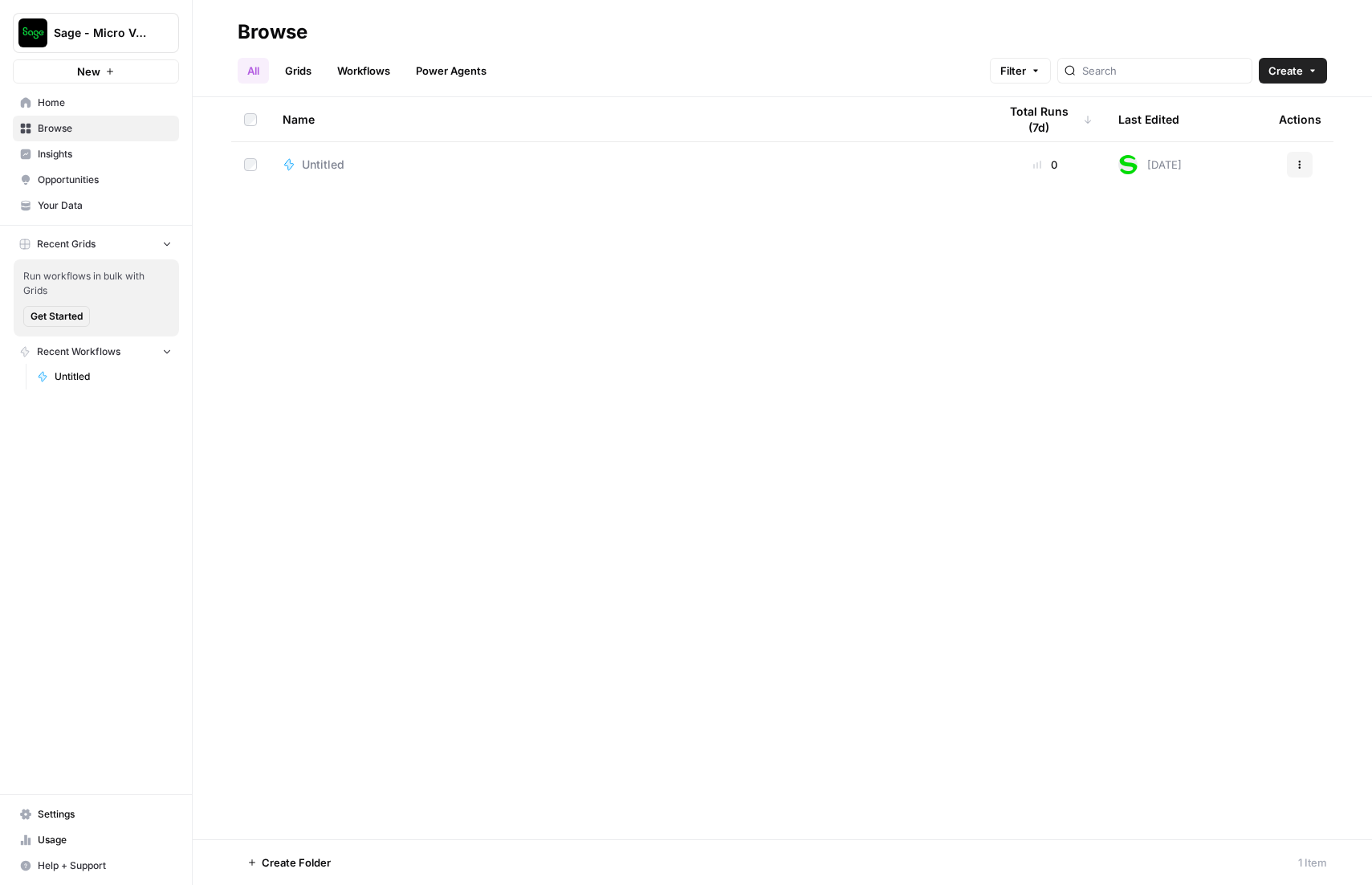
click at [1305, 168] on button "Actions" at bounding box center [1300, 164] width 26 height 26
click at [1192, 286] on button "Delete" at bounding box center [1222, 297] width 165 height 22
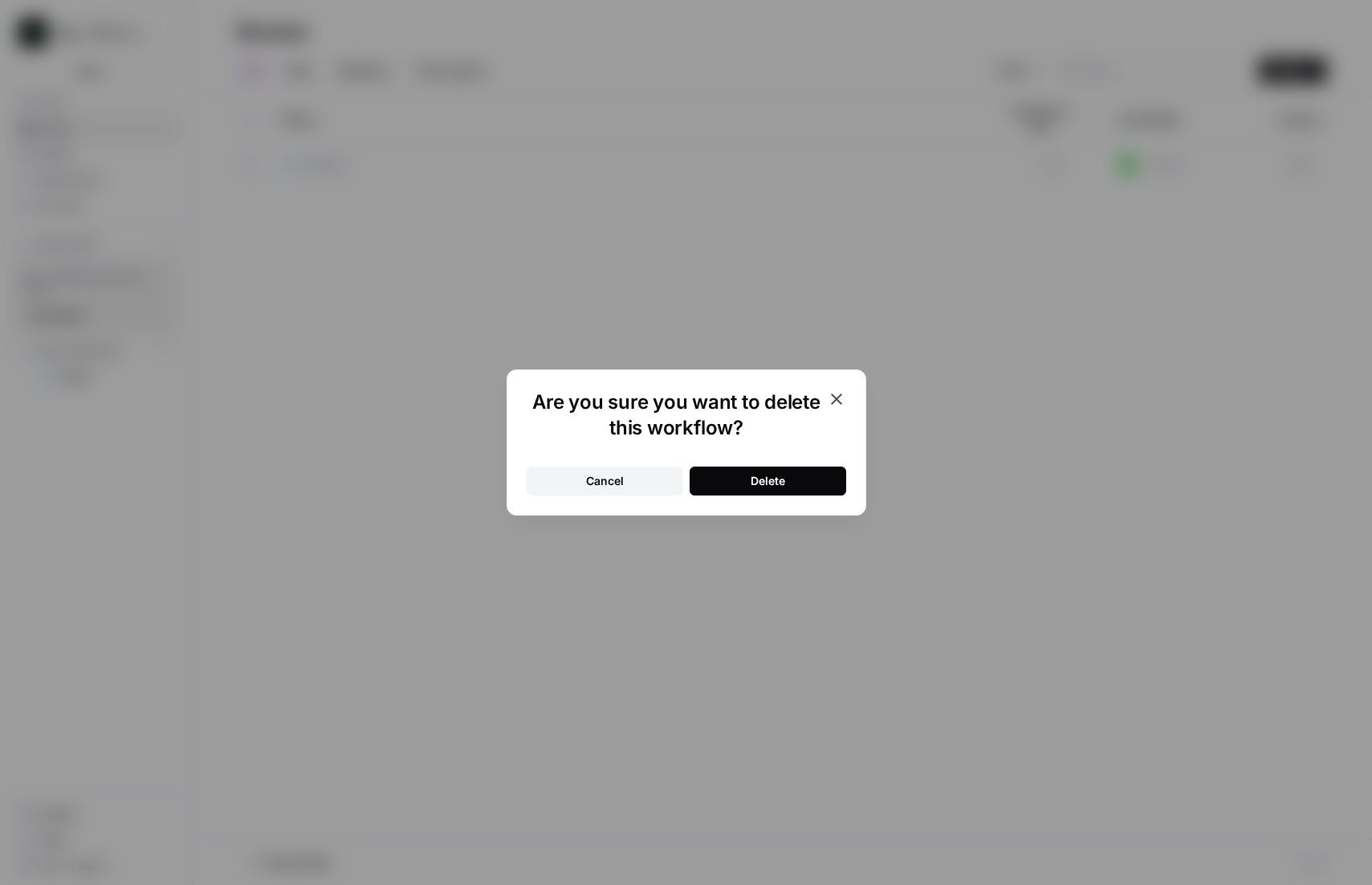
click at [773, 478] on div "Delete" at bounding box center [767, 480] width 34 height 16
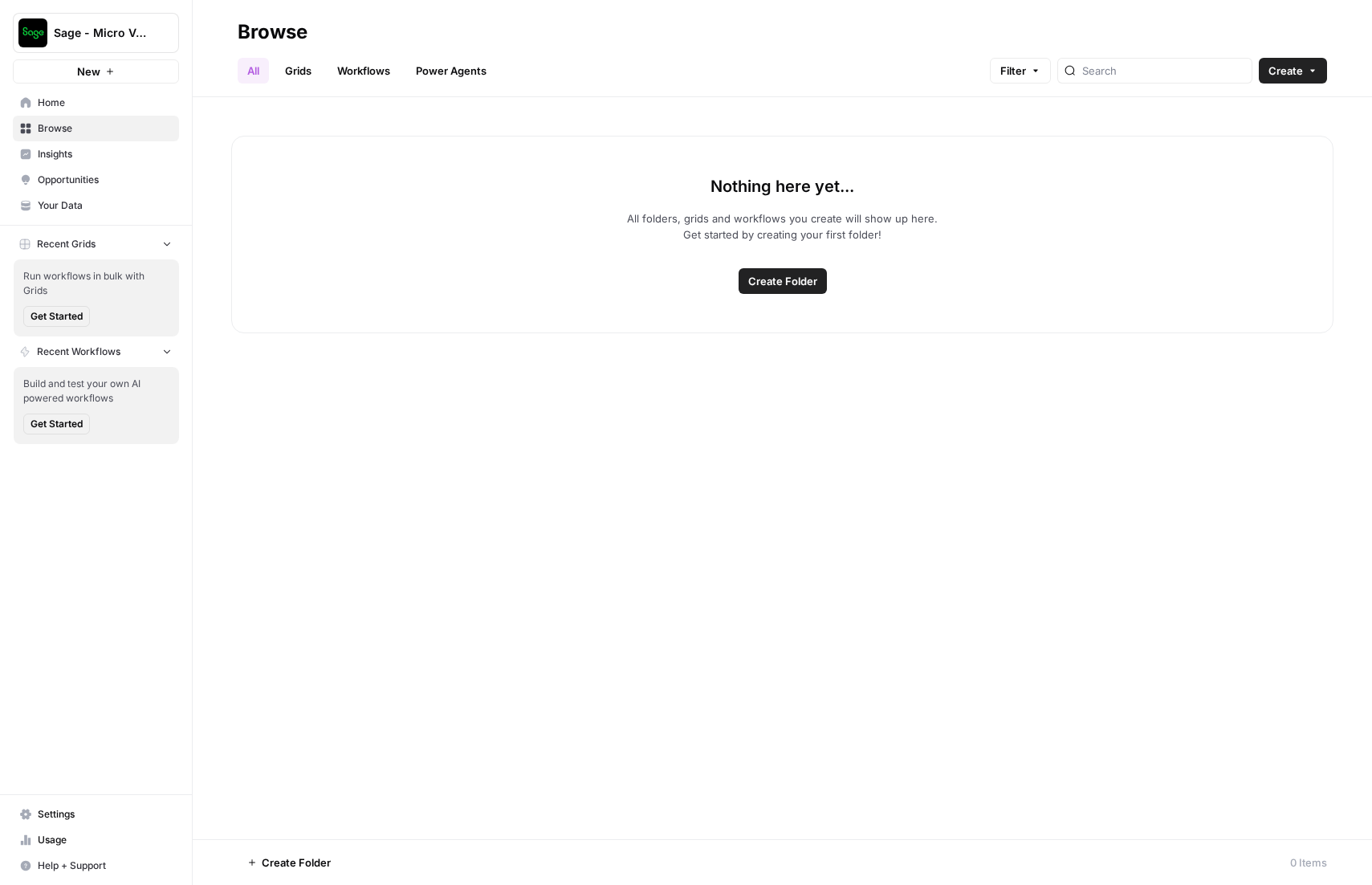
click at [781, 491] on div "Nothing here yet... All folders, grids and workflows you create will show up he…" at bounding box center [782, 468] width 1180 height 742
